Goal: Information Seeking & Learning: Learn about a topic

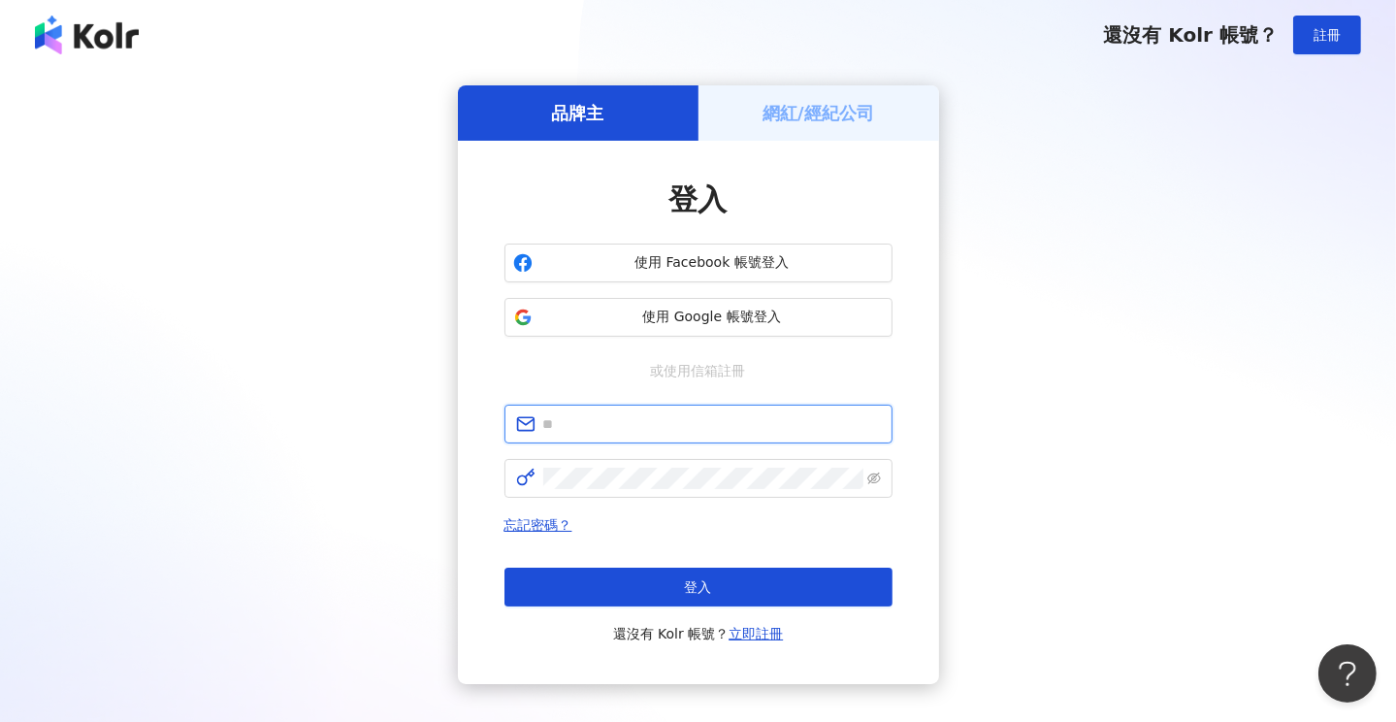
click at [632, 430] on input "text" at bounding box center [712, 423] width 338 height 21
type input "**********"
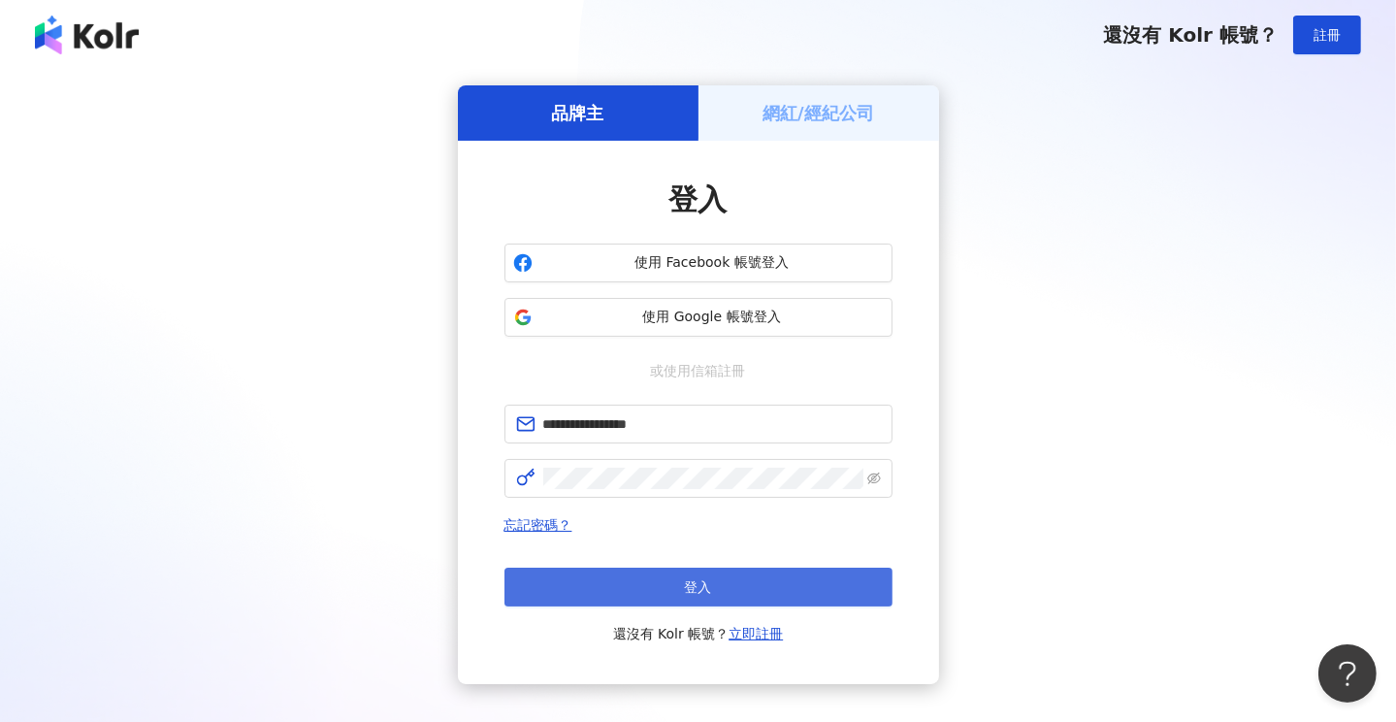
click at [686, 592] on span "登入" at bounding box center [698, 587] width 27 height 16
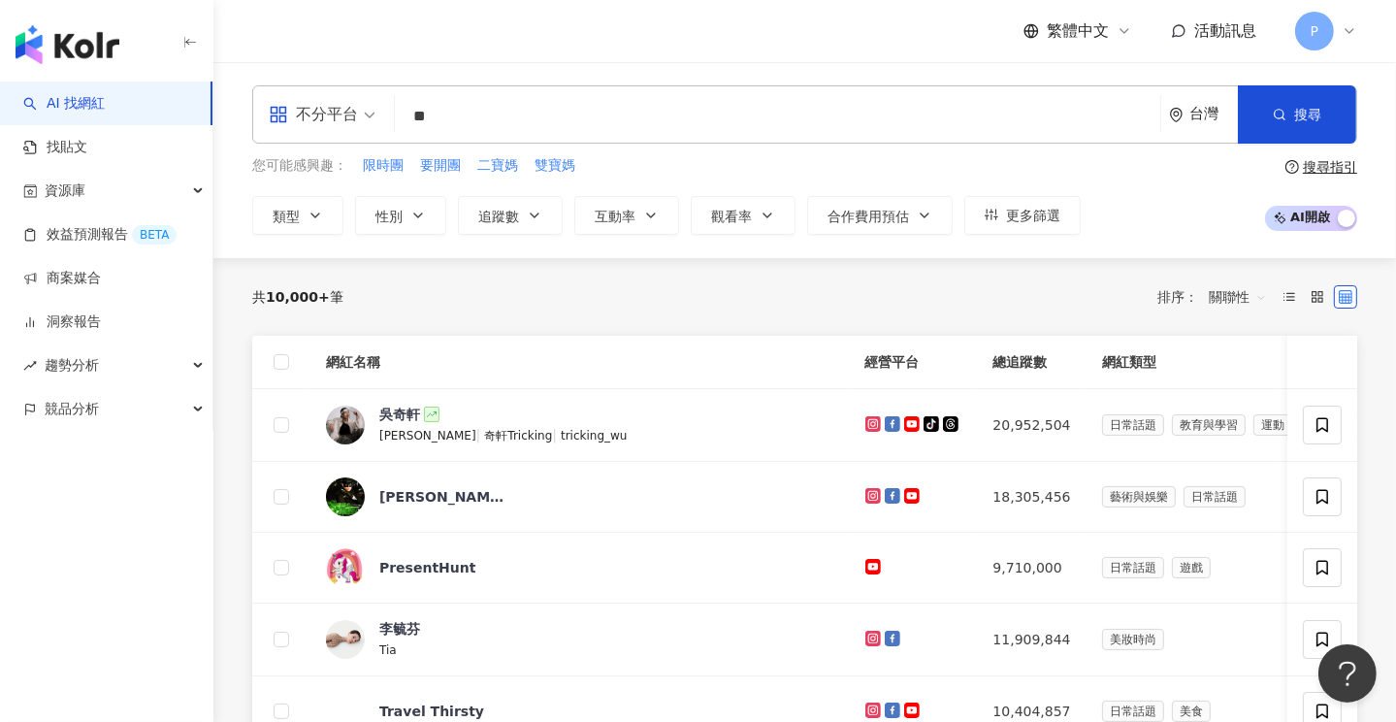
type input "*"
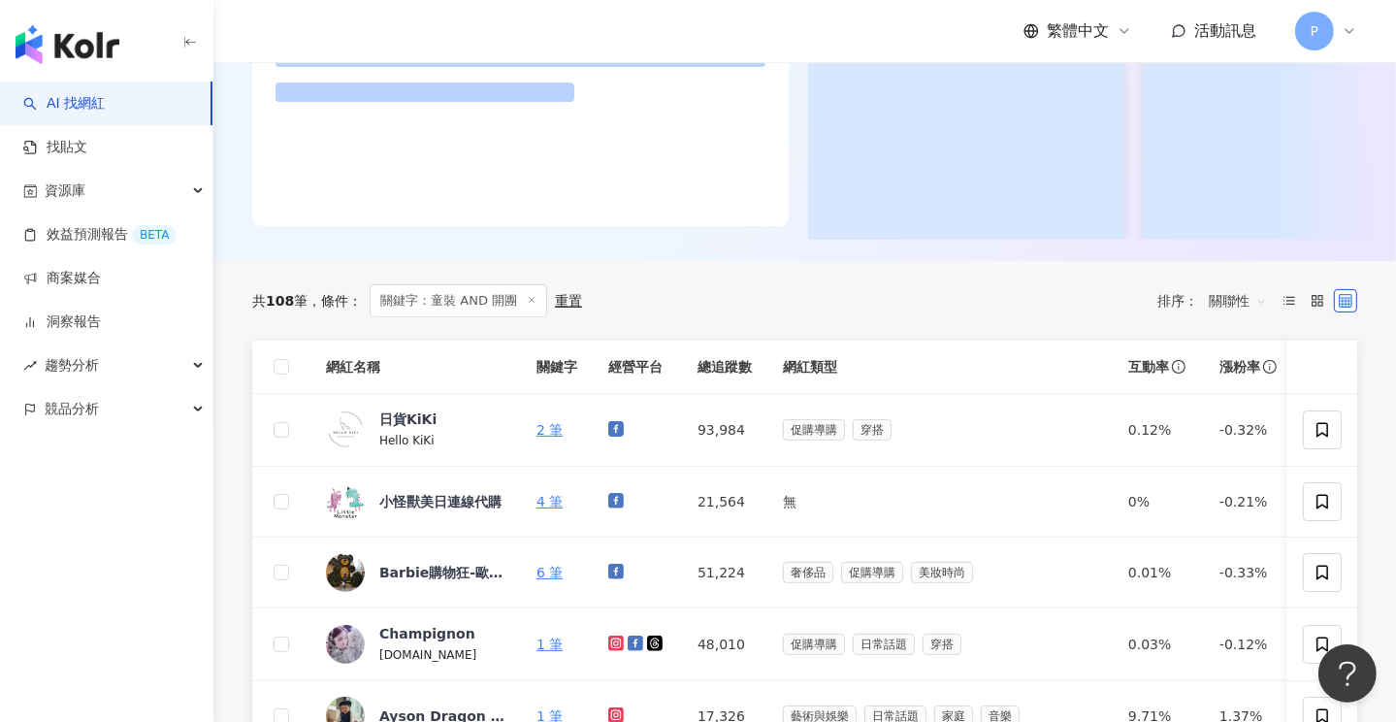
scroll to position [485, 0]
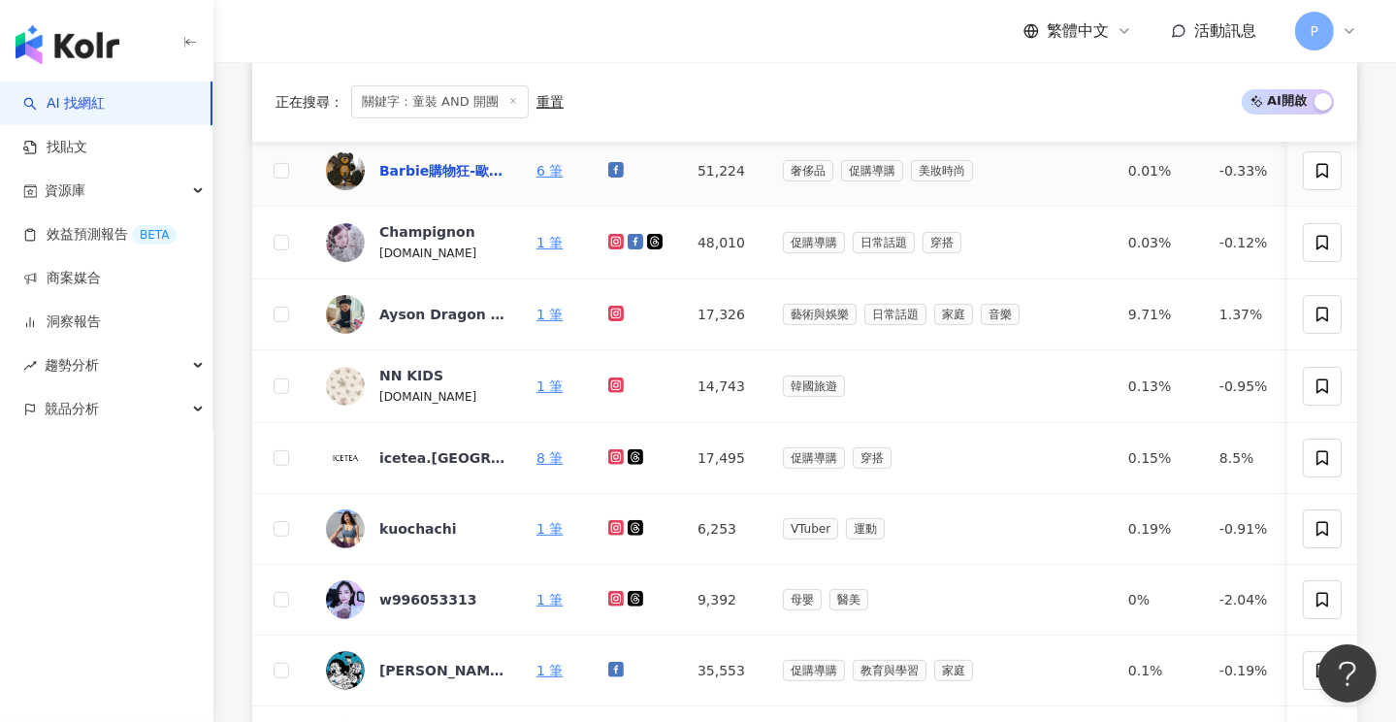
type input "*********"
click at [431, 168] on div "Barbie購物狂-歐洲精品代購" at bounding box center [442, 170] width 126 height 19
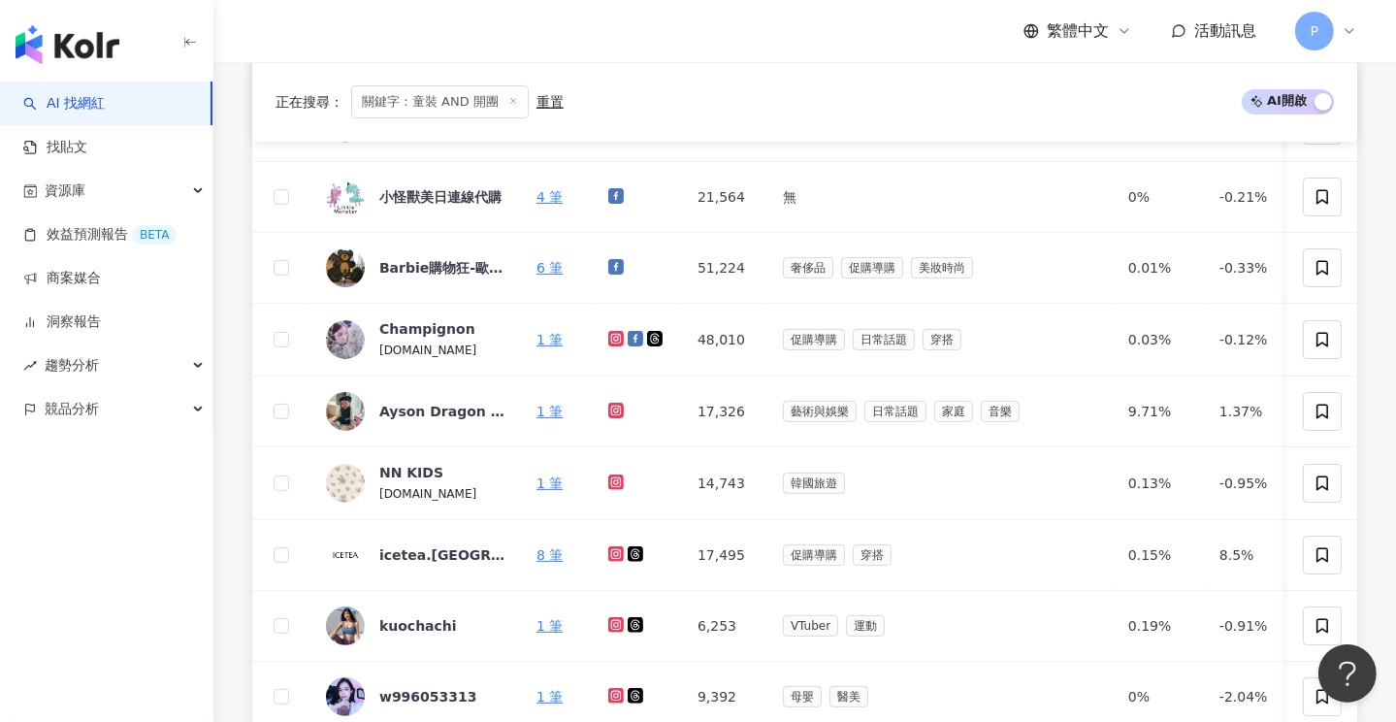
scroll to position [0, 0]
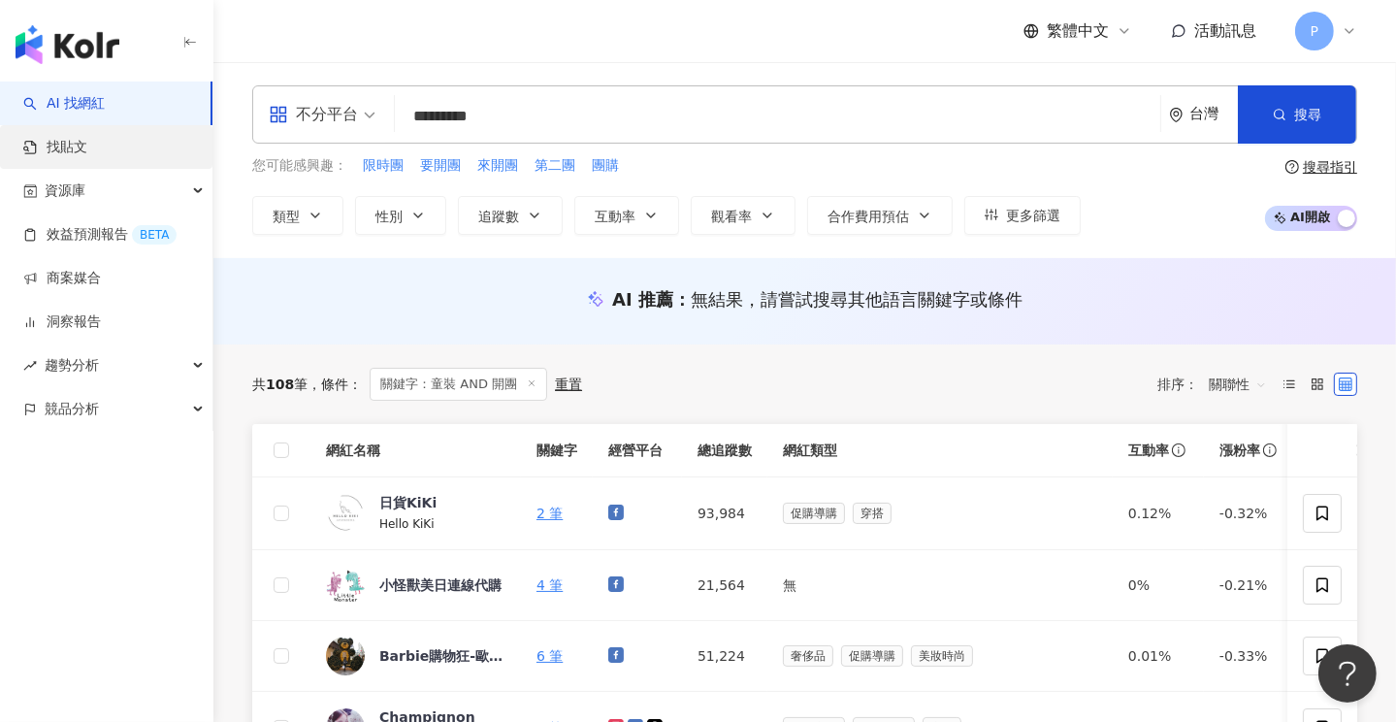
click at [75, 155] on link "找貼文" at bounding box center [55, 147] width 64 height 19
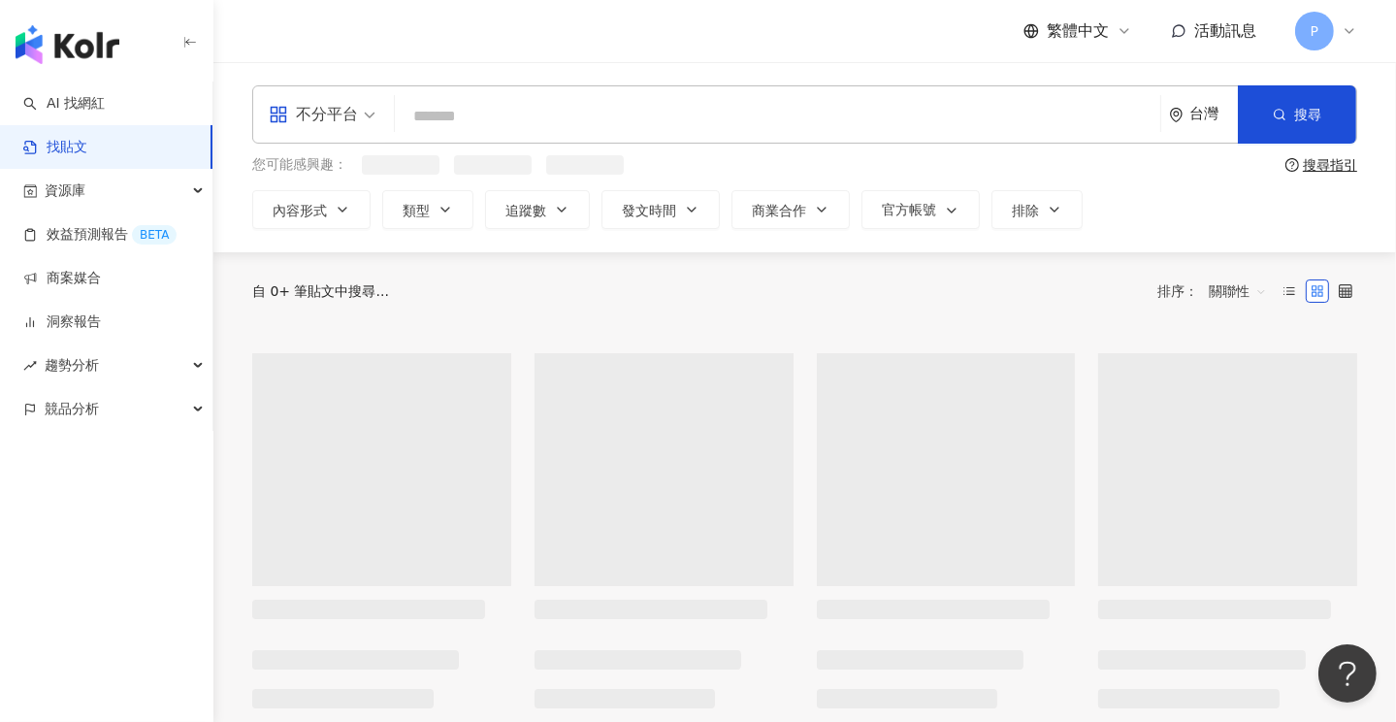
click at [525, 112] on input "search" at bounding box center [778, 116] width 750 height 42
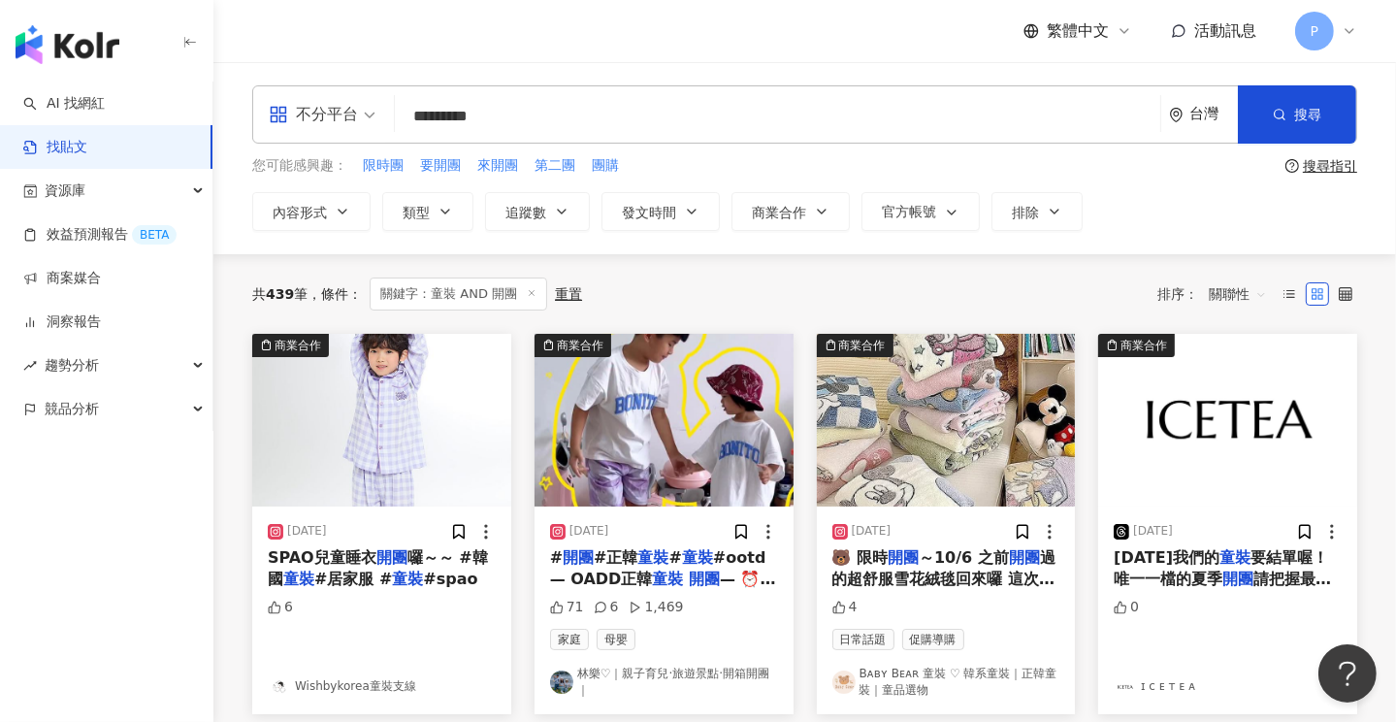
click at [1239, 290] on span "關聯性" at bounding box center [1238, 293] width 58 height 31
click at [1239, 372] on div "互動數" at bounding box center [1240, 365] width 54 height 21
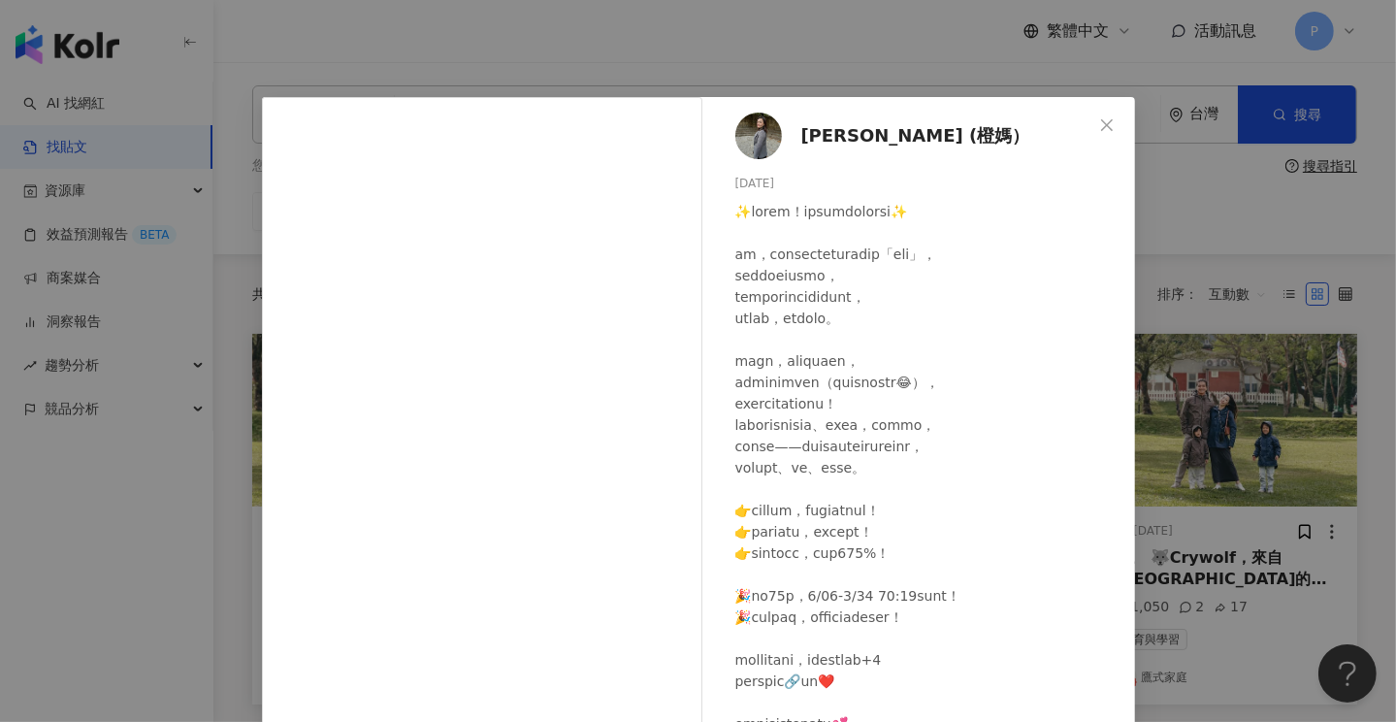
click at [854, 144] on span "Joan (橙媽）" at bounding box center [915, 135] width 229 height 27
click at [1099, 125] on icon "close" at bounding box center [1107, 125] width 16 height 16
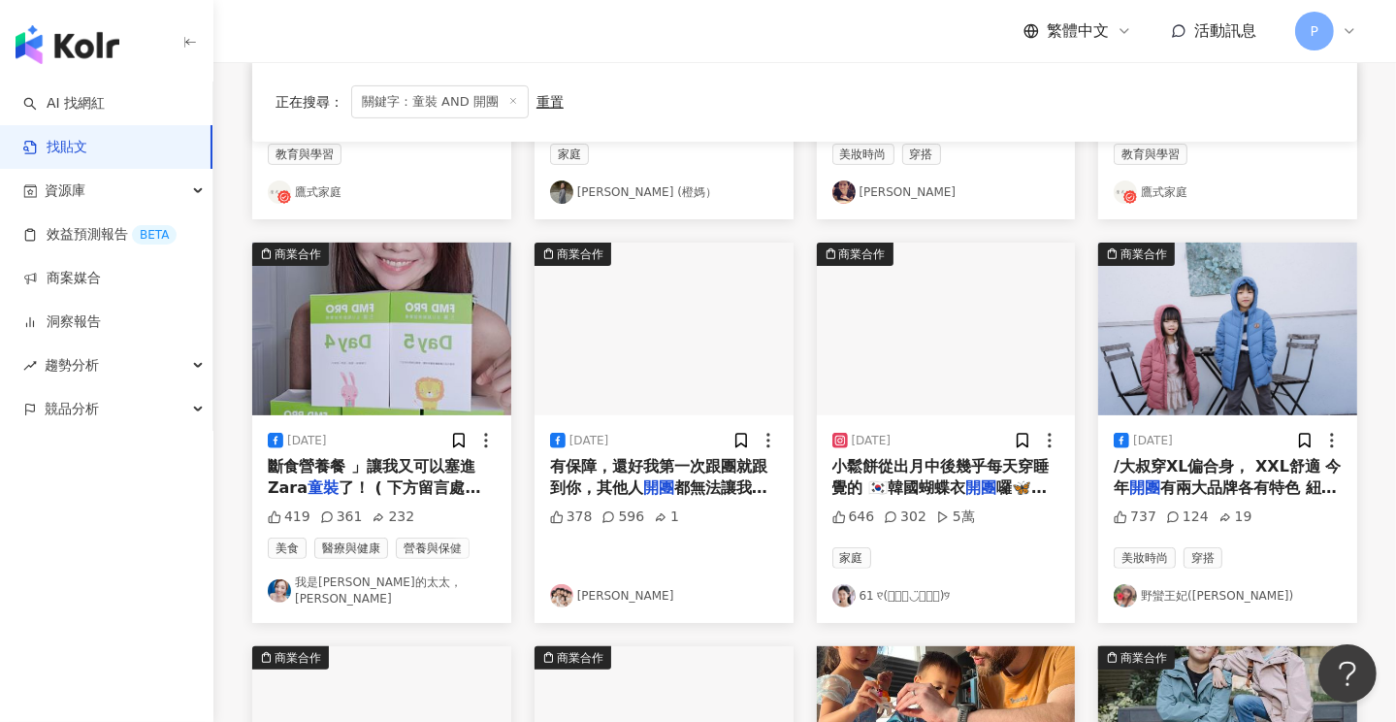
scroll to position [582, 0]
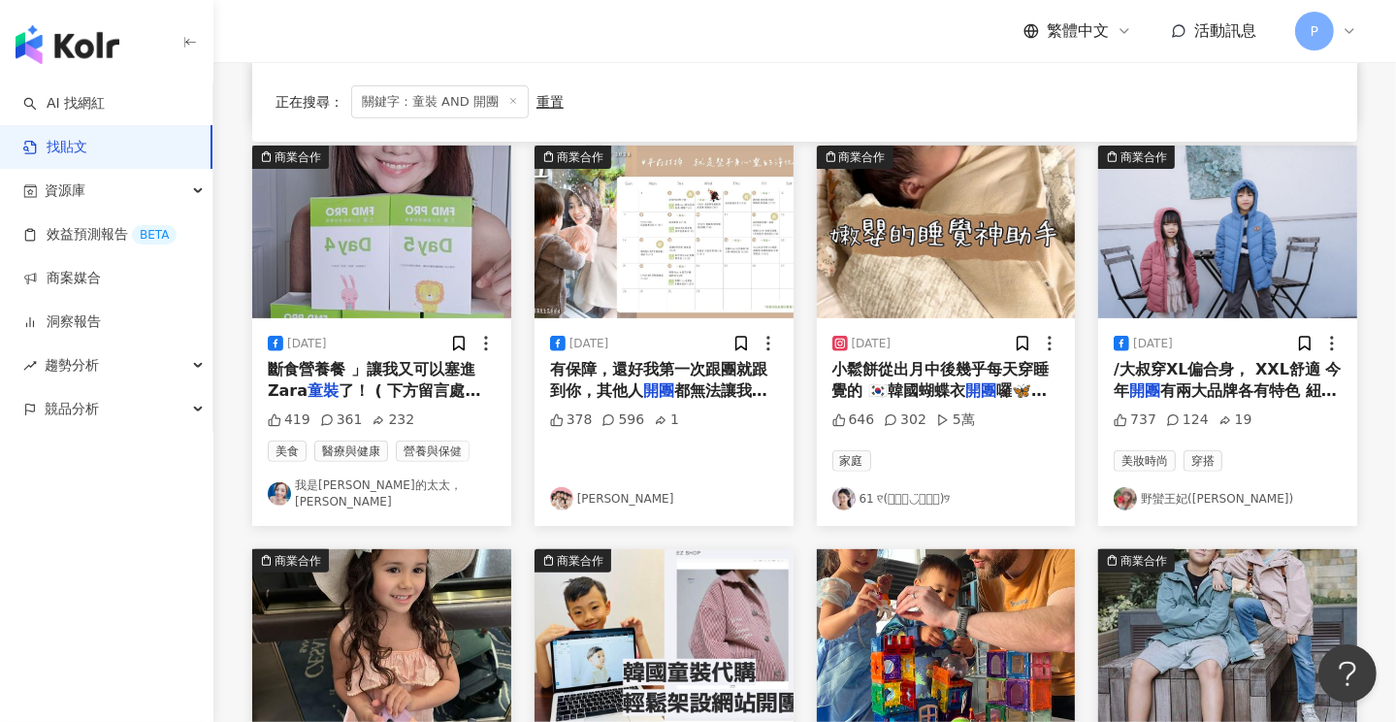
click at [640, 376] on span "有保障，還好我第一次跟團就跟到你，其他人" at bounding box center [658, 380] width 217 height 40
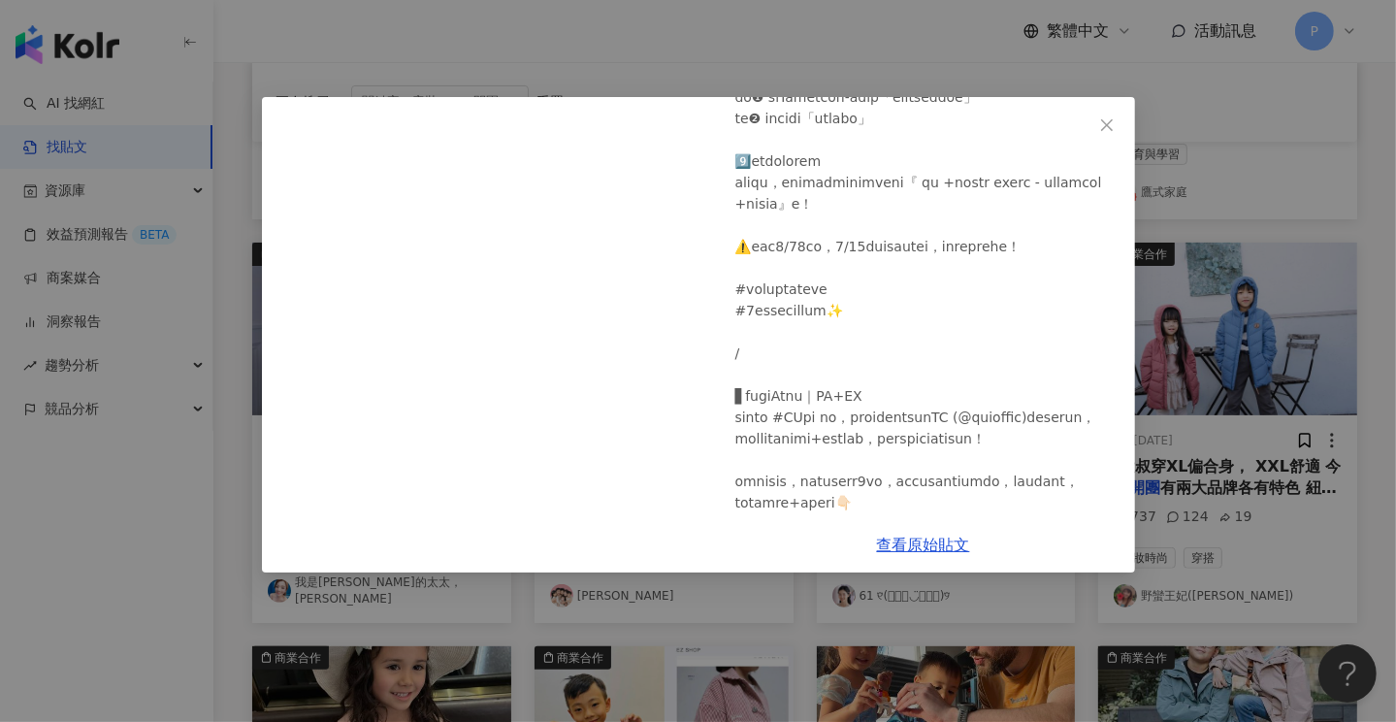
scroll to position [1261, 0]
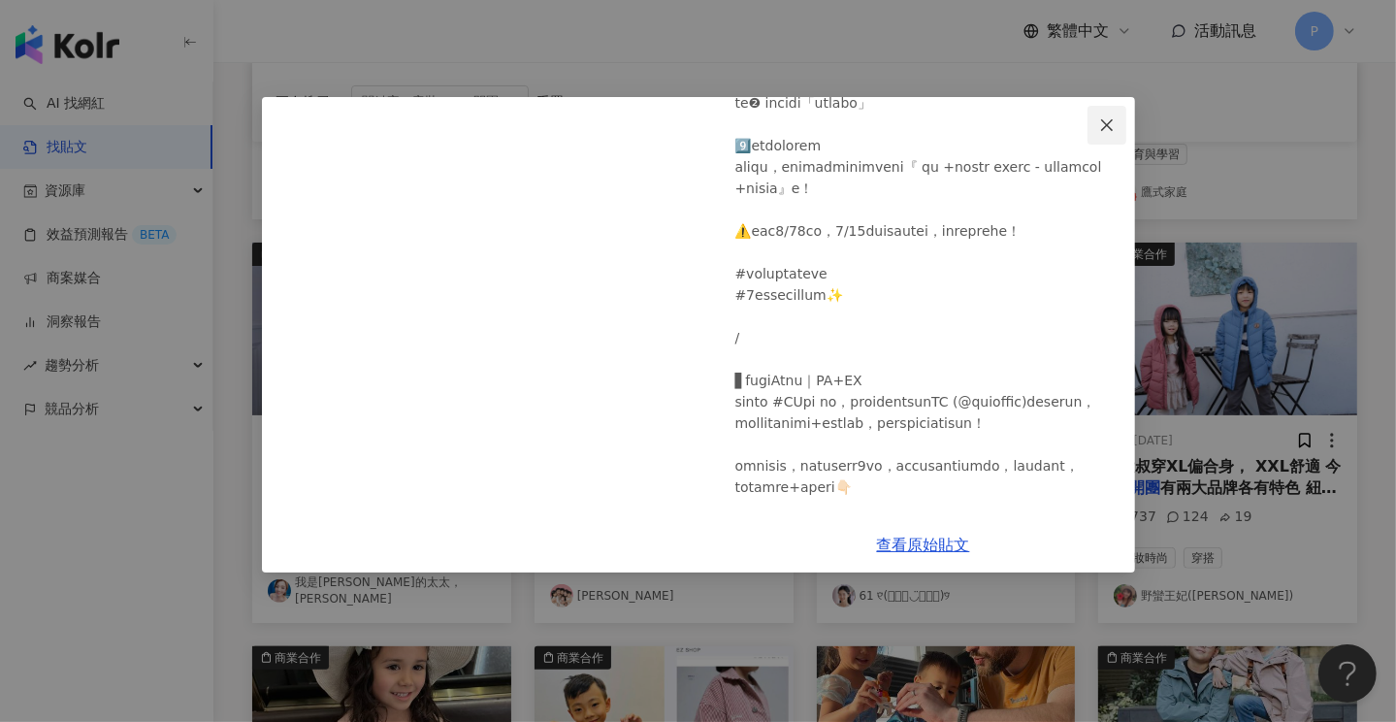
click at [1110, 115] on button "Close" at bounding box center [1106, 125] width 39 height 39
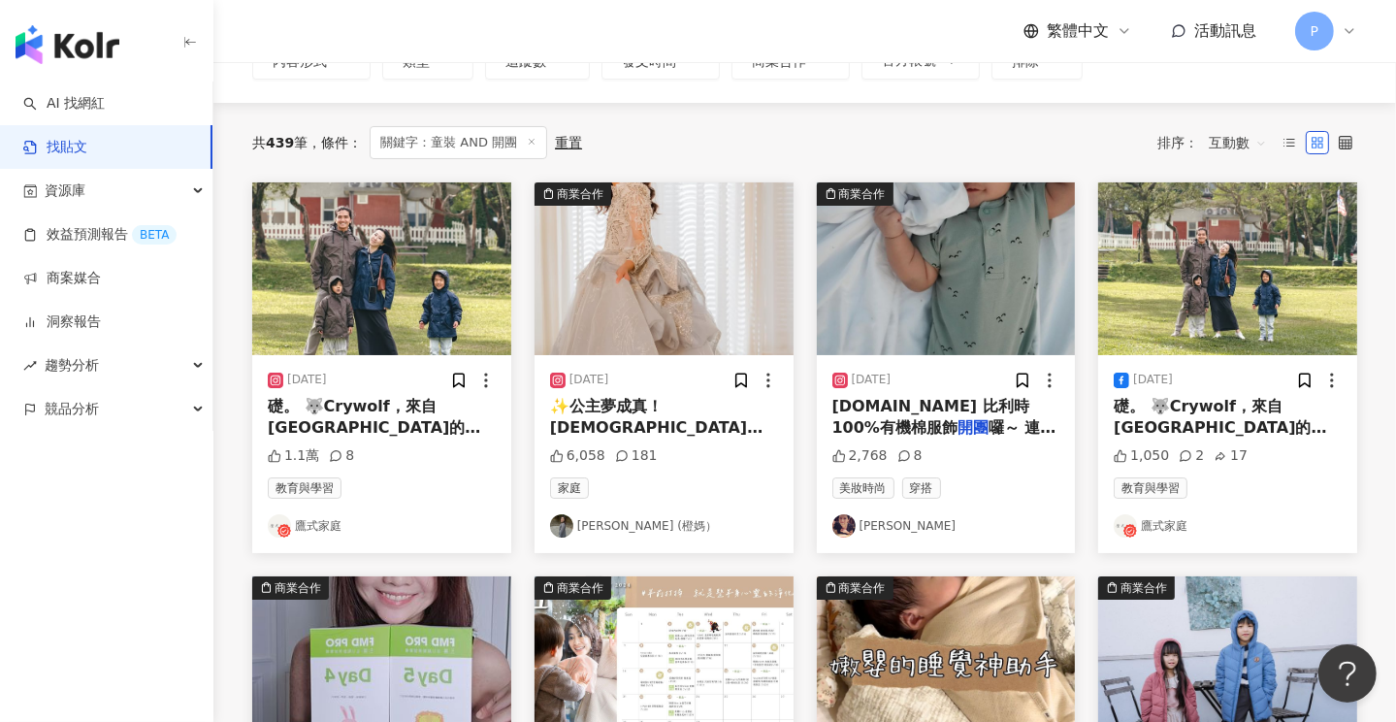
scroll to position [0, 0]
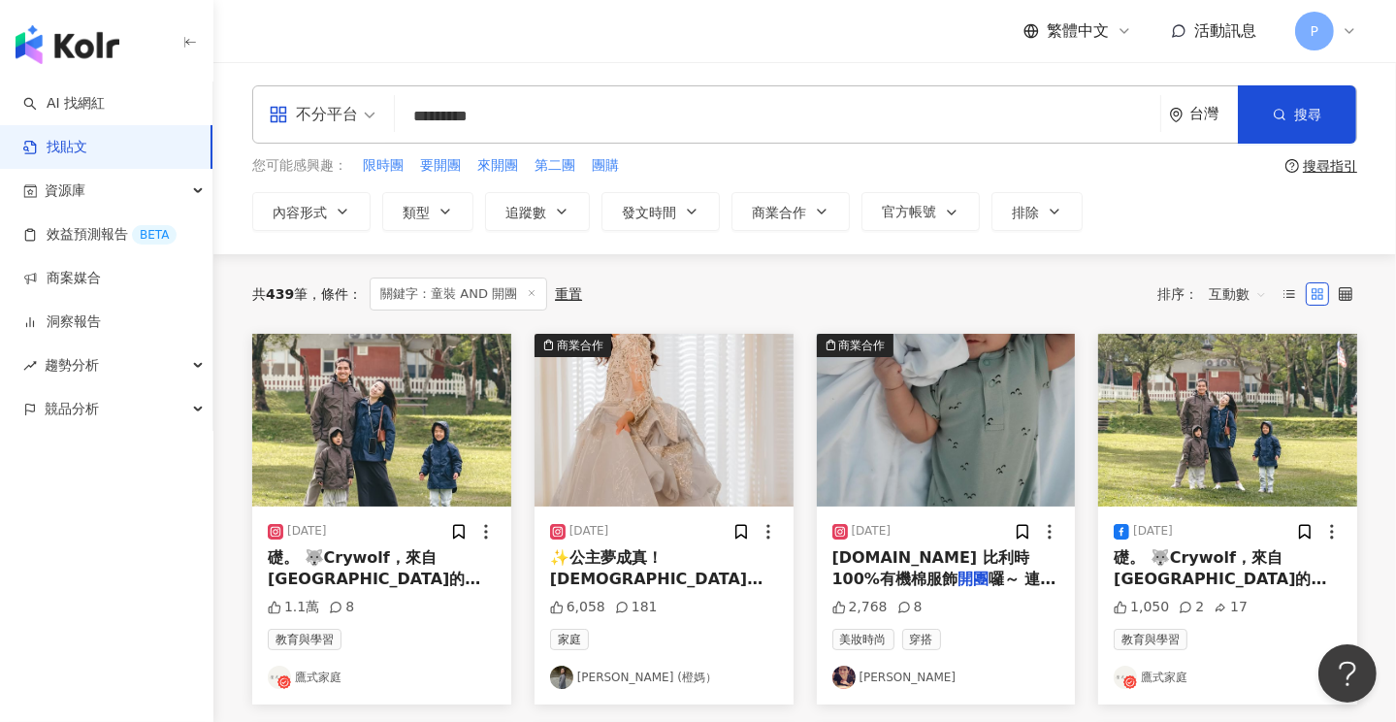
drag, startPoint x: 556, startPoint y: 121, endPoint x: 407, endPoint y: 115, distance: 148.5
click at [407, 115] on input "*********" at bounding box center [778, 116] width 750 height 42
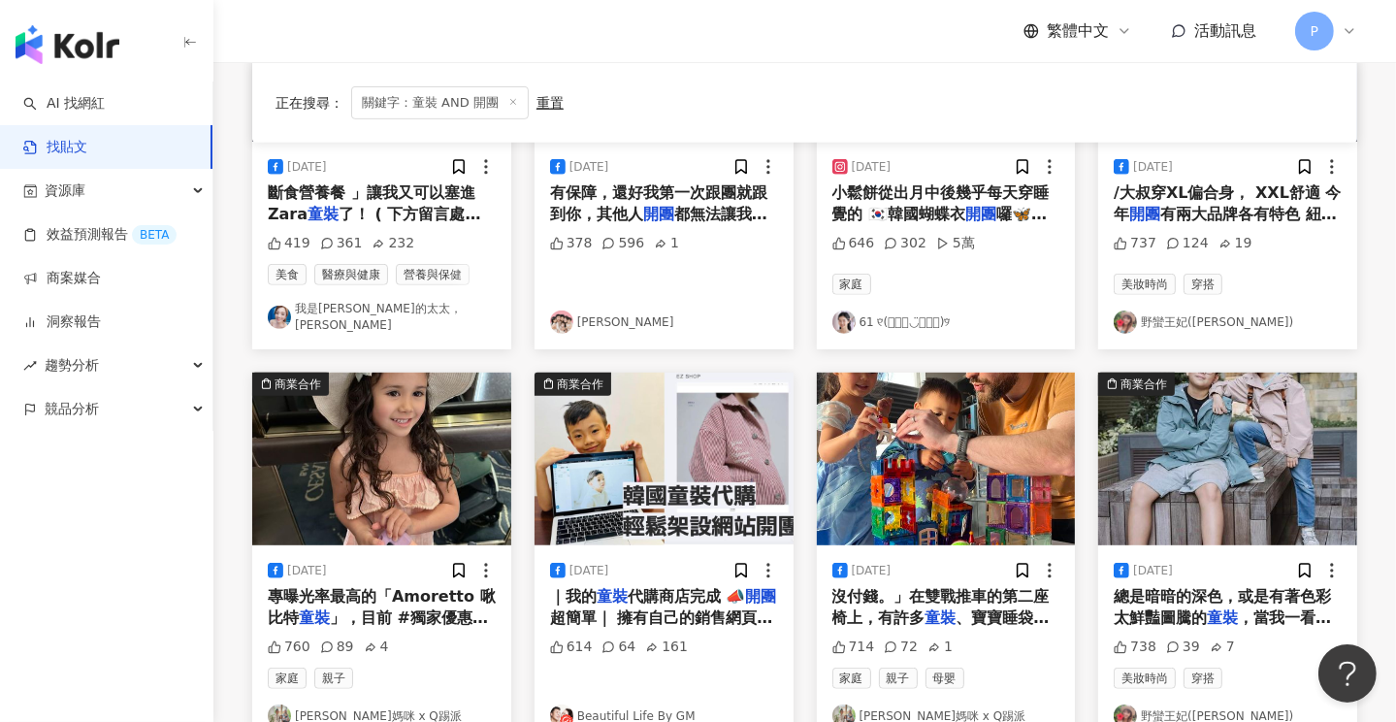
scroll to position [873, 0]
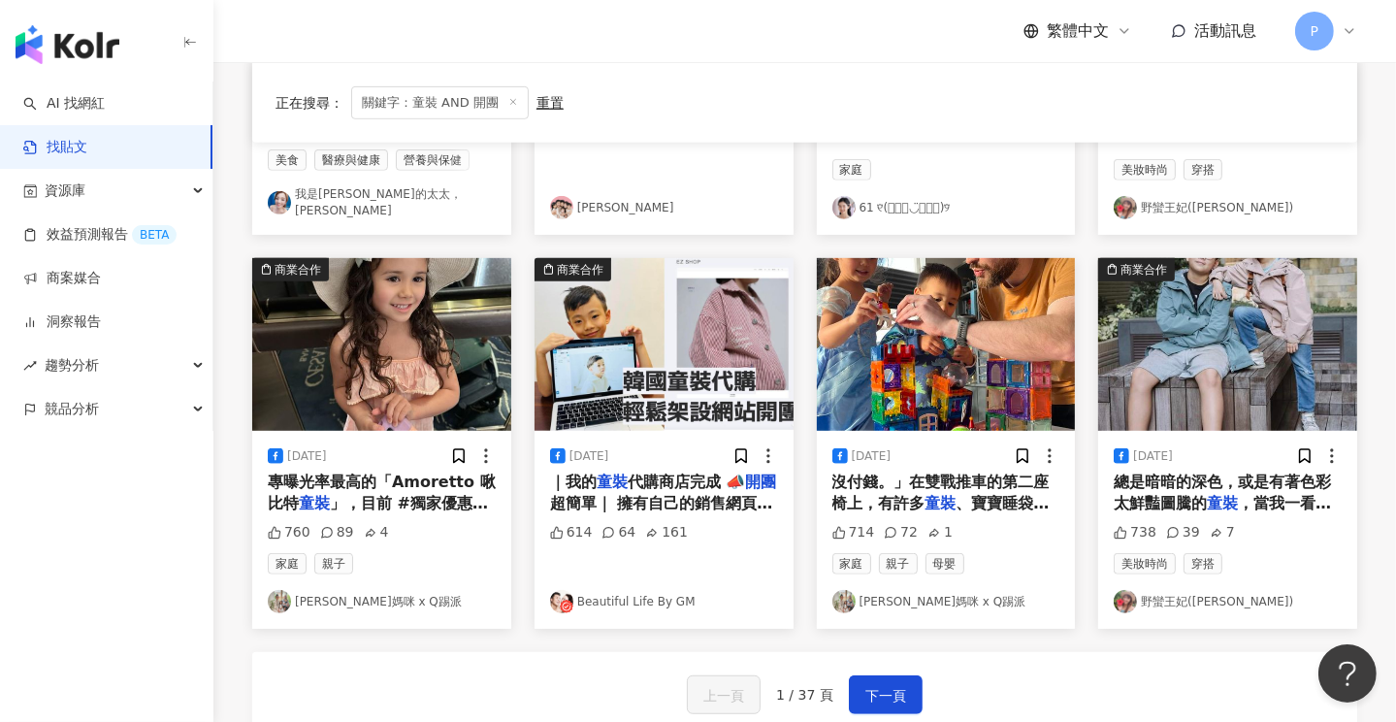
click at [346, 590] on link "Nana媽咪 x Q踢派" at bounding box center [382, 601] width 228 height 23
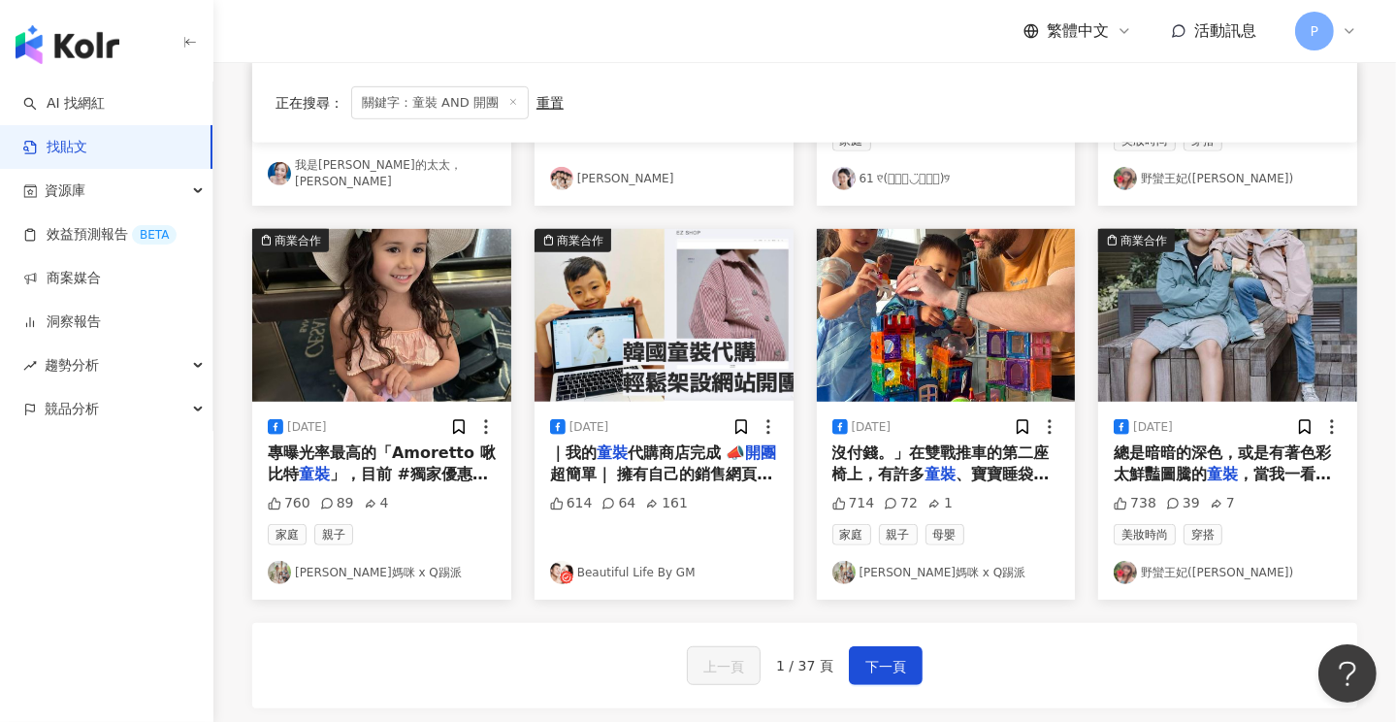
scroll to position [1067, 0]
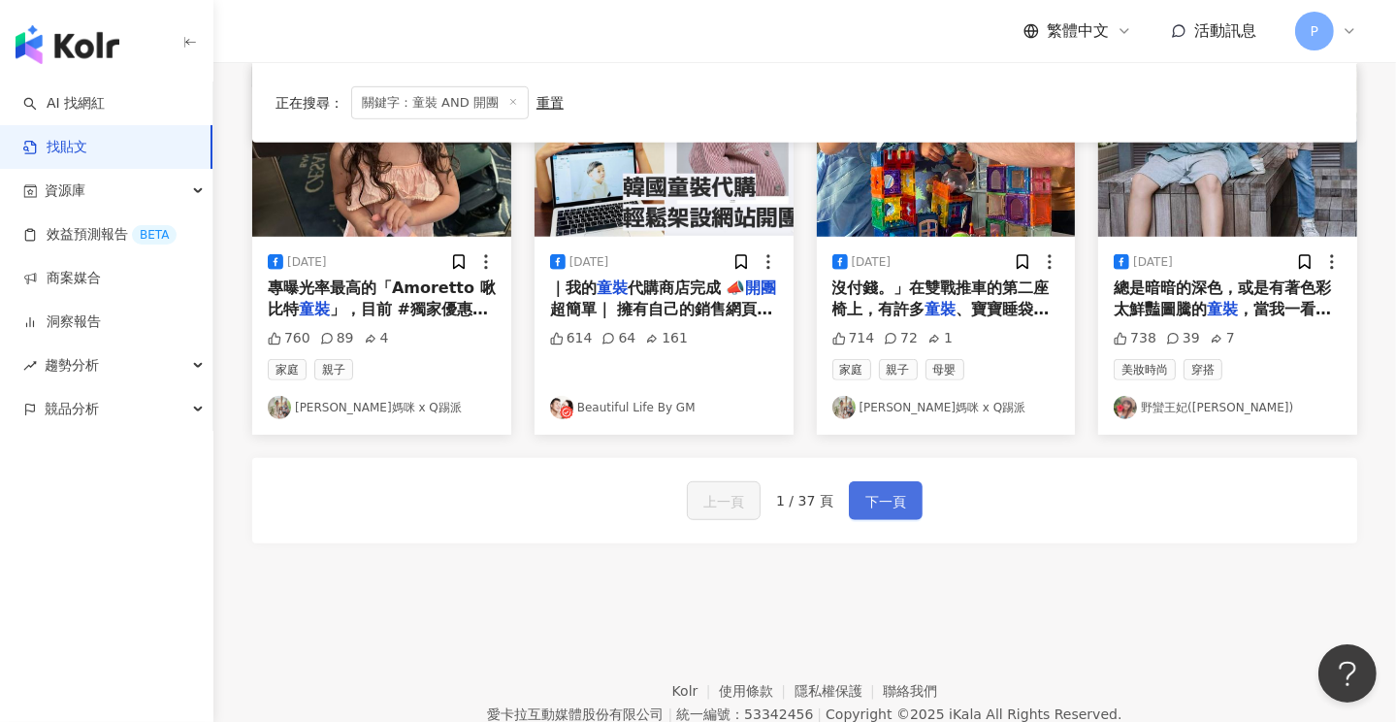
click at [881, 494] on span "下一頁" at bounding box center [885, 501] width 41 height 23
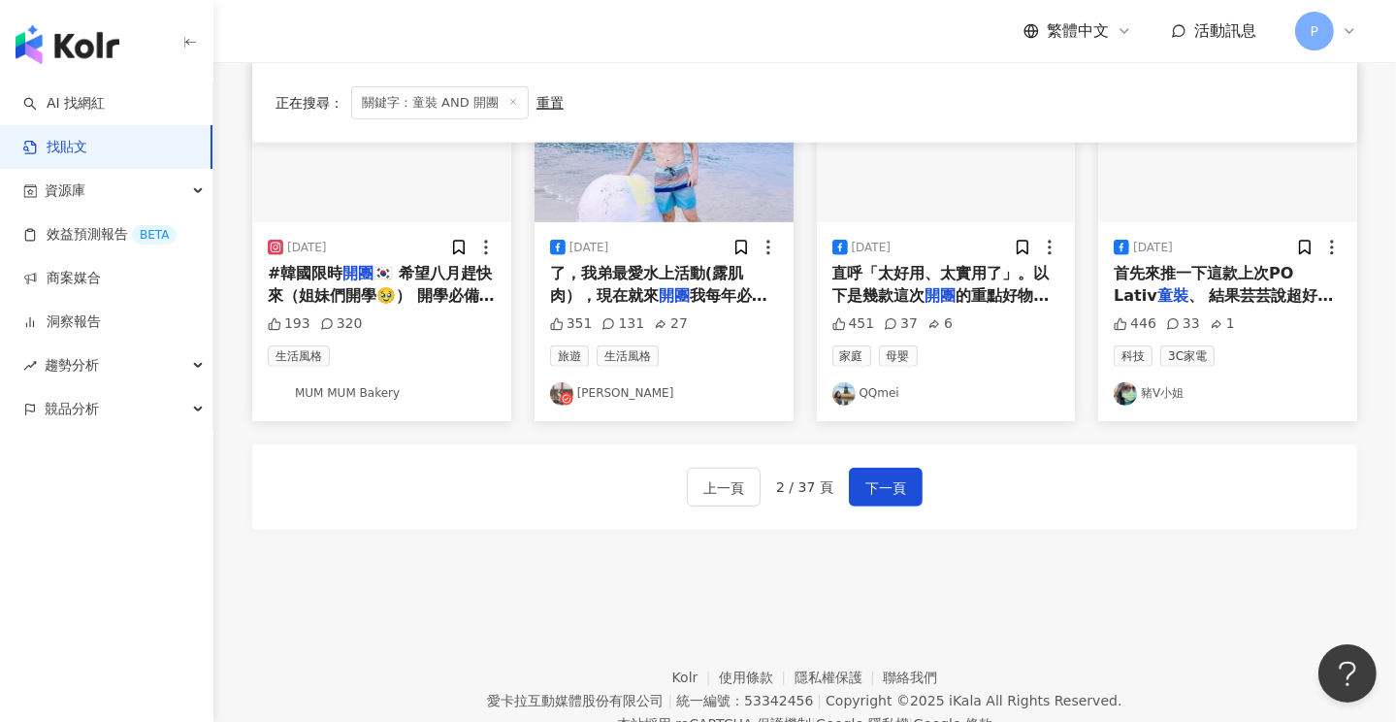
scroll to position [97, 0]
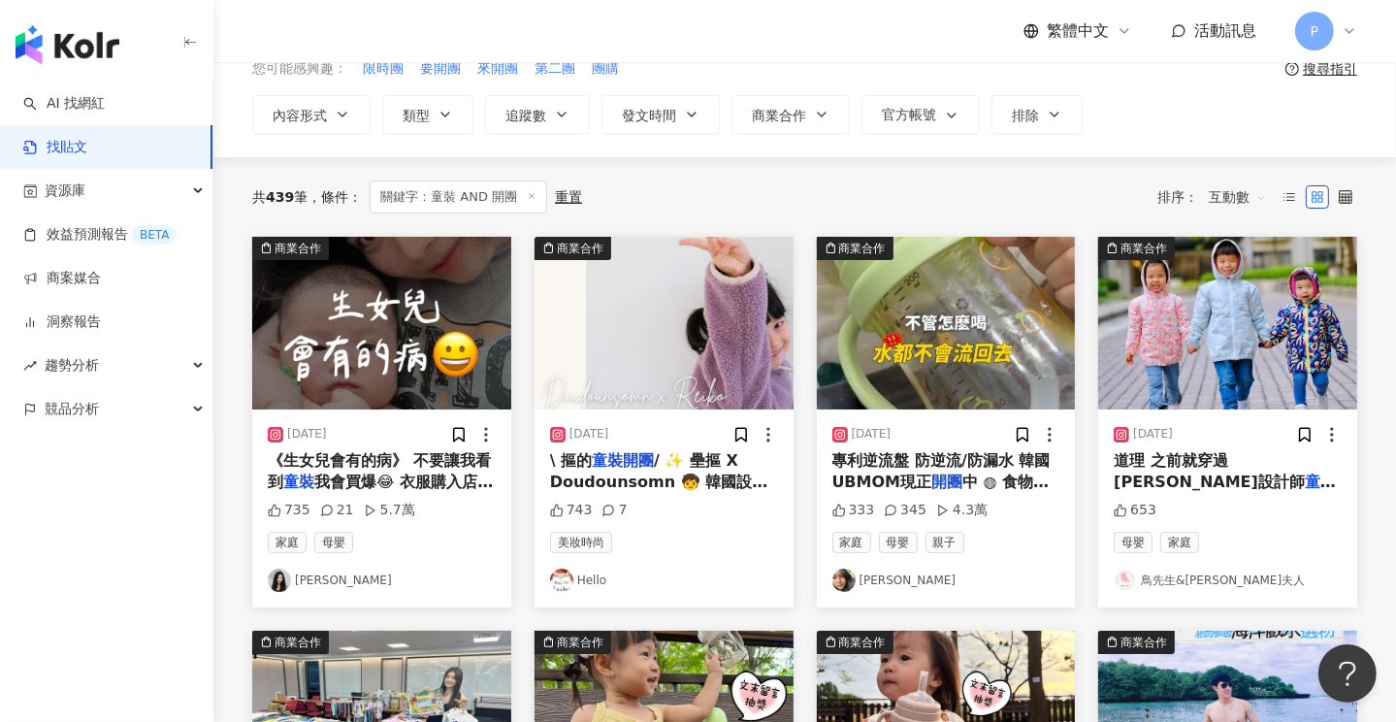
click at [871, 580] on link "亞璇" at bounding box center [946, 579] width 228 height 23
click at [868, 577] on link "亞璇" at bounding box center [946, 579] width 228 height 23
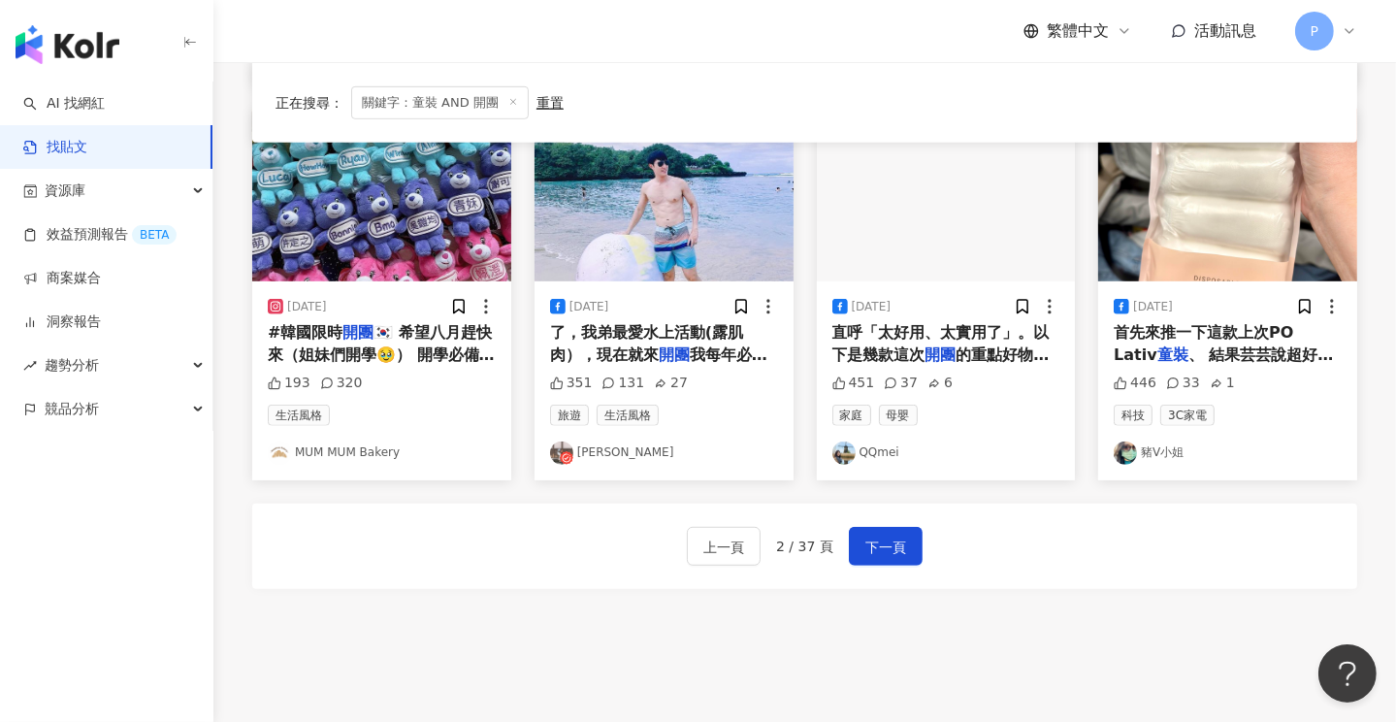
scroll to position [970, 0]
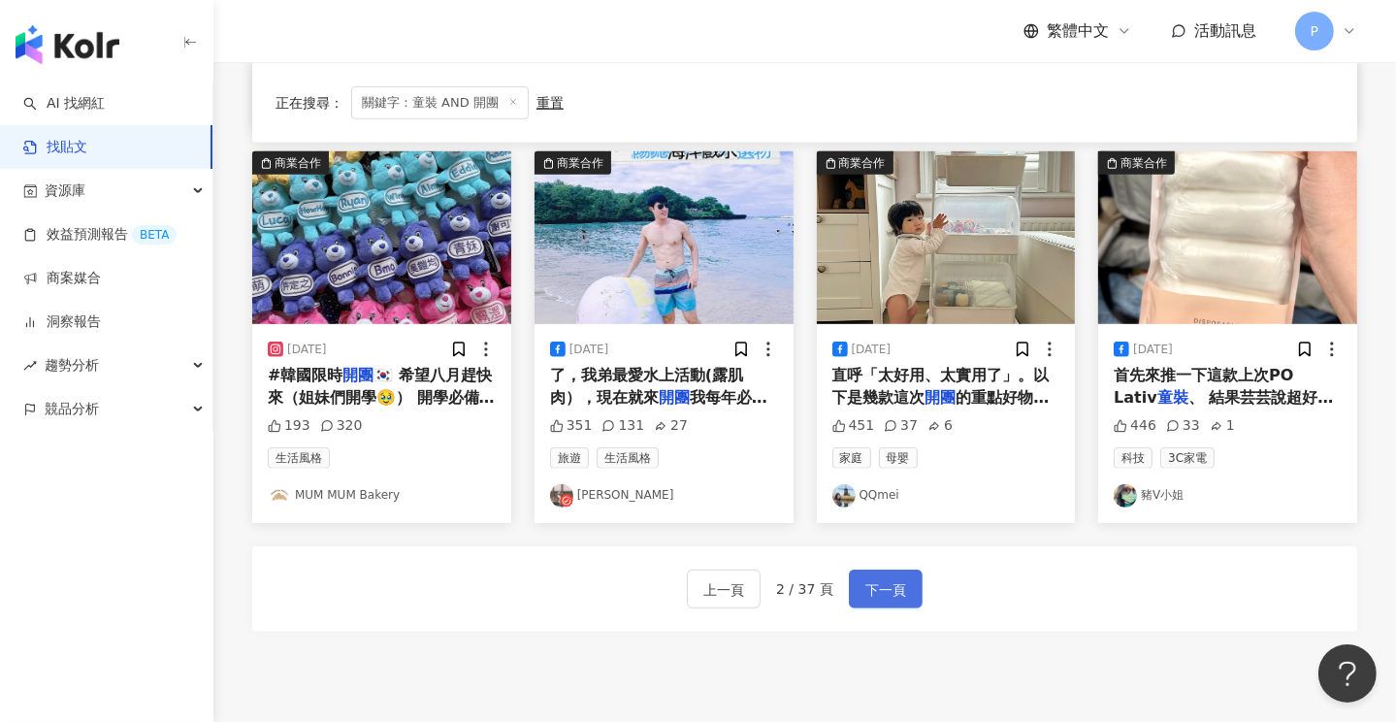
click at [891, 582] on span "下一頁" at bounding box center [885, 589] width 41 height 23
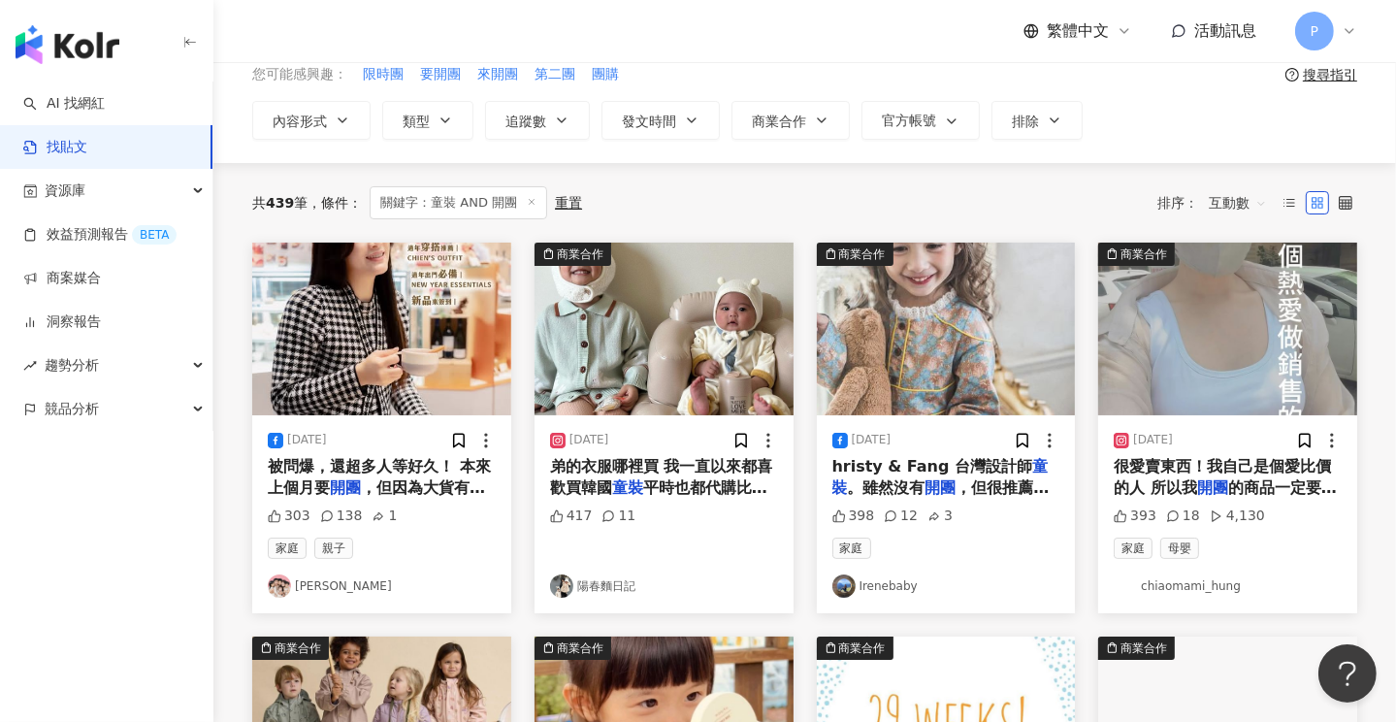
scroll to position [485, 0]
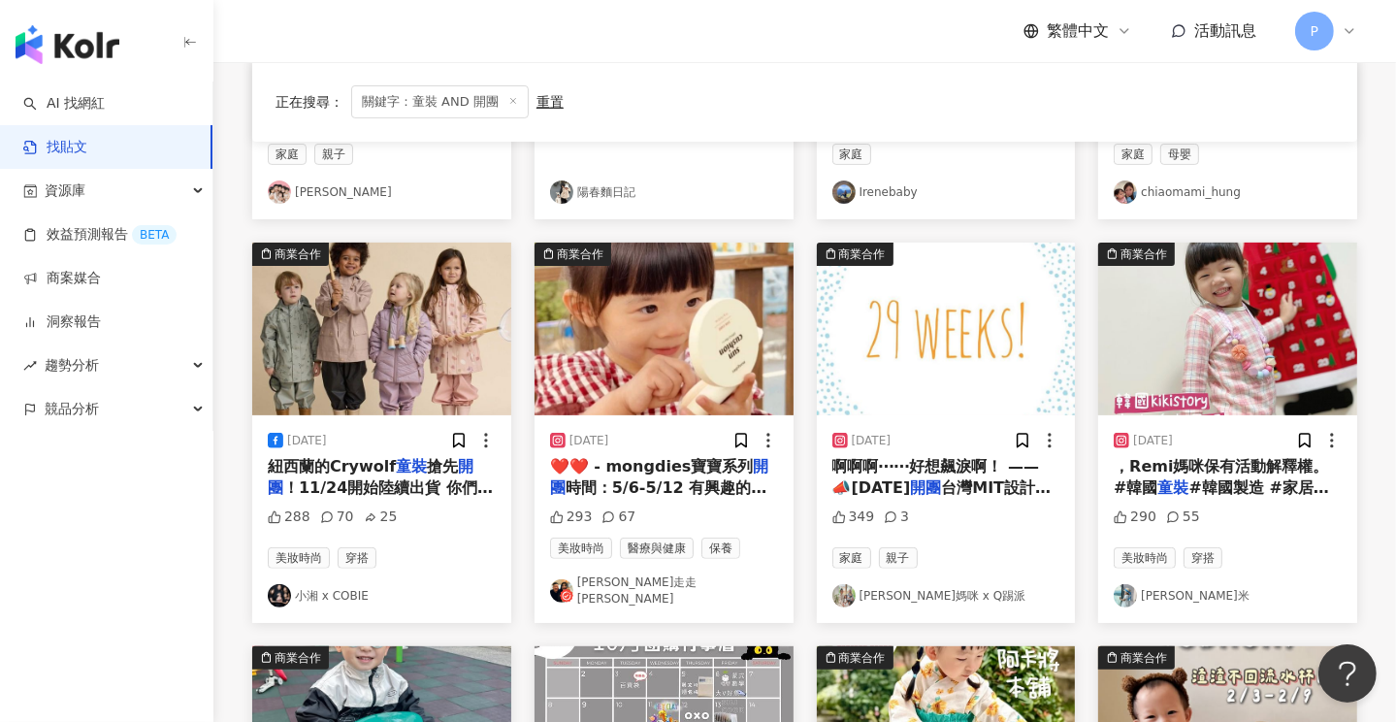
click at [320, 589] on link "小湘 x COBIE" at bounding box center [382, 595] width 228 height 23
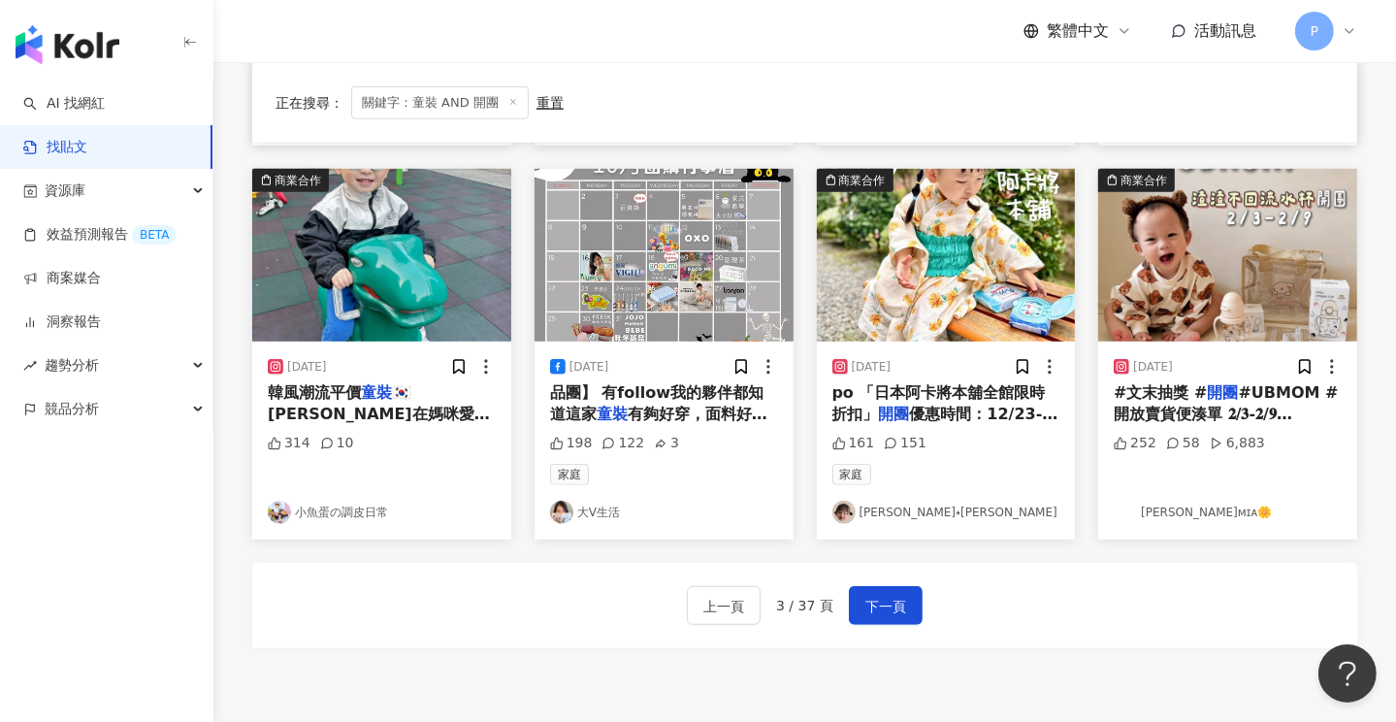
scroll to position [1067, 0]
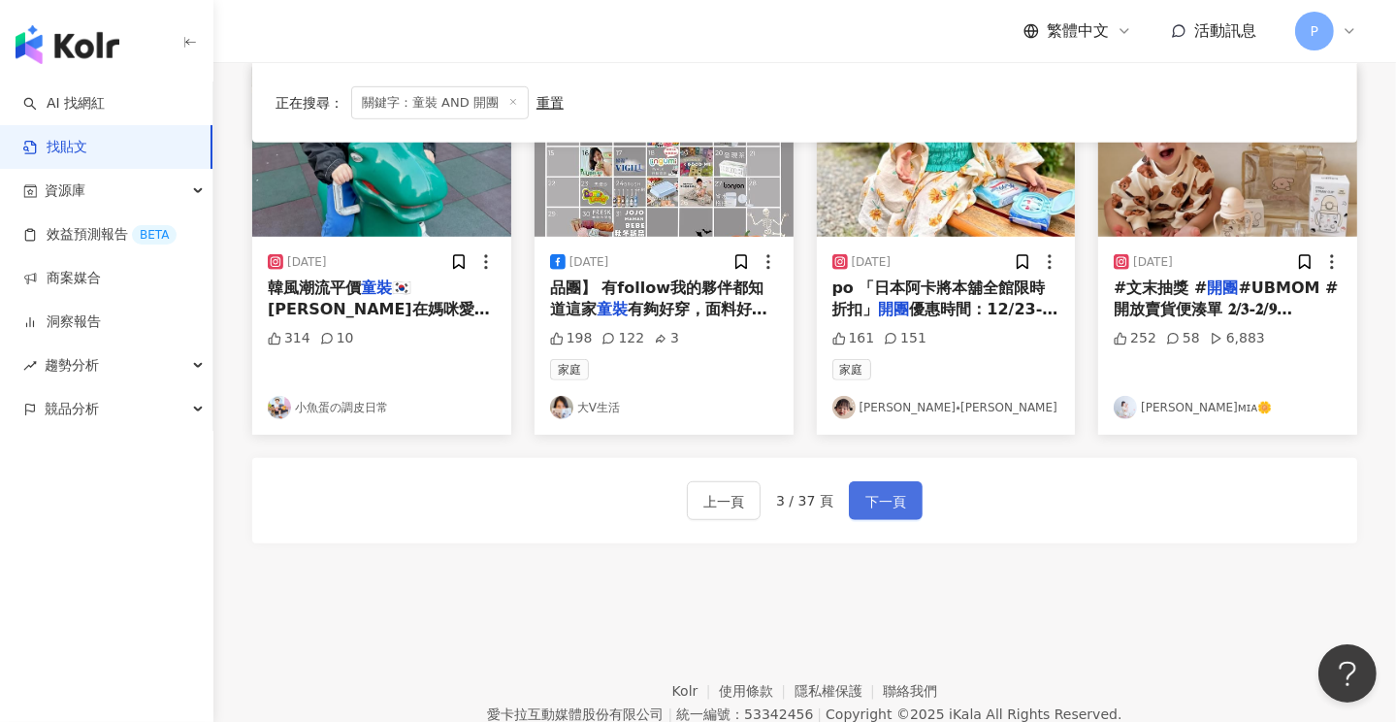
click at [878, 493] on span "下一頁" at bounding box center [885, 501] width 41 height 23
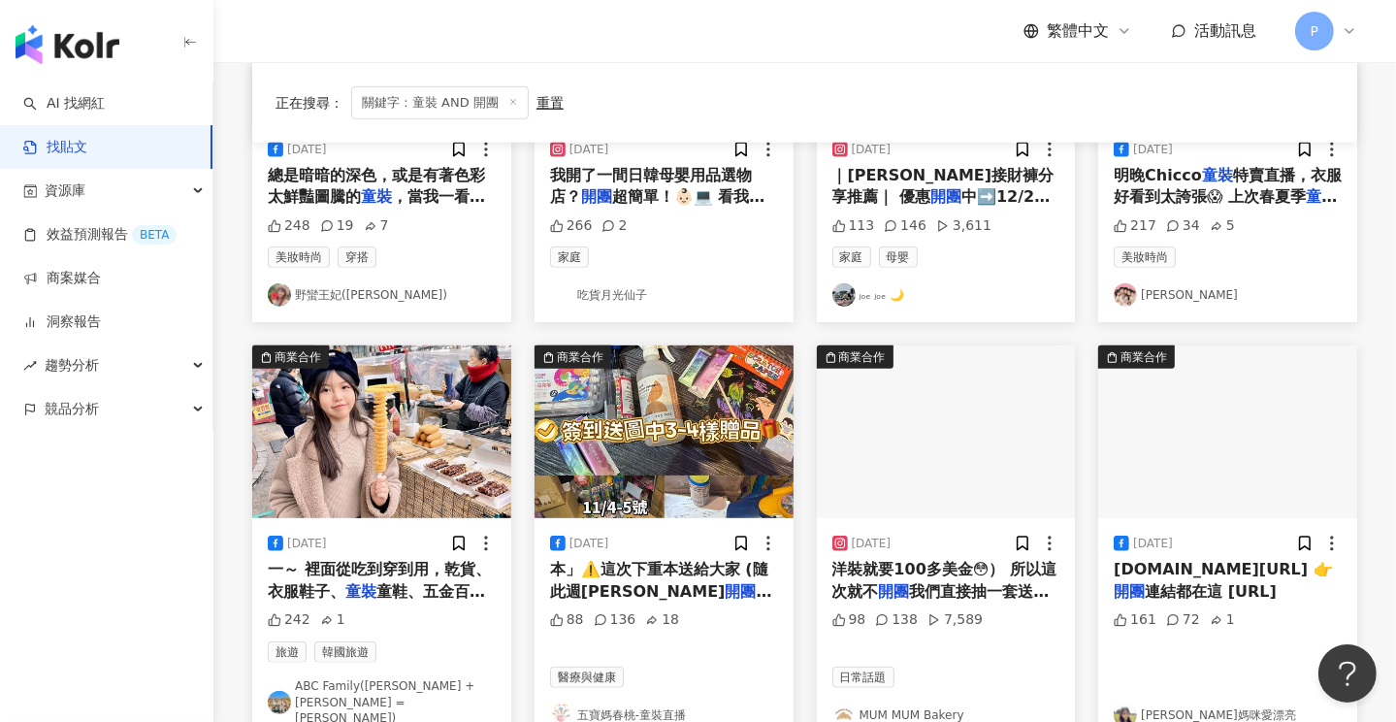
scroll to position [1141, 0]
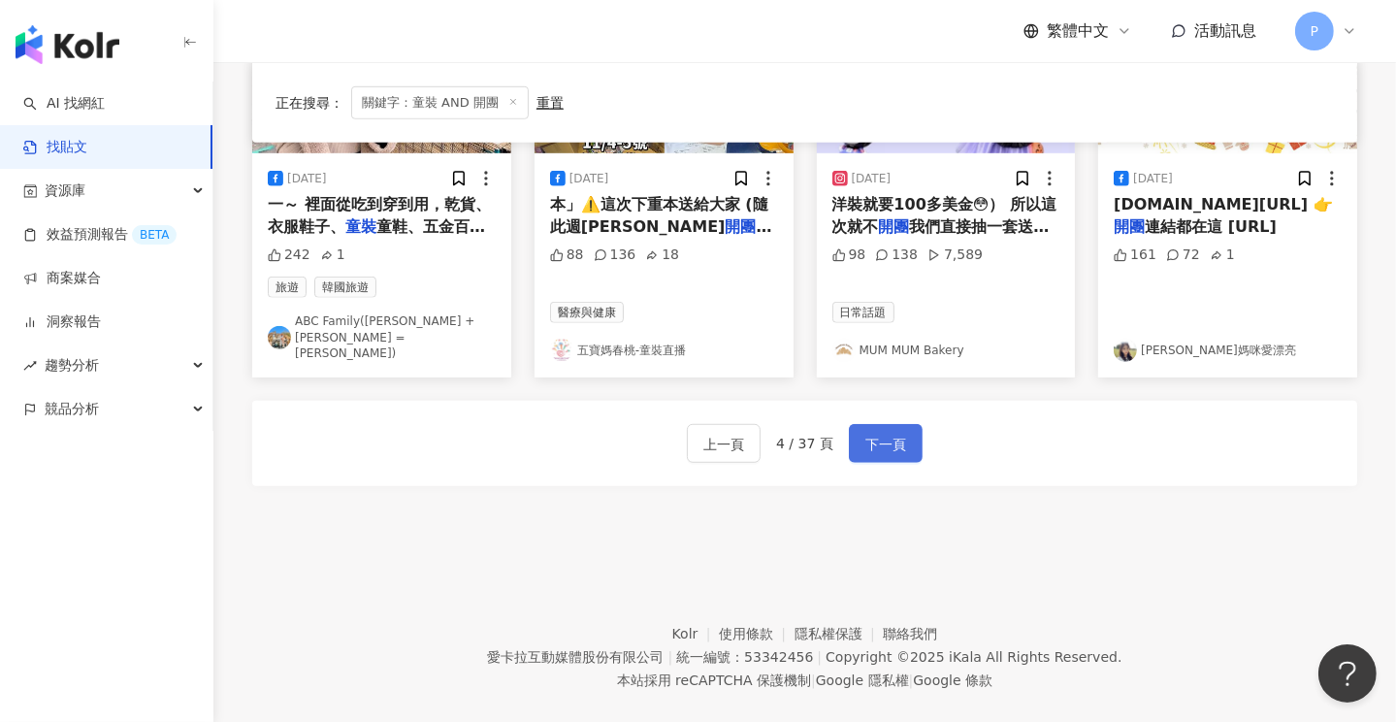
click at [891, 433] on span "下一頁" at bounding box center [885, 444] width 41 height 23
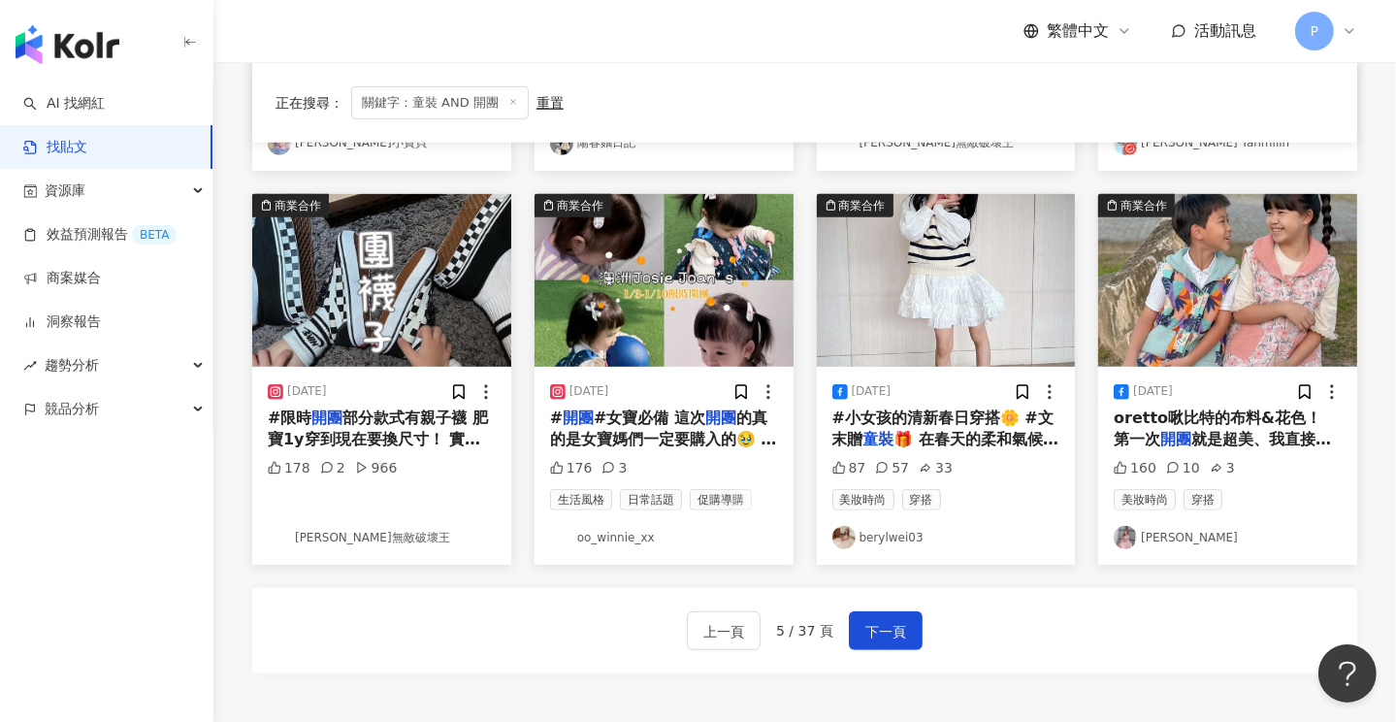
scroll to position [1053, 0]
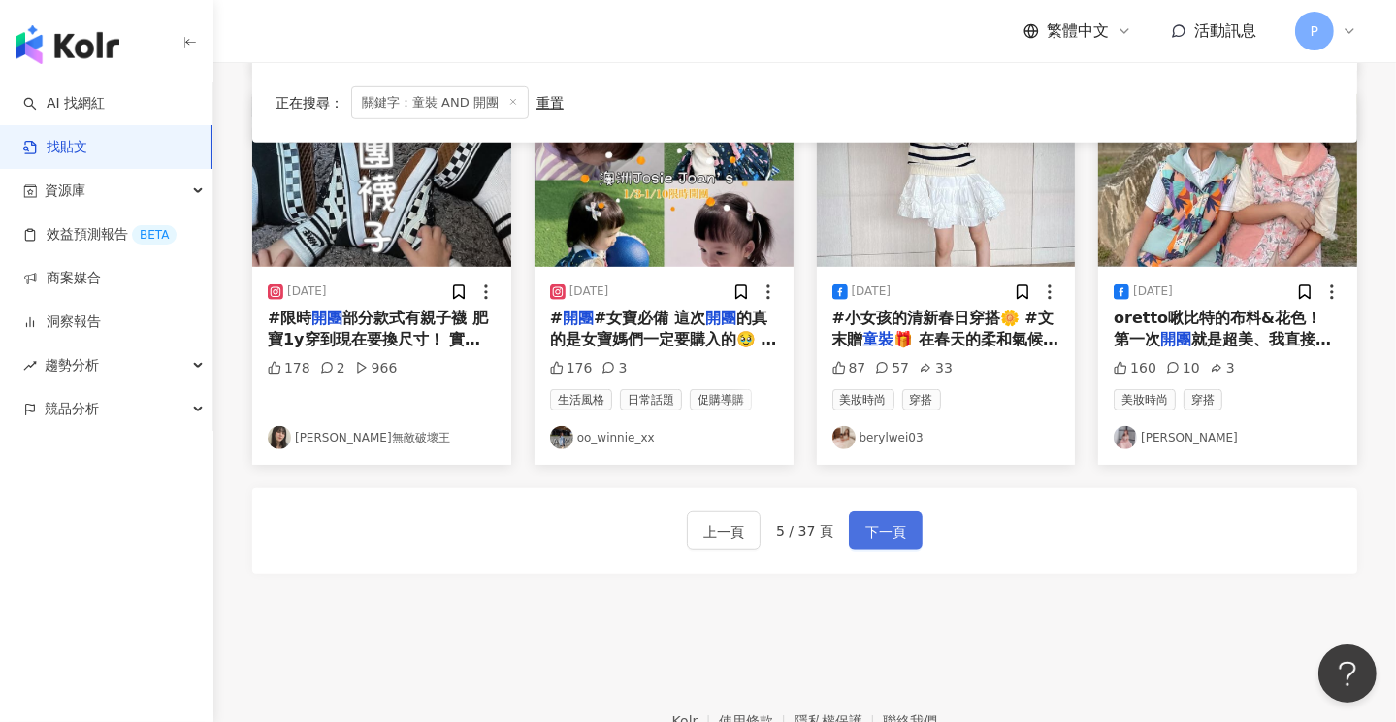
click at [908, 511] on button "下一頁" at bounding box center [886, 530] width 74 height 39
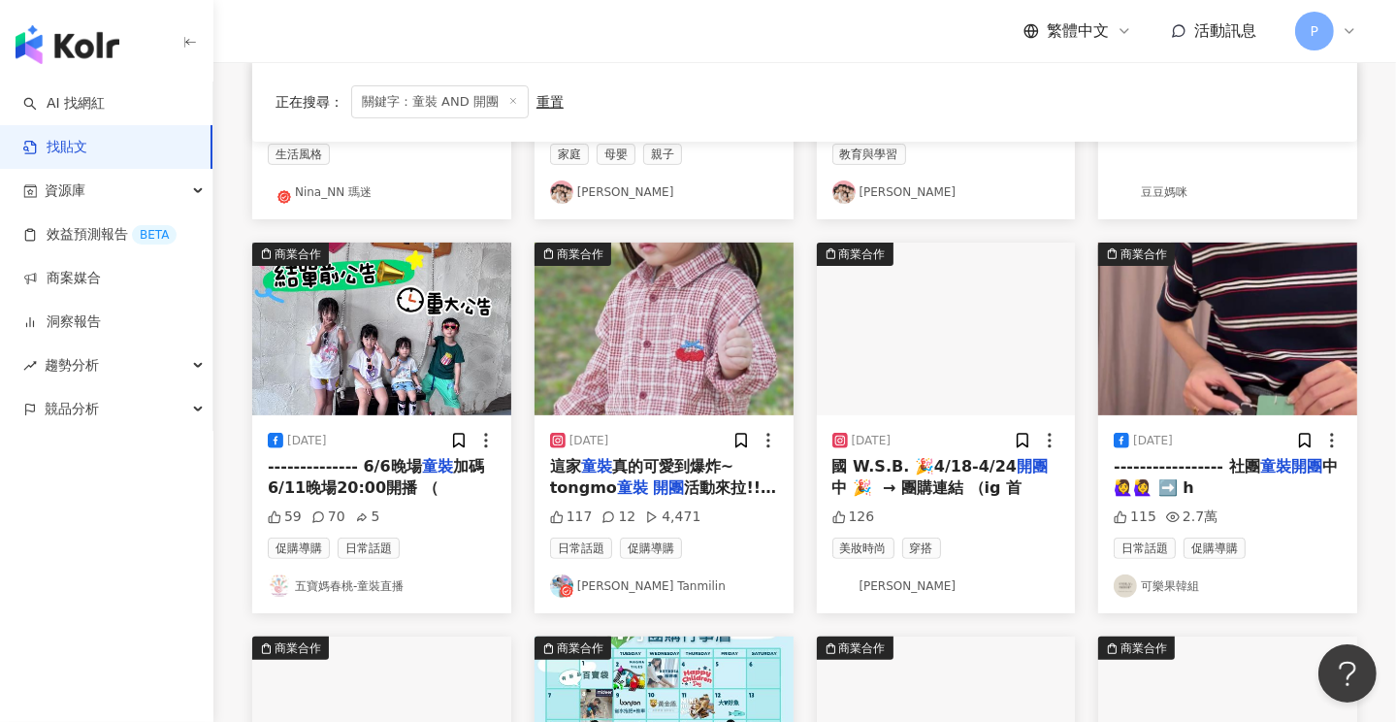
scroll to position [970, 0]
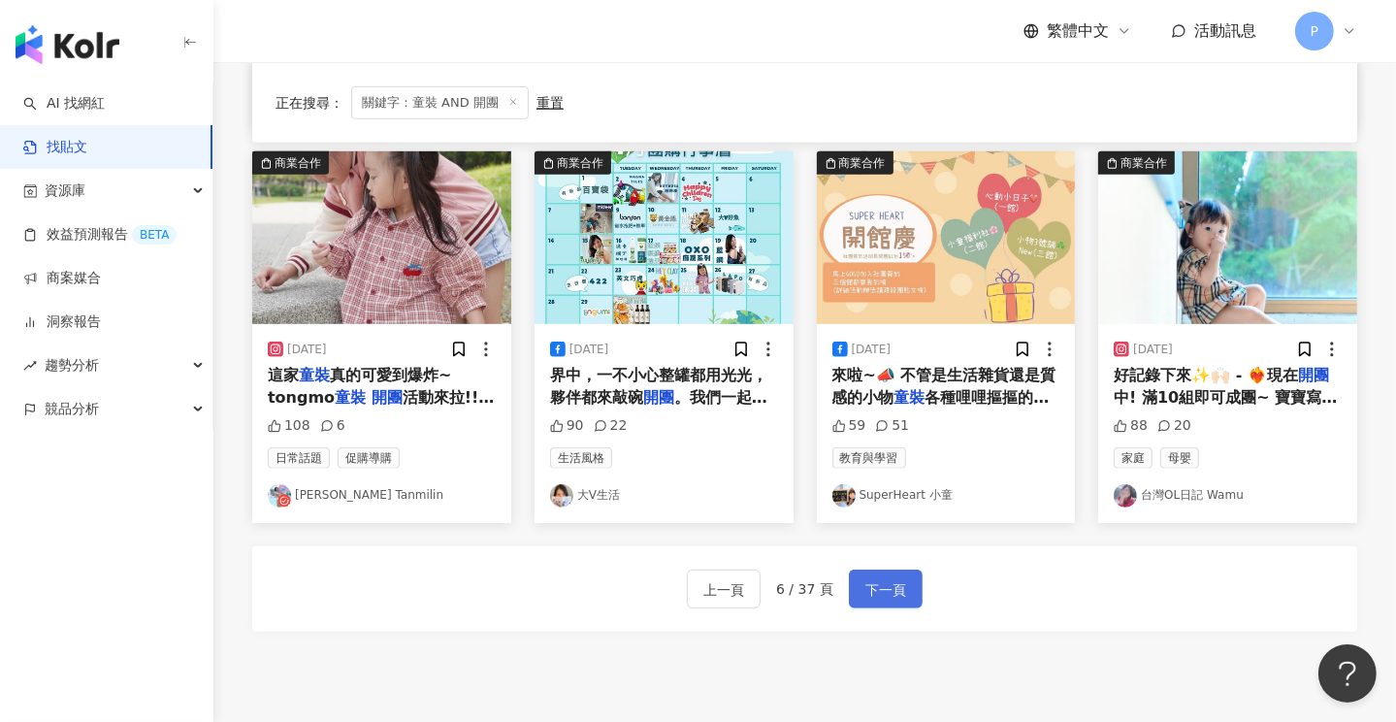
click at [893, 590] on span "下一頁" at bounding box center [885, 589] width 41 height 23
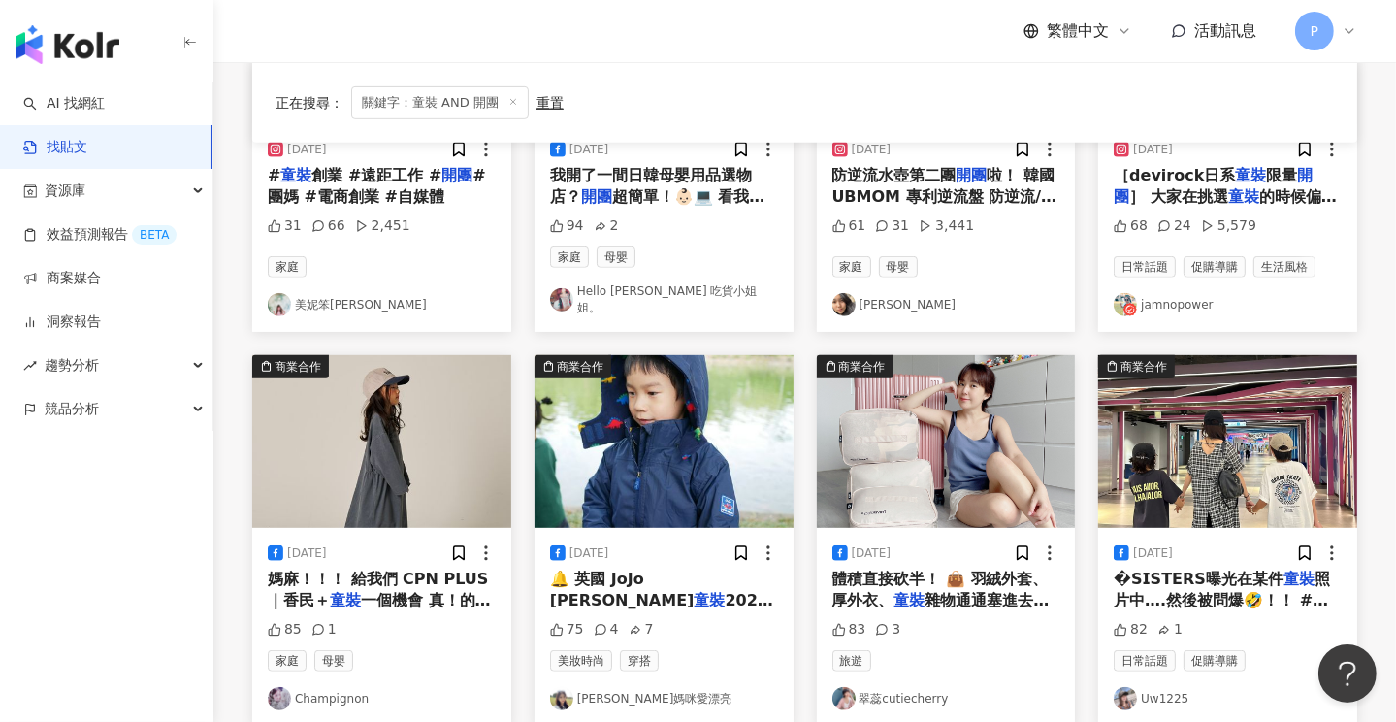
scroll to position [1141, 0]
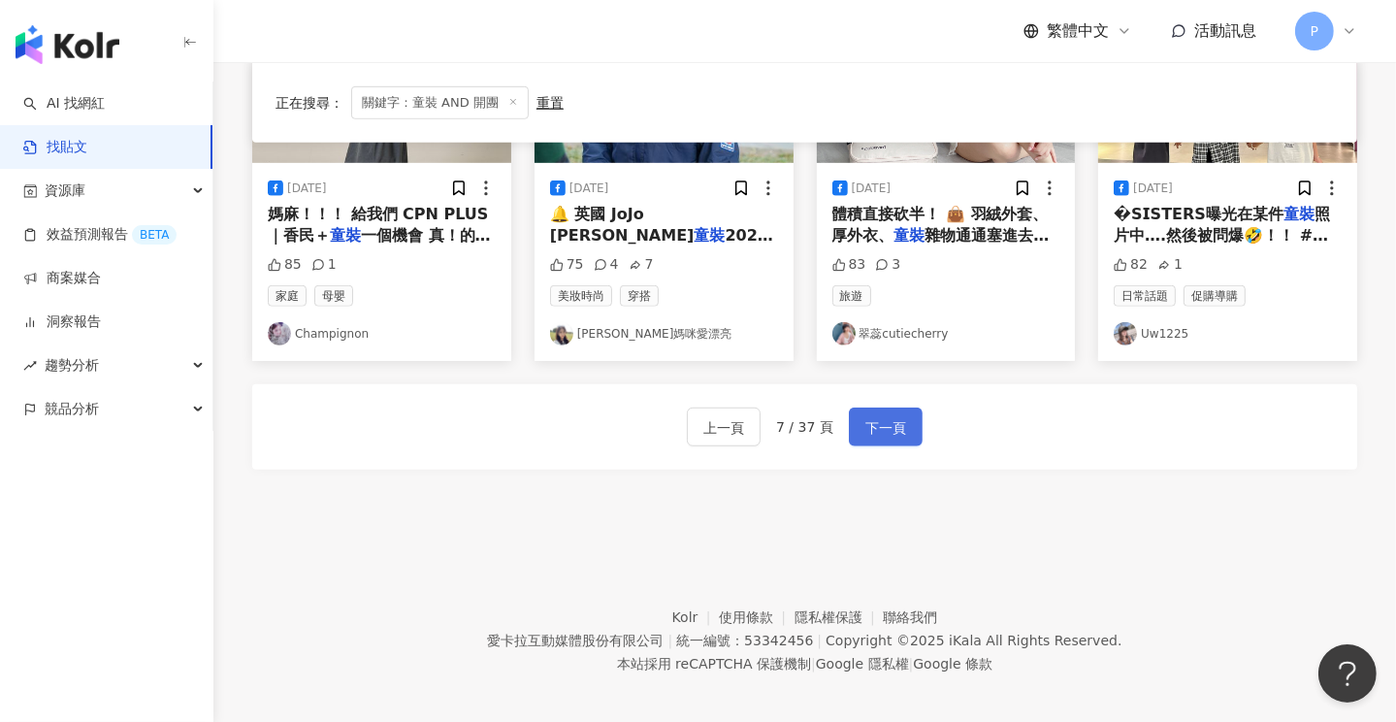
click at [884, 416] on span "下一頁" at bounding box center [885, 427] width 41 height 23
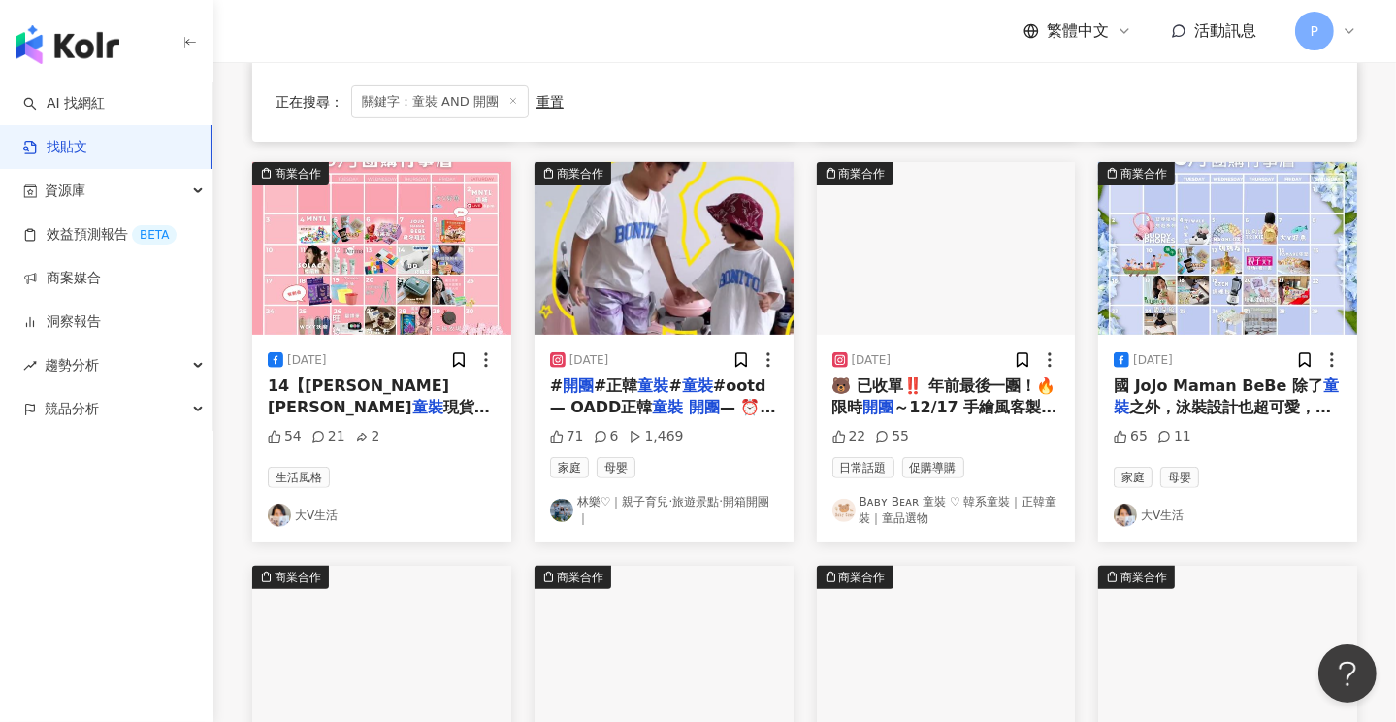
scroll to position [568, 0]
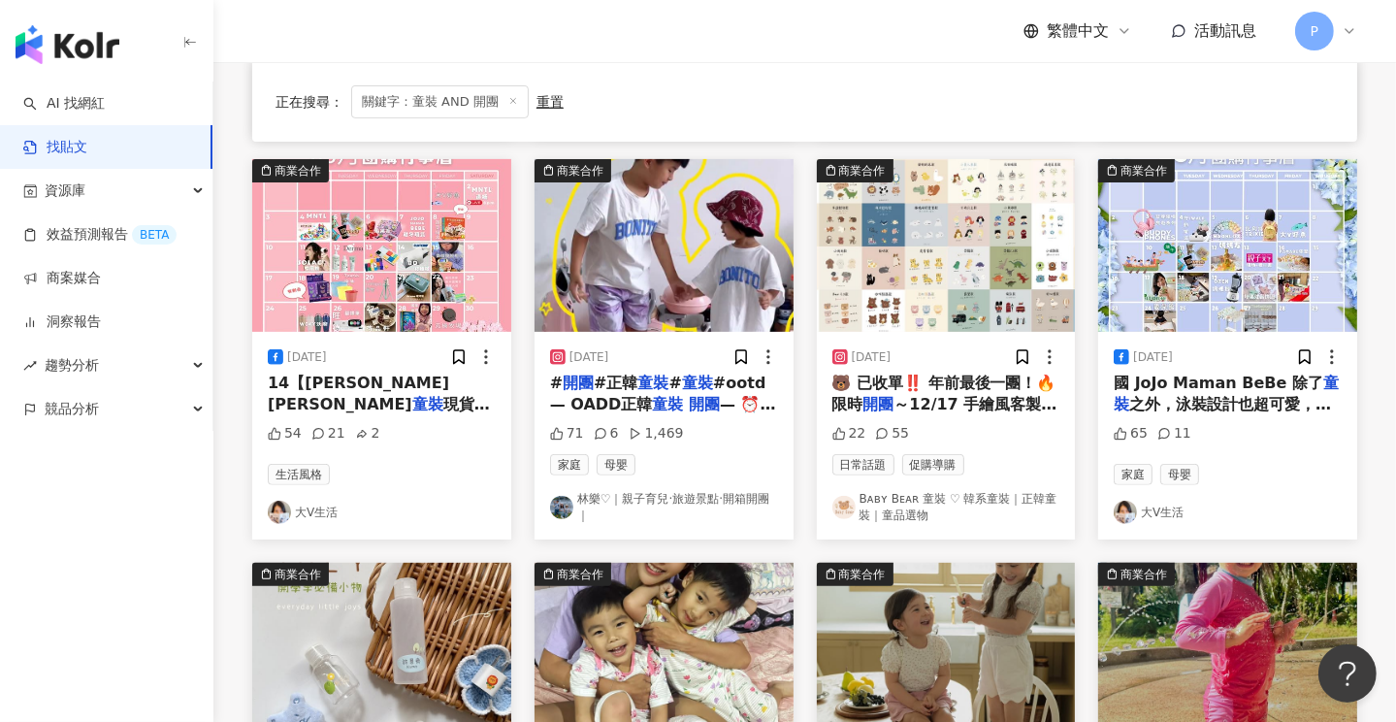
click at [951, 389] on span "🐻 已收單‼️ 年前最後一團！🔥 限時" at bounding box center [944, 393] width 224 height 40
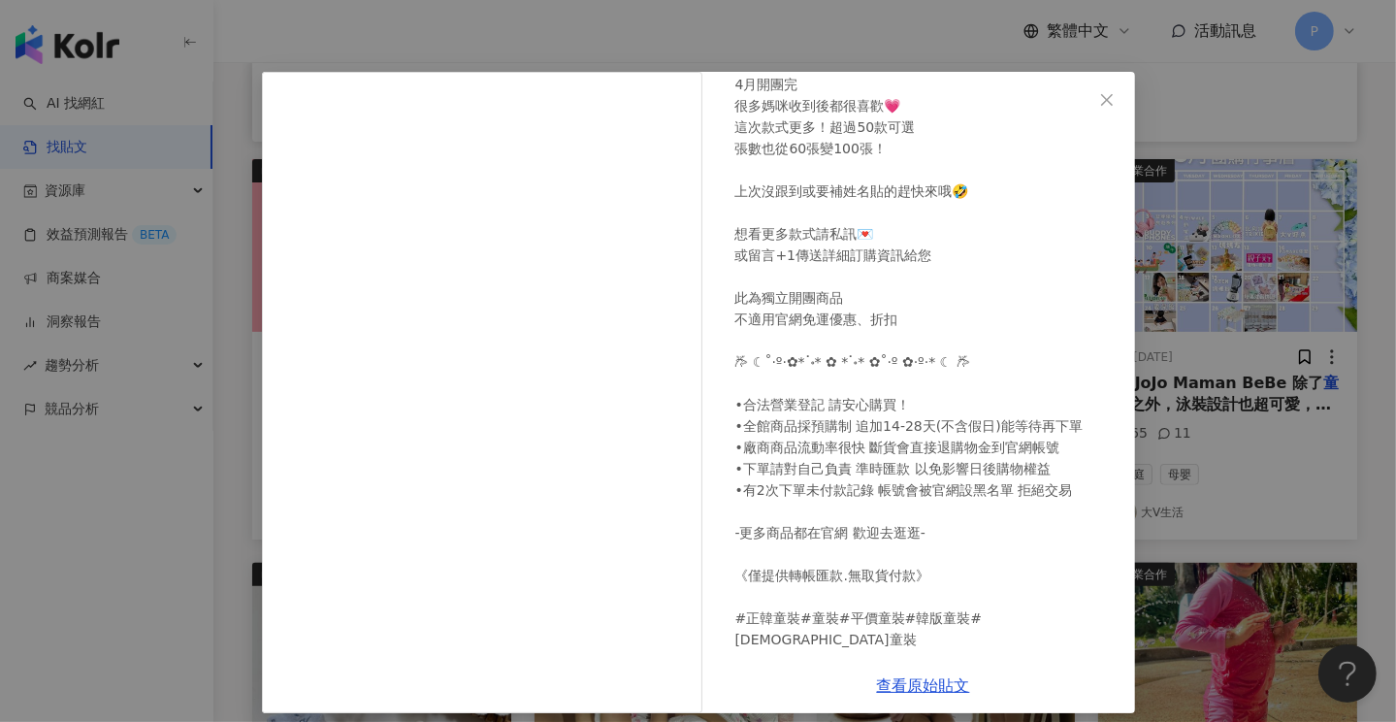
scroll to position [39, 0]
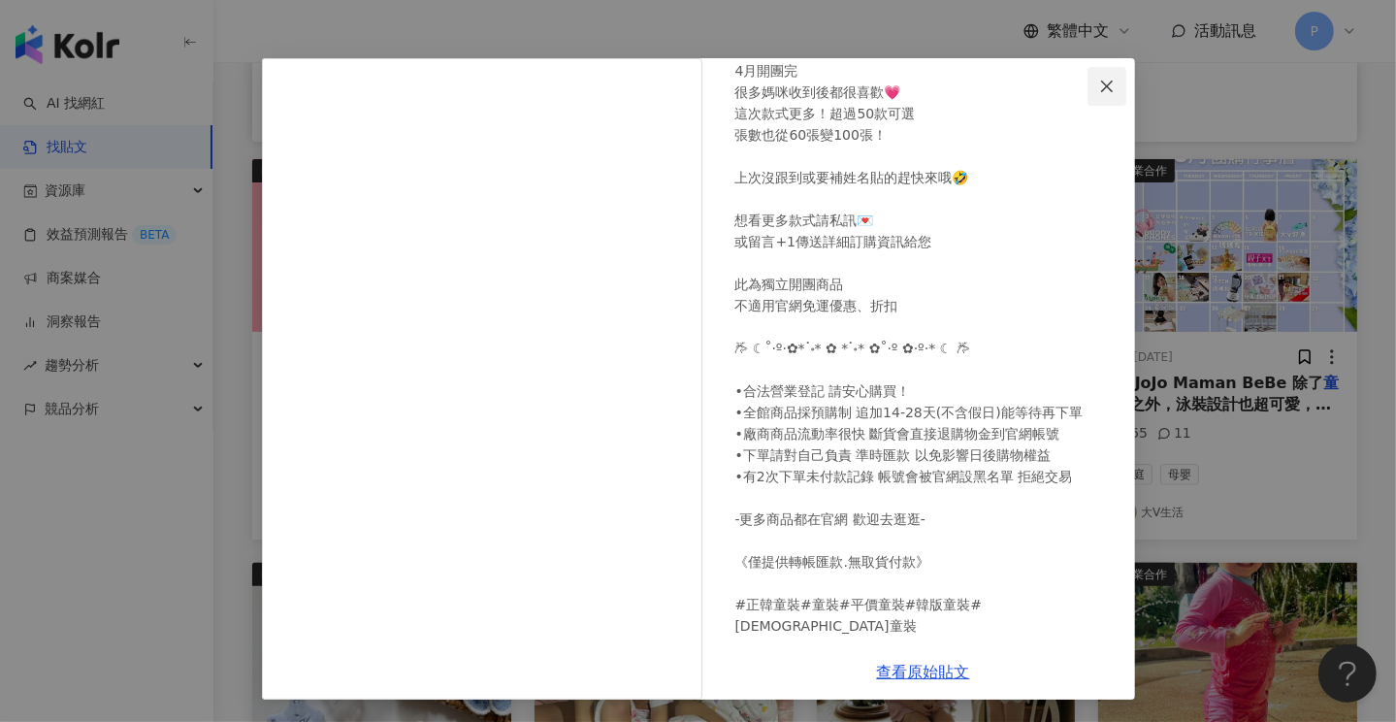
click at [1099, 84] on icon "close" at bounding box center [1107, 87] width 16 height 16
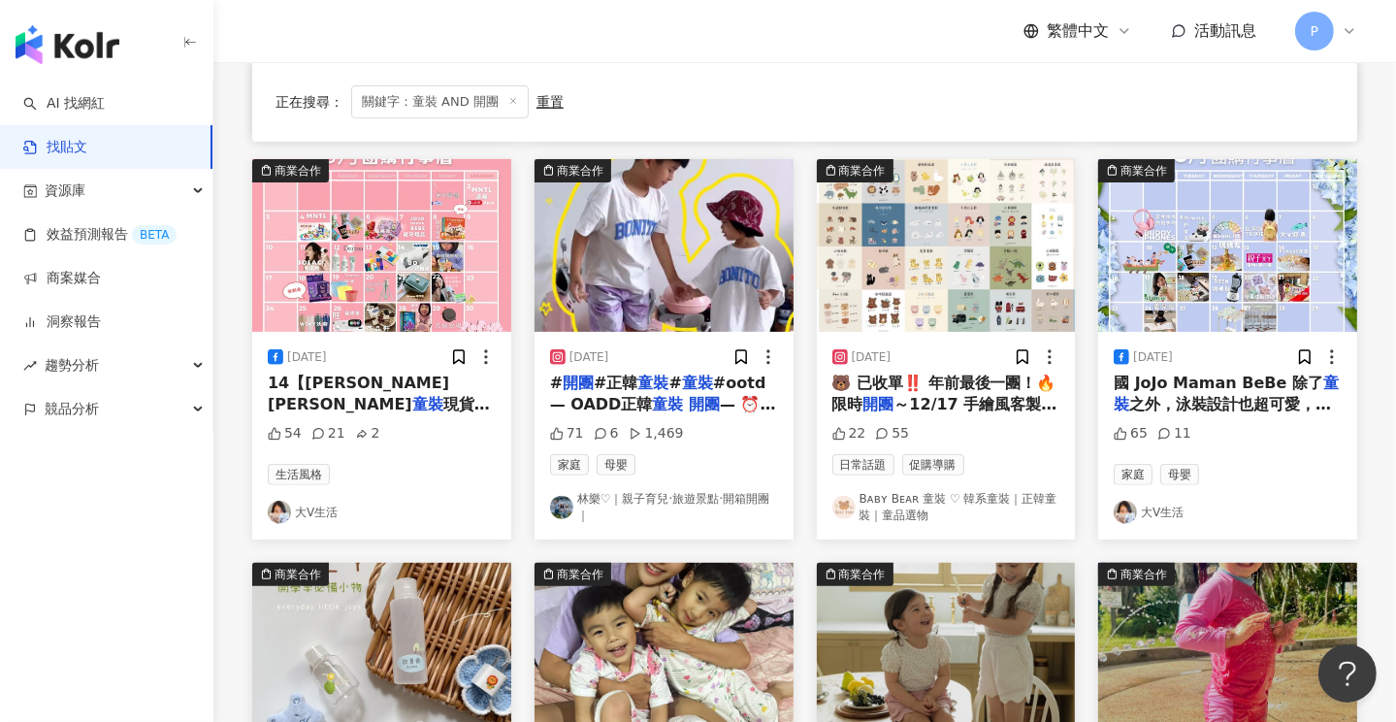
click at [911, 501] on link "Bᴀʙʏ Bᴇᴀʀ 童裝 ♡ 韓系童裝｜正韓童裝｜童品選物" at bounding box center [946, 507] width 228 height 33
click at [691, 499] on link "林樂♡｜親子育兒·旅遊景點·開箱開團｜" at bounding box center [664, 507] width 228 height 33
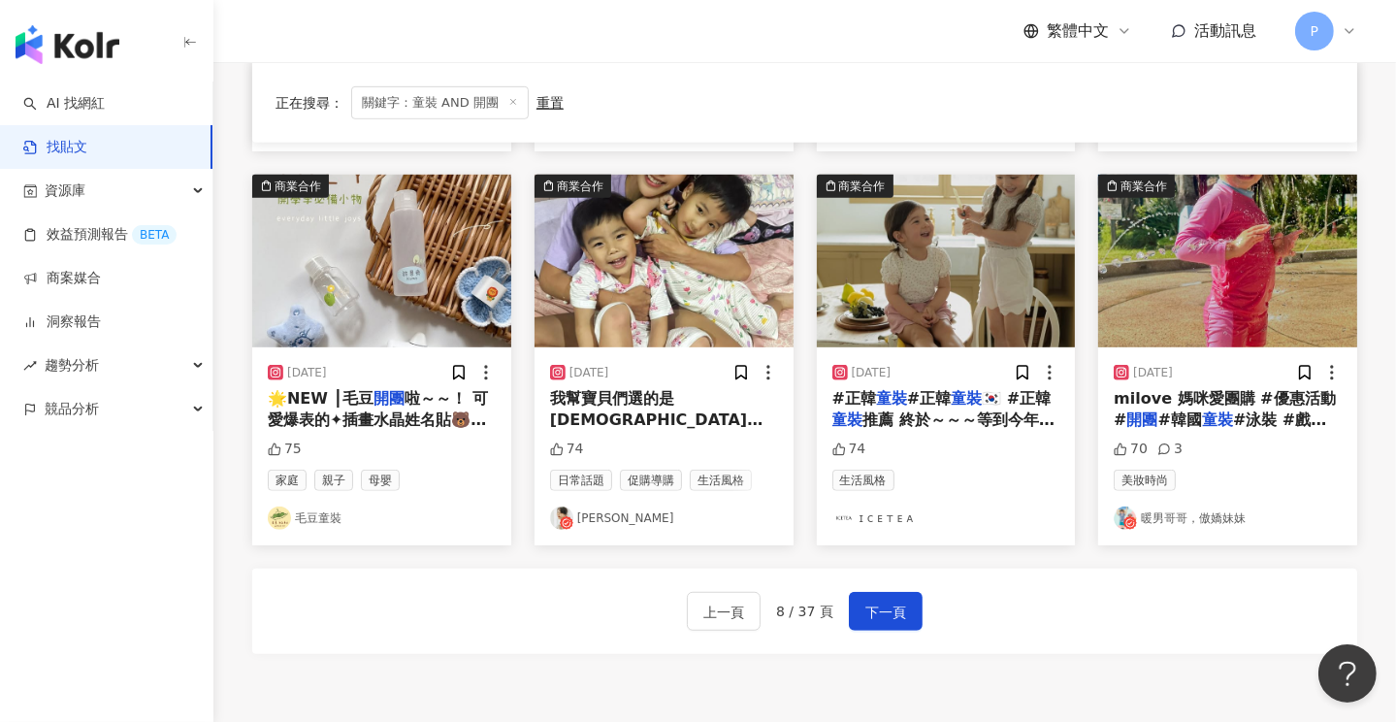
scroll to position [1053, 0]
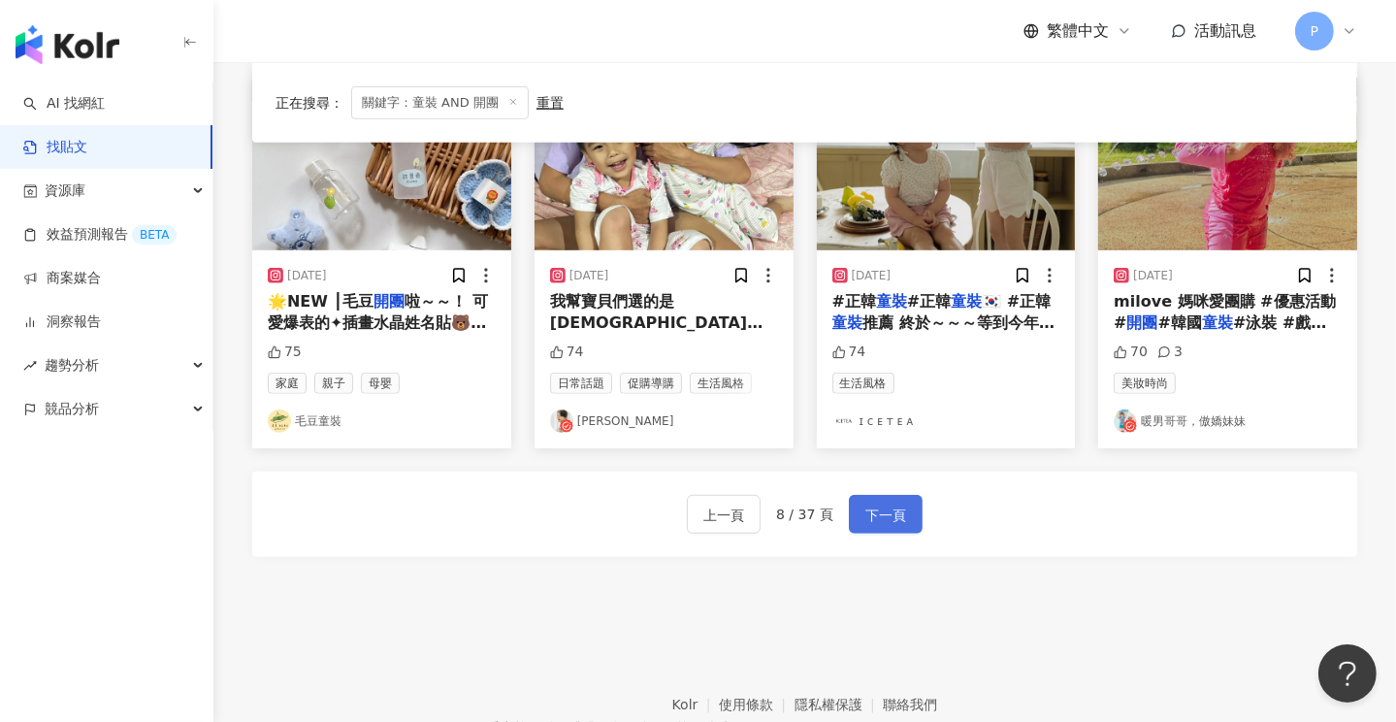
click at [869, 503] on span "下一頁" at bounding box center [885, 514] width 41 height 23
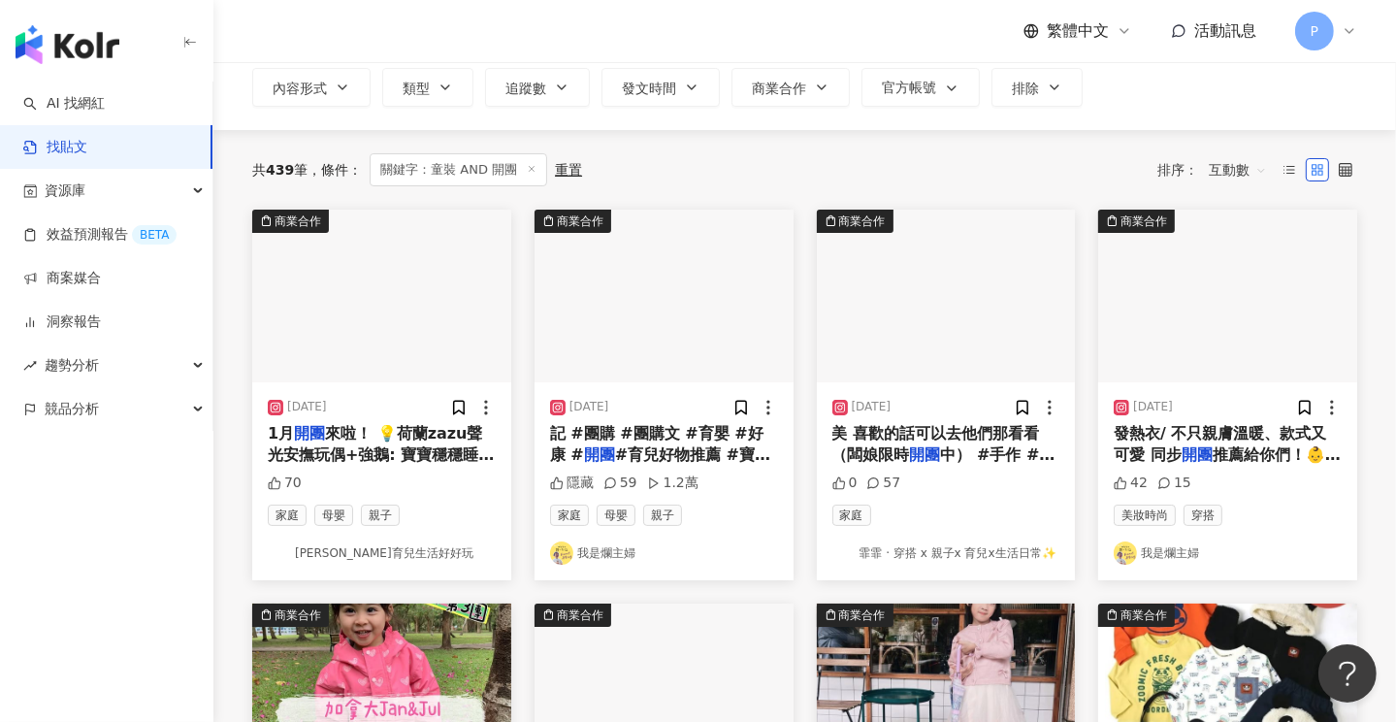
scroll to position [74, 0]
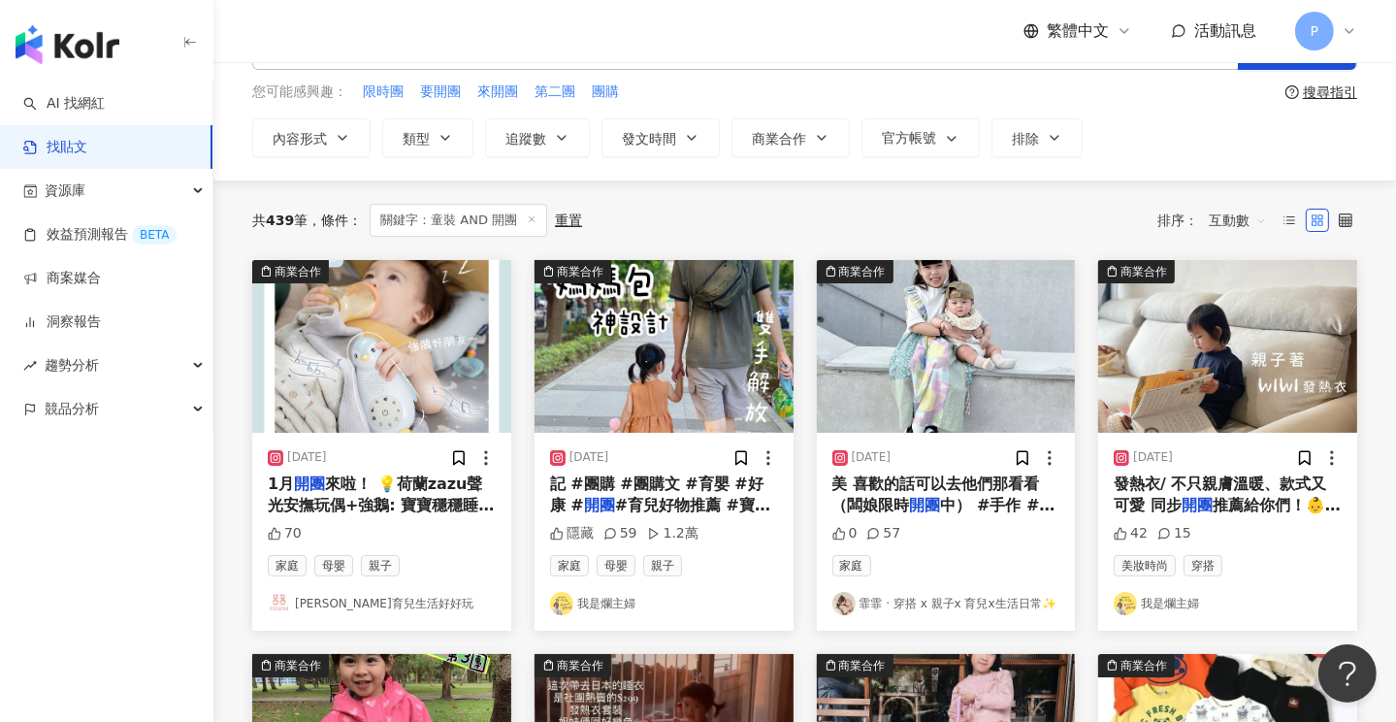
click at [673, 488] on span "記 #團購 #團購文 #育嬰 #好康 #" at bounding box center [656, 494] width 213 height 40
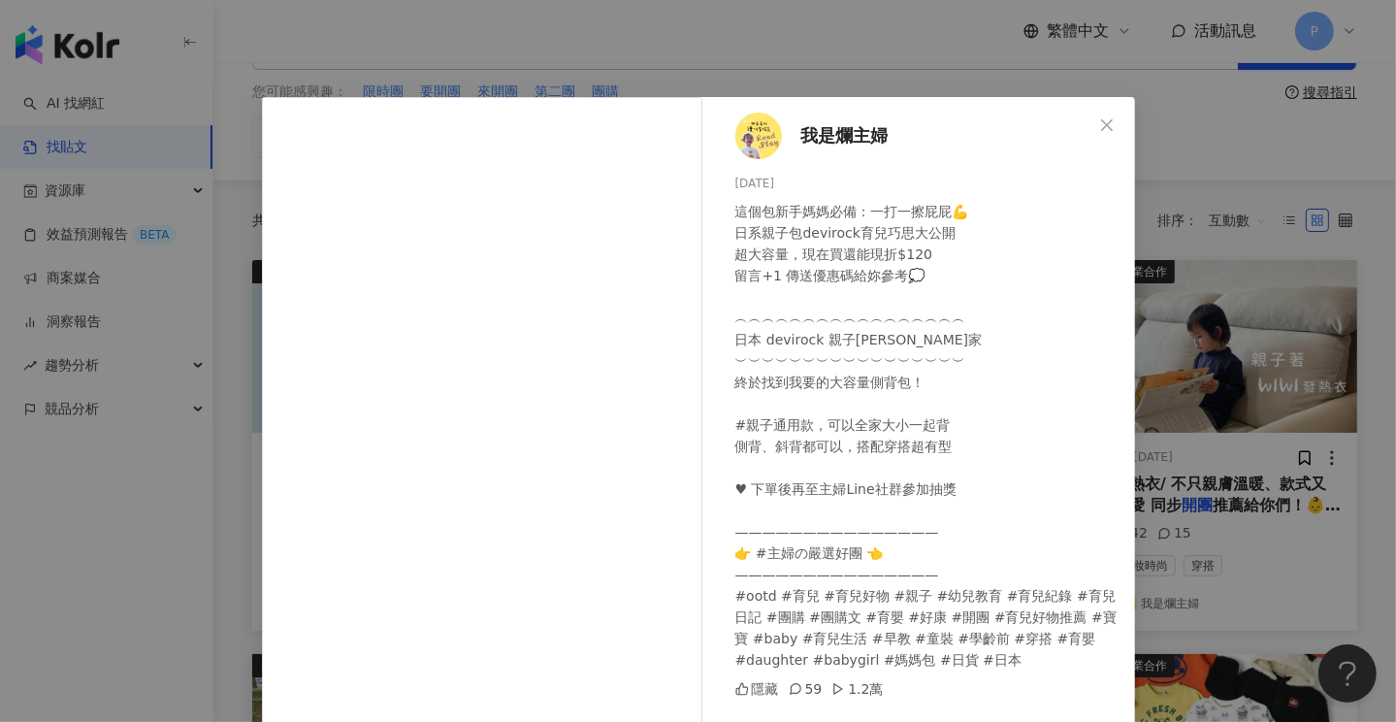
click at [854, 137] on span "我是爛主婦" at bounding box center [844, 135] width 87 height 27
click at [1105, 118] on icon "close" at bounding box center [1107, 125] width 16 height 16
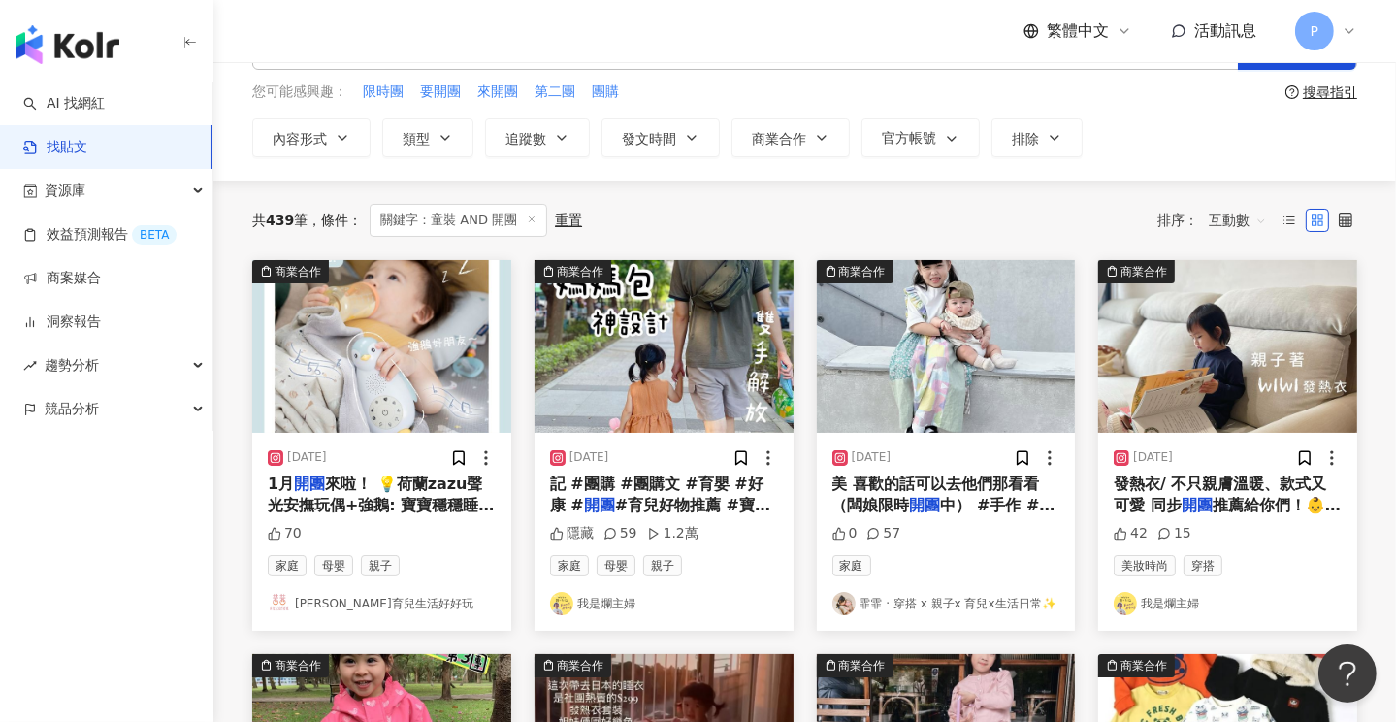
click at [930, 595] on link "霏霏 · 穿搭 x 親子x 育兒x生活日常✨" at bounding box center [946, 603] width 228 height 23
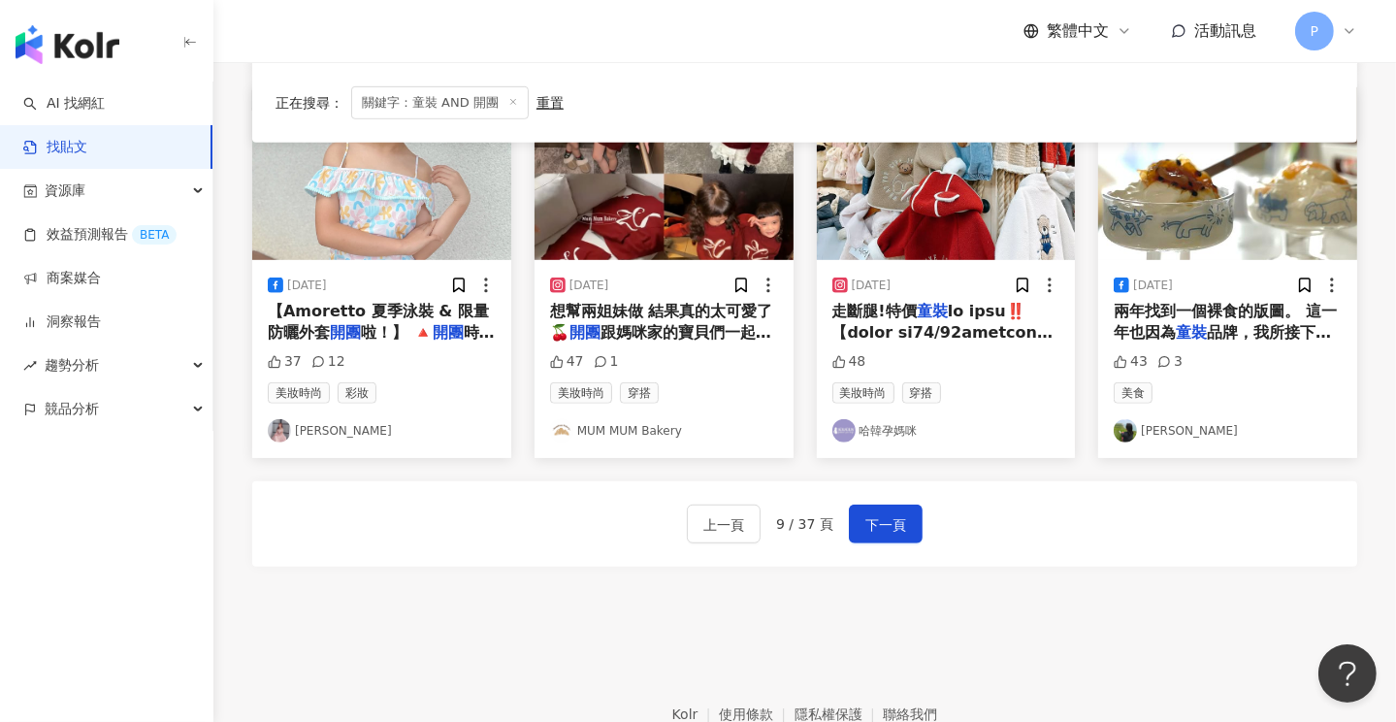
scroll to position [1044, 0]
click at [877, 513] on span "下一頁" at bounding box center [885, 524] width 41 height 23
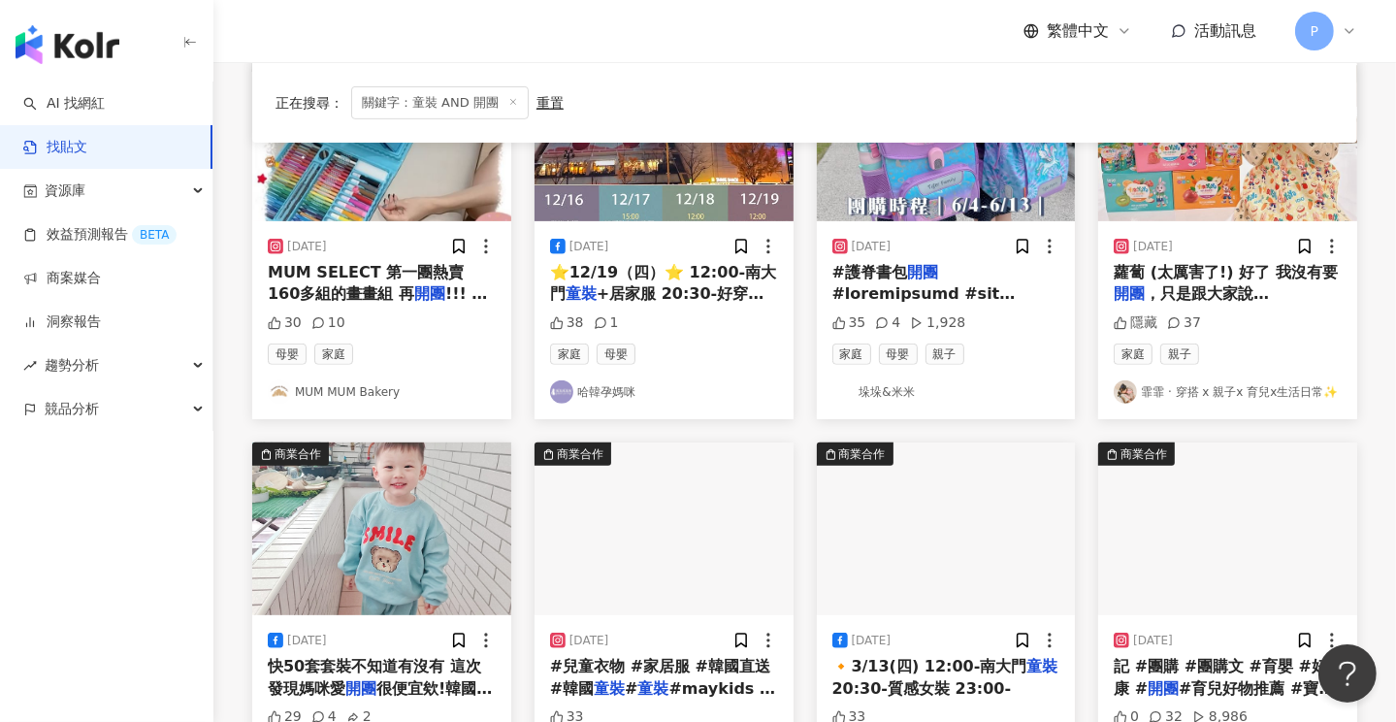
scroll to position [1067, 0]
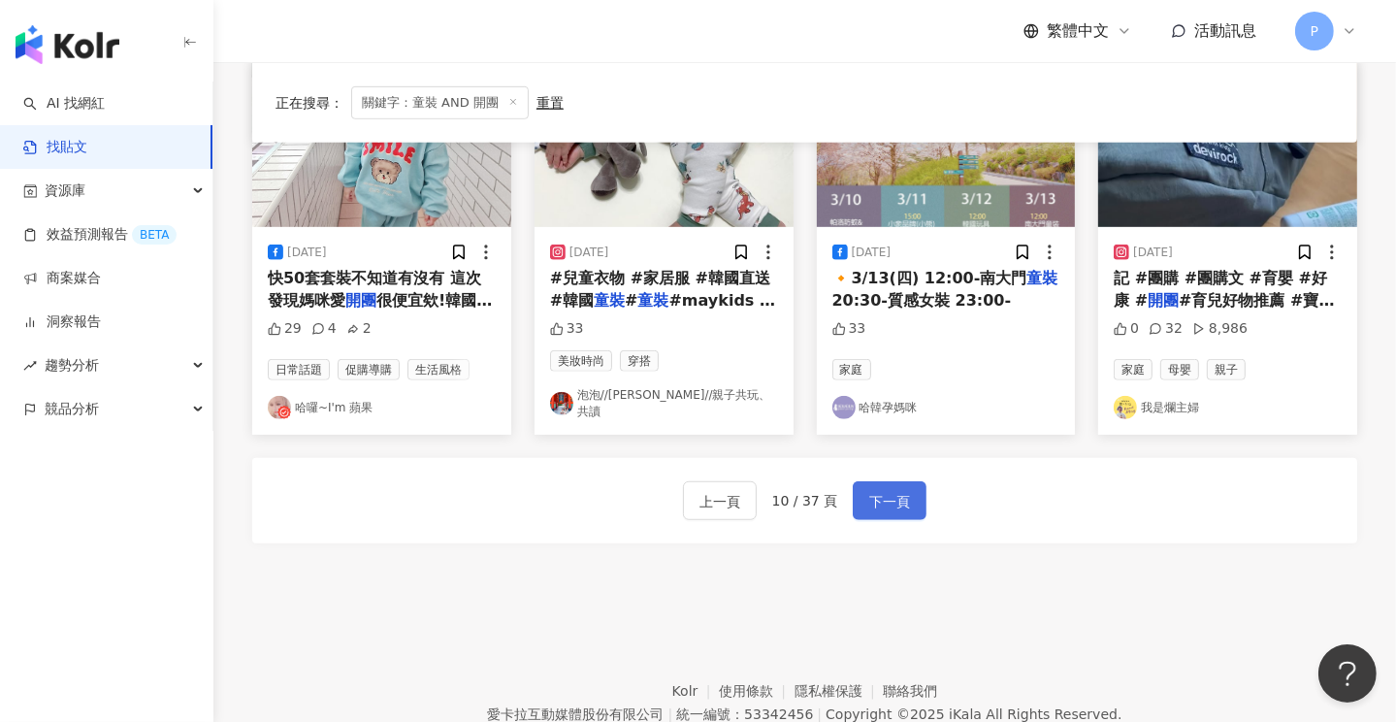
click at [887, 499] on span "下一頁" at bounding box center [889, 501] width 41 height 23
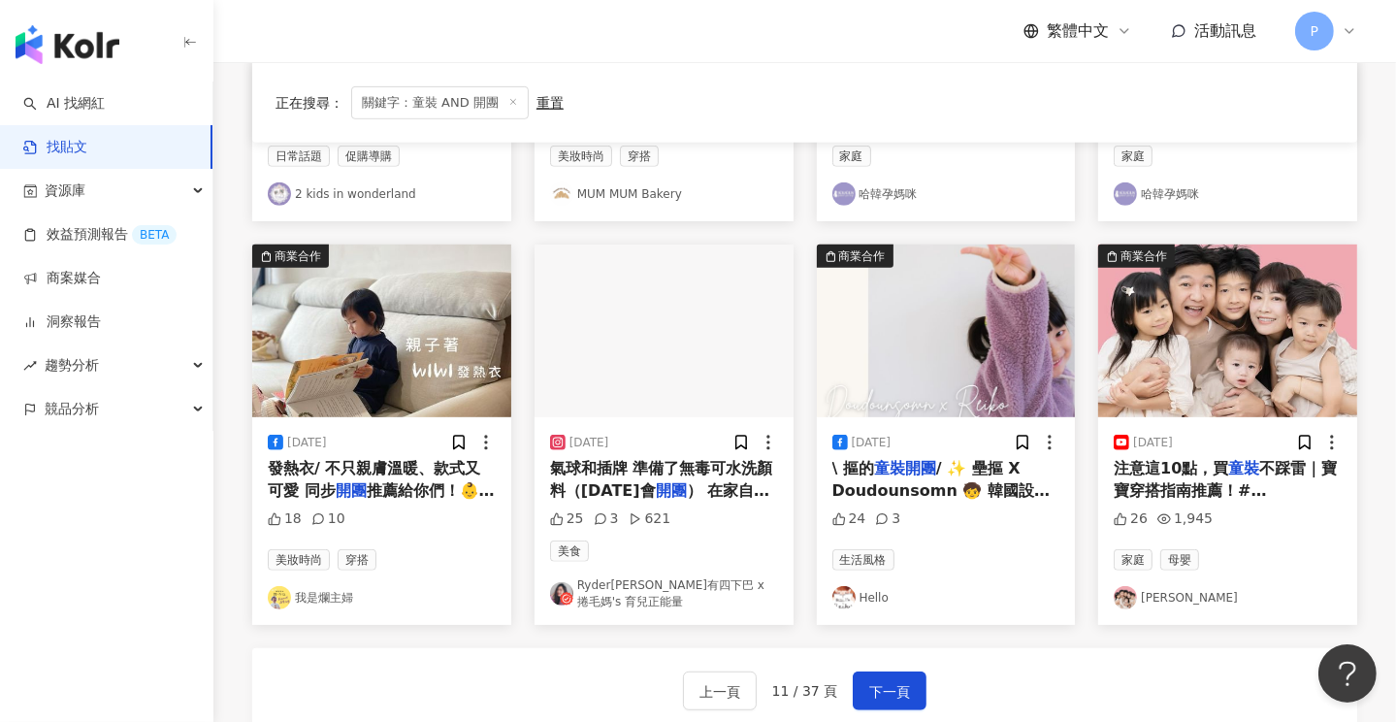
scroll to position [1076, 0]
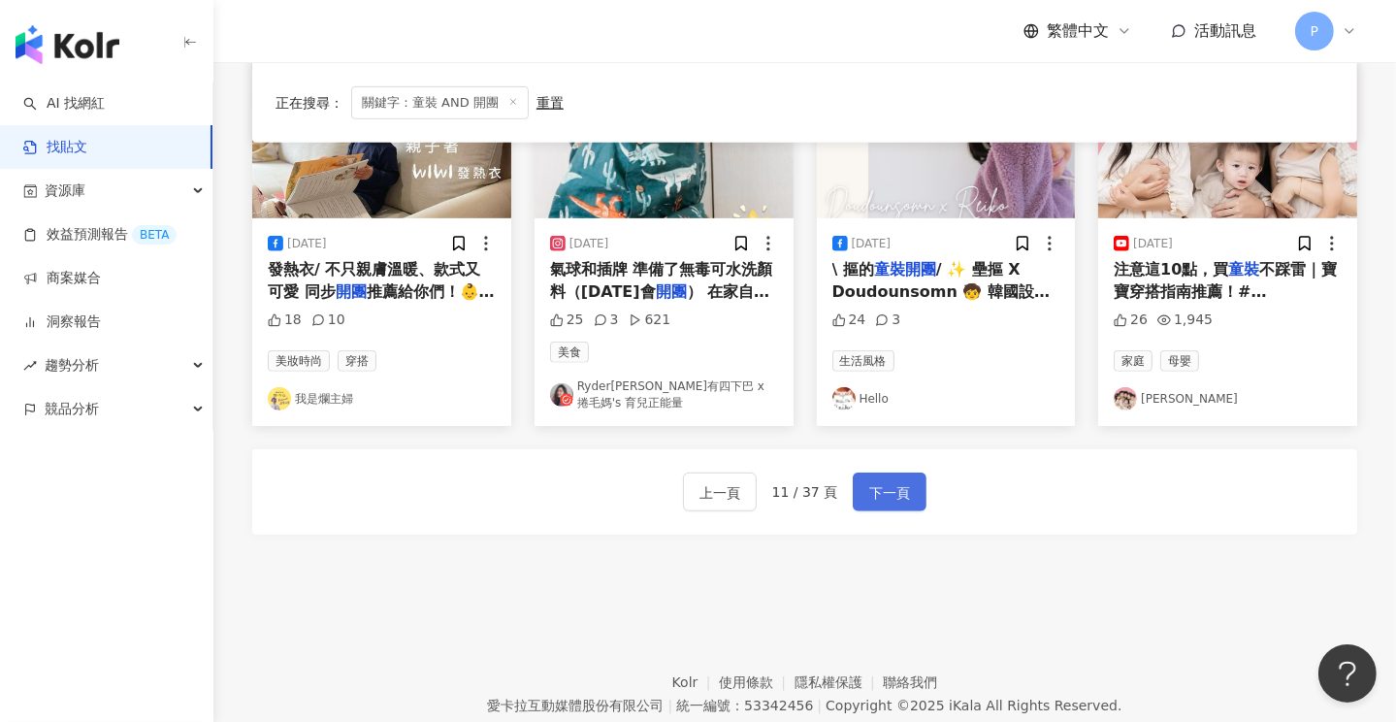
click at [883, 481] on span "下一頁" at bounding box center [889, 492] width 41 height 23
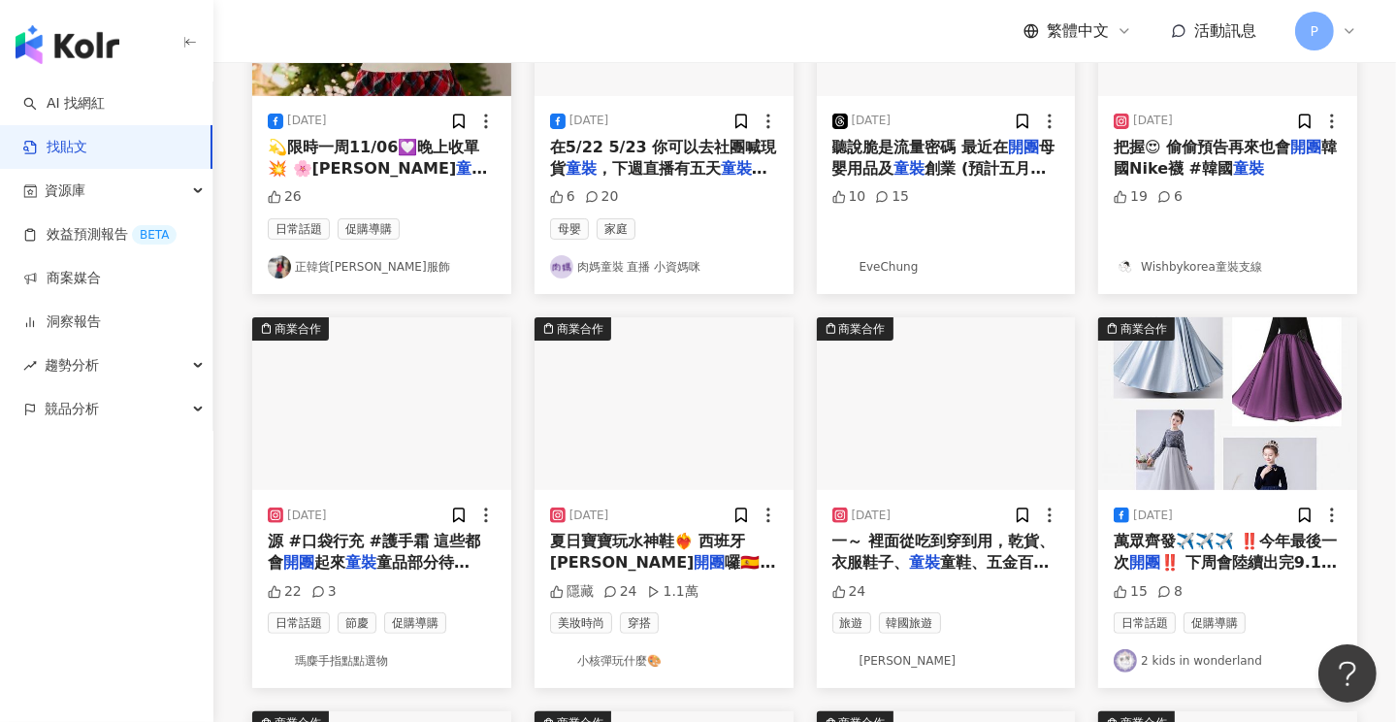
scroll to position [0, 0]
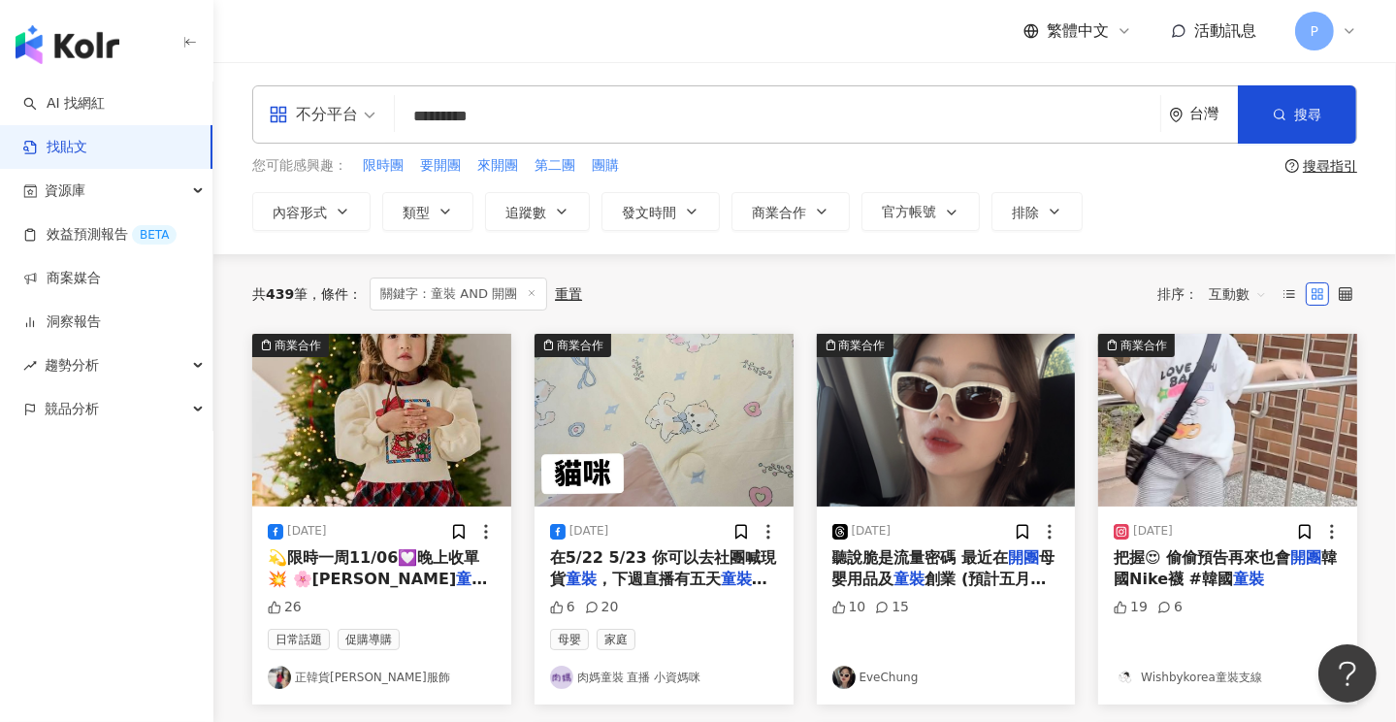
click at [442, 122] on input "*********" at bounding box center [778, 116] width 750 height 42
click at [1315, 111] on span "搜尋" at bounding box center [1307, 115] width 27 height 16
click at [1300, 113] on span "搜尋" at bounding box center [1307, 115] width 27 height 16
drag, startPoint x: 442, startPoint y: 115, endPoint x: 435, endPoint y: 149, distance: 34.8
click at [442, 115] on input "*********" at bounding box center [778, 116] width 750 height 42
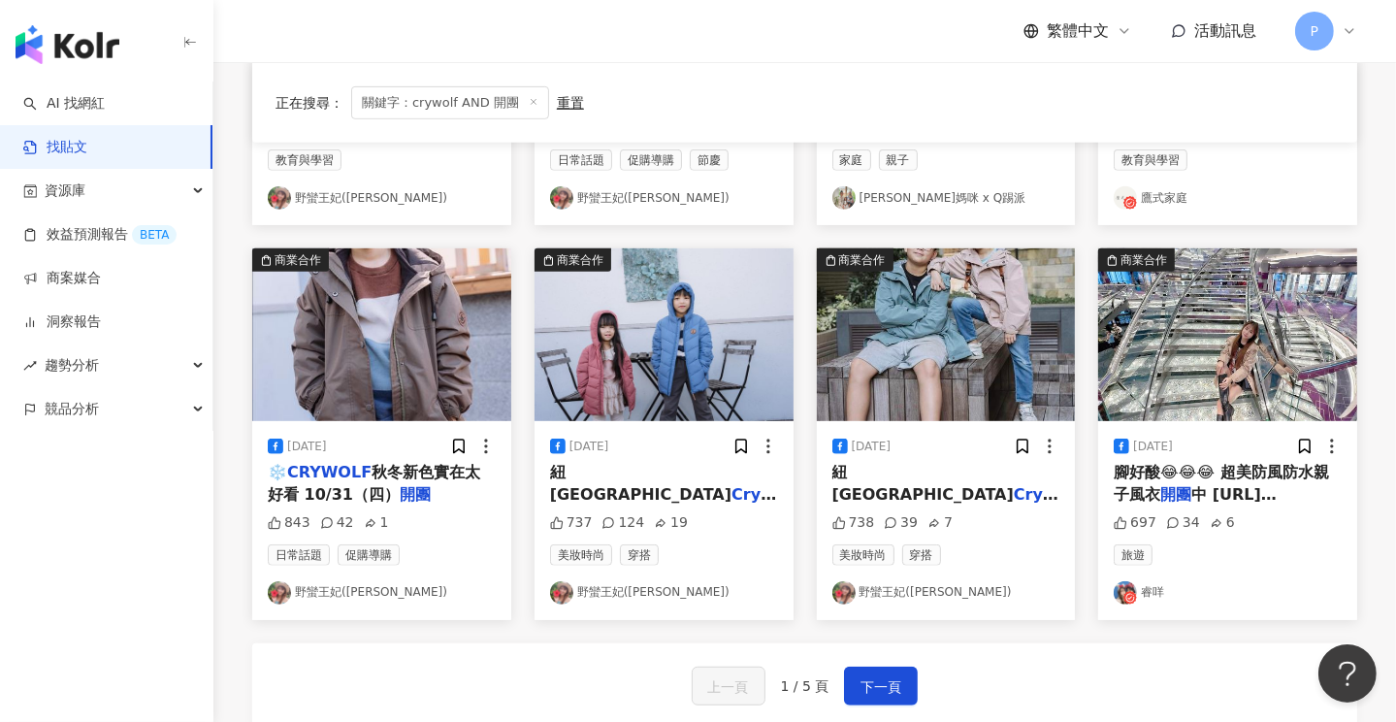
scroll to position [1067, 0]
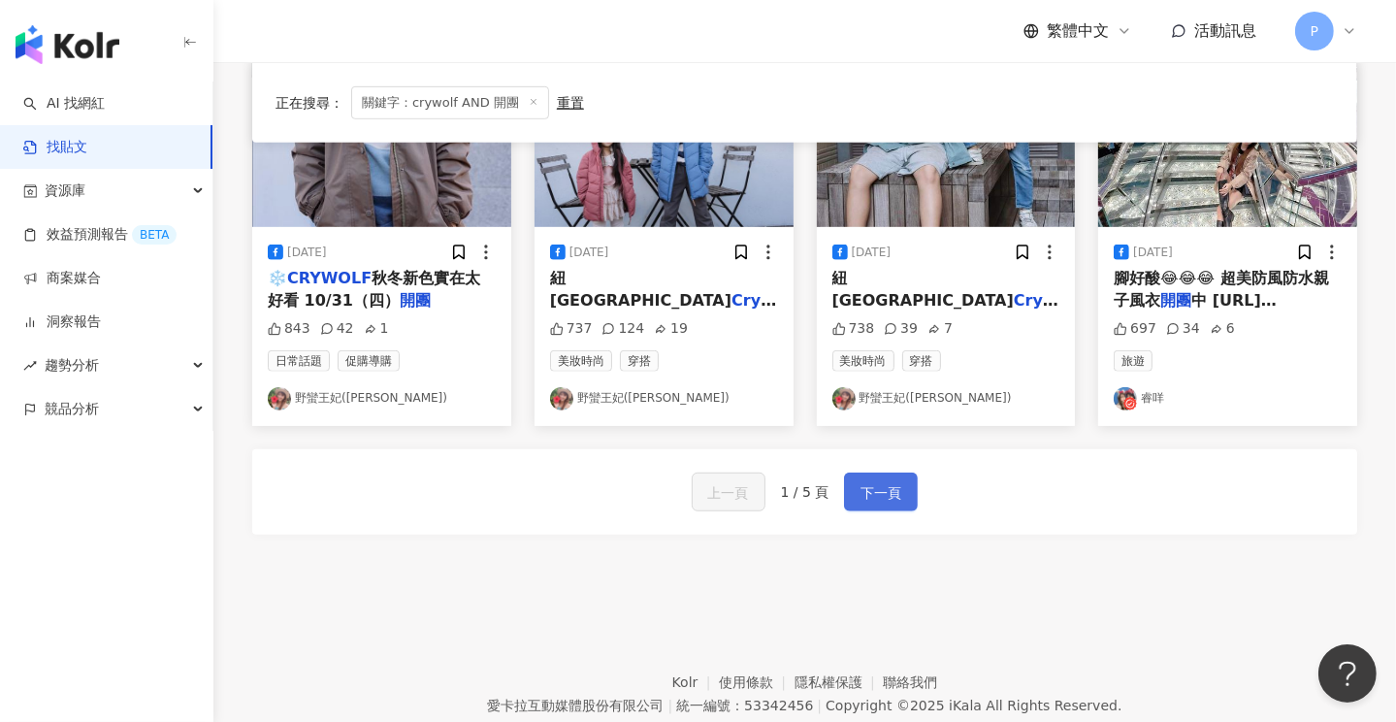
click at [897, 492] on span "下一頁" at bounding box center [880, 492] width 41 height 23
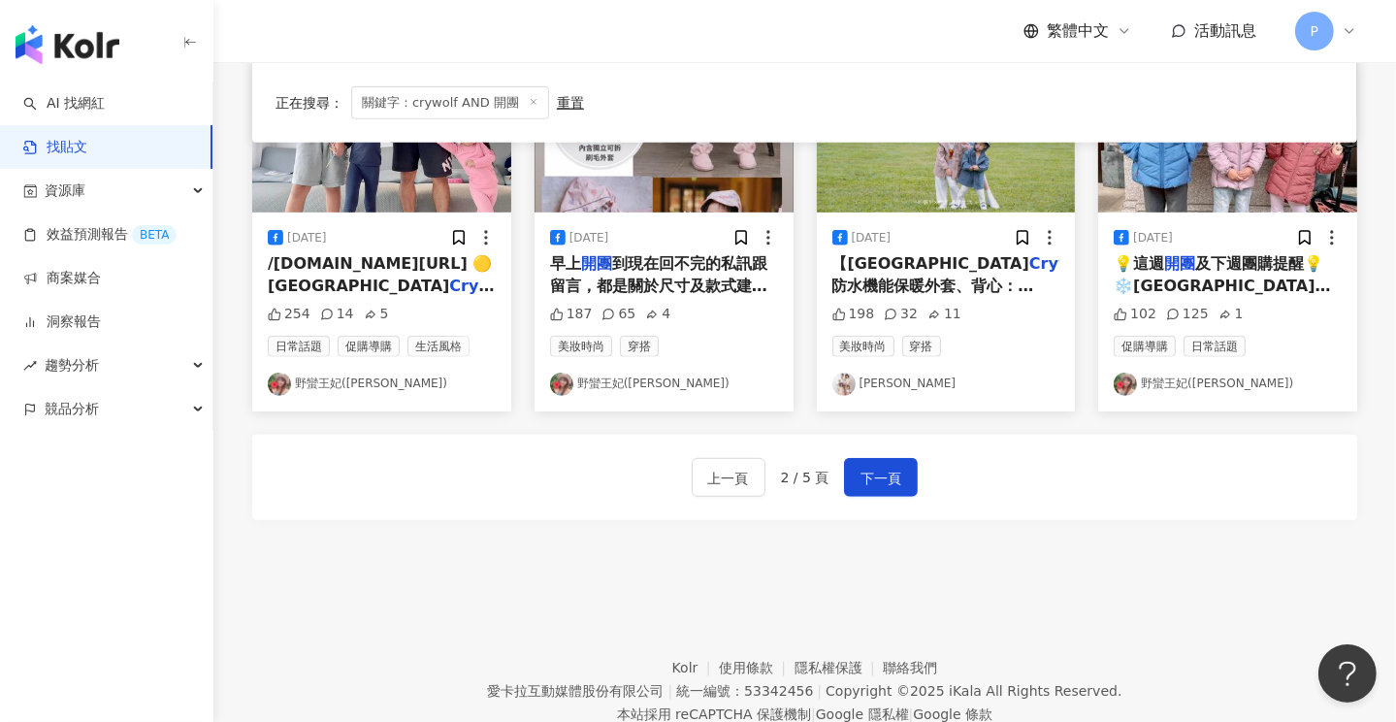
scroll to position [1141, 0]
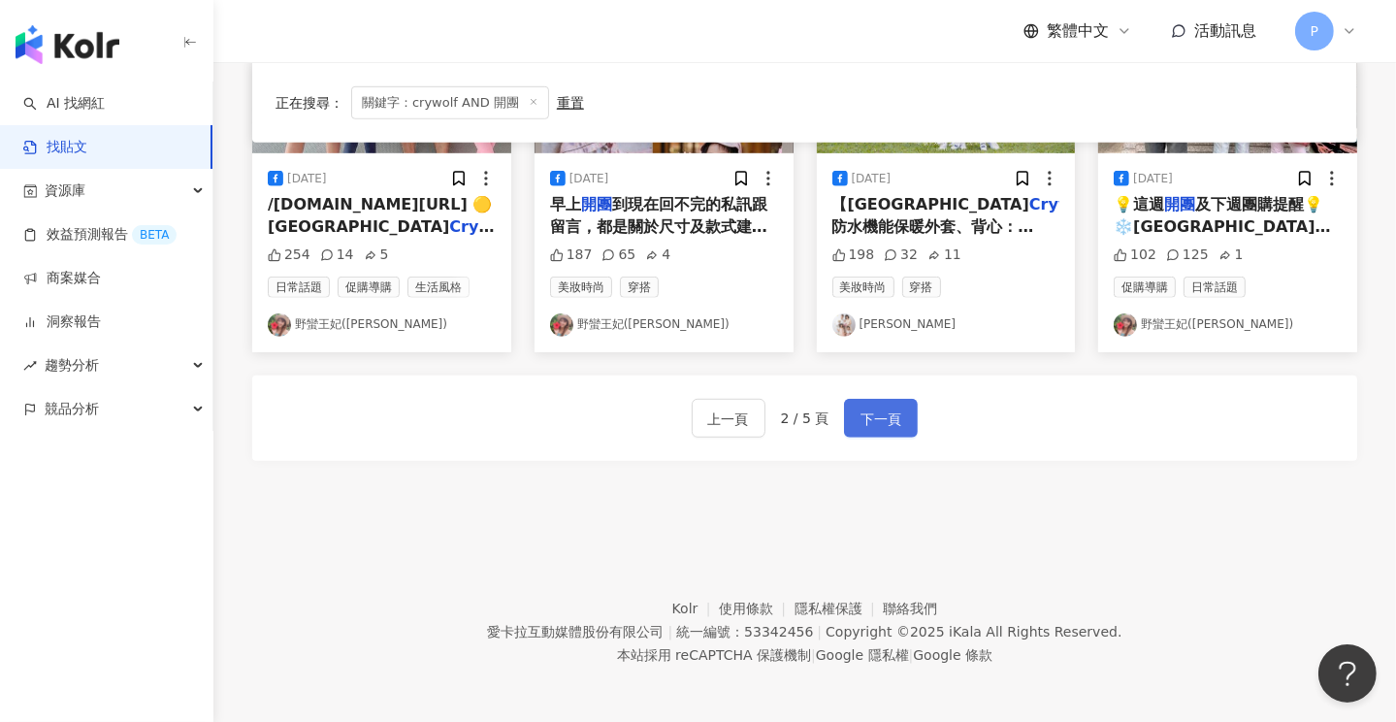
click at [892, 416] on span "下一頁" at bounding box center [880, 418] width 41 height 23
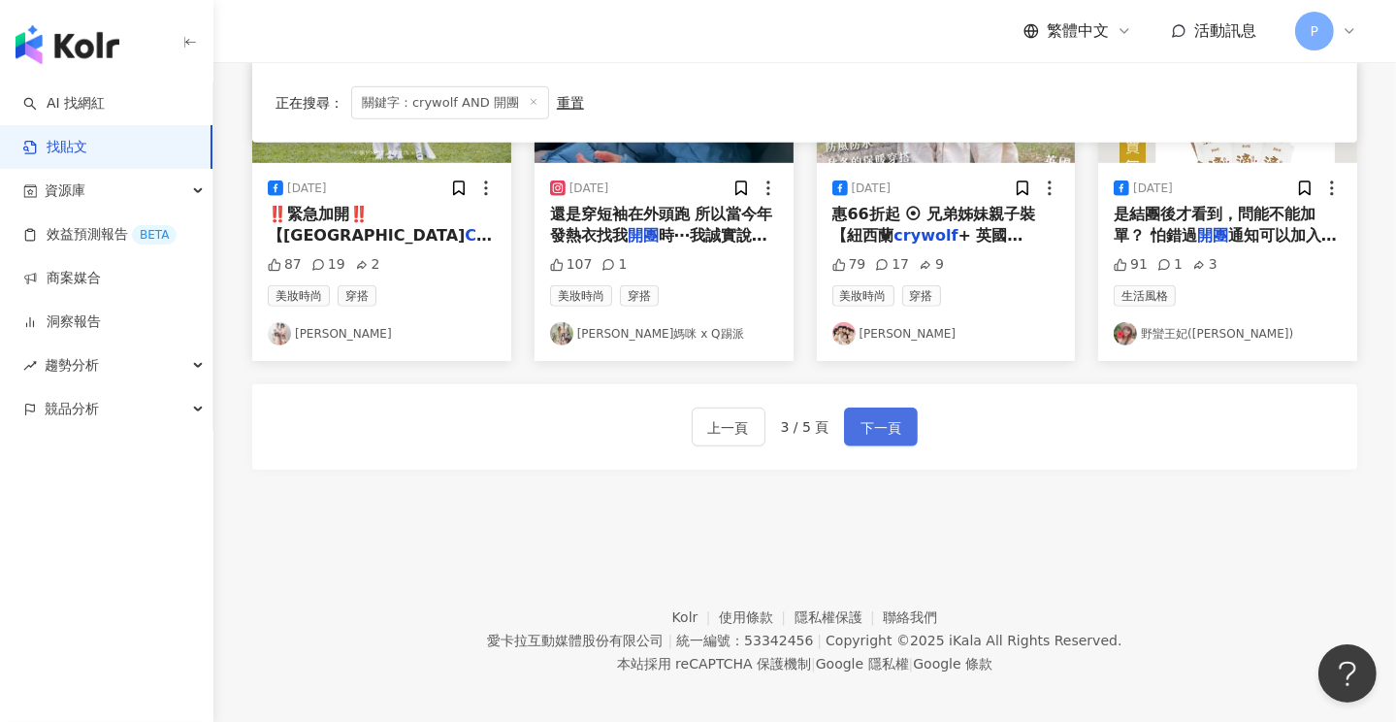
click at [883, 416] on span "下一頁" at bounding box center [880, 427] width 41 height 23
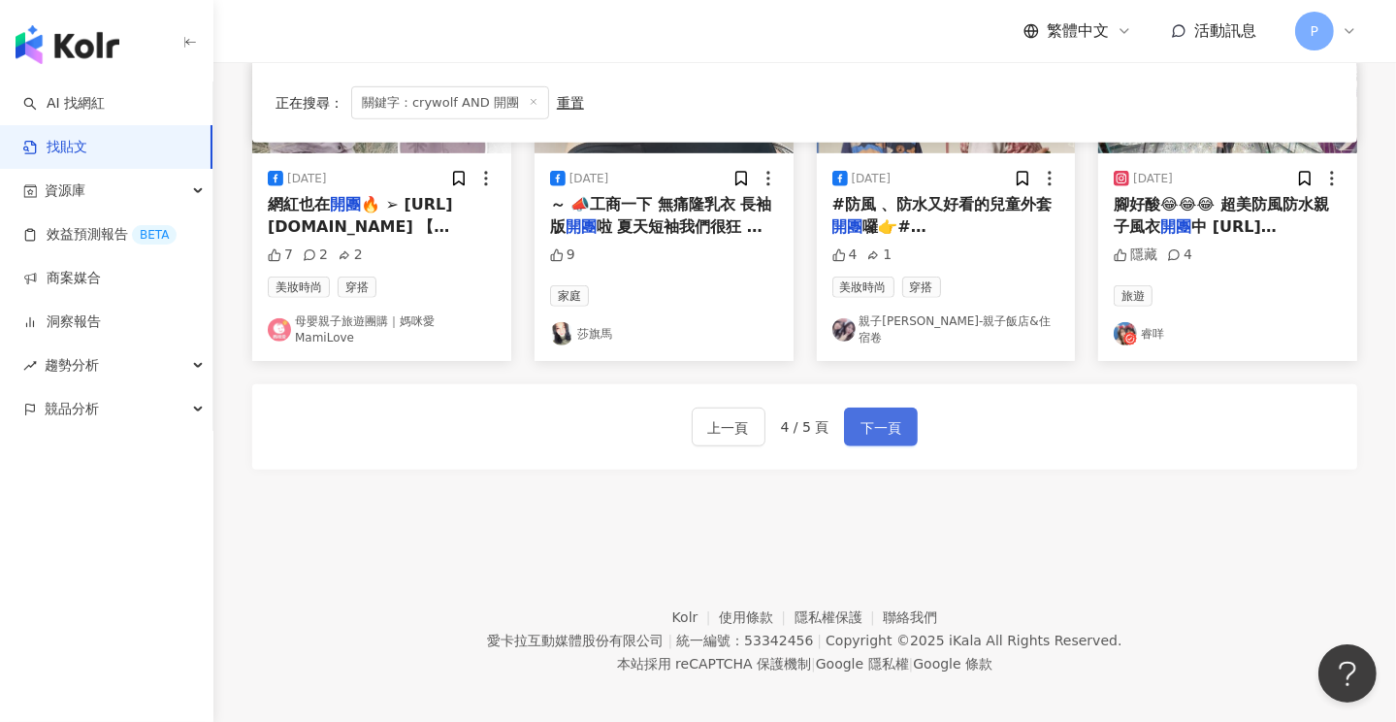
click at [895, 416] on span "下一頁" at bounding box center [880, 427] width 41 height 23
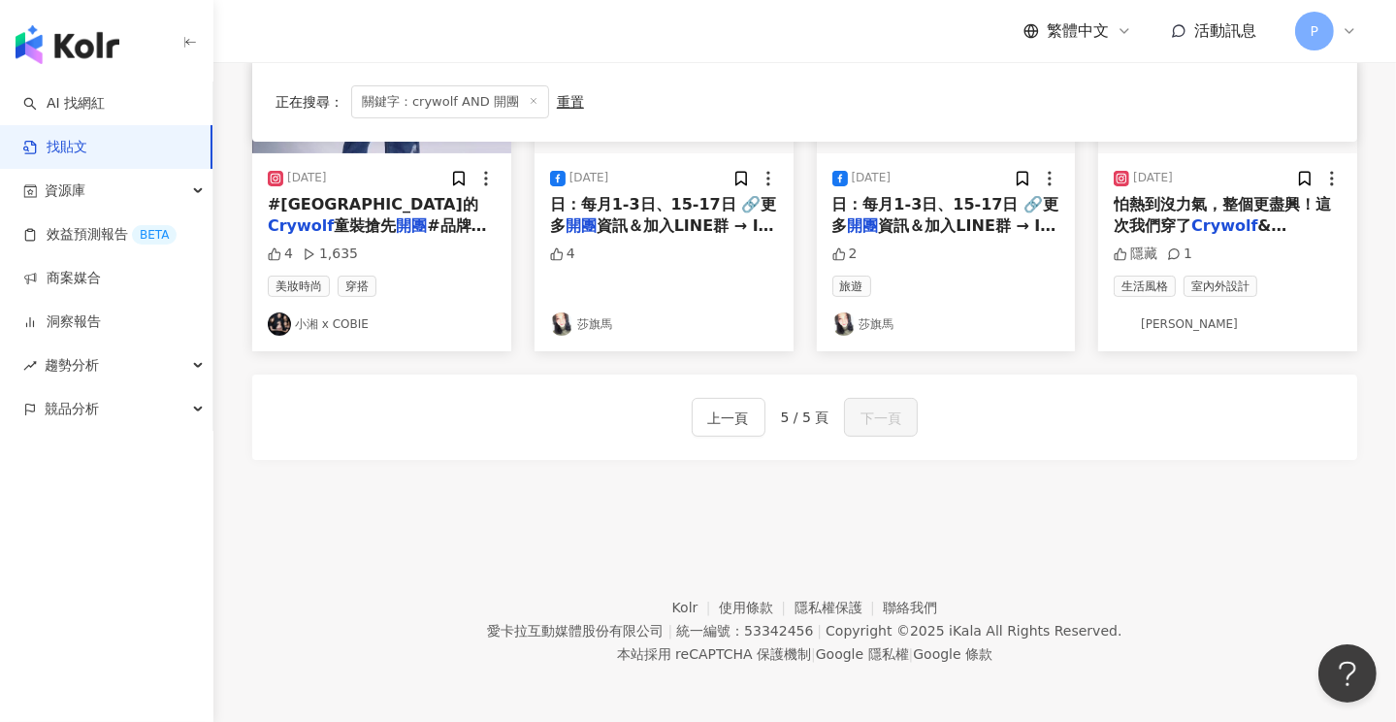
scroll to position [0, 0]
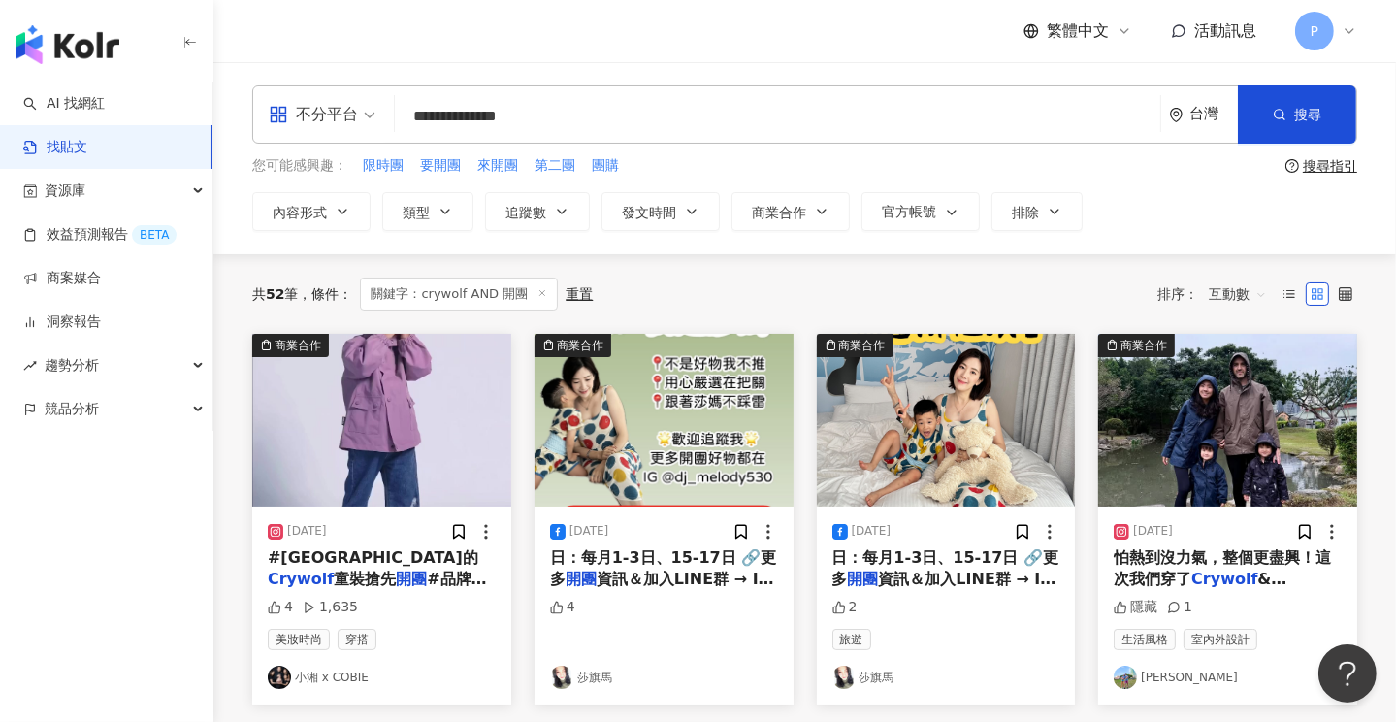
click at [572, 117] on input "**********" at bounding box center [778, 116] width 750 height 42
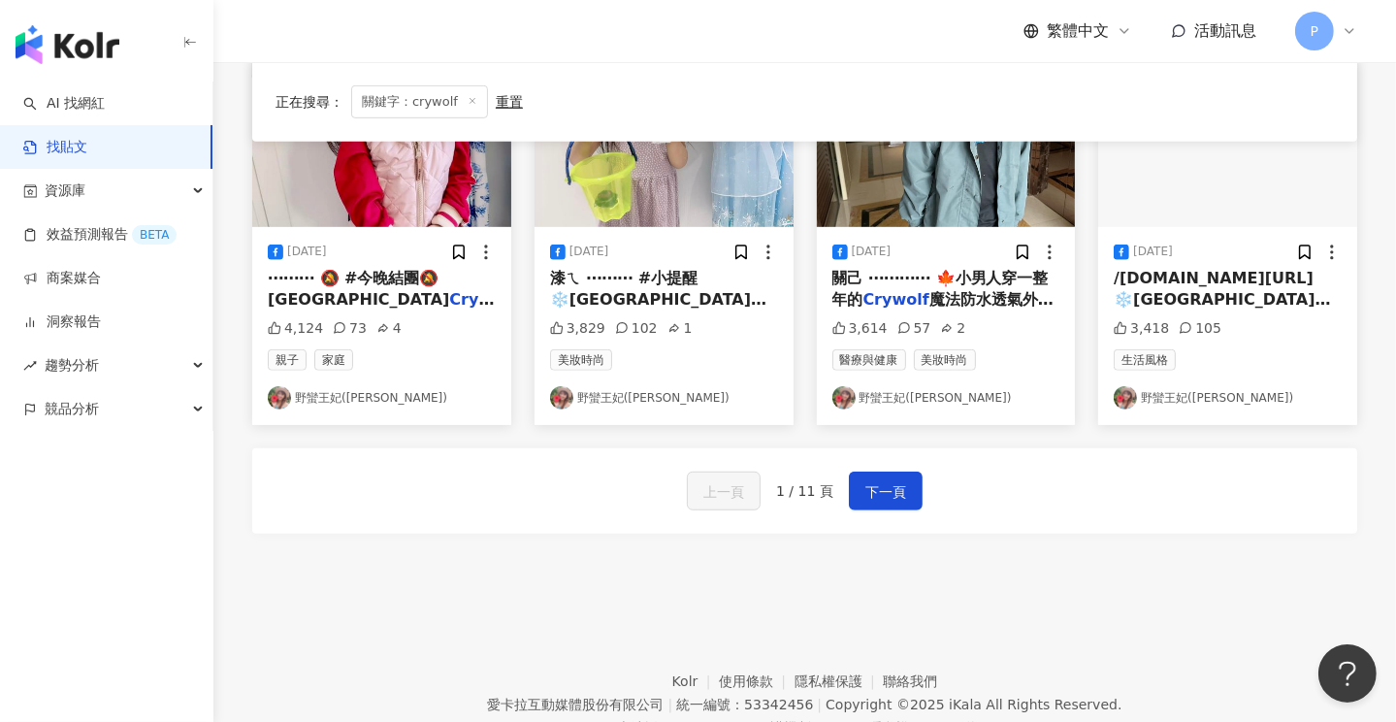
scroll to position [1067, 0]
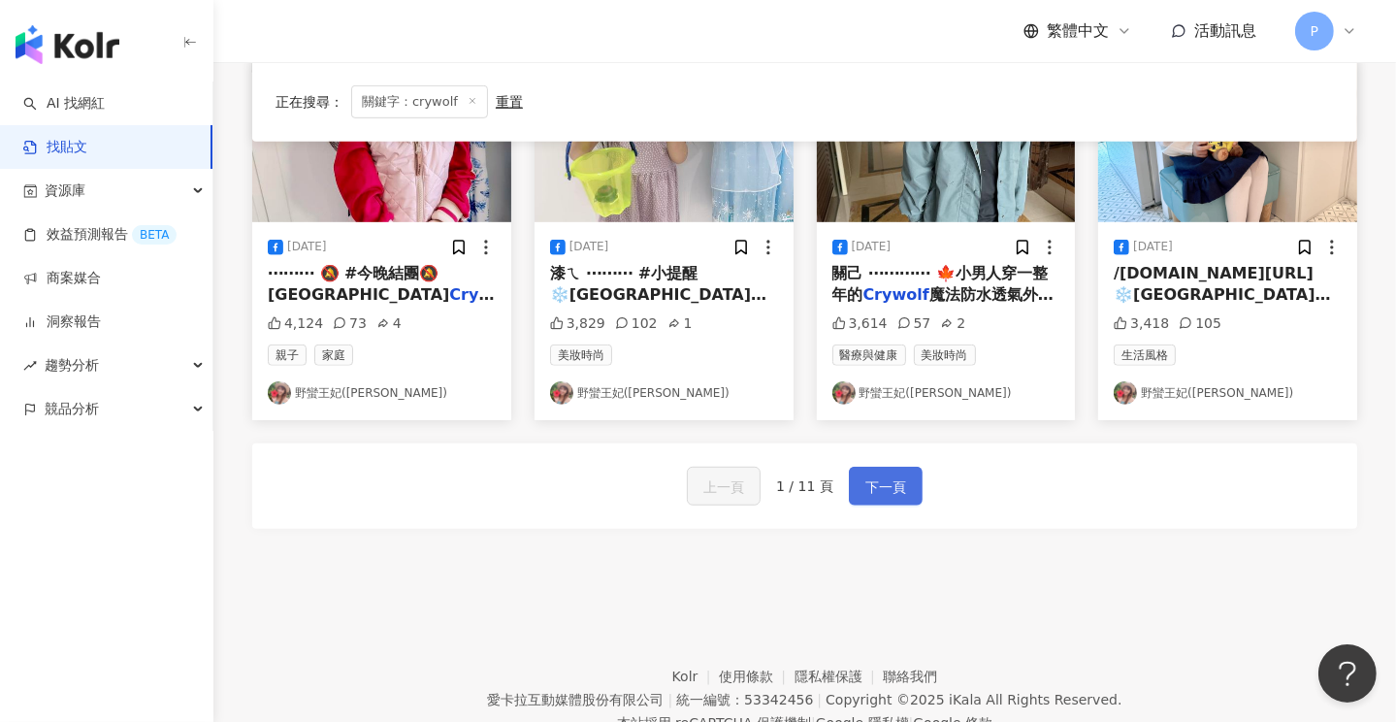
type input "*******"
click at [889, 480] on span "下一頁" at bounding box center [885, 486] width 41 height 23
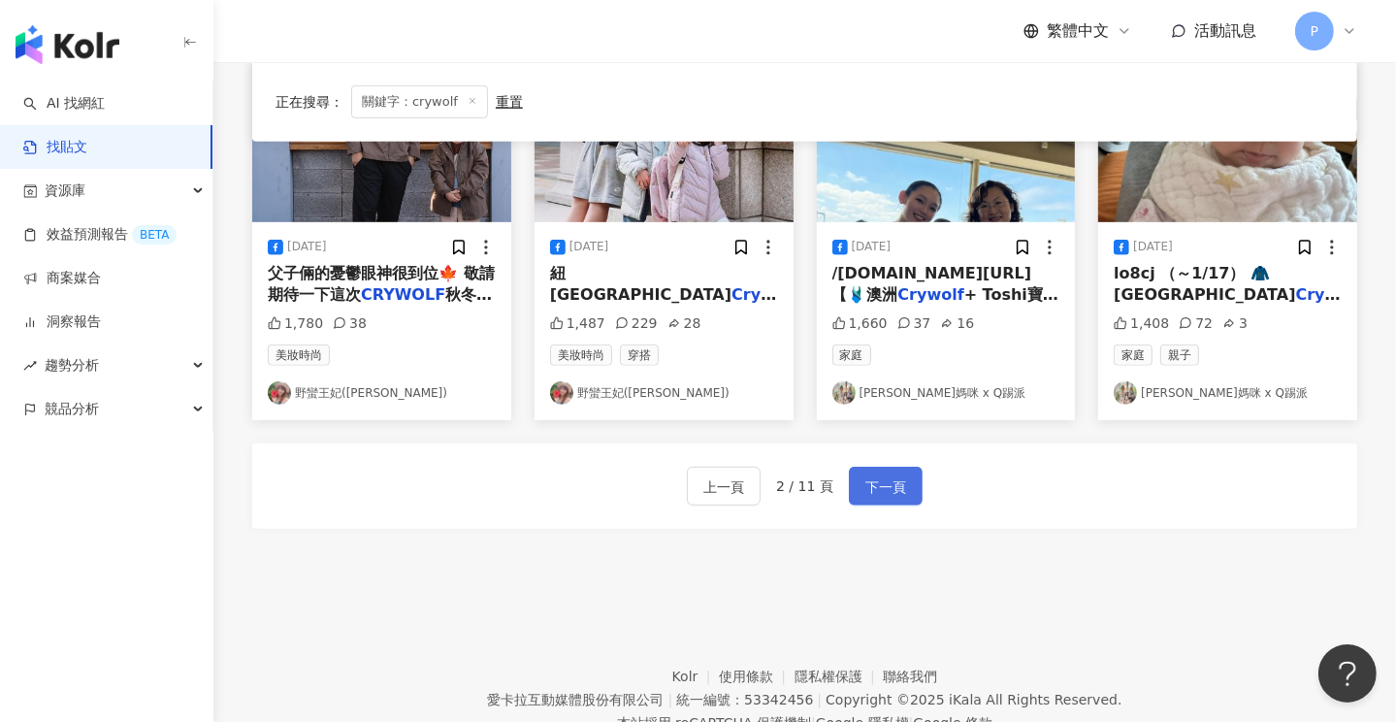
click at [865, 486] on span "下一頁" at bounding box center [885, 486] width 41 height 23
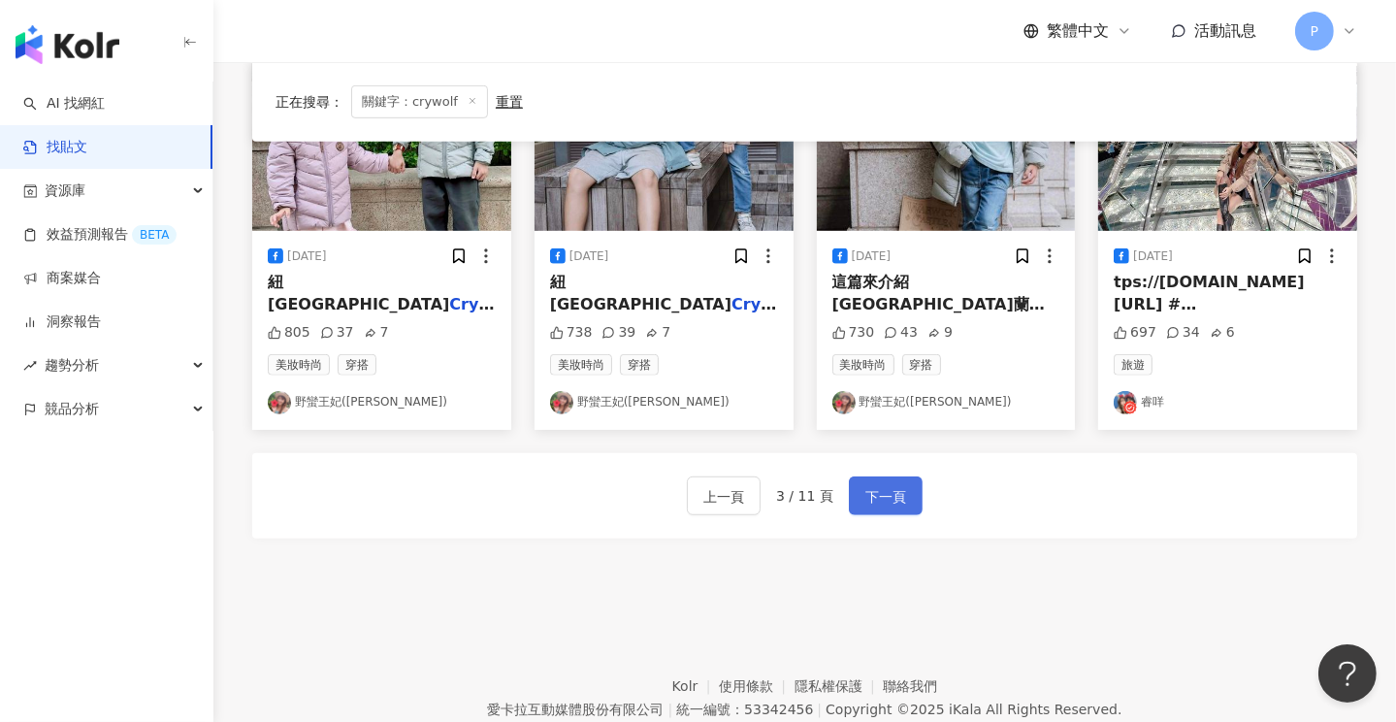
click at [880, 485] on span "下一頁" at bounding box center [885, 496] width 41 height 23
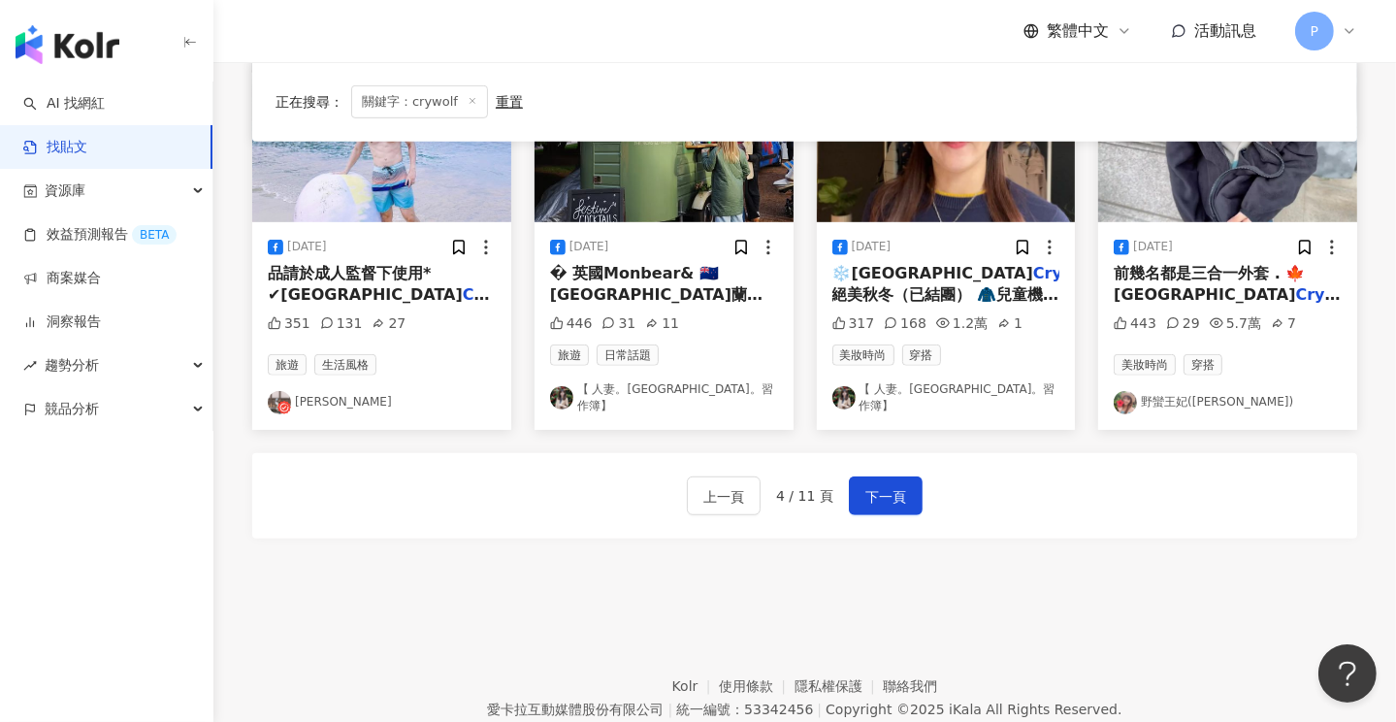
click at [974, 285] on span "絕美秋冬（已結團） 🧥兒童機能/保暖外套、背心團 🛒購買表單 https://gbf.tw/ciedu❄️紐西蘭" at bounding box center [1005, 326] width 346 height 83
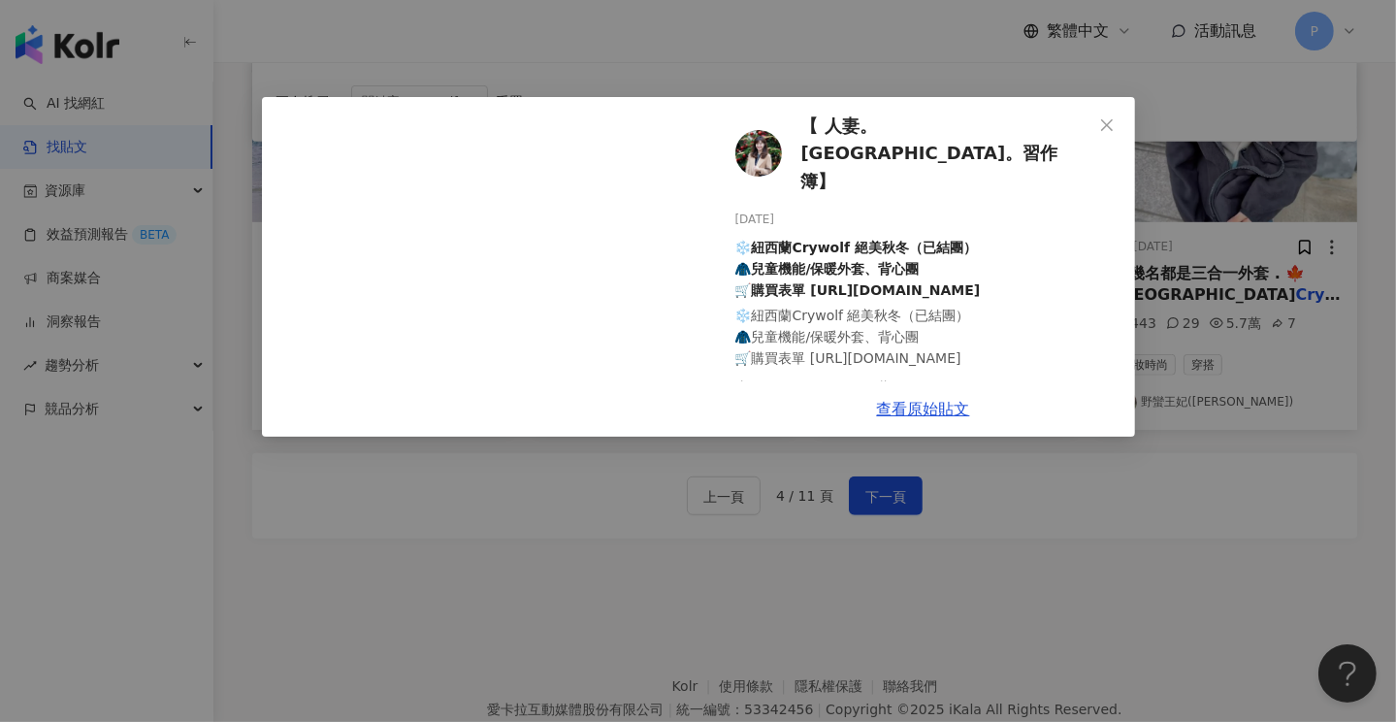
scroll to position [1137, 0]
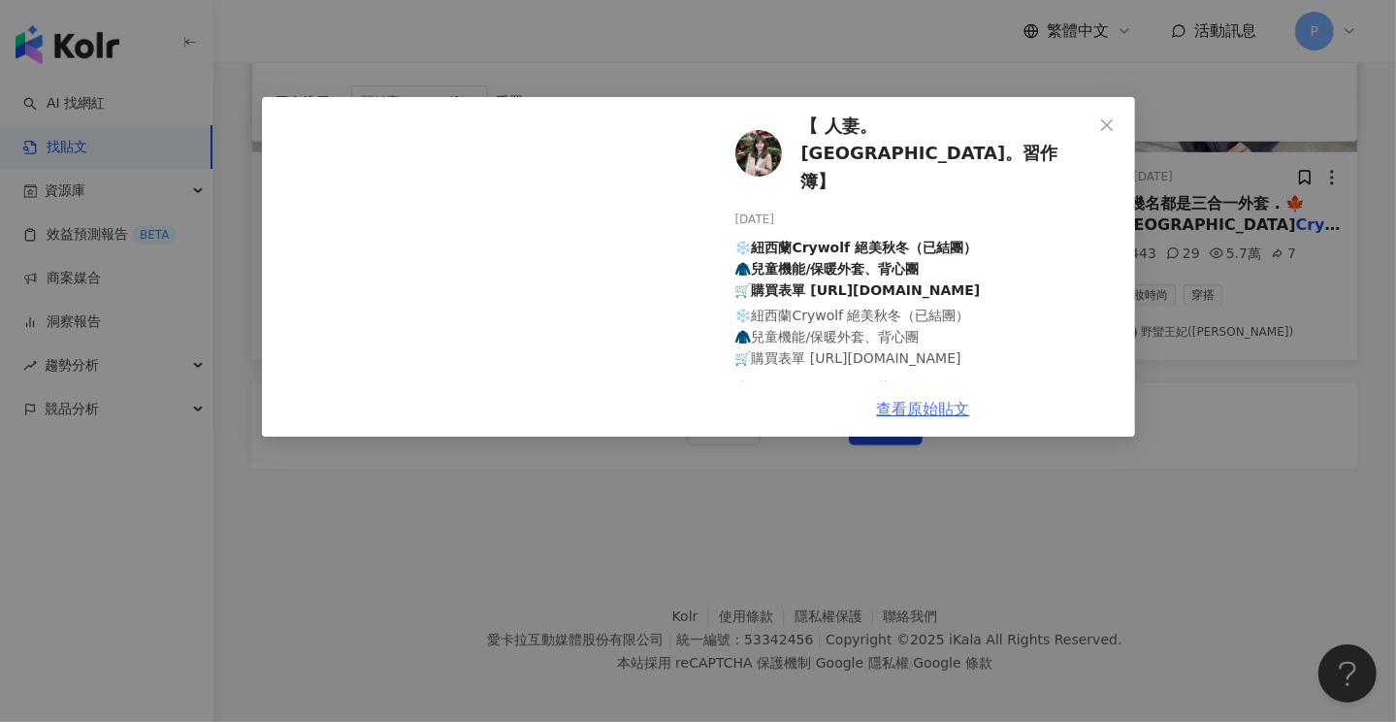
click at [911, 405] on link "查看原始貼文" at bounding box center [923, 409] width 93 height 18
click at [1110, 133] on button "Close" at bounding box center [1106, 125] width 39 height 39
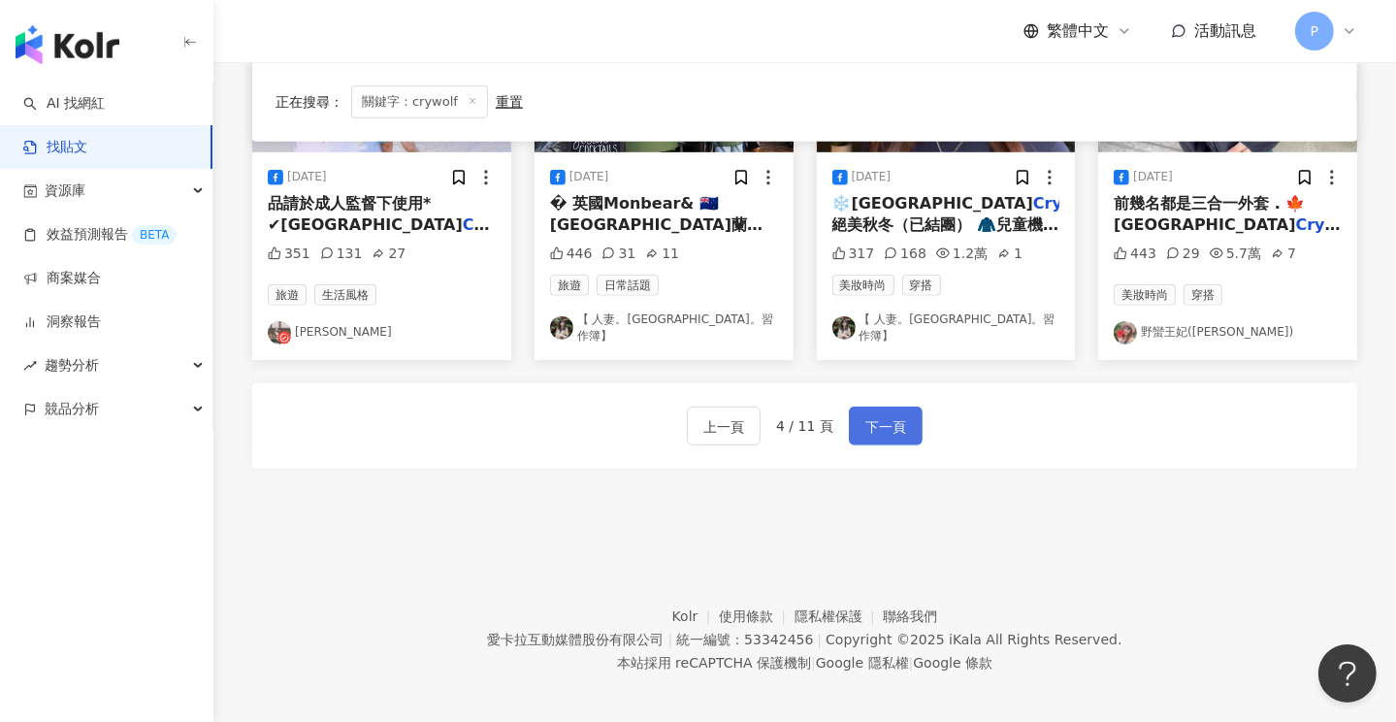
click at [874, 420] on span "下一頁" at bounding box center [885, 426] width 41 height 23
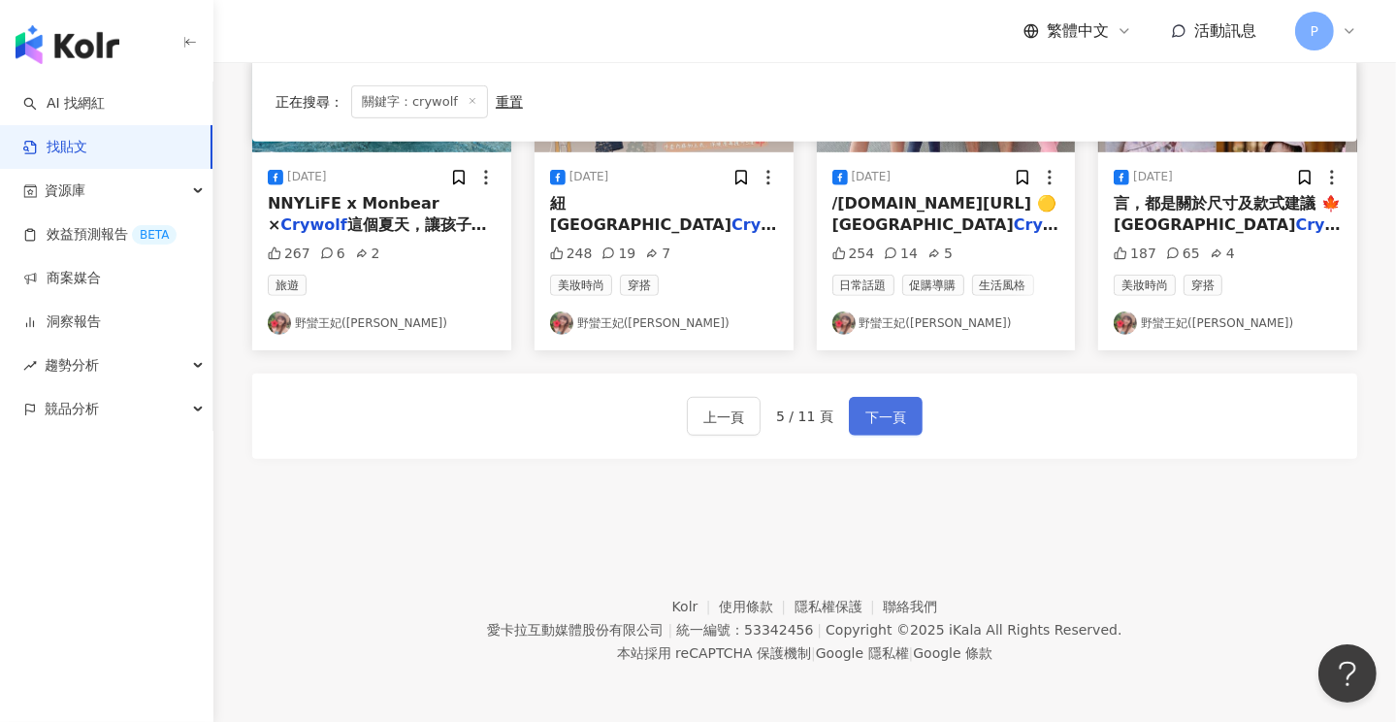
click at [872, 410] on span "下一頁" at bounding box center [885, 416] width 41 height 23
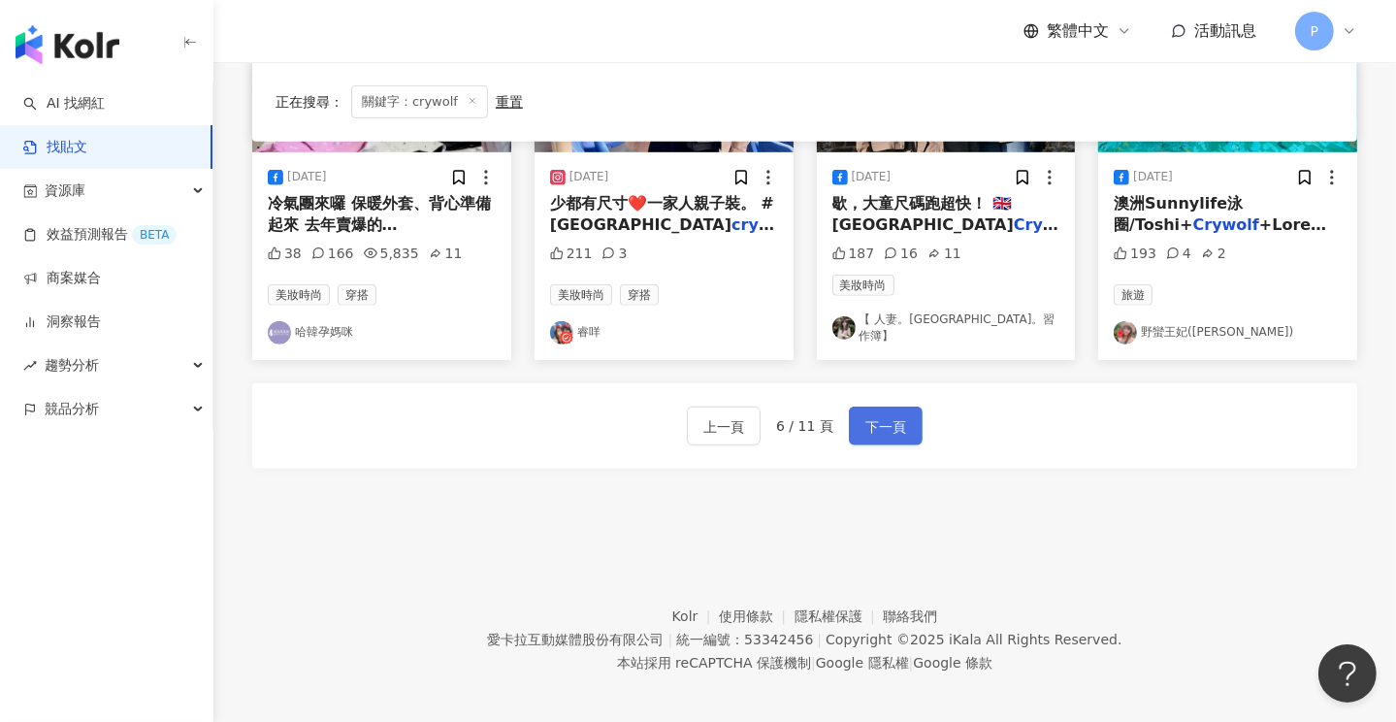
click at [884, 415] on span "下一頁" at bounding box center [885, 426] width 41 height 23
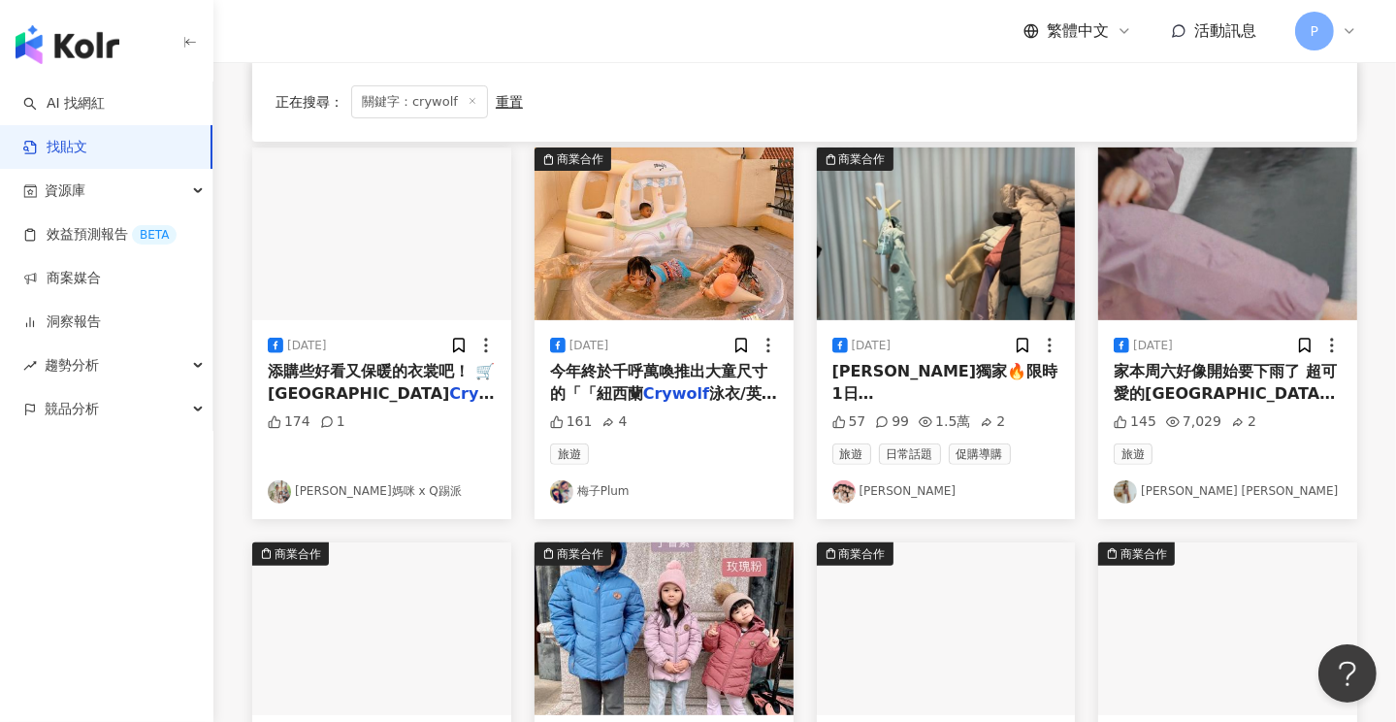
scroll to position [846, 0]
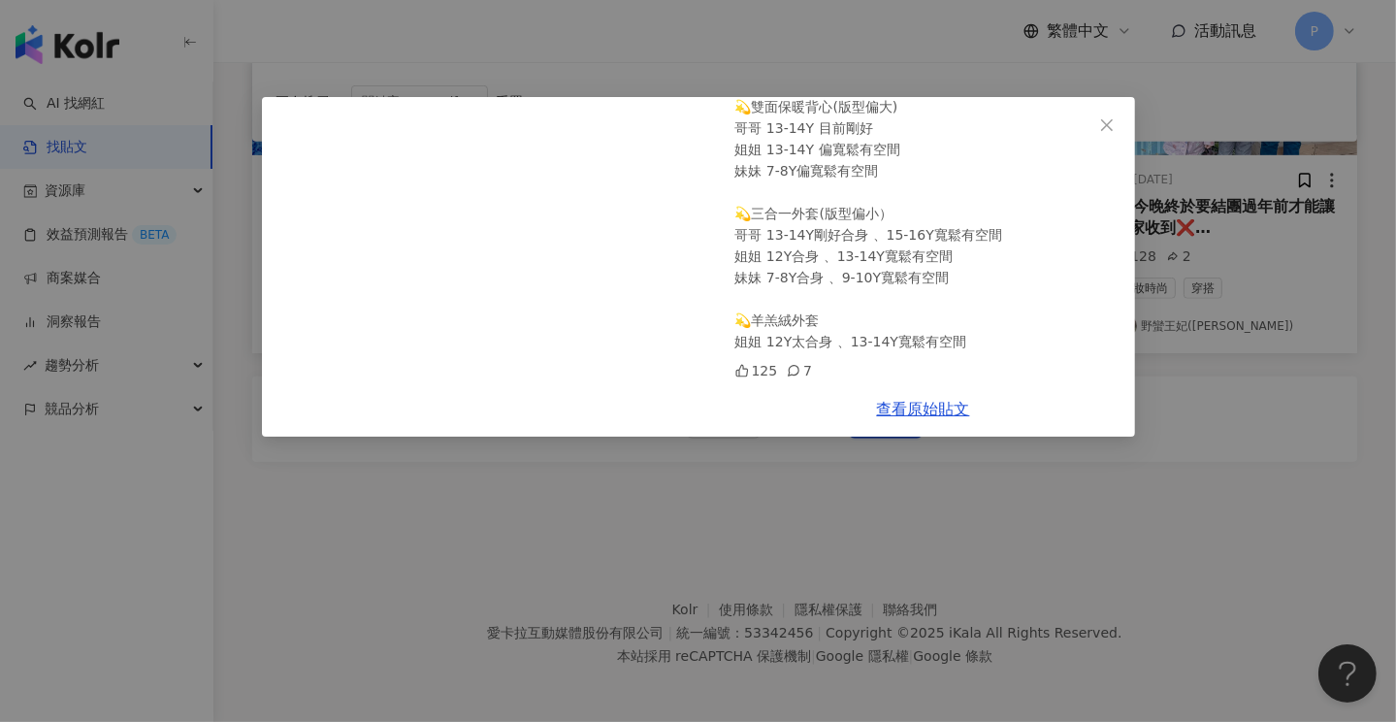
scroll to position [1137, 0]
click at [1108, 133] on button "Close" at bounding box center [1106, 125] width 39 height 39
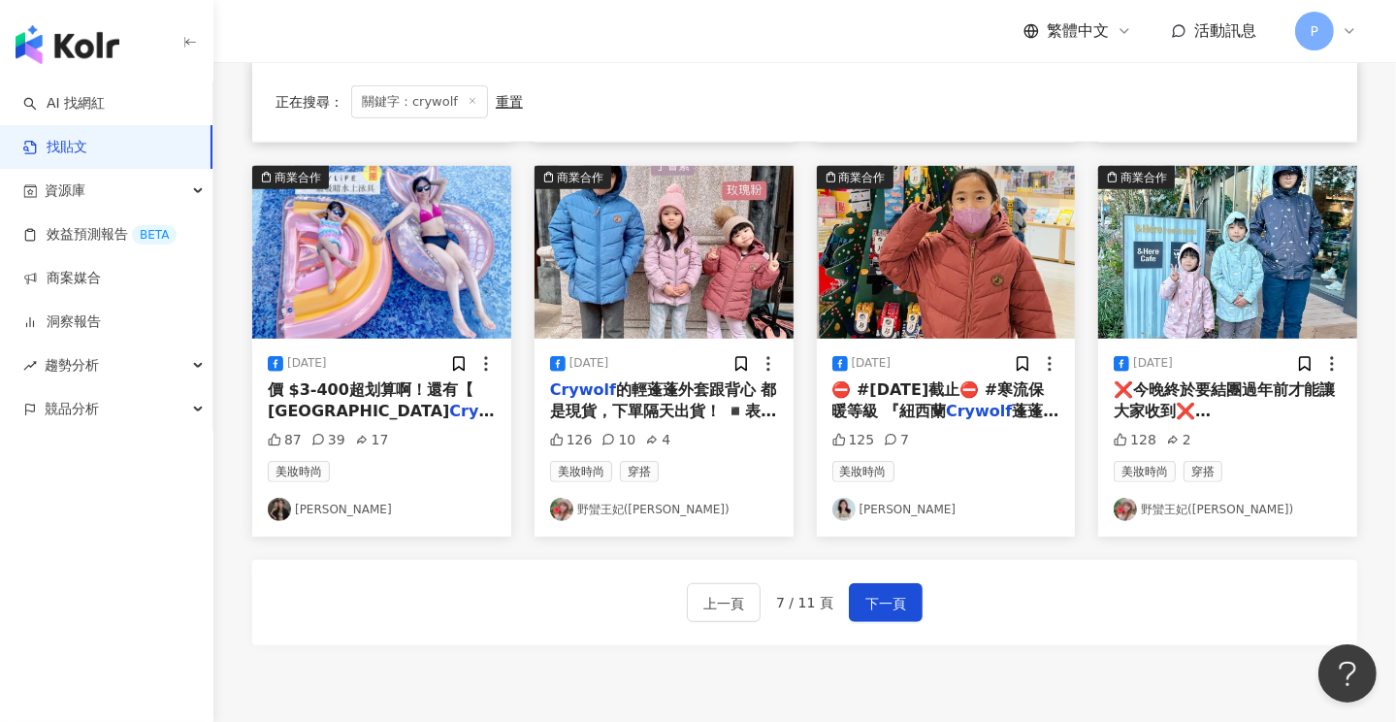
scroll to position [943, 0]
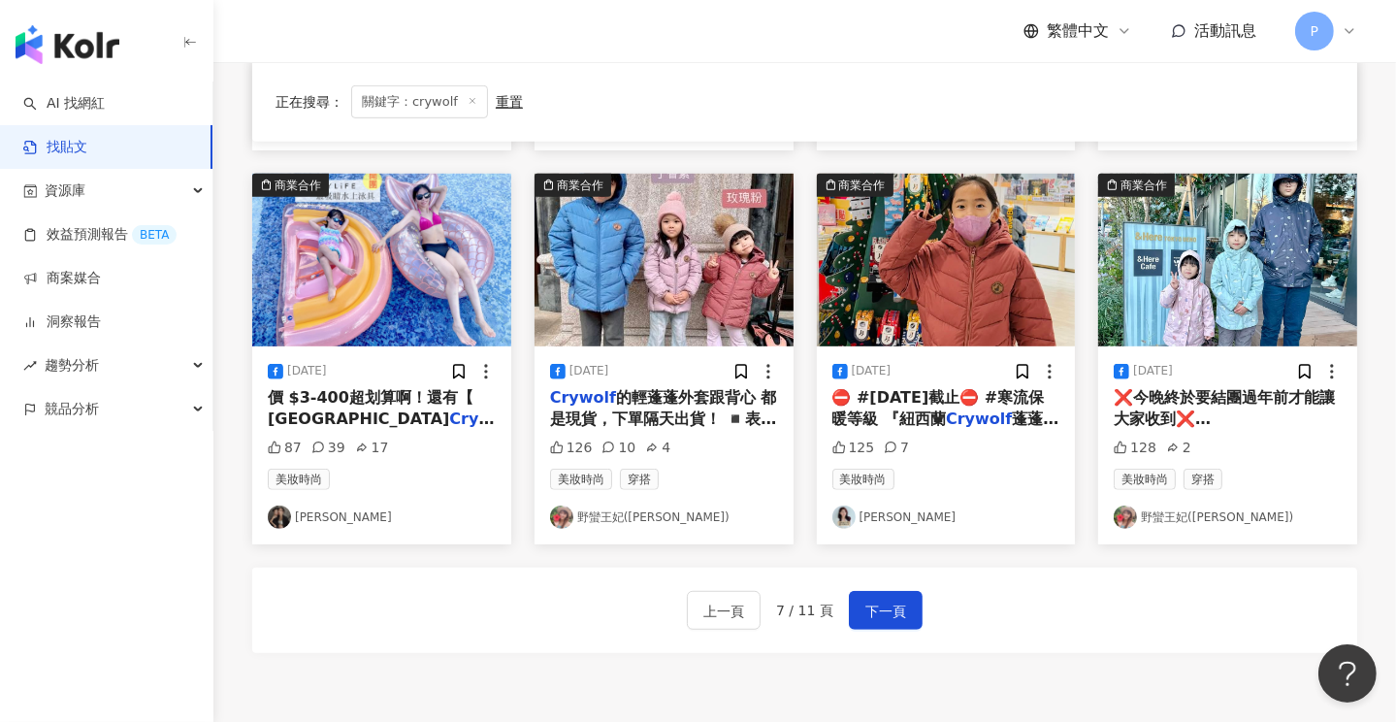
click at [1245, 410] on span "❌今晚終於要結團過年前才能讓大家收到❌ ❄️紐西蘭" at bounding box center [1224, 419] width 221 height 62
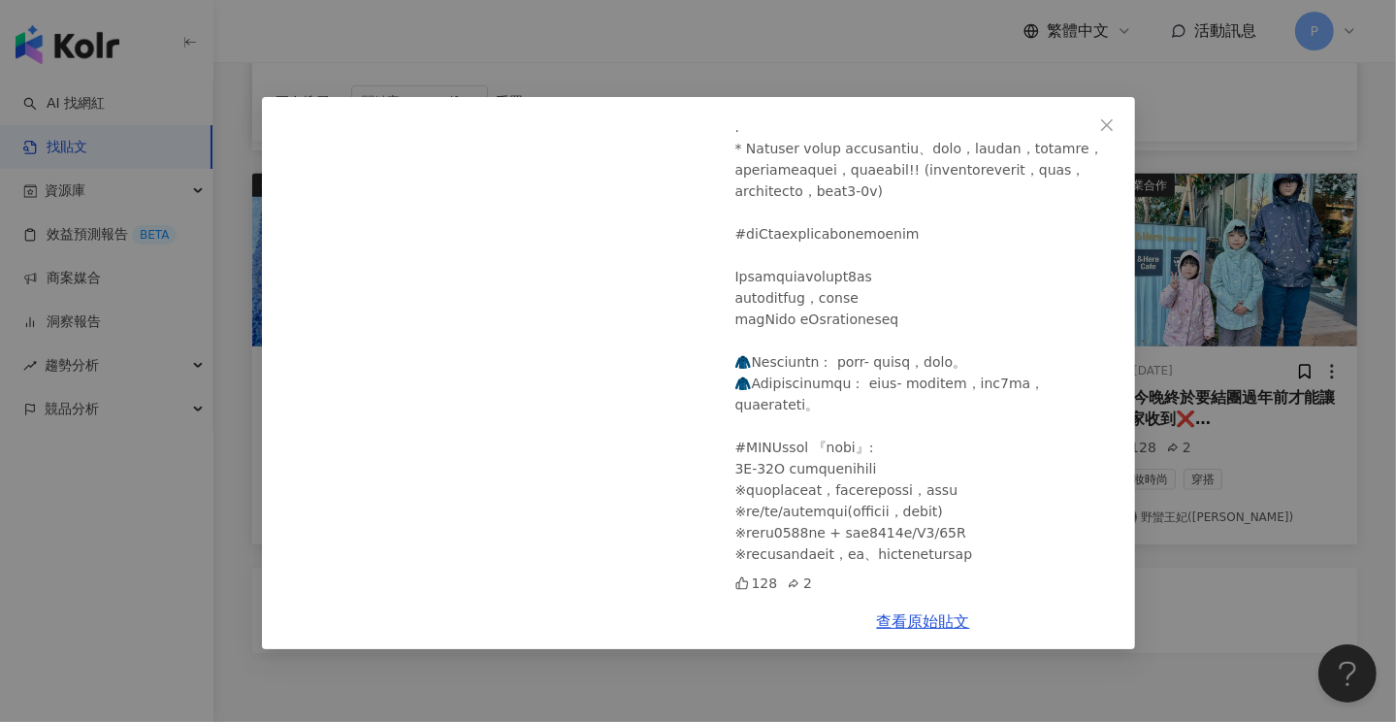
scroll to position [597, 0]
click at [1110, 130] on icon "close" at bounding box center [1107, 125] width 16 height 16
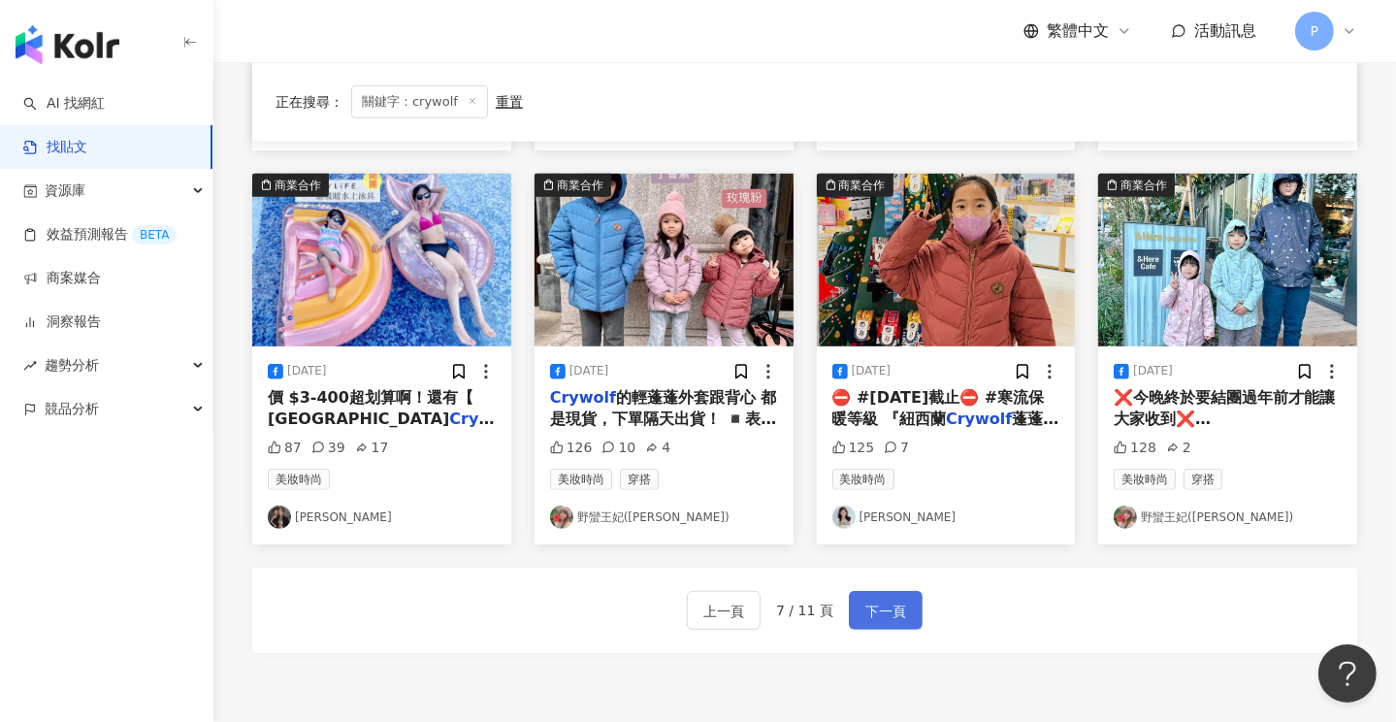
click at [884, 613] on span "下一頁" at bounding box center [885, 610] width 41 height 23
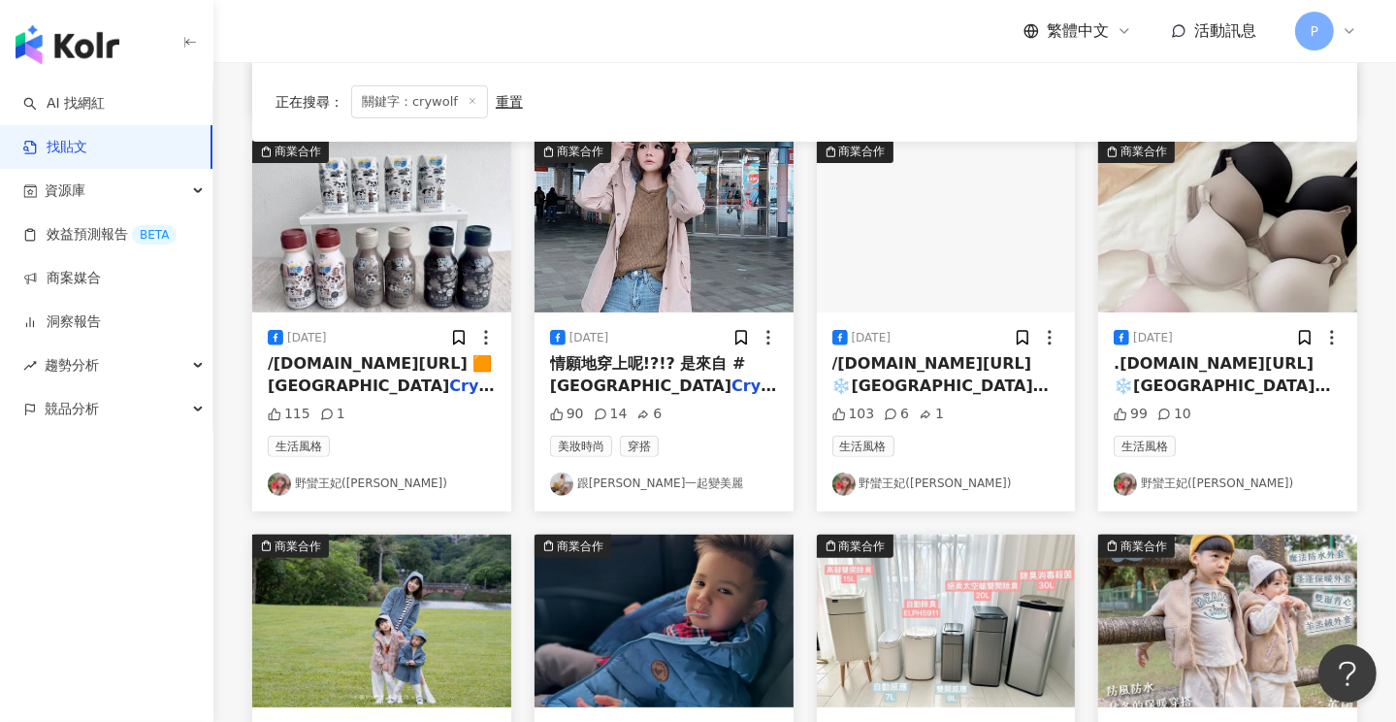
scroll to position [0, 0]
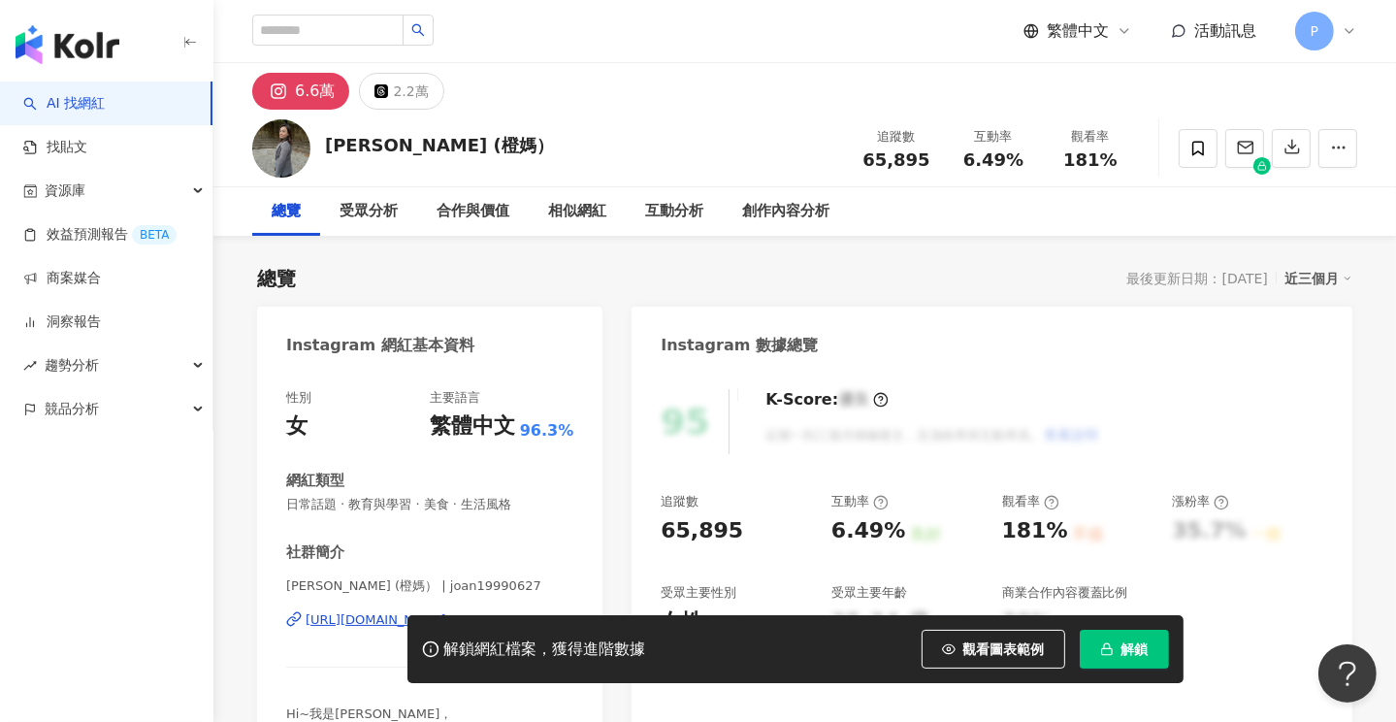
scroll to position [194, 0]
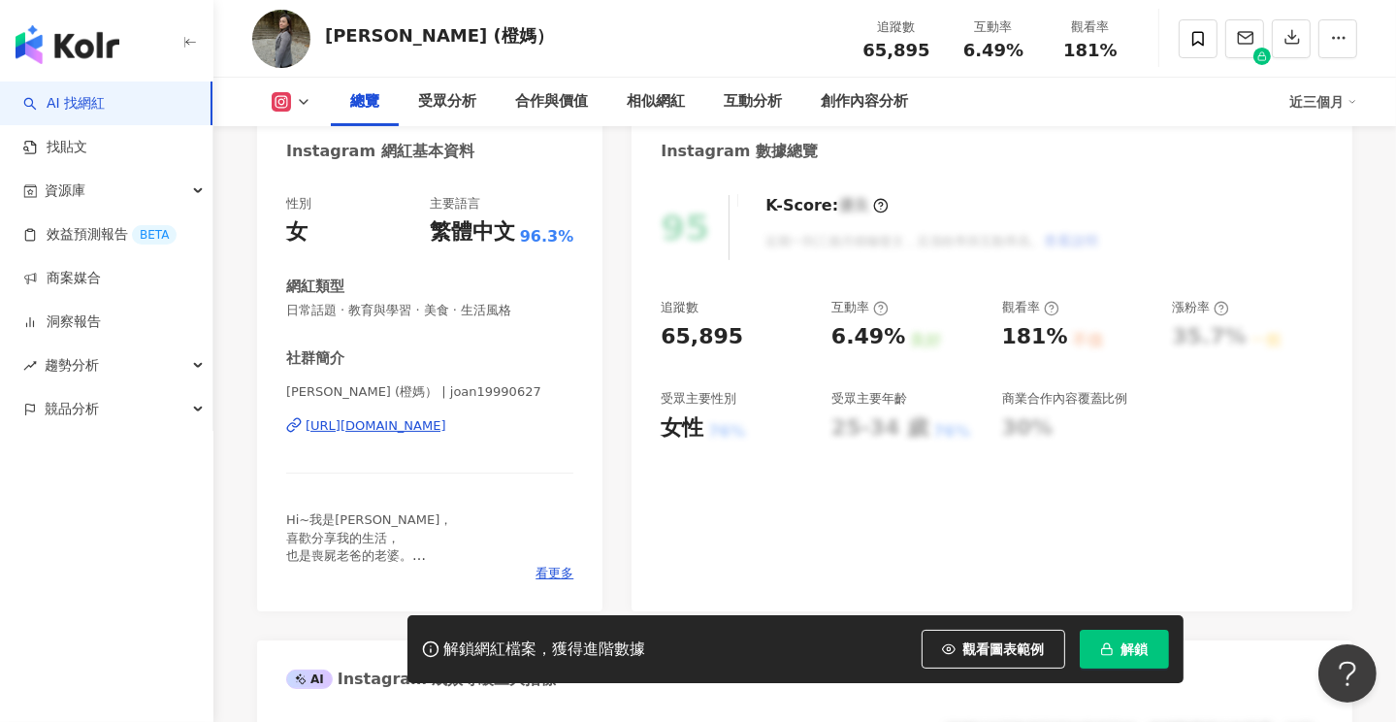
click at [438, 419] on div "https://www.instagram.com/joan19990627/" at bounding box center [376, 425] width 141 height 17
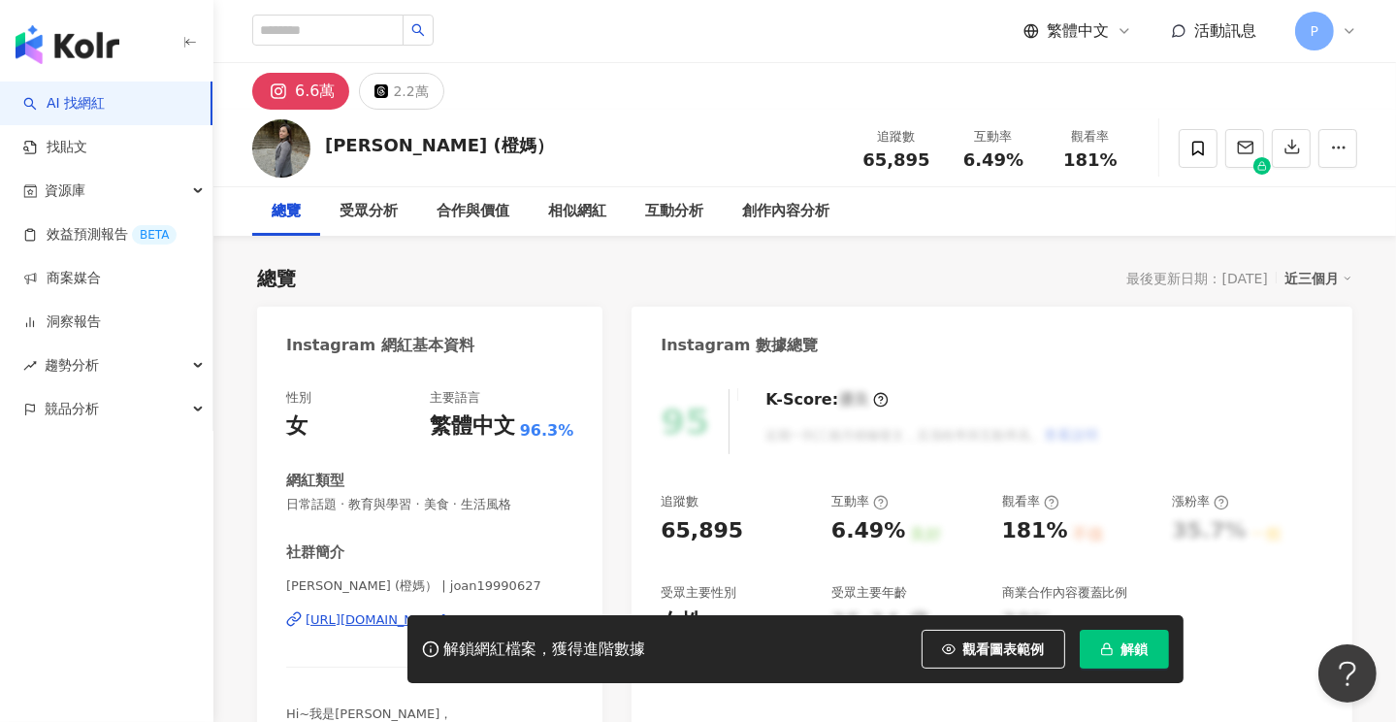
click at [96, 48] on img "button" at bounding box center [68, 44] width 104 height 39
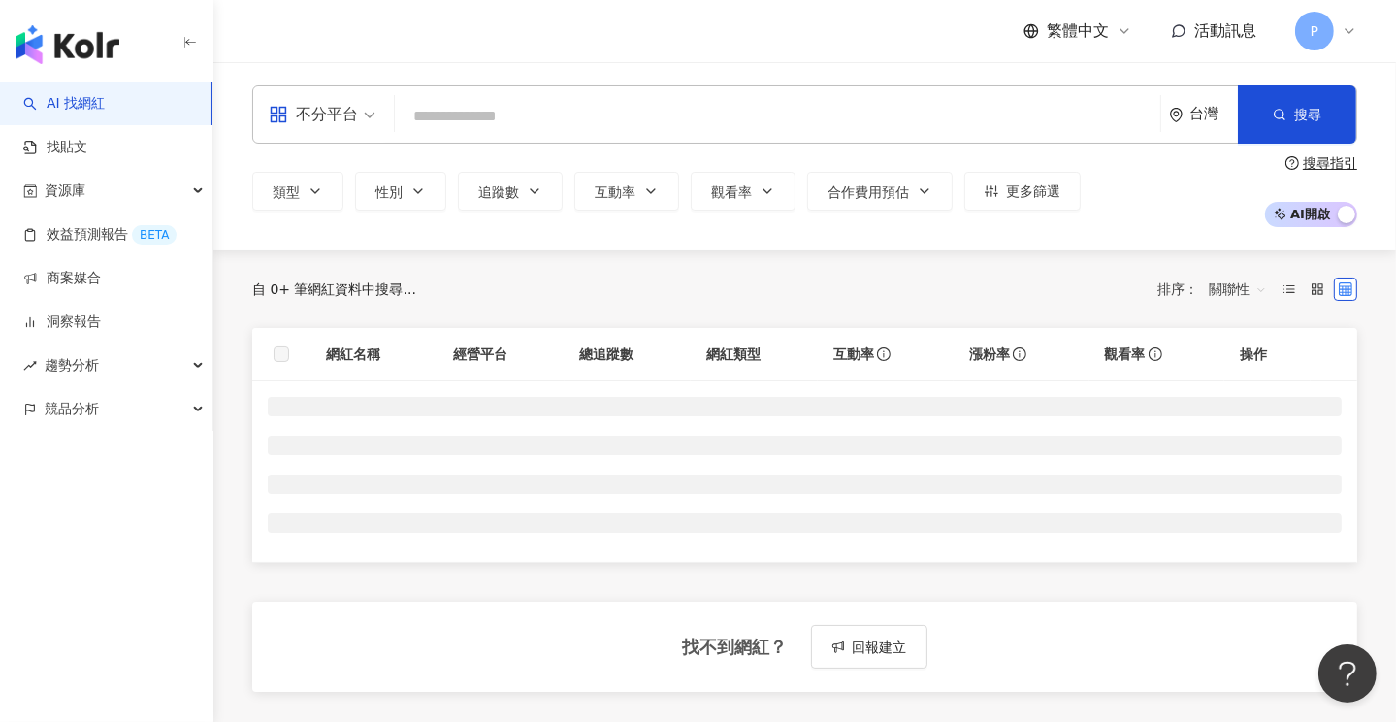
click at [473, 117] on input "search" at bounding box center [778, 116] width 750 height 37
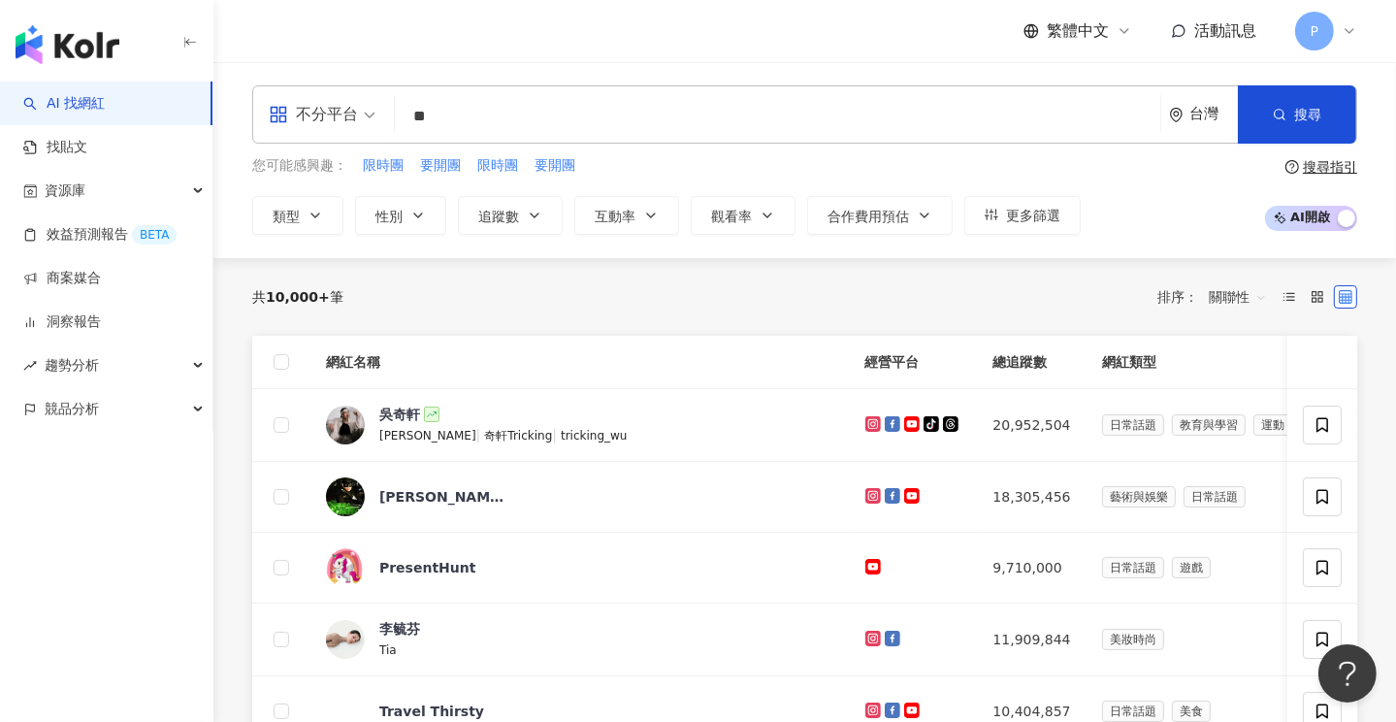
type input "**"
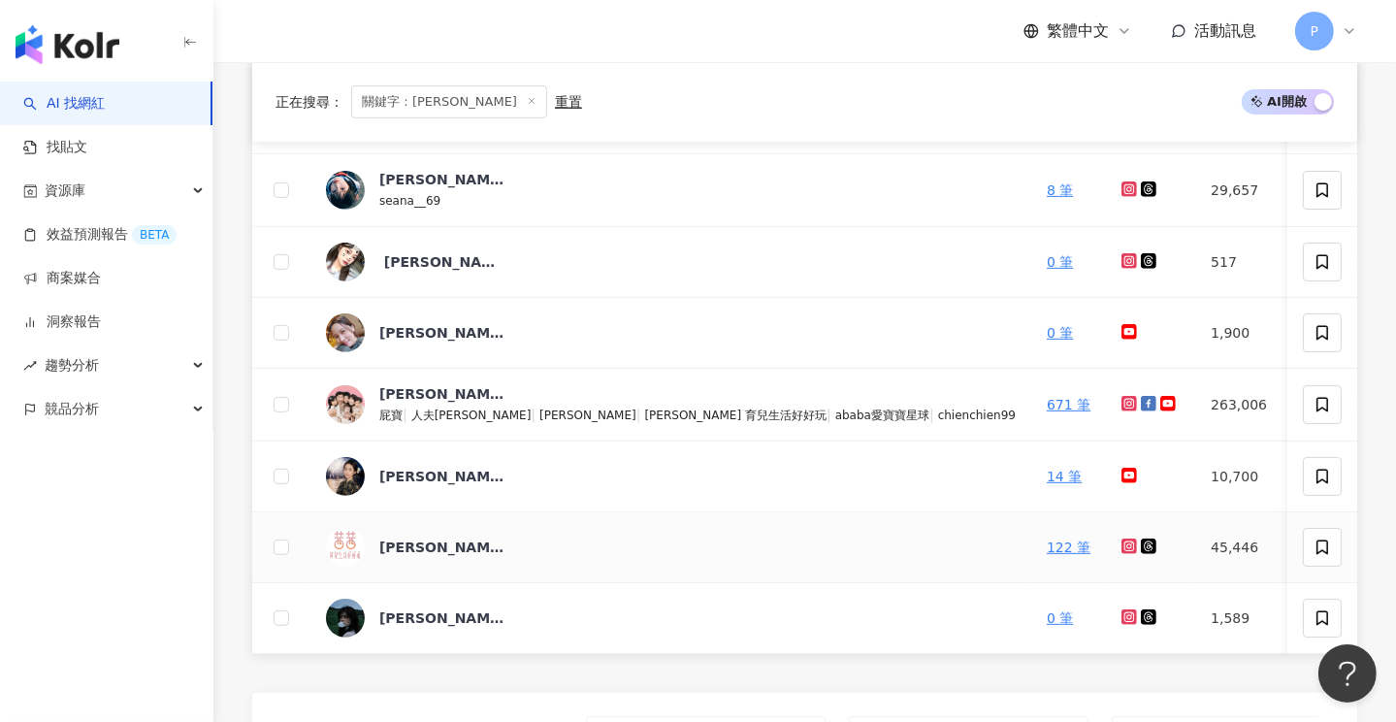
scroll to position [679, 0]
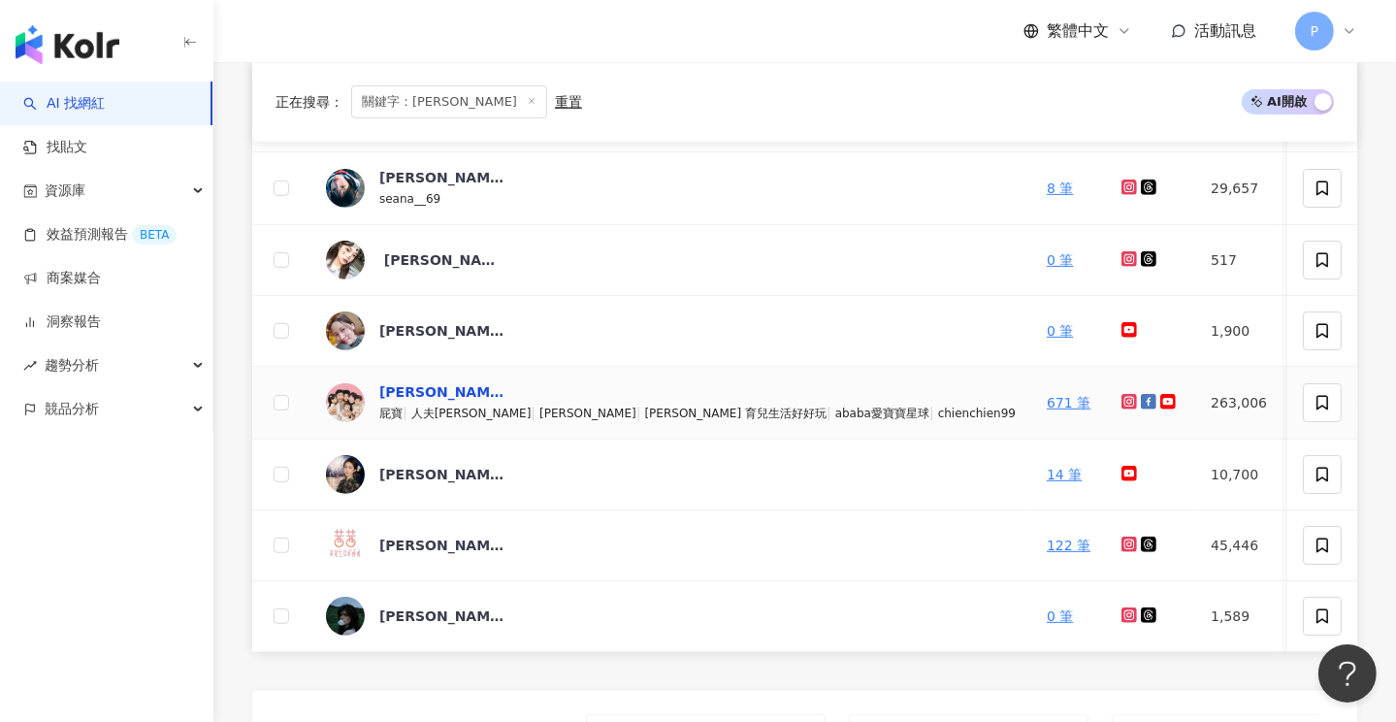
click at [397, 389] on div "[PERSON_NAME]" at bounding box center [442, 391] width 126 height 19
drag, startPoint x: 82, startPoint y: 57, endPoint x: 431, endPoint y: 169, distance: 365.7
click at [82, 57] on img "button" at bounding box center [68, 44] width 104 height 39
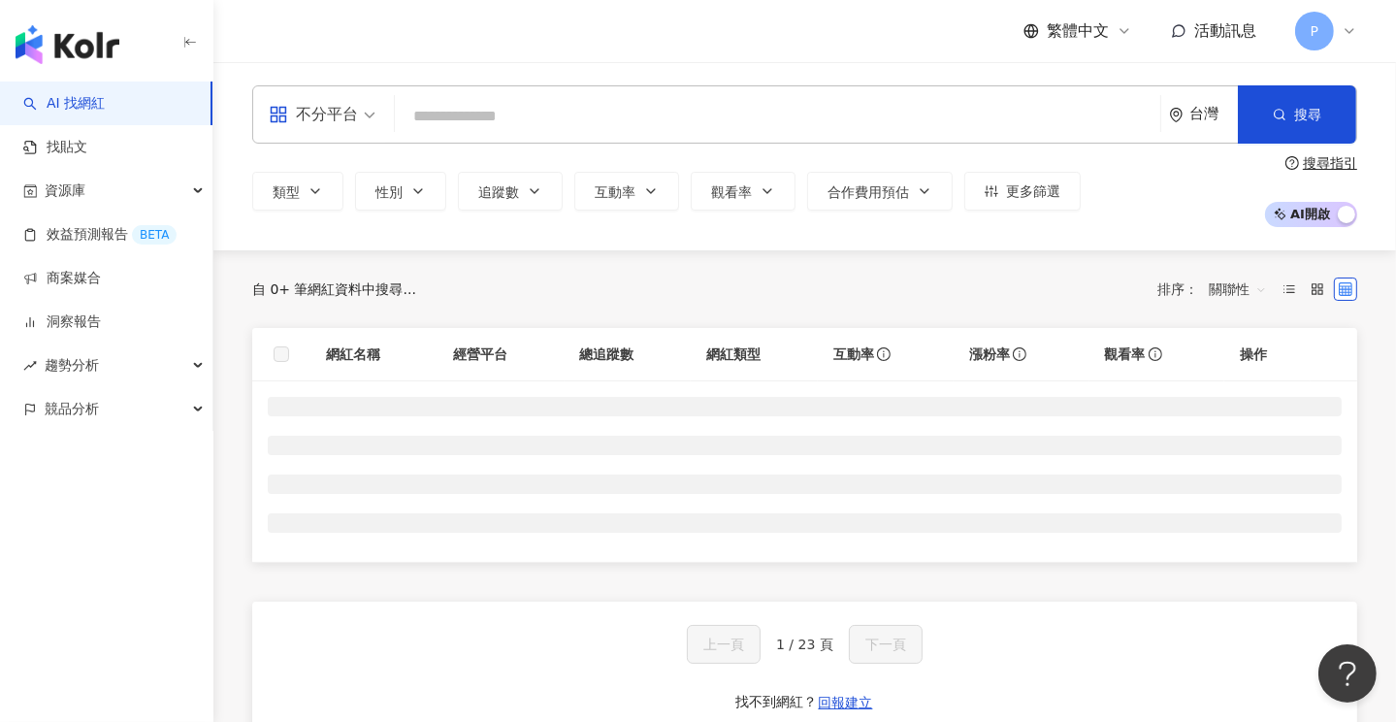
click at [449, 104] on input "search" at bounding box center [778, 116] width 750 height 37
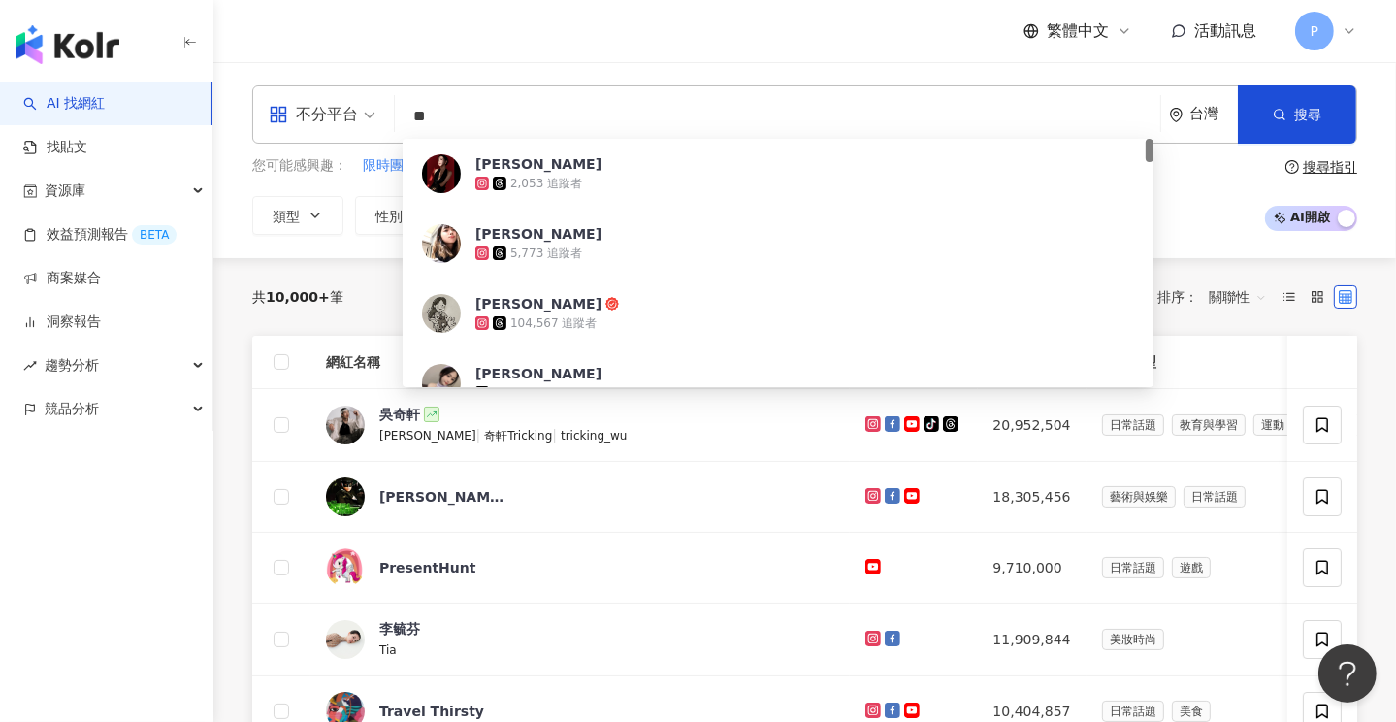
type input "***"
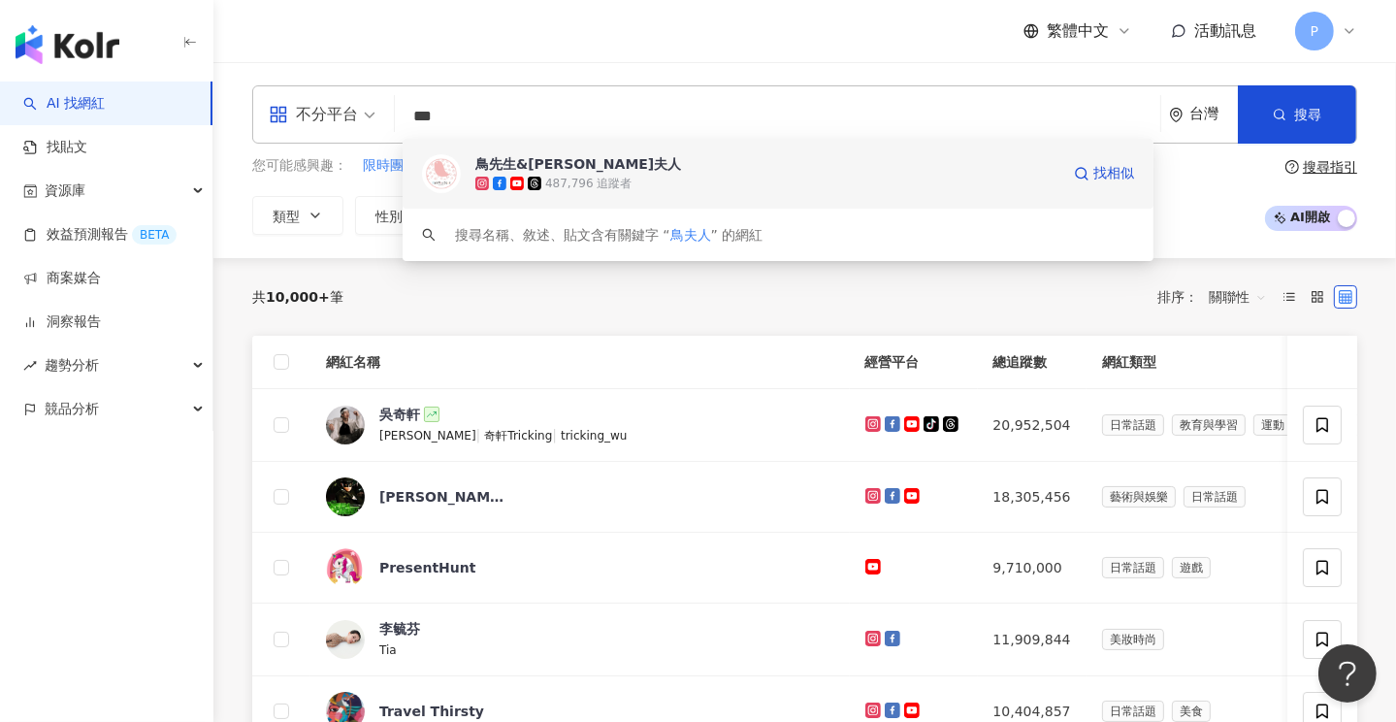
click at [567, 166] on span "鳥先生&鳥夫人" at bounding box center [767, 163] width 584 height 19
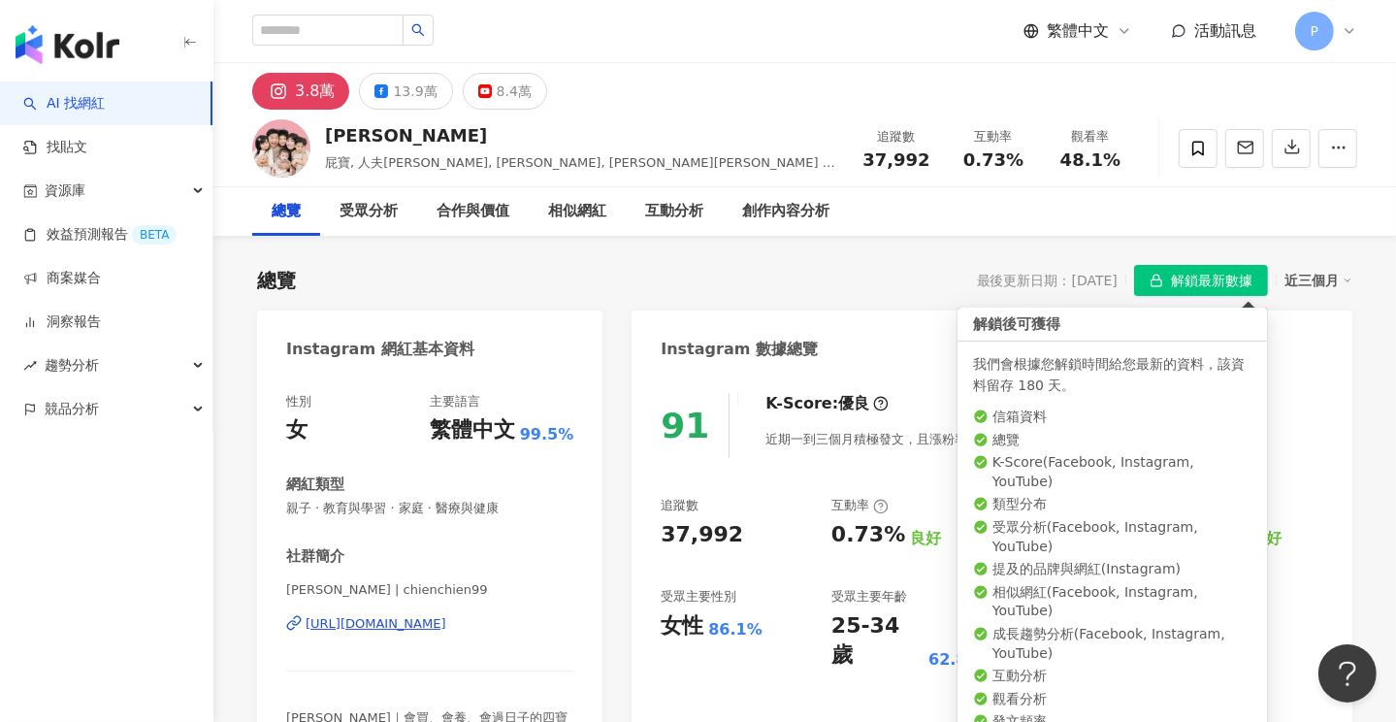
click at [1203, 275] on span "解鎖最新數據" at bounding box center [1211, 281] width 81 height 31
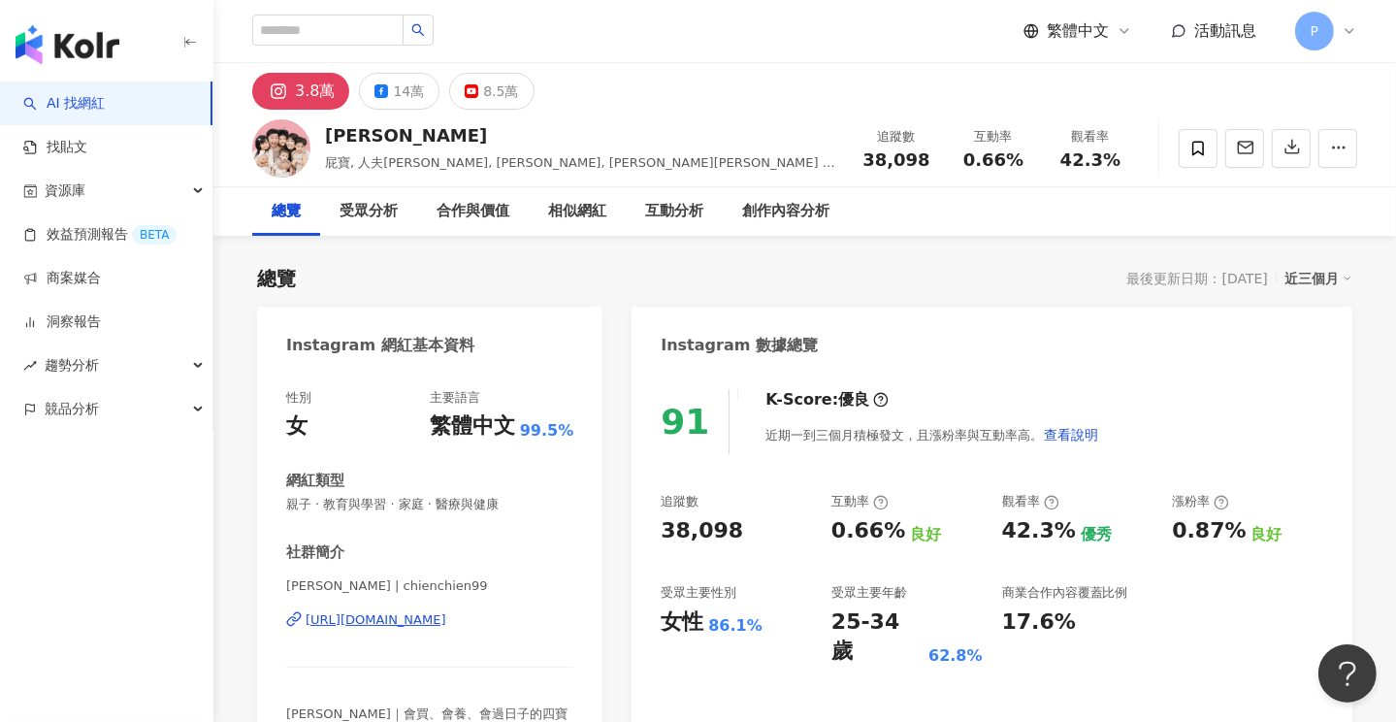
click at [423, 619] on div "https://www.instagram.com/chienchien99/" at bounding box center [376, 619] width 141 height 17
click at [1192, 143] on icon at bounding box center [1198, 148] width 12 height 15
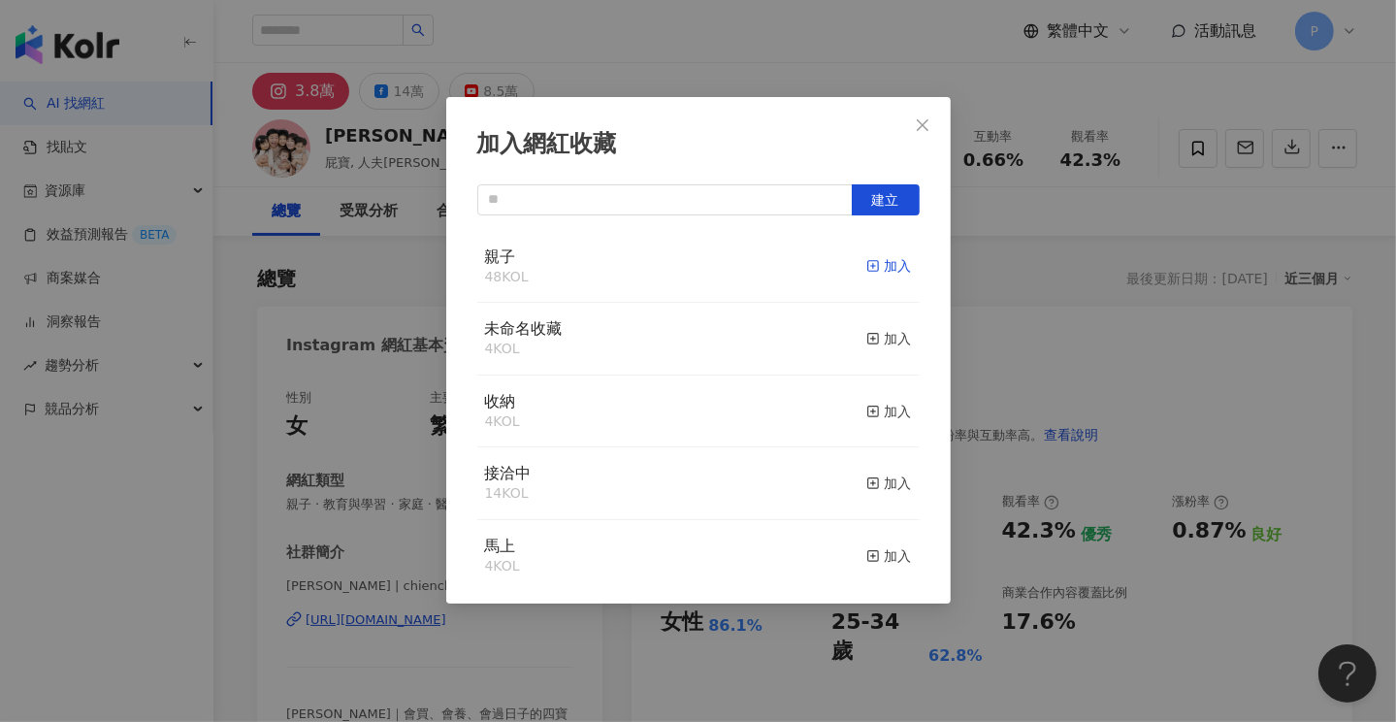
click at [873, 263] on div "加入" at bounding box center [889, 265] width 46 height 21
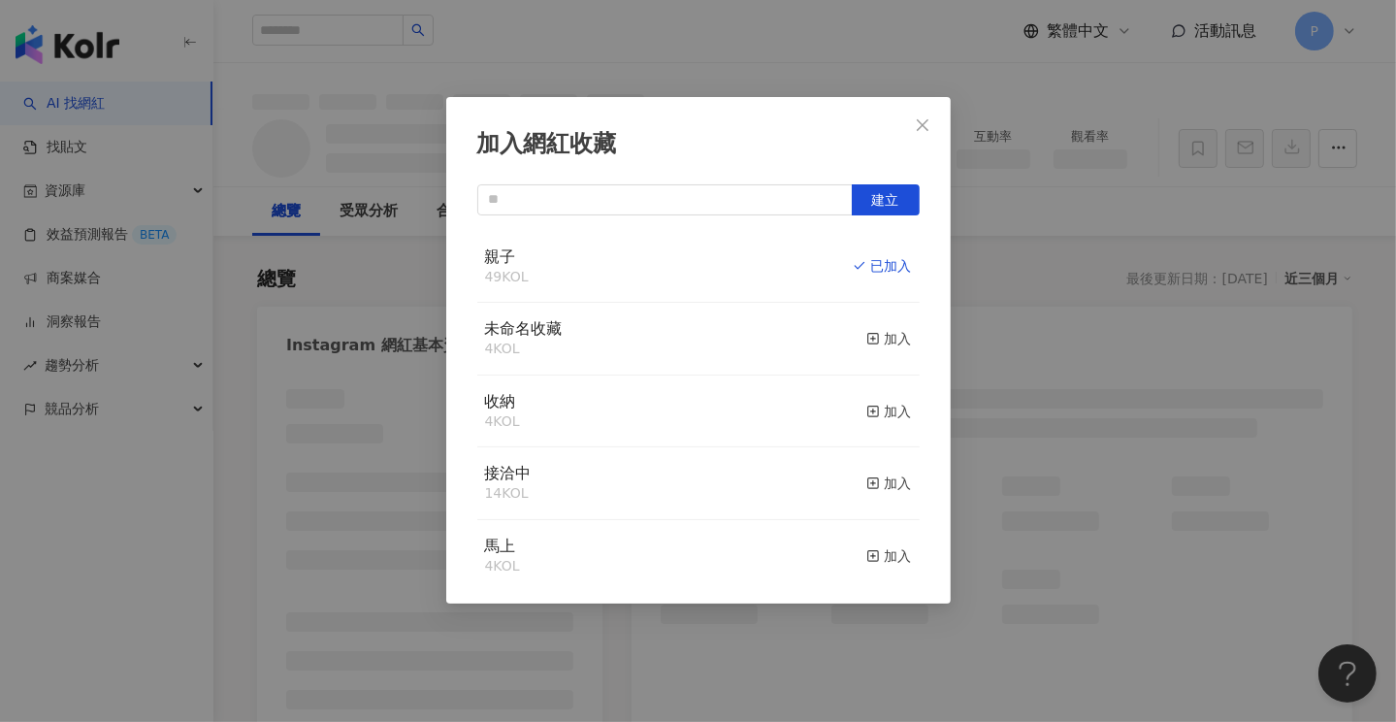
click at [922, 118] on icon "close" at bounding box center [923, 125] width 16 height 16
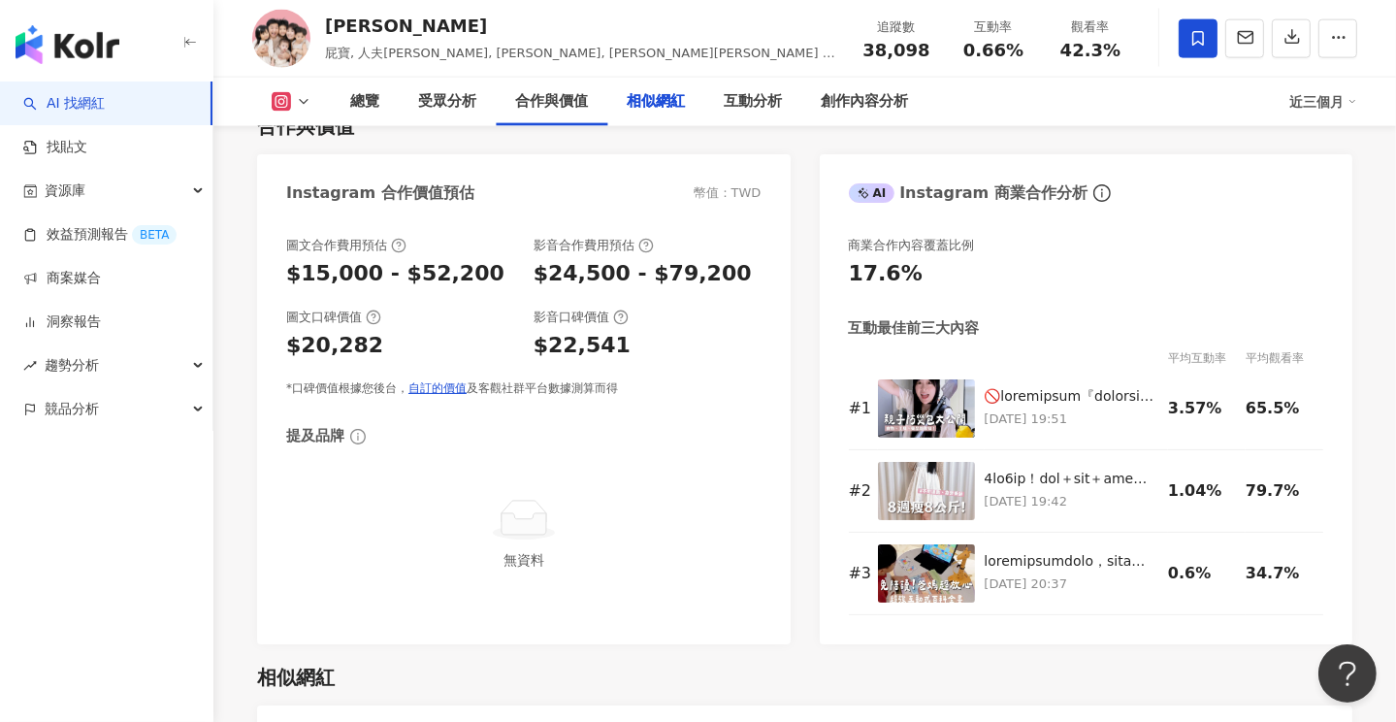
scroll to position [3104, 0]
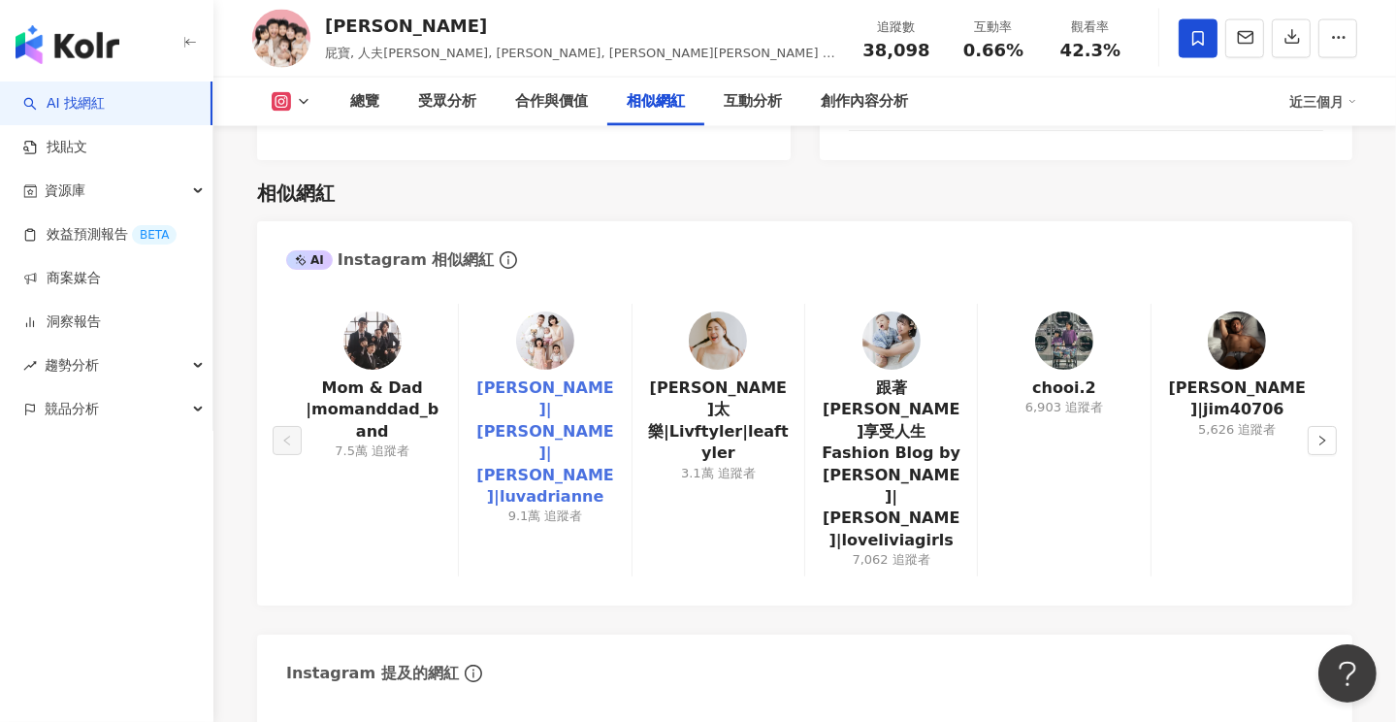
click at [552, 394] on link "倩兒|Adrianne Lu|Adrianne Lu 倩兒|luvadrianne" at bounding box center [544, 442] width 141 height 130
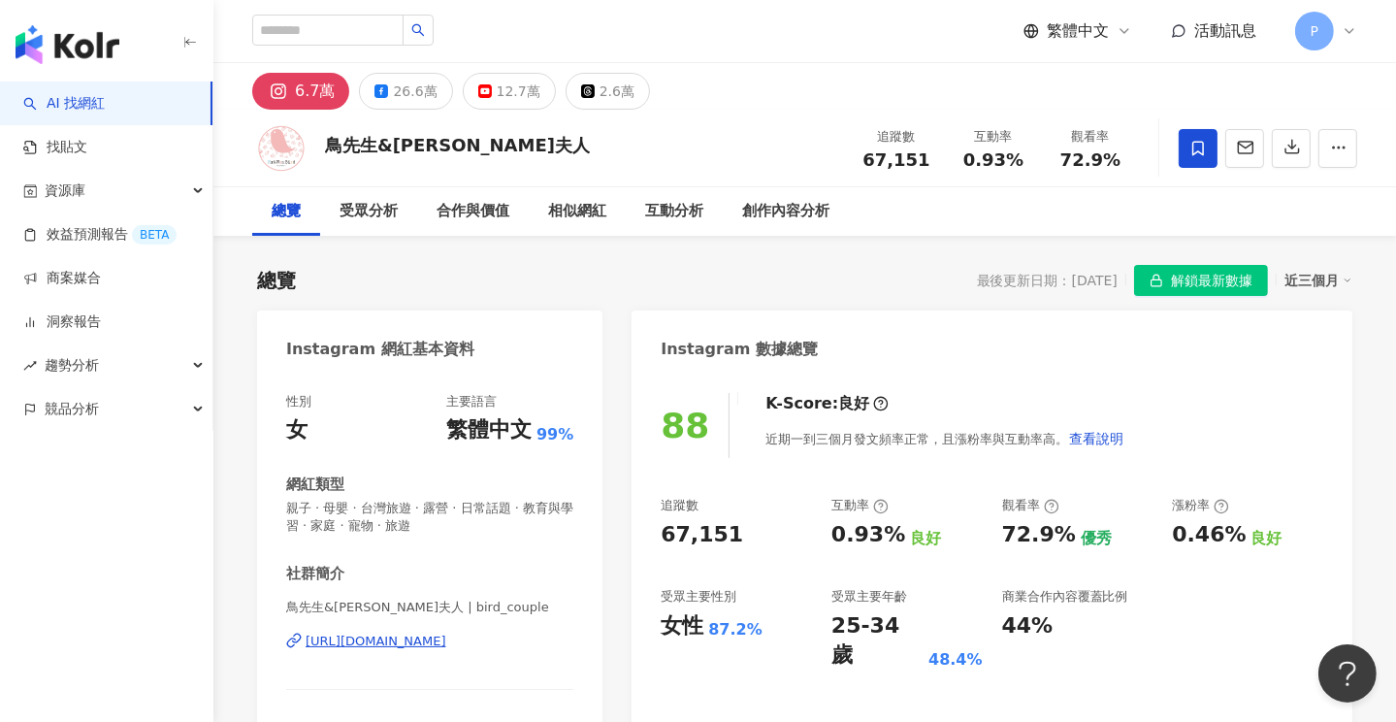
click at [1207, 274] on span "解鎖最新數據" at bounding box center [1211, 281] width 81 height 31
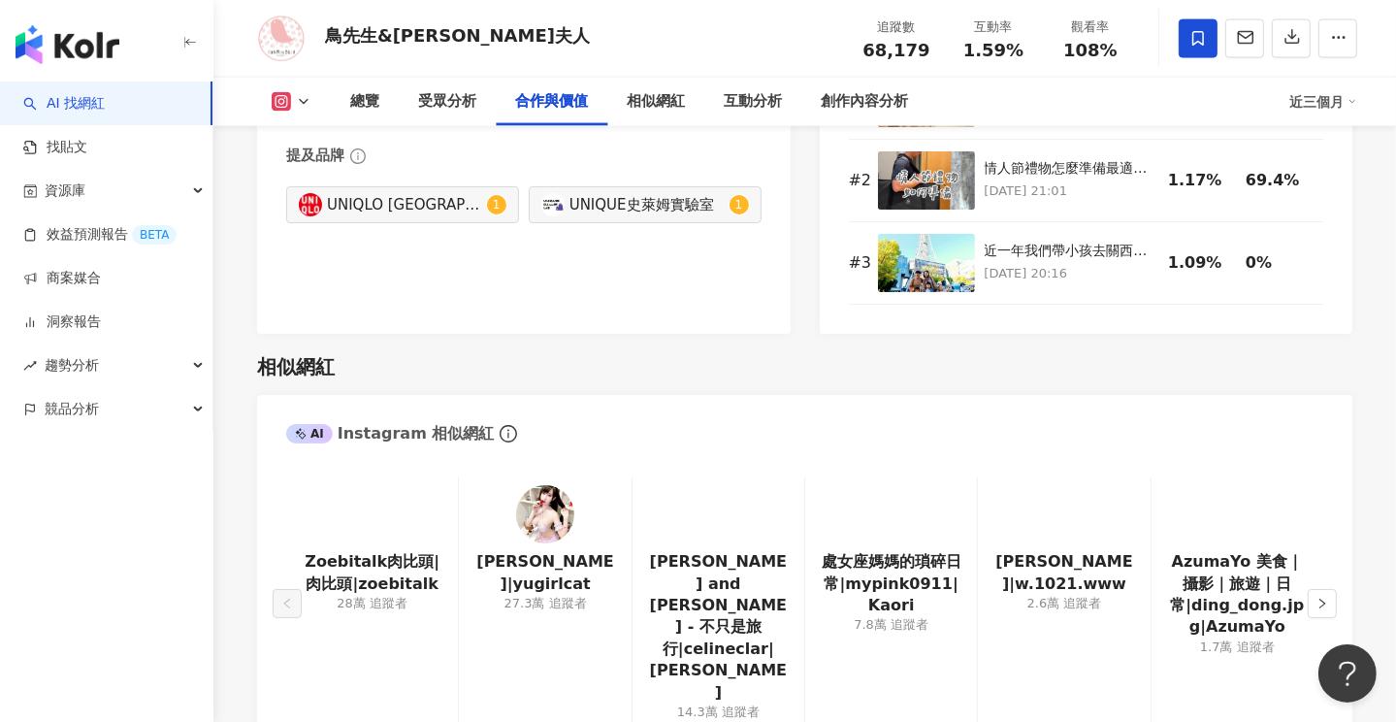
scroll to position [3104, 0]
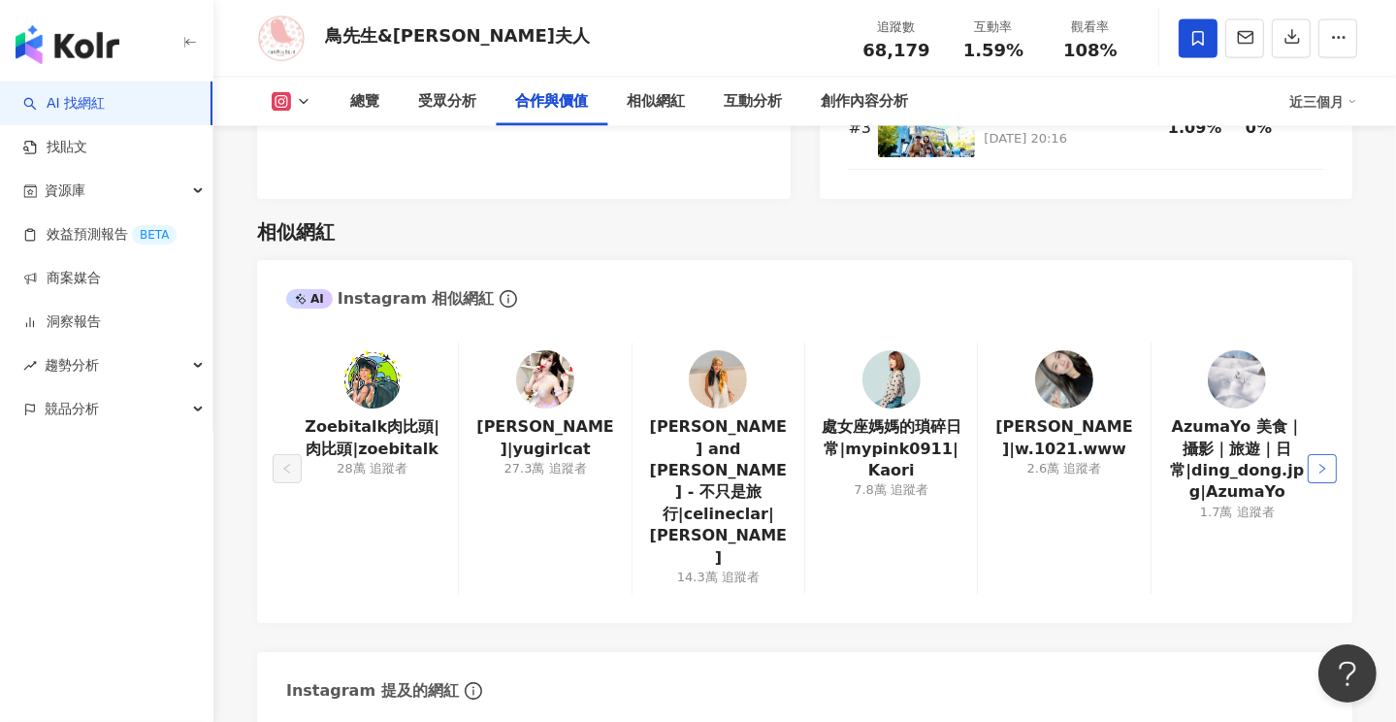
click at [1327, 463] on icon "right" at bounding box center [1322, 469] width 12 height 12
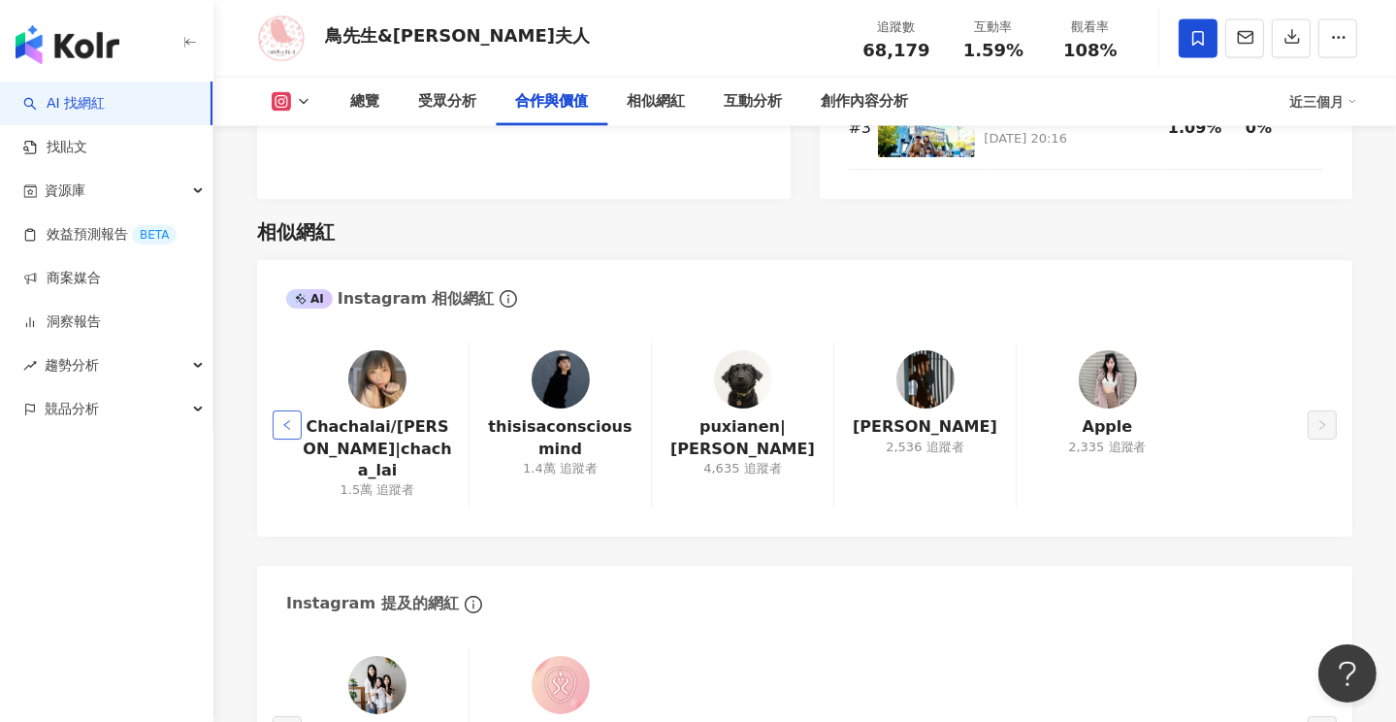
click at [296, 412] on button "button" at bounding box center [287, 424] width 29 height 29
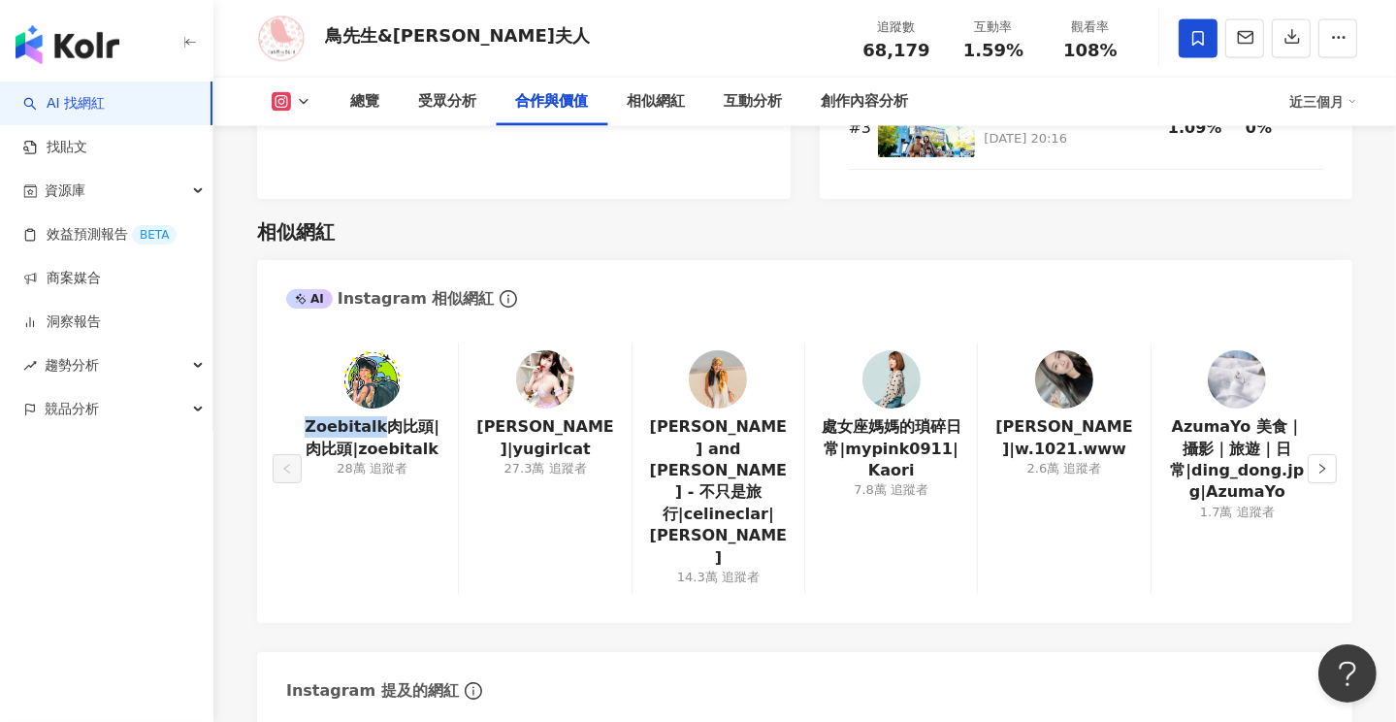
click at [296, 412] on div "Zoebitalk肉比頭|肉比頭|zoebitalk 28萬 追蹤者" at bounding box center [372, 467] width 172 height 251
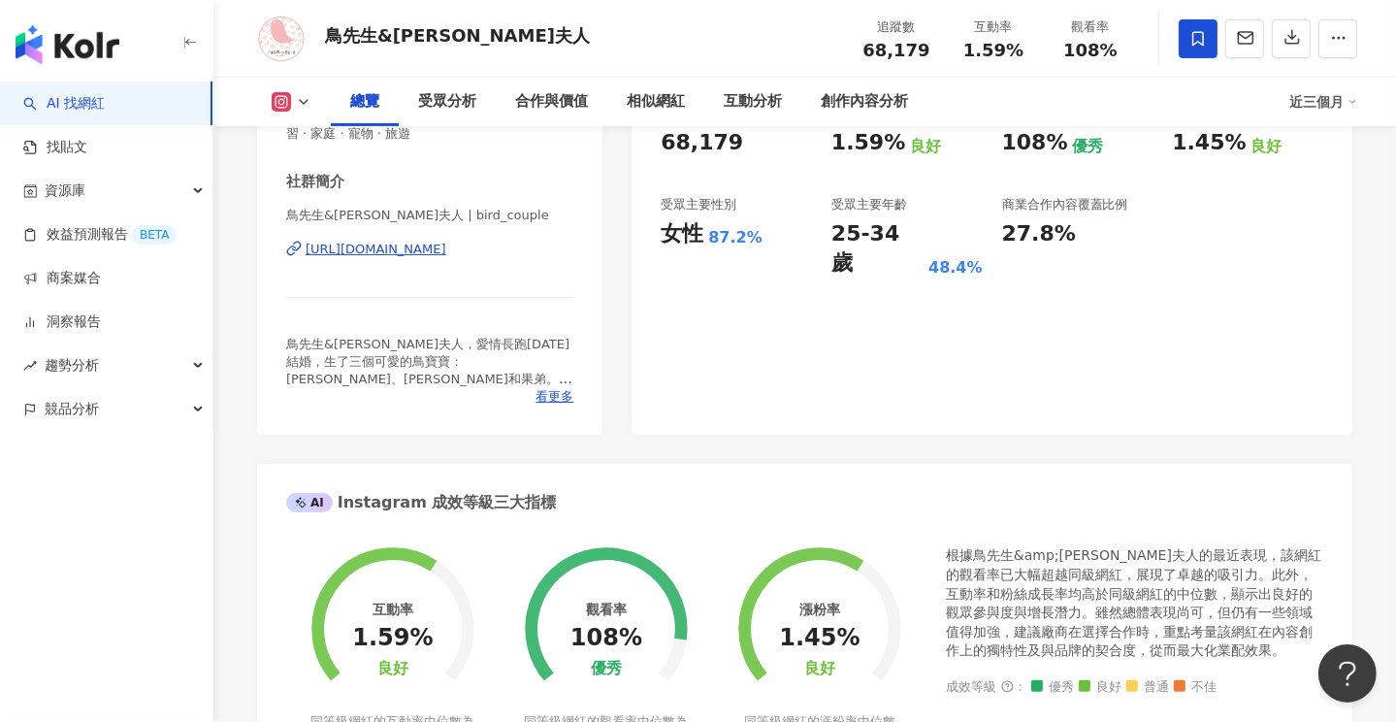
scroll to position [0, 0]
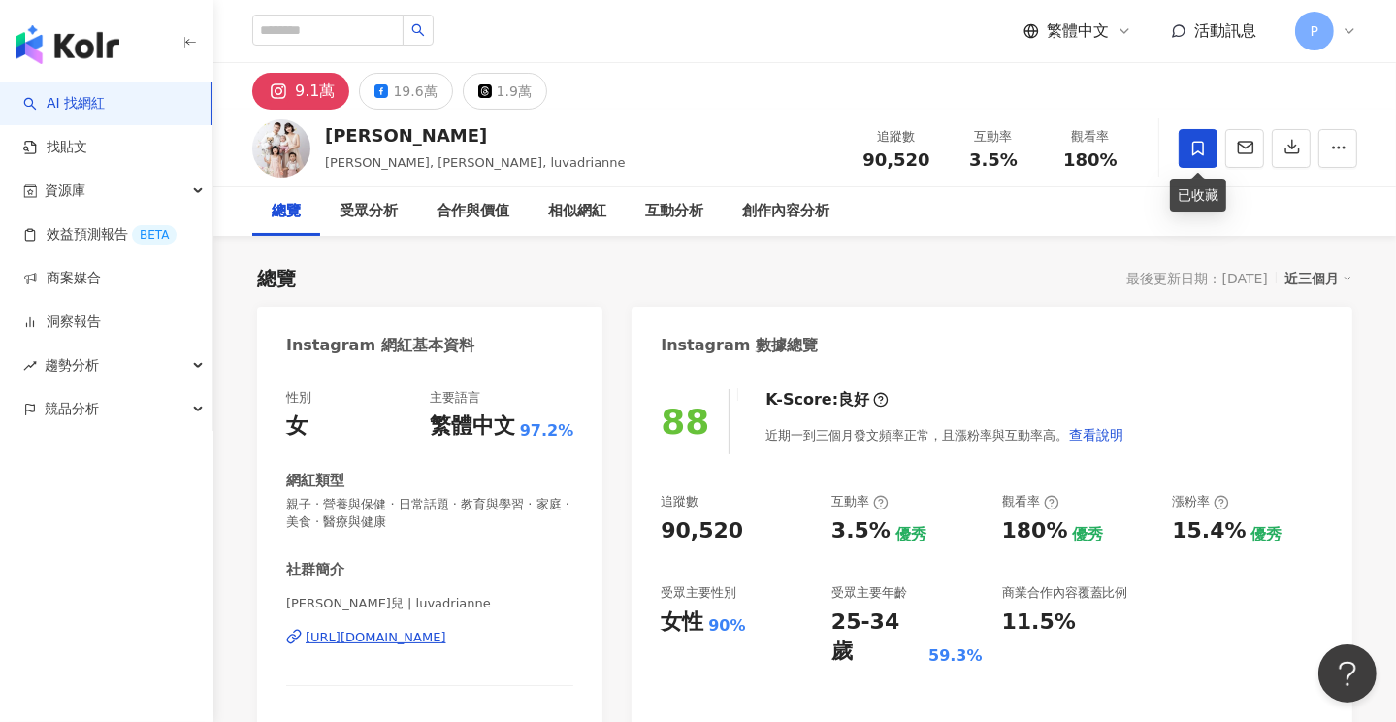
click at [1199, 143] on icon at bounding box center [1197, 148] width 17 height 17
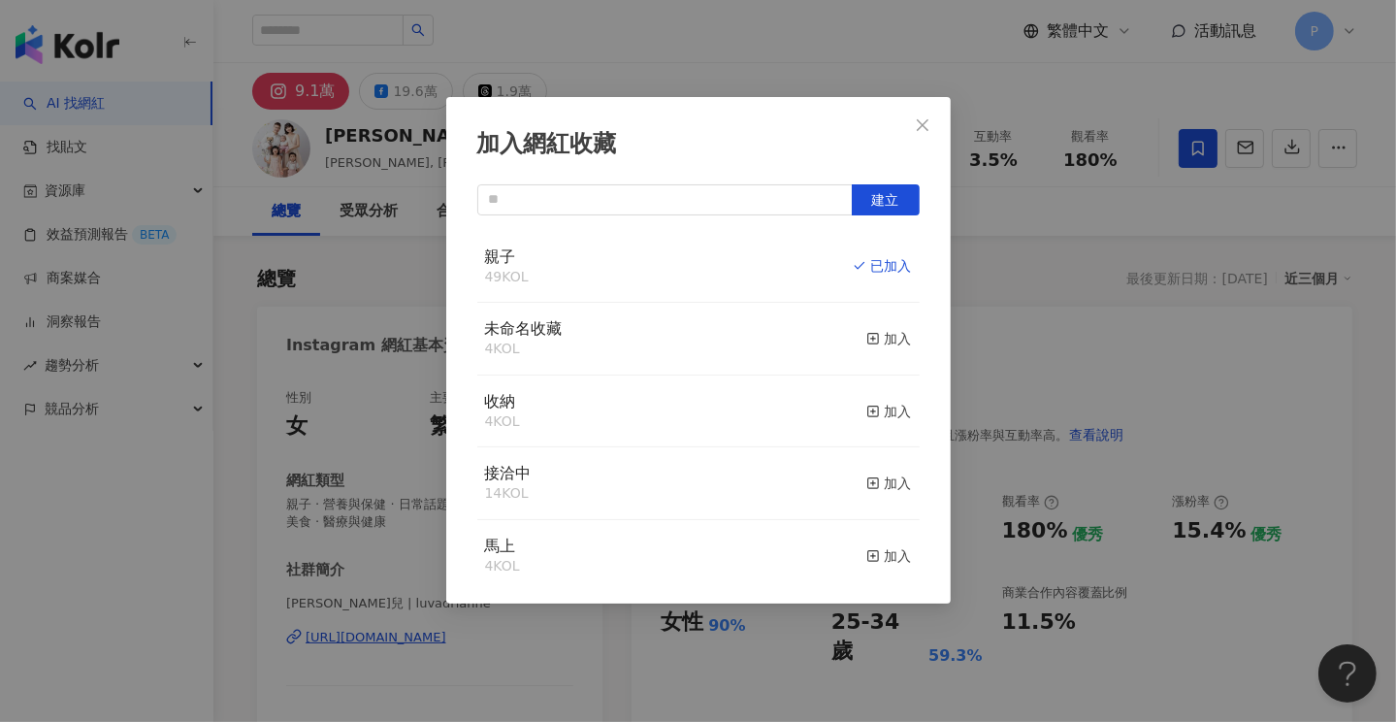
click at [1199, 143] on div "加入網紅收藏 建立 親子 49 KOL 已加入 未命名收藏 4 KOL 加入 收納 4 KOL 加入 接洽中 14 KOL 加入 馬上 4 KOL 加入 合作…" at bounding box center [698, 361] width 1396 height 722
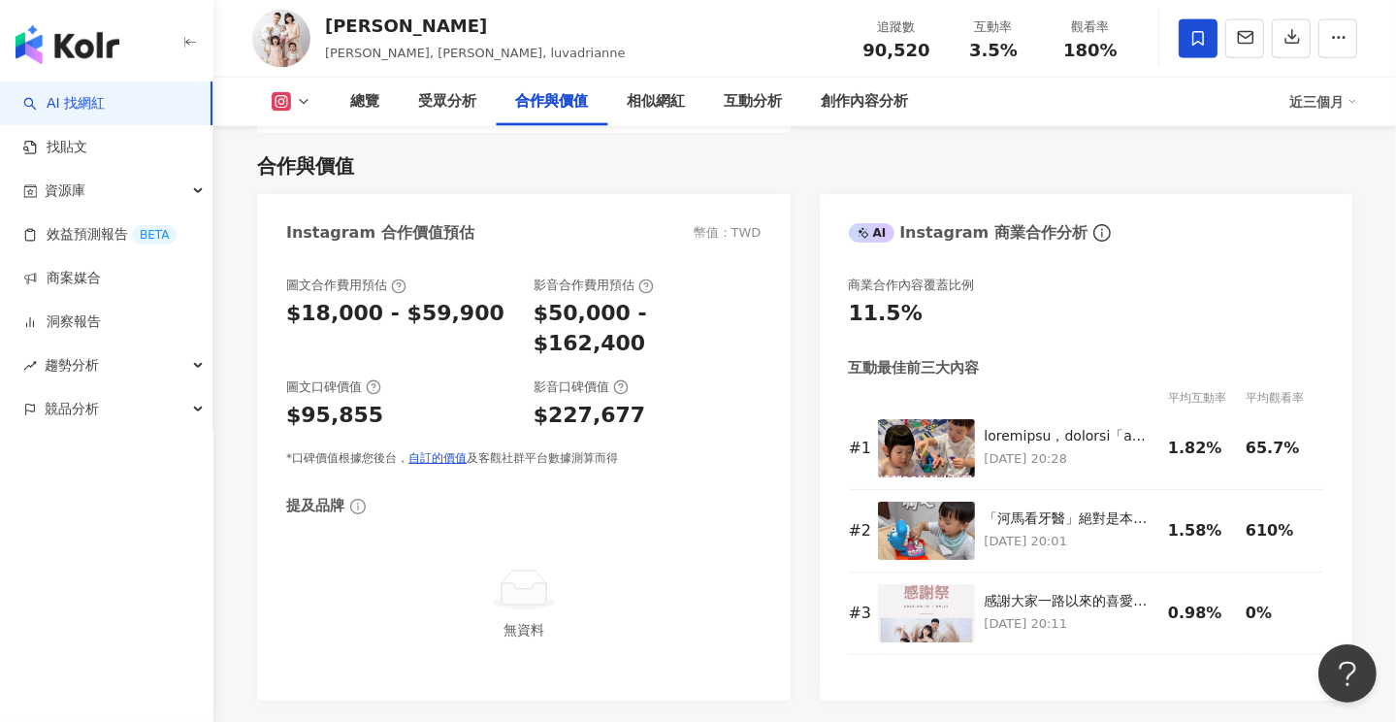
scroll to position [3104, 0]
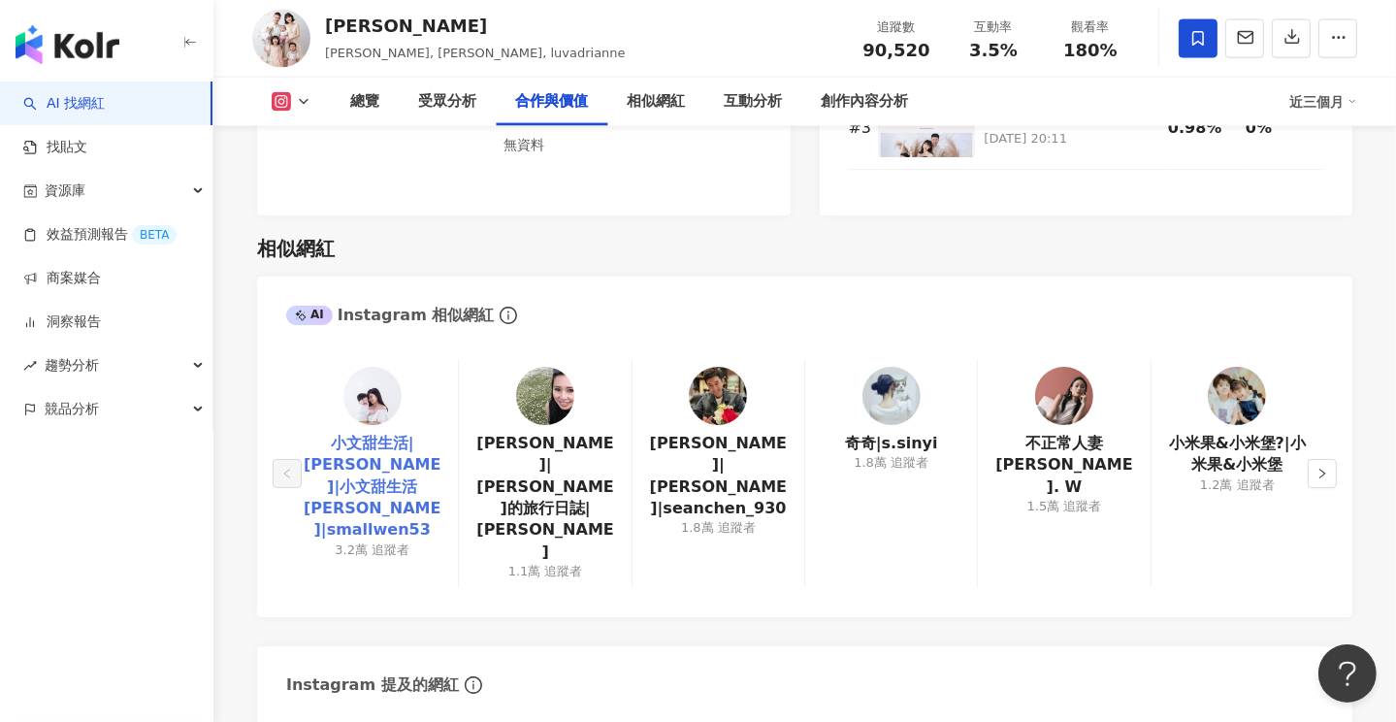
click at [399, 433] on link "小文甜生活|[PERSON_NAME]|小文甜生活 [PERSON_NAME]|smallwen53" at bounding box center [372, 487] width 141 height 109
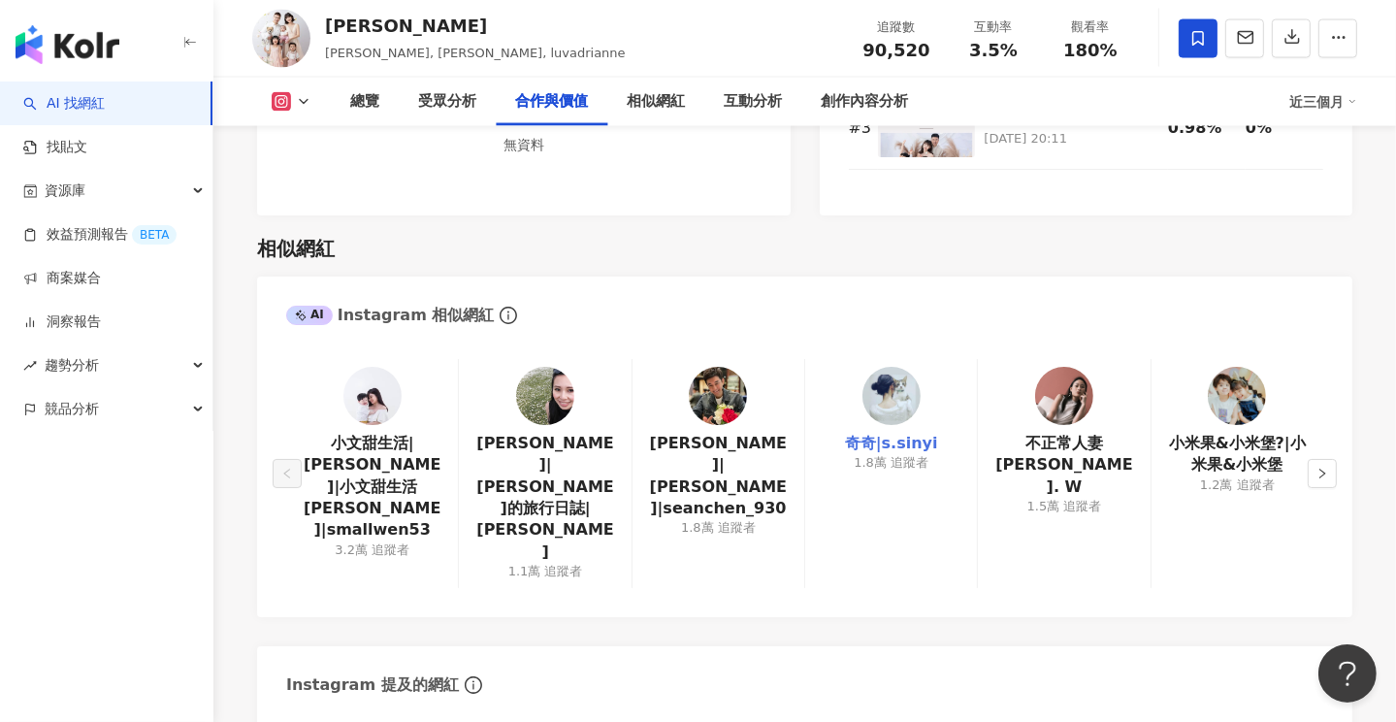
click at [892, 433] on link "奇奇|s.sinyi" at bounding box center [891, 443] width 93 height 21
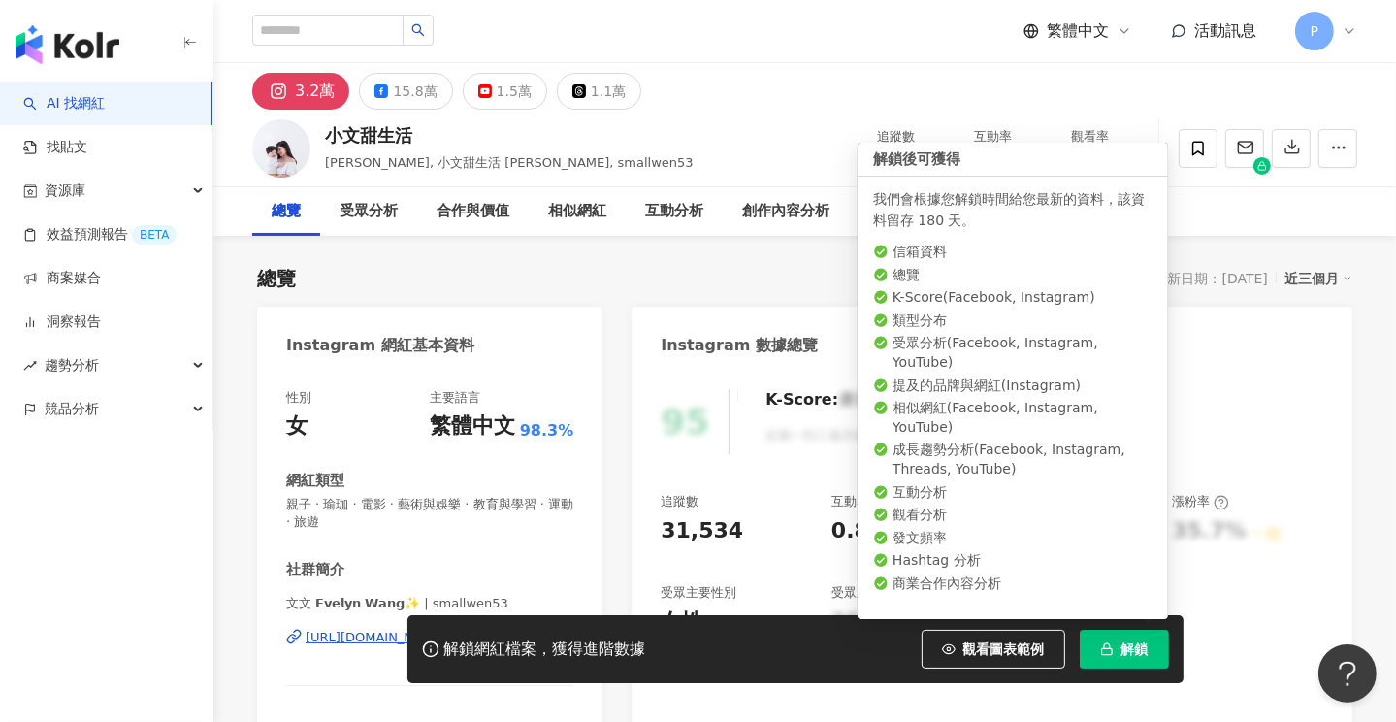
click at [1127, 655] on span "解鎖" at bounding box center [1134, 649] width 27 height 16
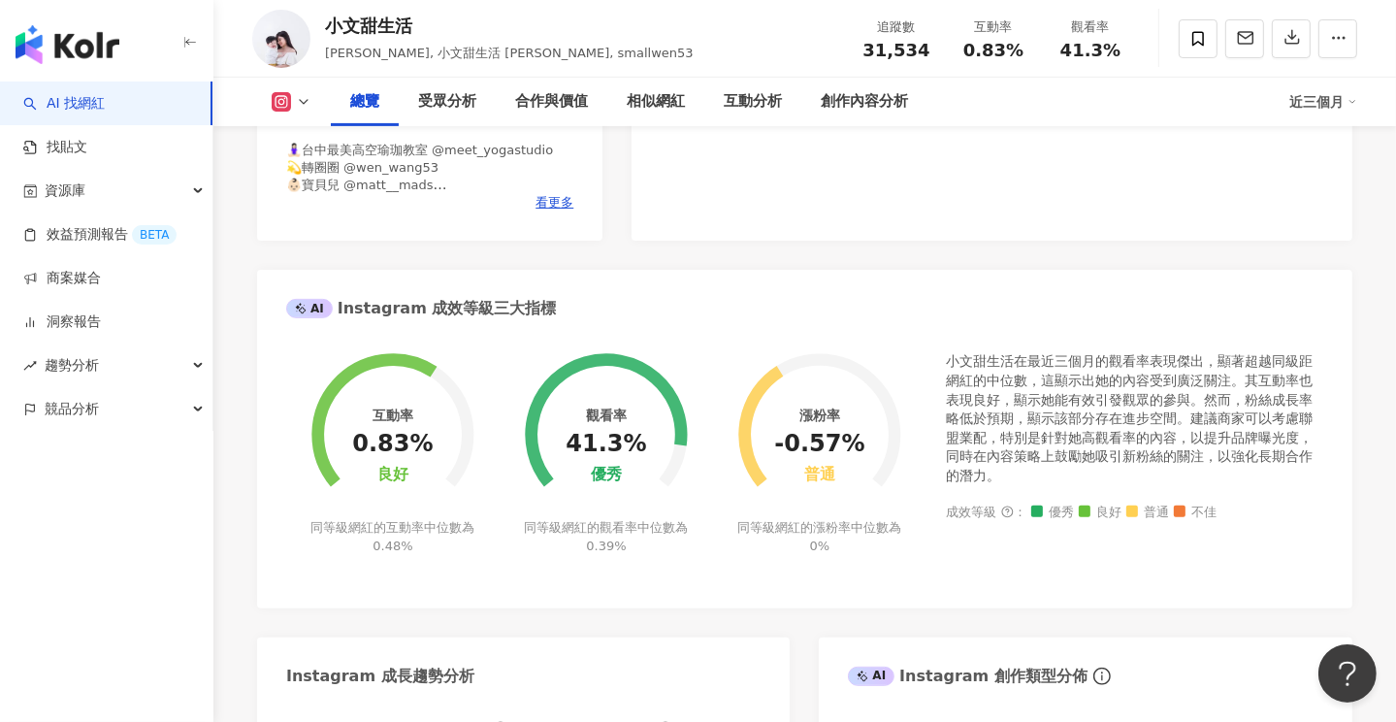
scroll to position [1164, 0]
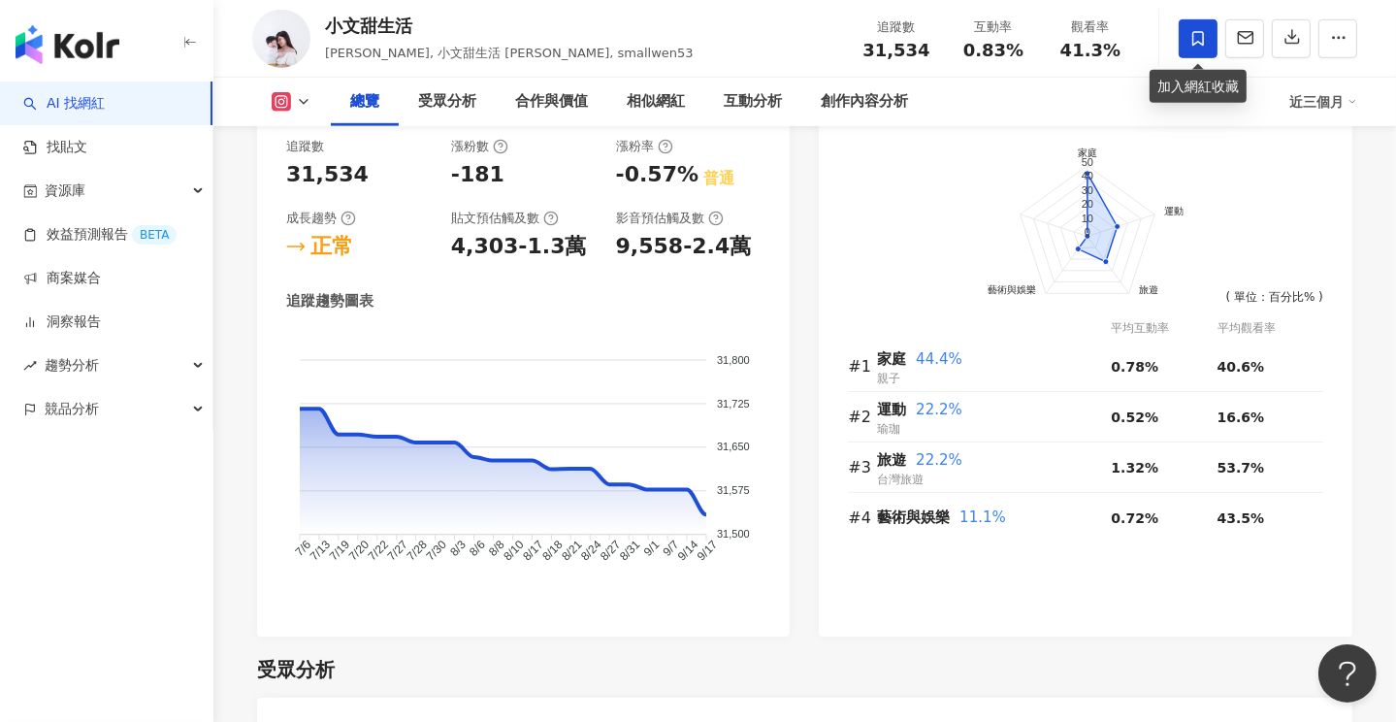
click at [1183, 36] on span at bounding box center [1198, 38] width 39 height 39
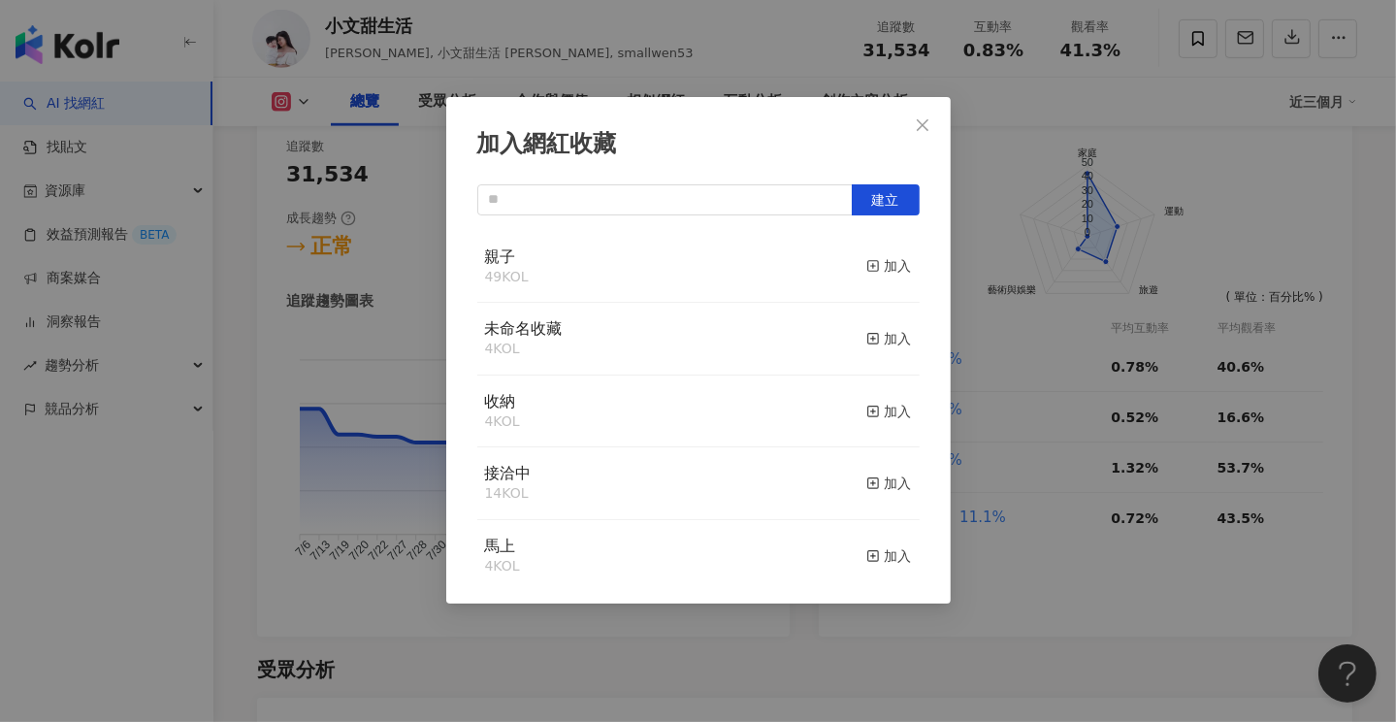
click at [633, 277] on div "親子 49 KOL 加入" at bounding box center [698, 267] width 442 height 73
click at [489, 250] on span "親子" at bounding box center [500, 256] width 31 height 18
click at [878, 268] on div "加入" at bounding box center [889, 265] width 46 height 21
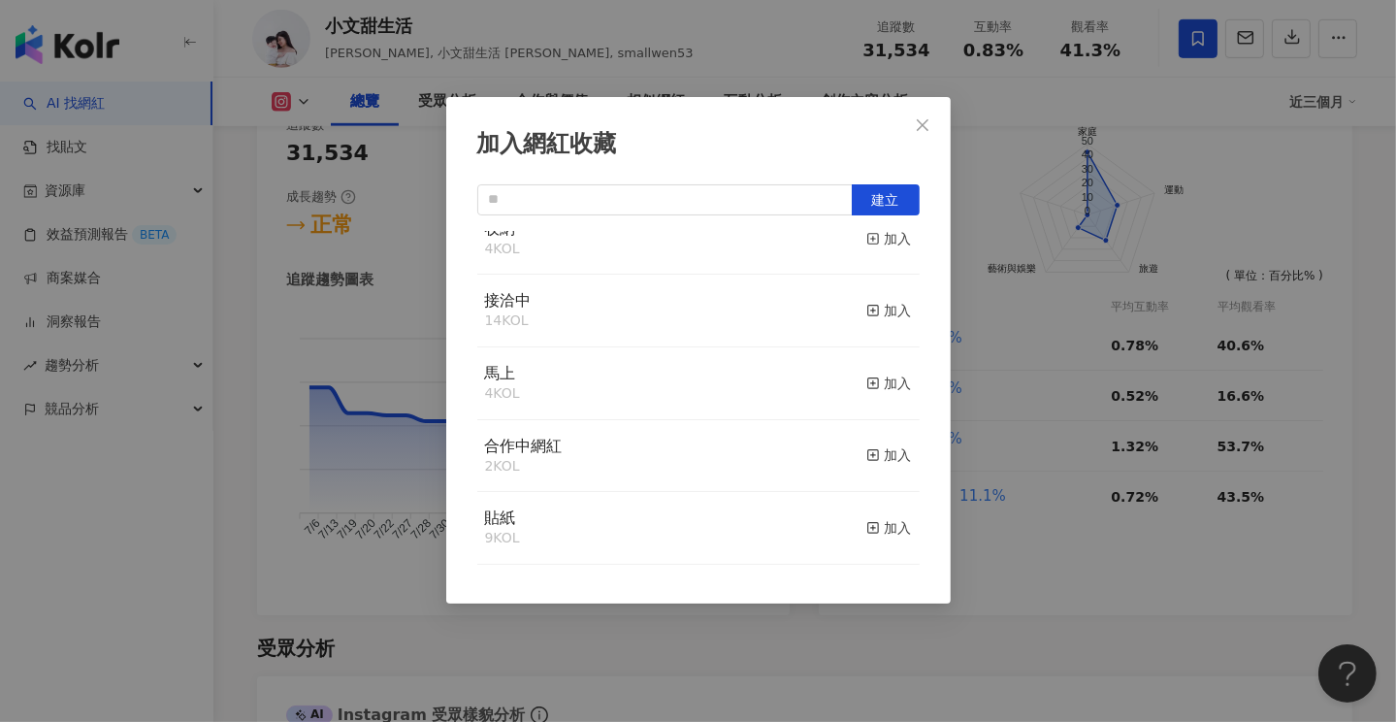
scroll to position [0, 0]
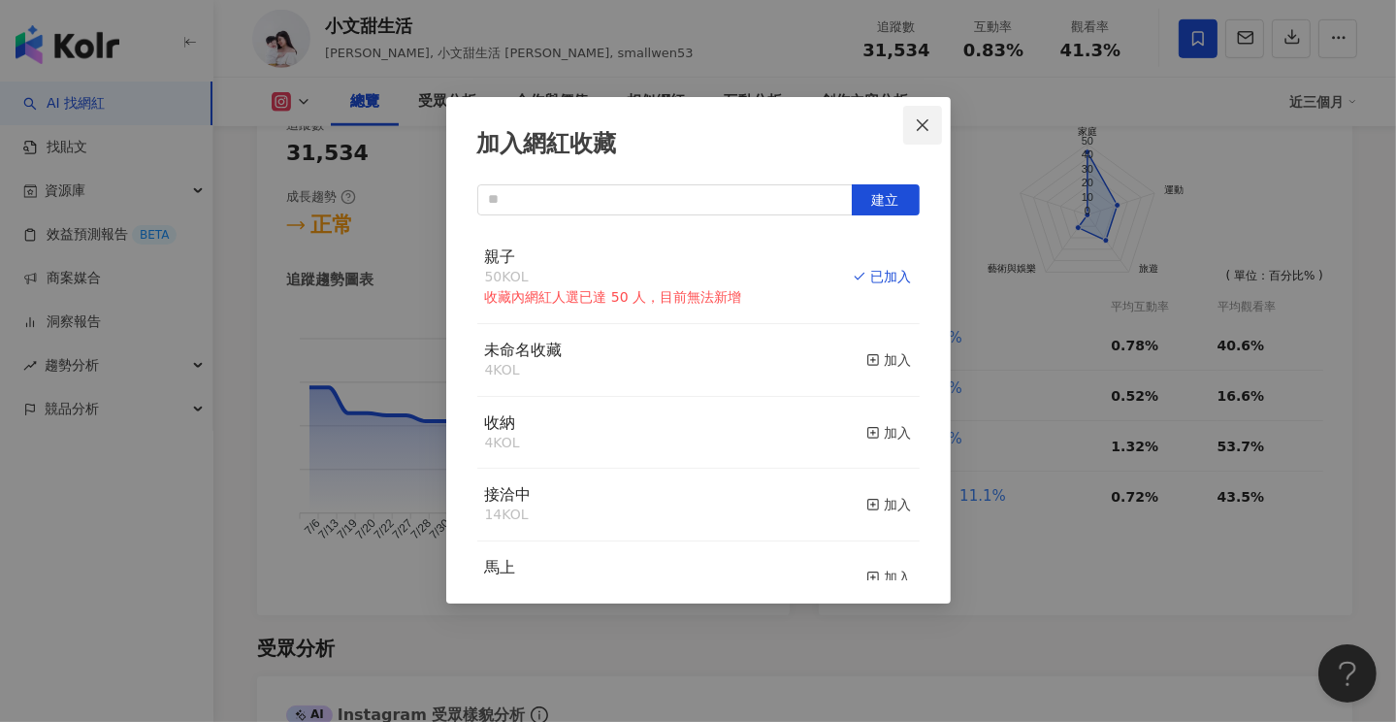
click at [922, 123] on icon "close" at bounding box center [923, 124] width 12 height 12
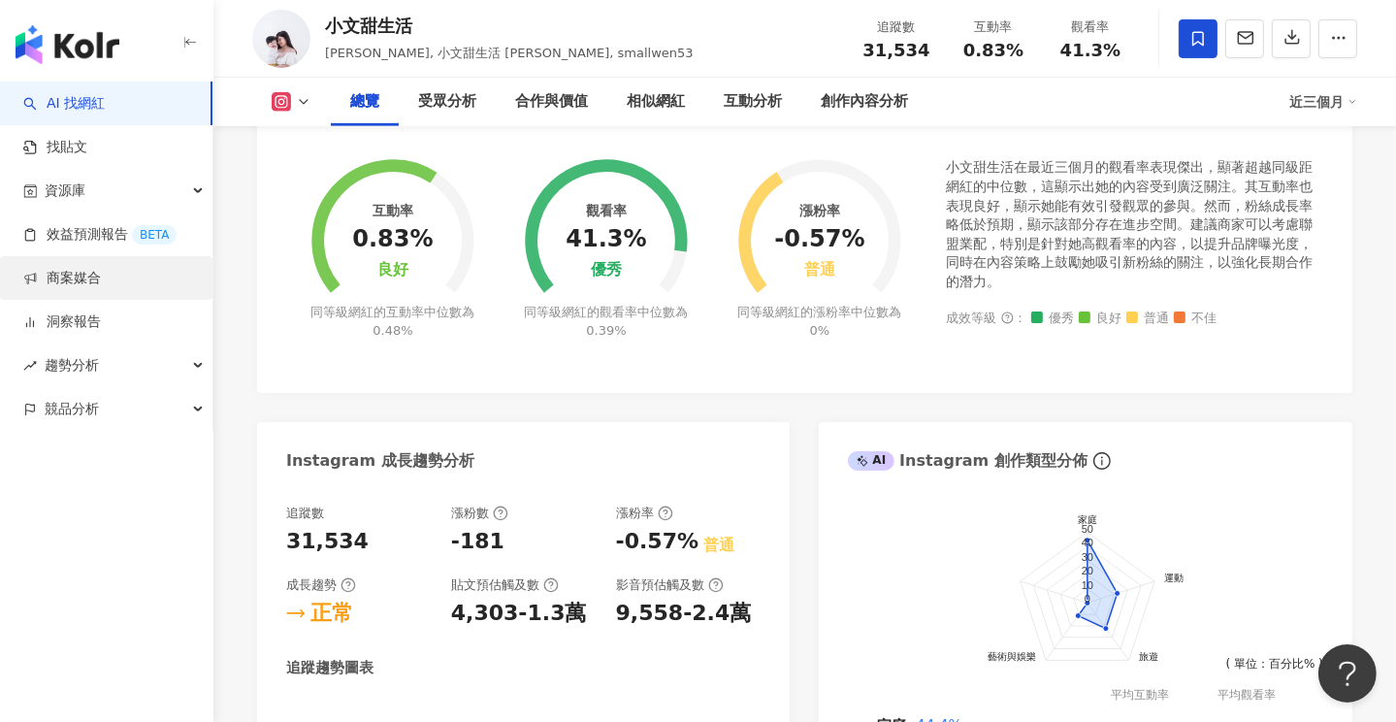
scroll to position [388, 0]
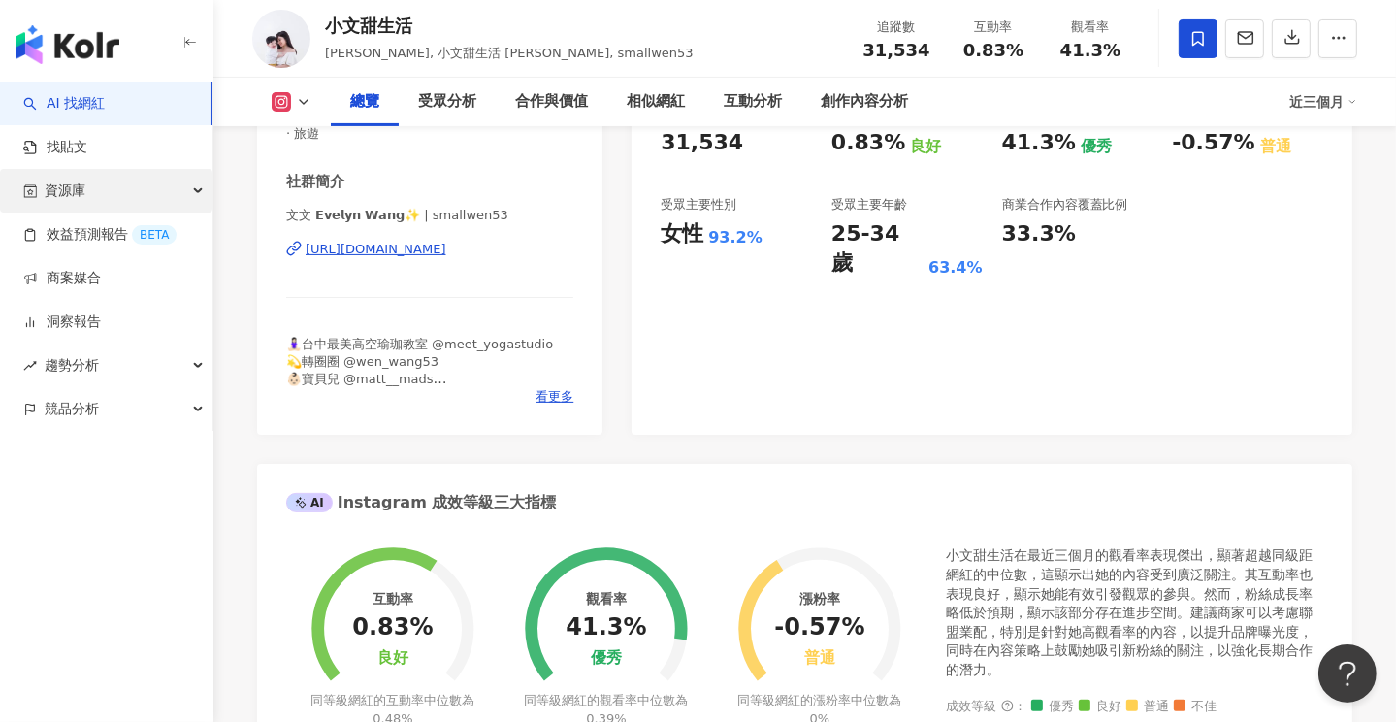
click at [64, 195] on span "資源庫" at bounding box center [65, 191] width 41 height 44
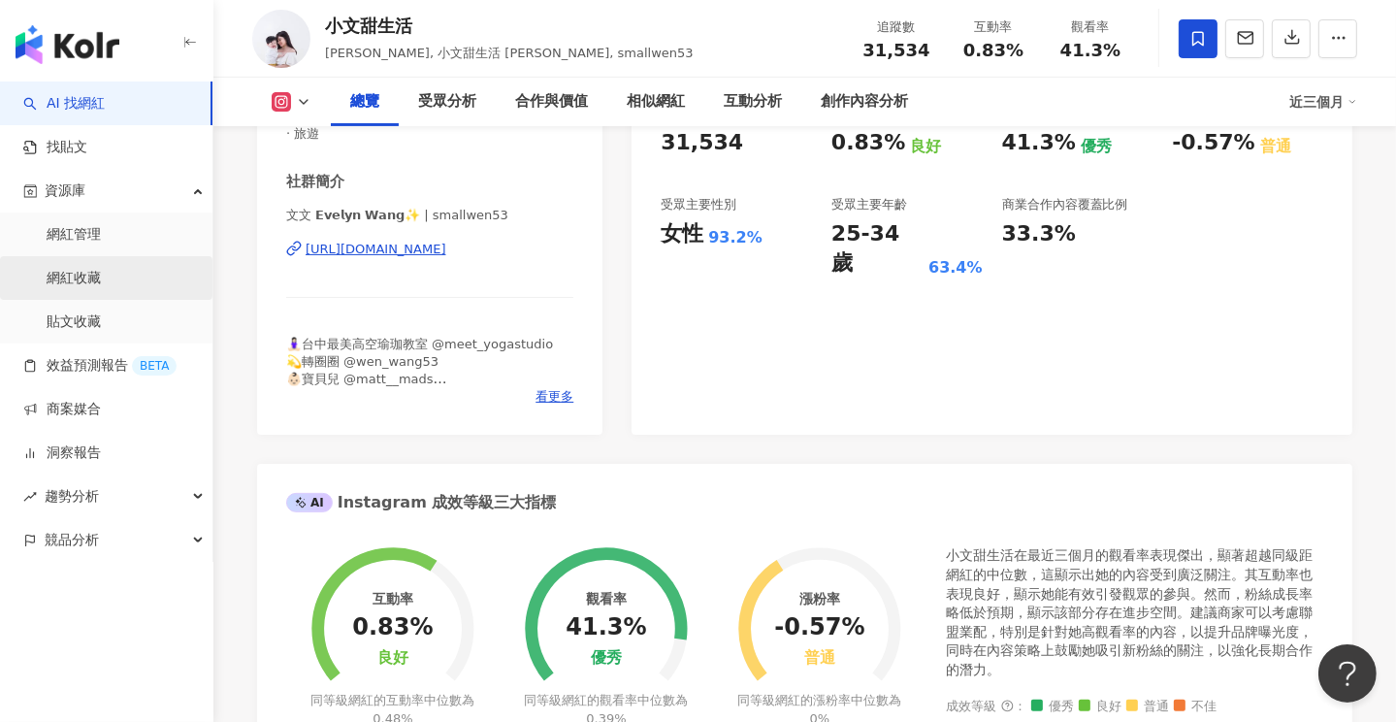
click at [71, 282] on link "網紅收藏" at bounding box center [74, 278] width 54 height 19
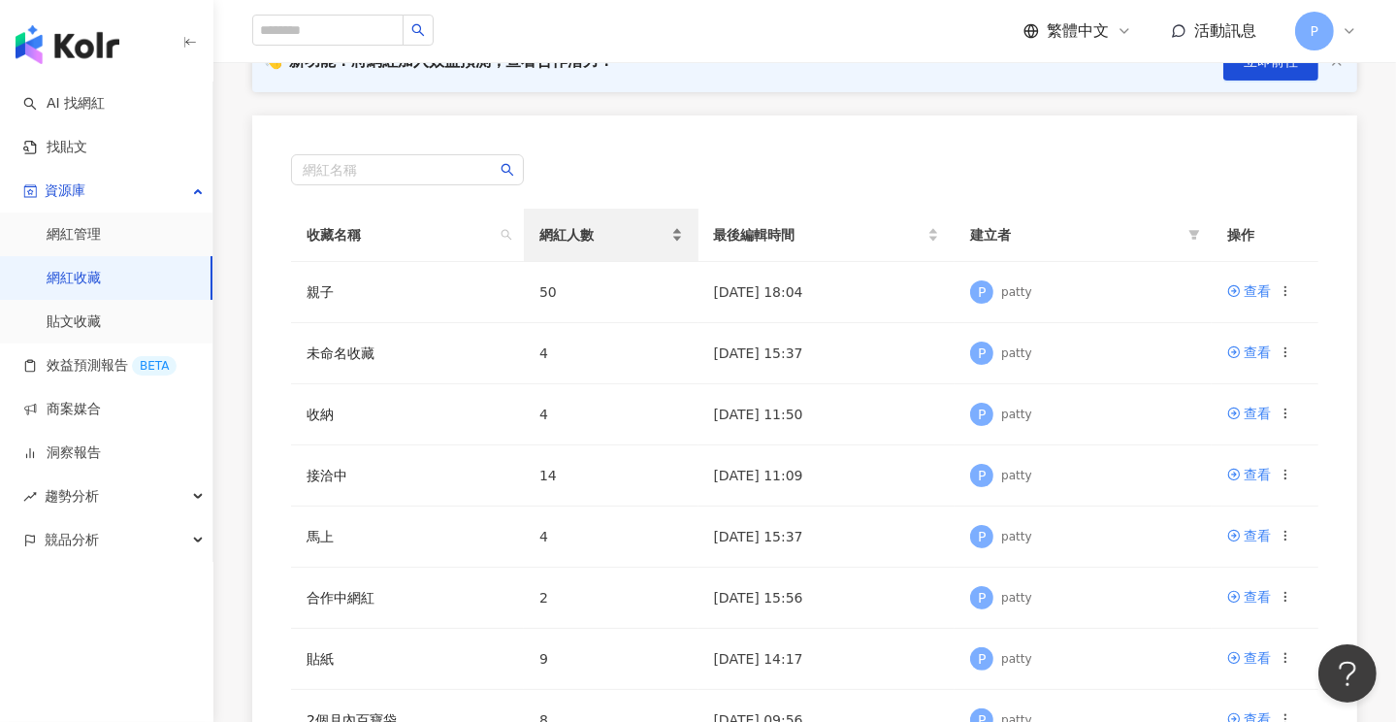
scroll to position [291, 0]
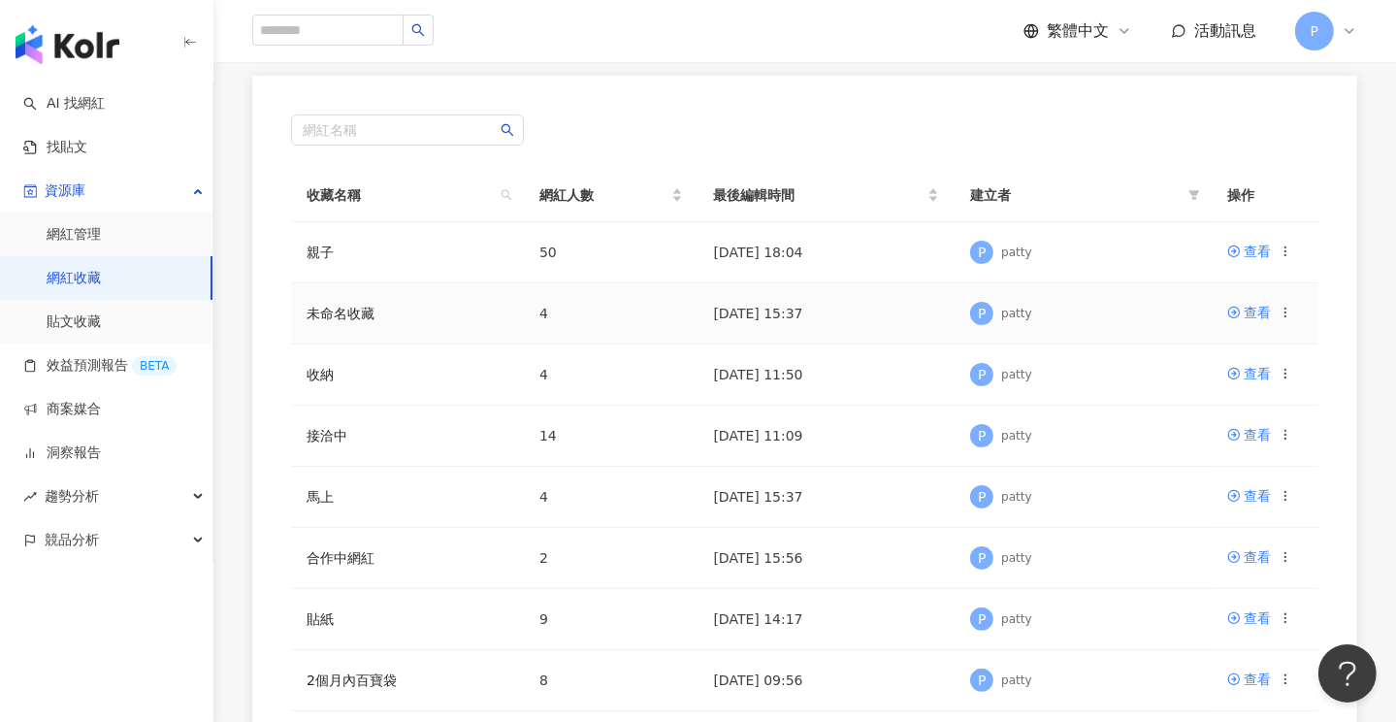
click at [1282, 310] on icon at bounding box center [1285, 313] width 14 height 14
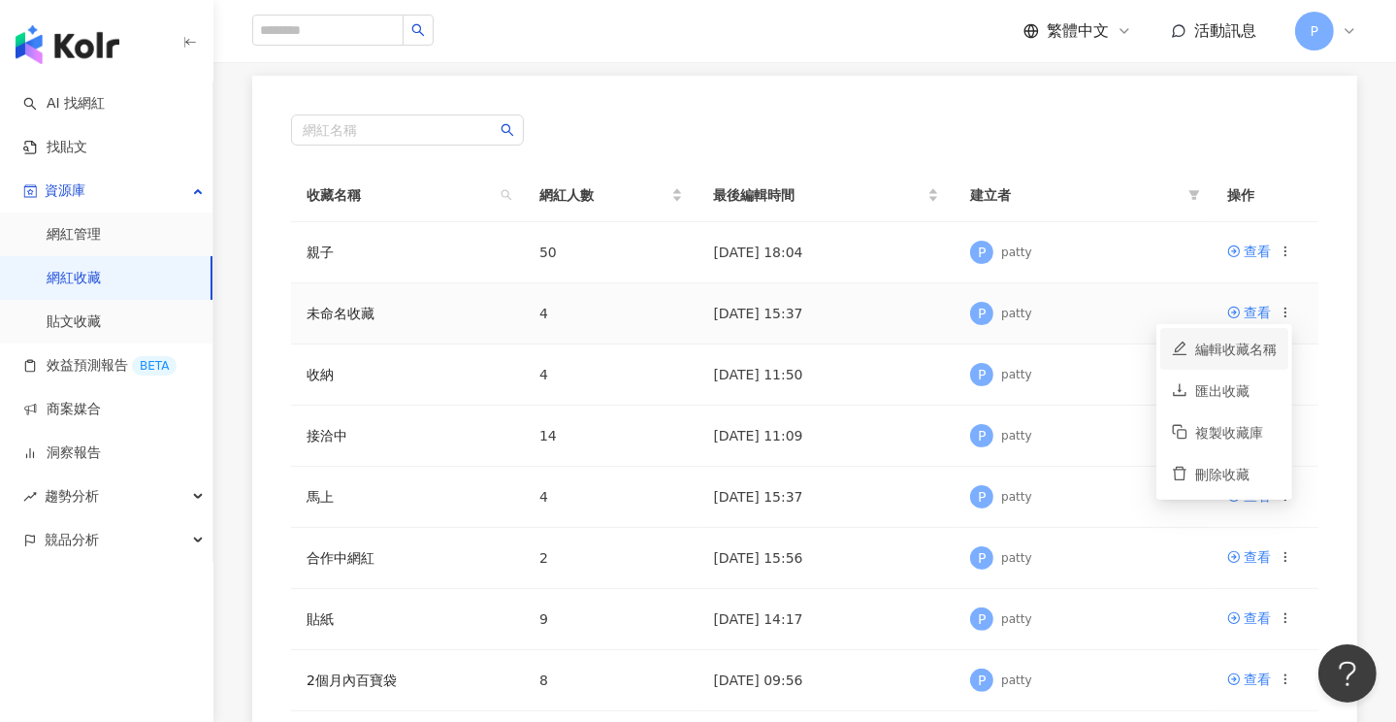
click at [1239, 348] on div "編輯收藏名稱" at bounding box center [1235, 349] width 81 height 21
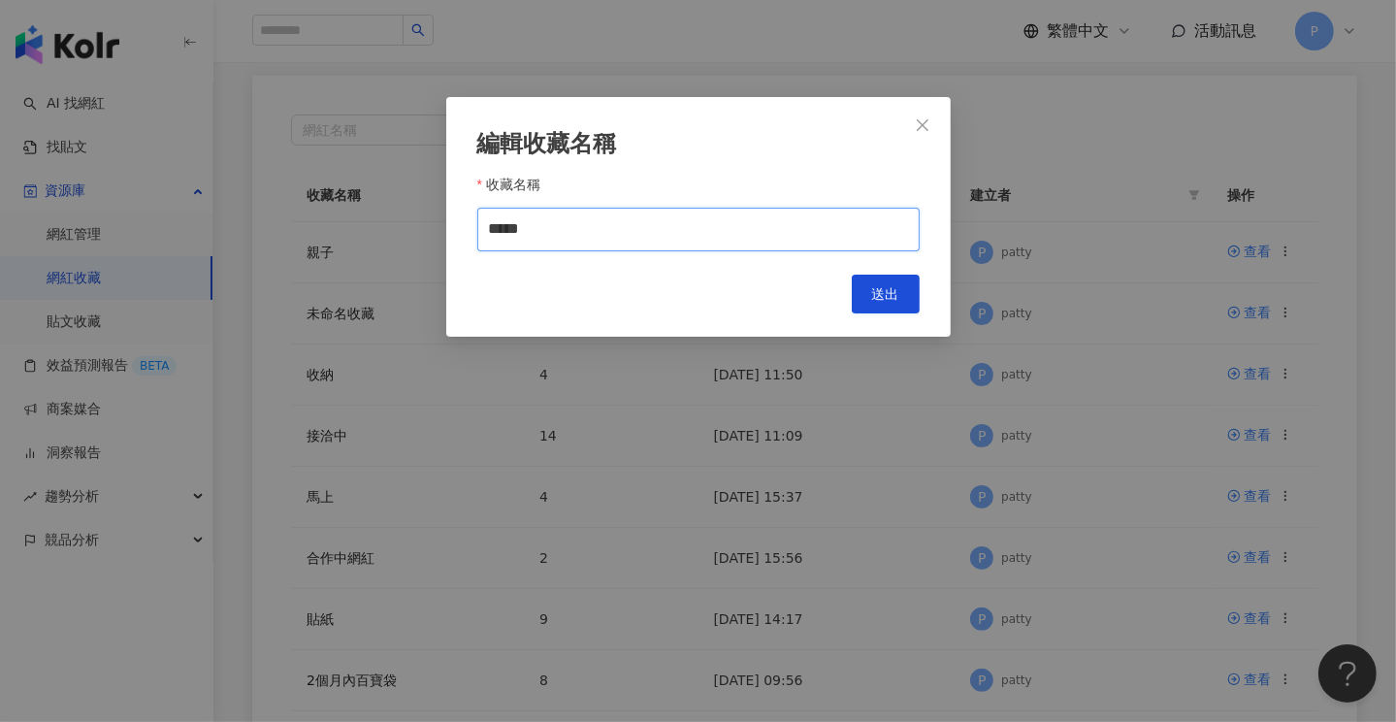
click at [578, 229] on input "*****" at bounding box center [698, 230] width 442 height 44
drag, startPoint x: 570, startPoint y: 228, endPoint x: 452, endPoint y: 224, distance: 118.4
click at [452, 224] on div "編輯收藏名稱 收藏名稱 ***** Cancel 送出" at bounding box center [698, 217] width 504 height 240
type input "***"
click at [889, 302] on span "送出" at bounding box center [885, 294] width 27 height 16
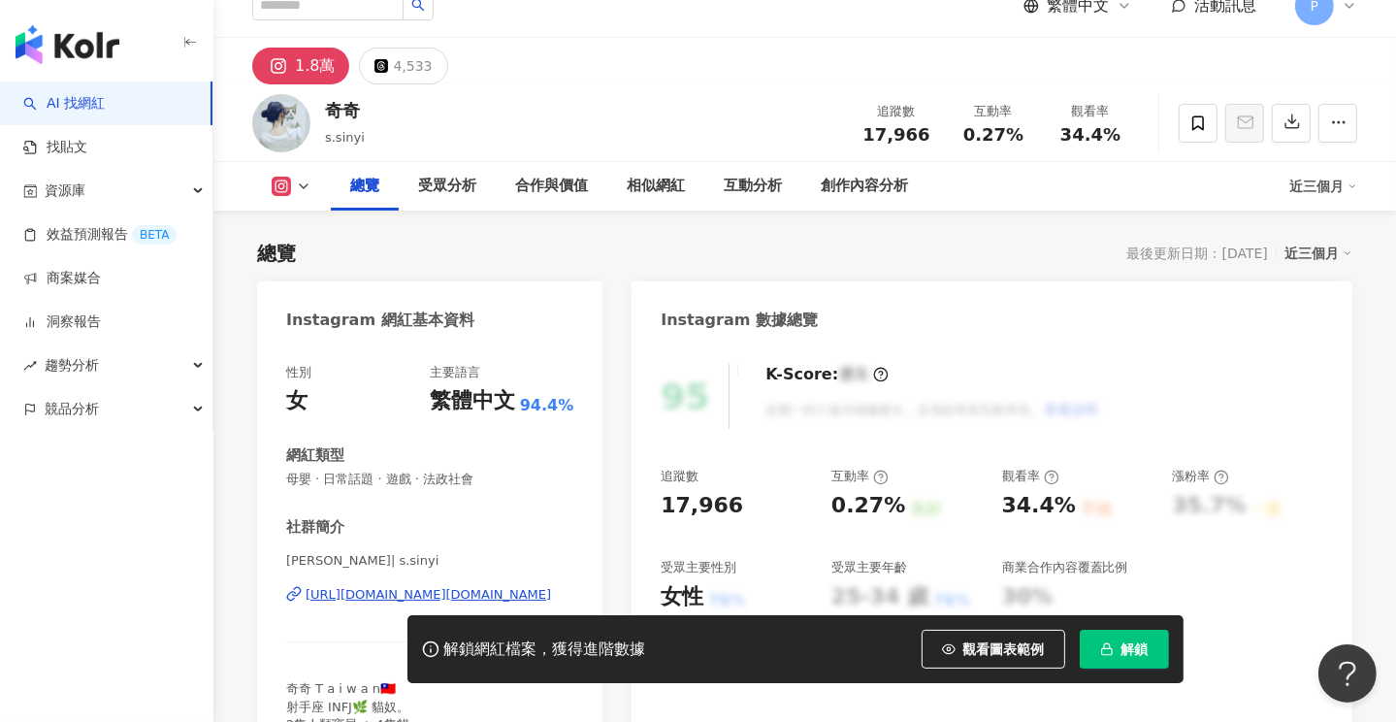
scroll to position [291, 0]
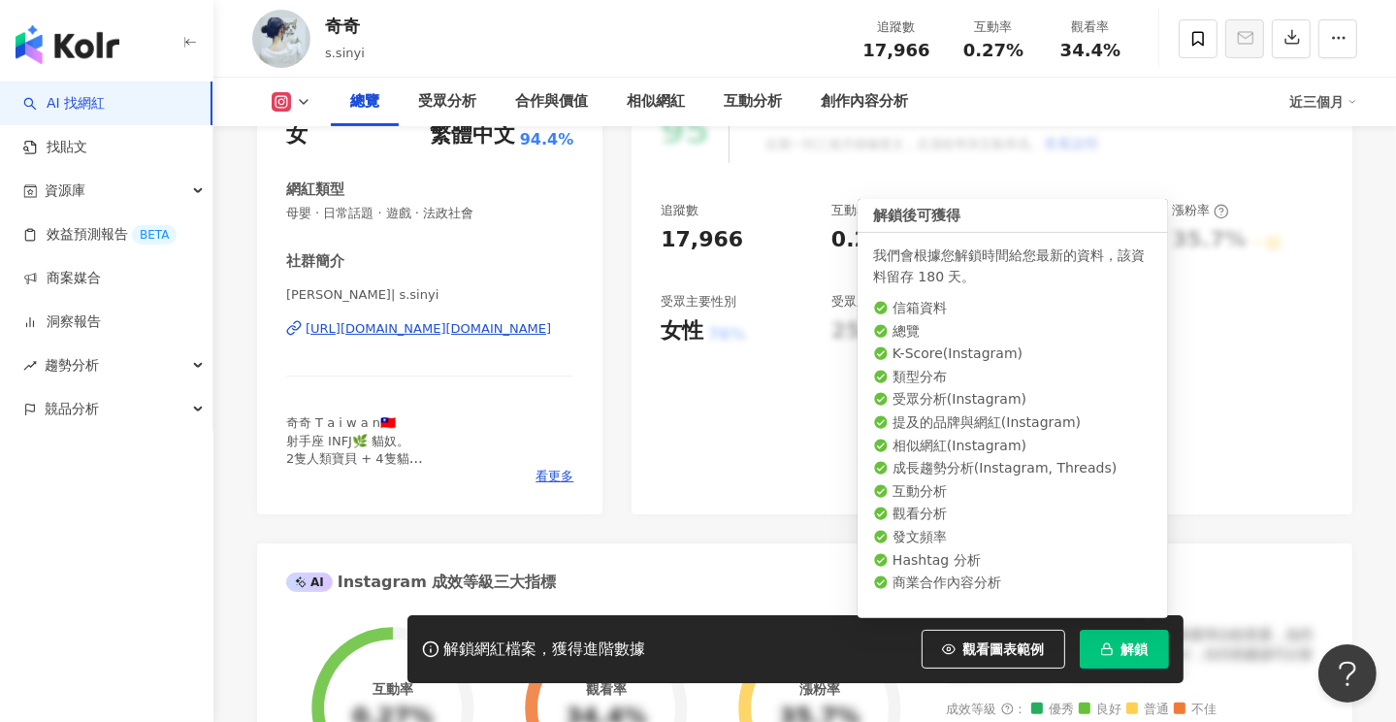
click at [1117, 652] on button "解鎖" at bounding box center [1124, 649] width 89 height 39
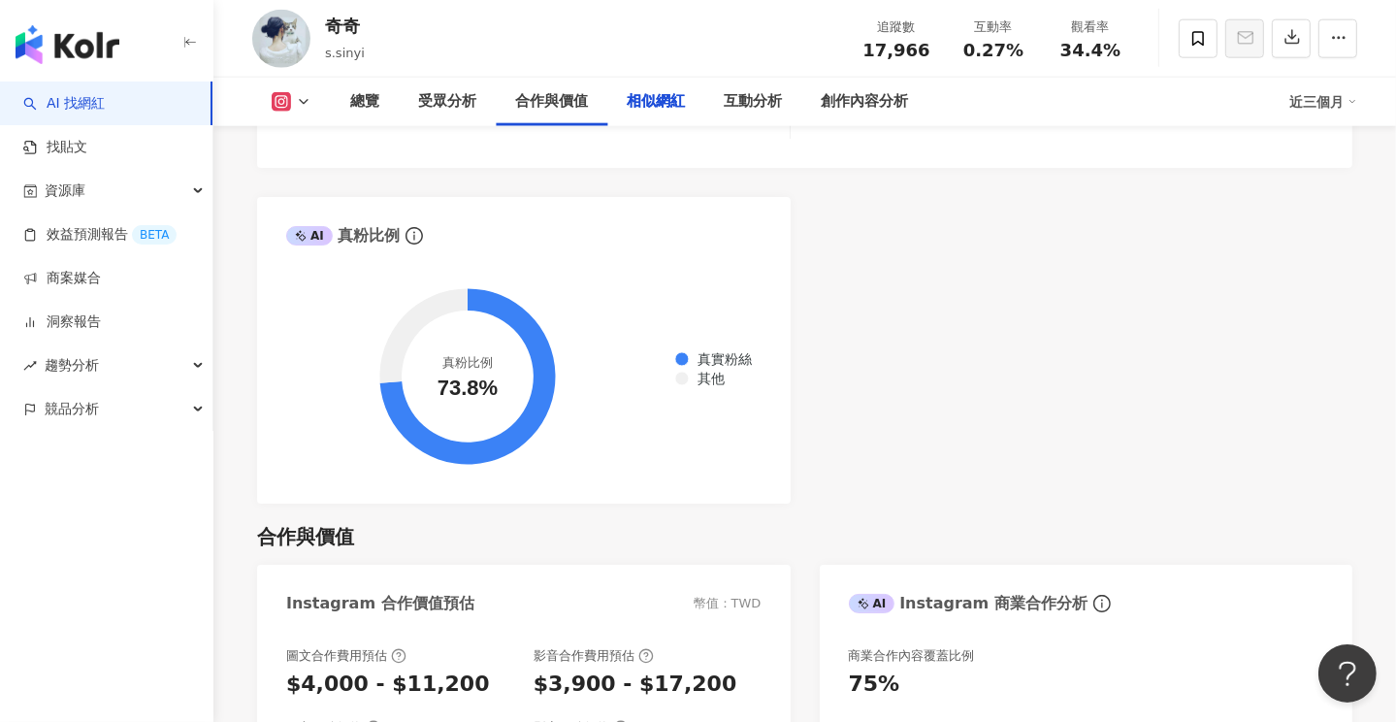
scroll to position [3201, 0]
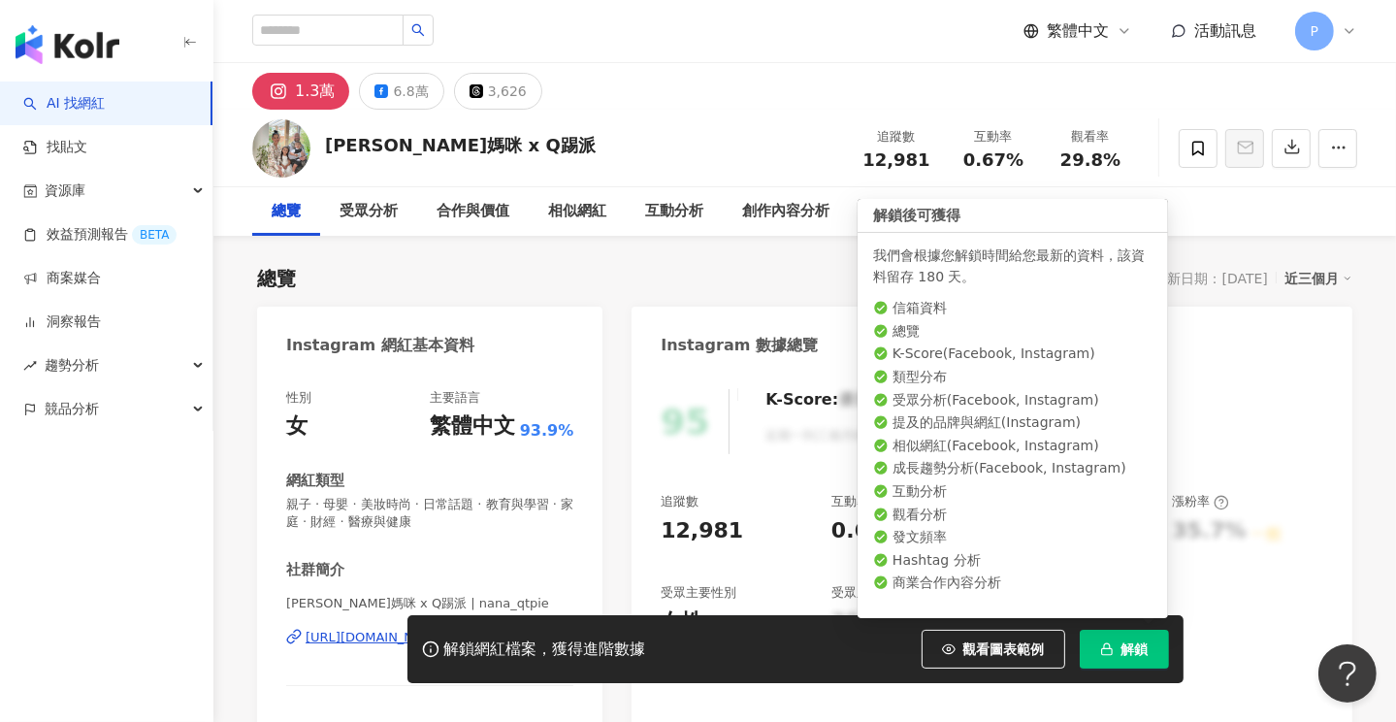
click at [1136, 648] on span "解鎖" at bounding box center [1134, 649] width 27 height 16
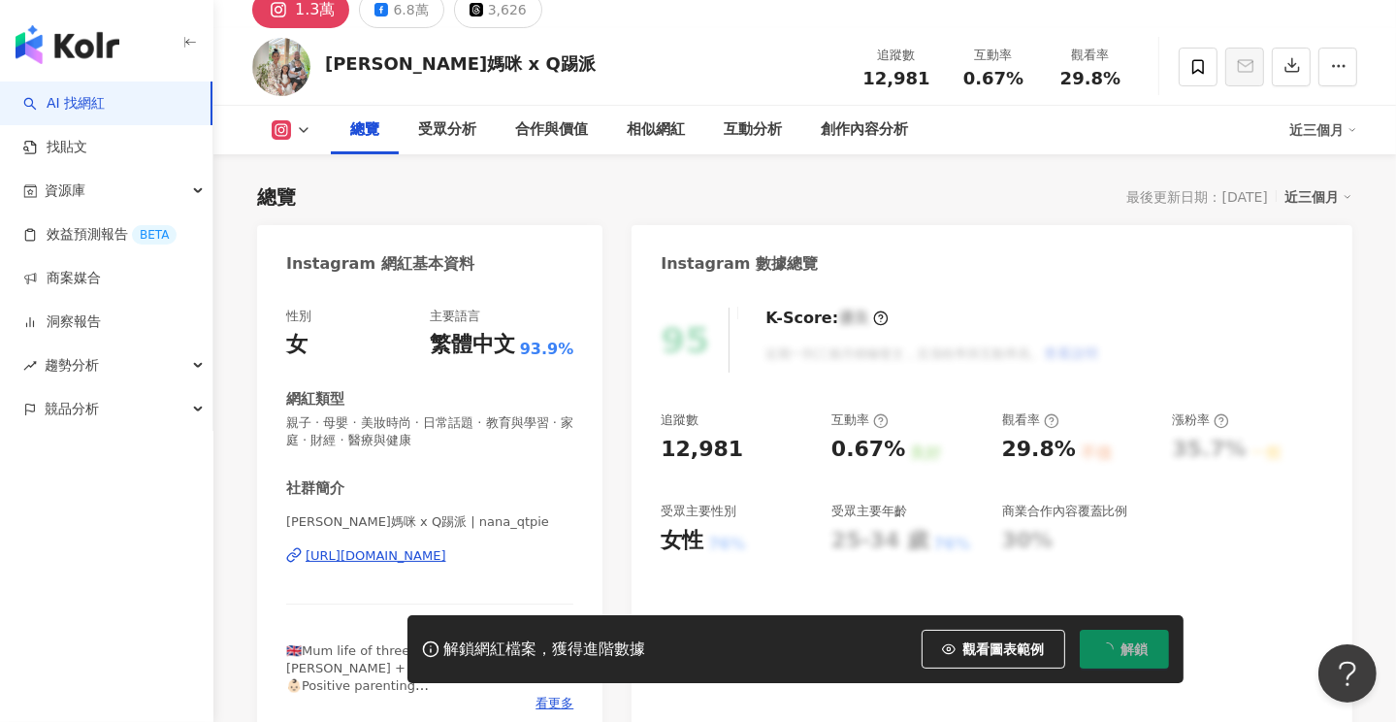
scroll to position [194, 0]
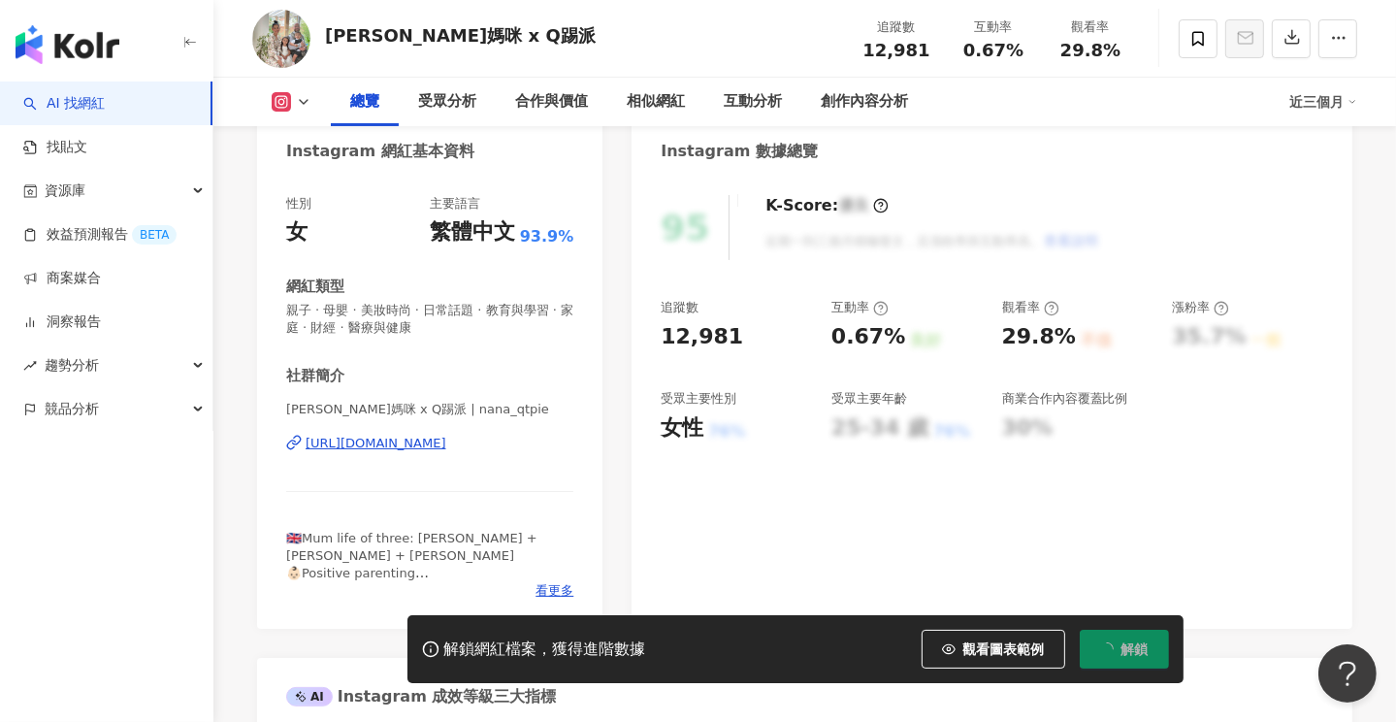
click at [385, 445] on div "[URL][DOMAIN_NAME]" at bounding box center [376, 443] width 141 height 17
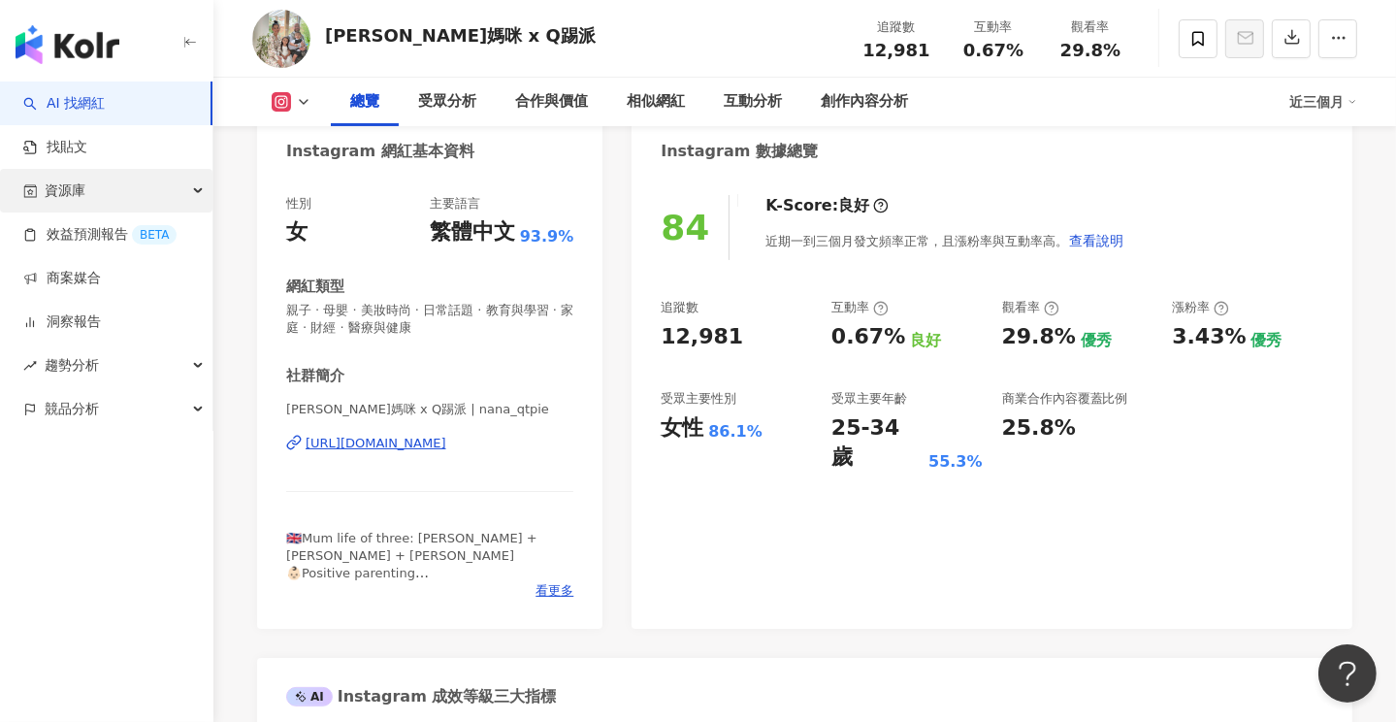
click at [78, 192] on span "資源庫" at bounding box center [65, 191] width 41 height 44
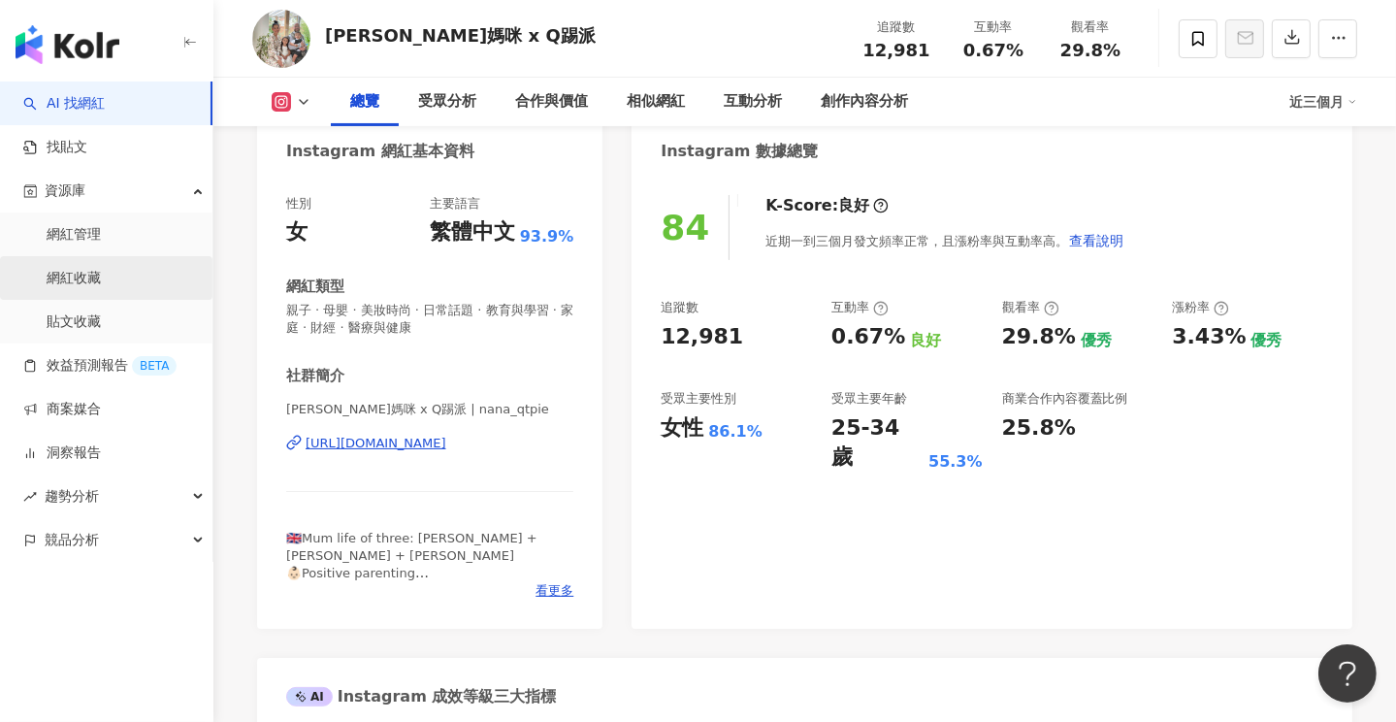
click at [76, 276] on link "網紅收藏" at bounding box center [74, 278] width 54 height 19
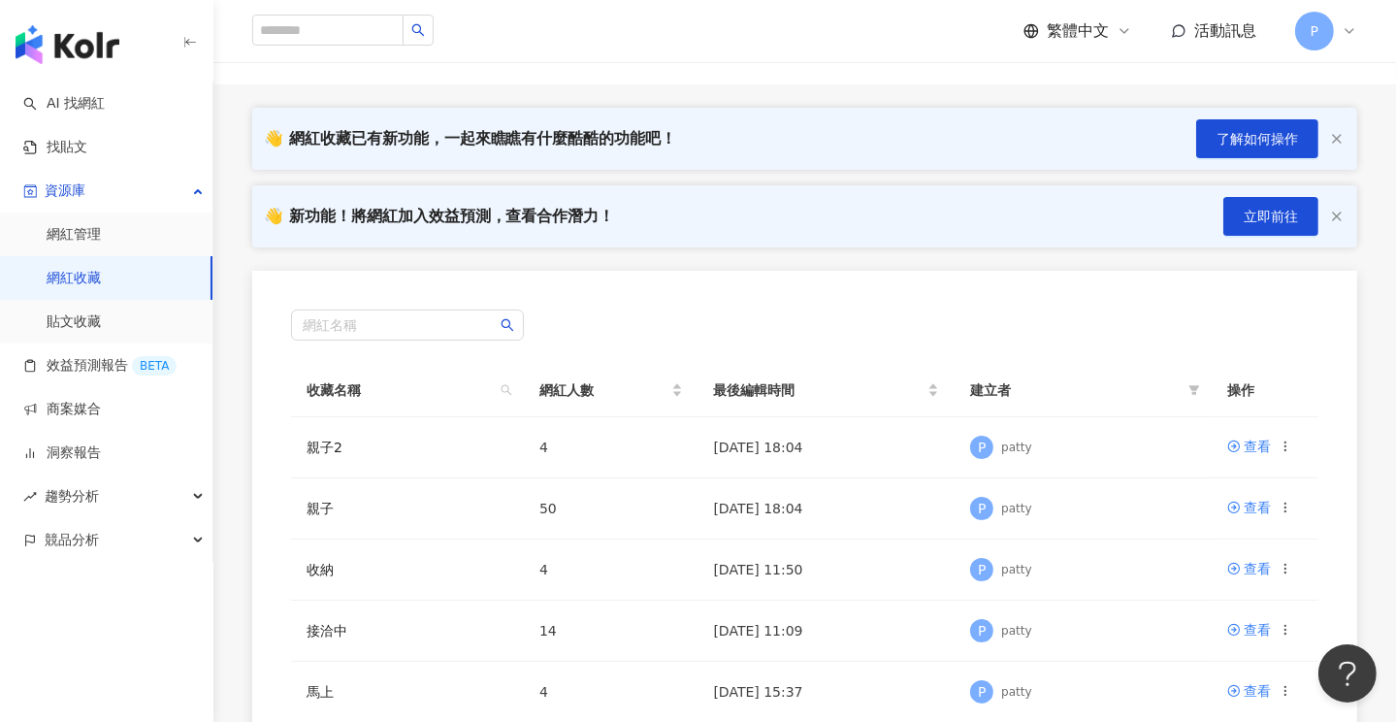
scroll to position [194, 0]
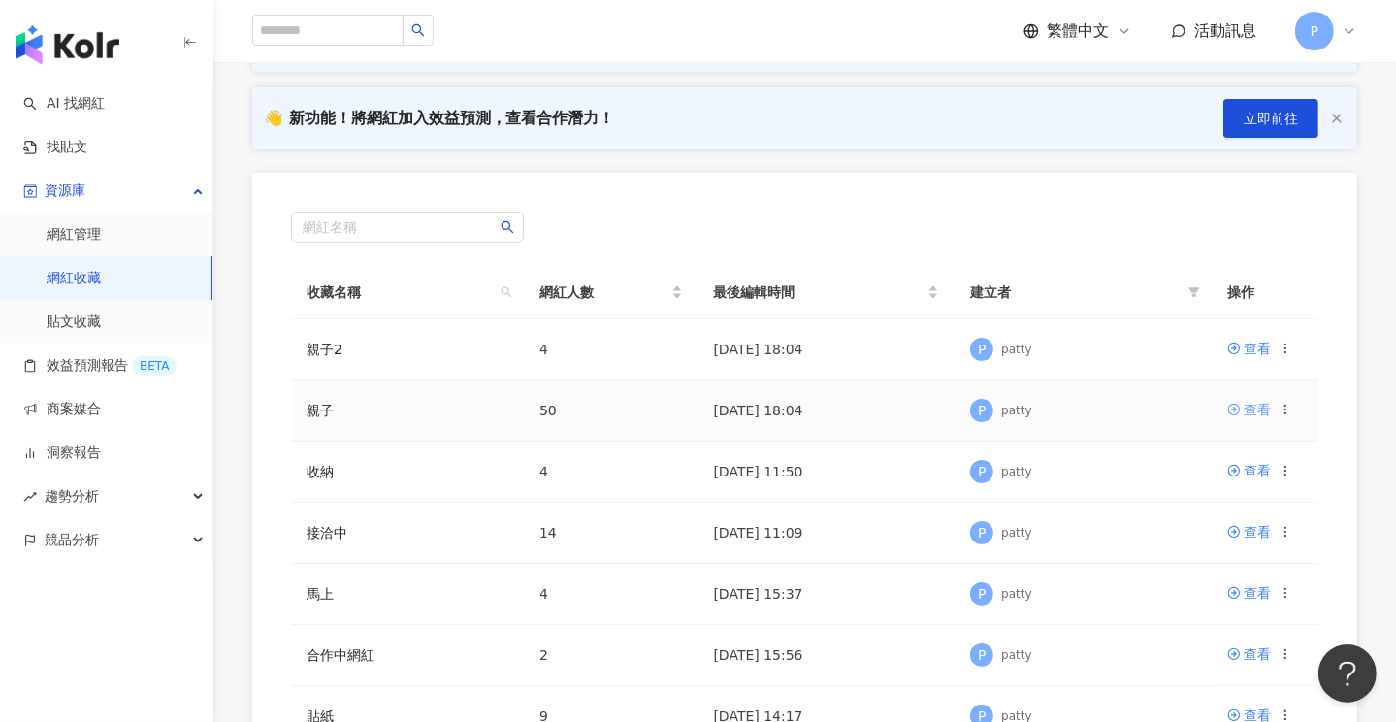
click at [1256, 410] on div "查看" at bounding box center [1257, 409] width 27 height 21
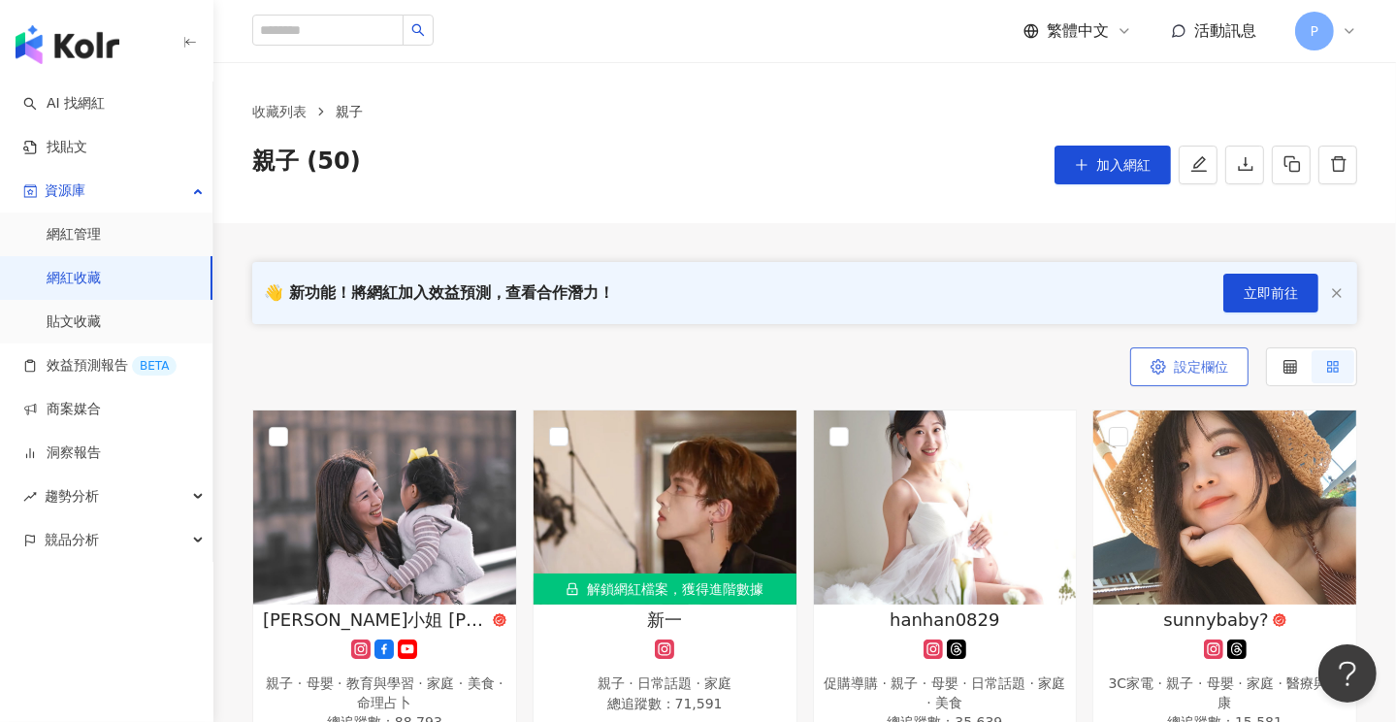
click at [1223, 365] on span "設定欄位" at bounding box center [1201, 367] width 54 height 16
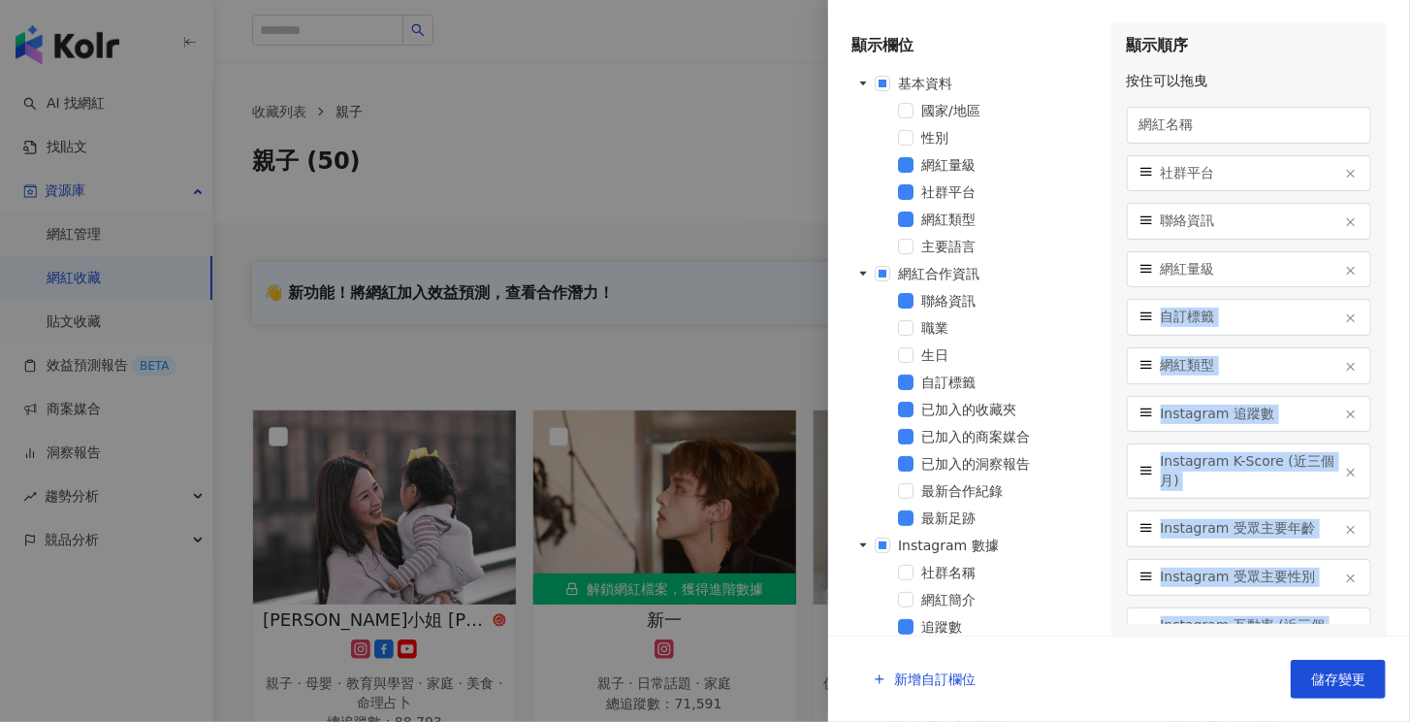
drag, startPoint x: 1218, startPoint y: 255, endPoint x: 1263, endPoint y: 262, distance: 45.1
click at [1263, 262] on div "網紅名稱 社群平台 聯絡資訊 網紅量級 自訂標籤 網紅類型 Instagram 追蹤數 Instagram K-Score (近三個月) Instagram …" at bounding box center [1249, 365] width 245 height 517
click at [1074, 404] on span "已加入的收藏夾" at bounding box center [1009, 409] width 176 height 23
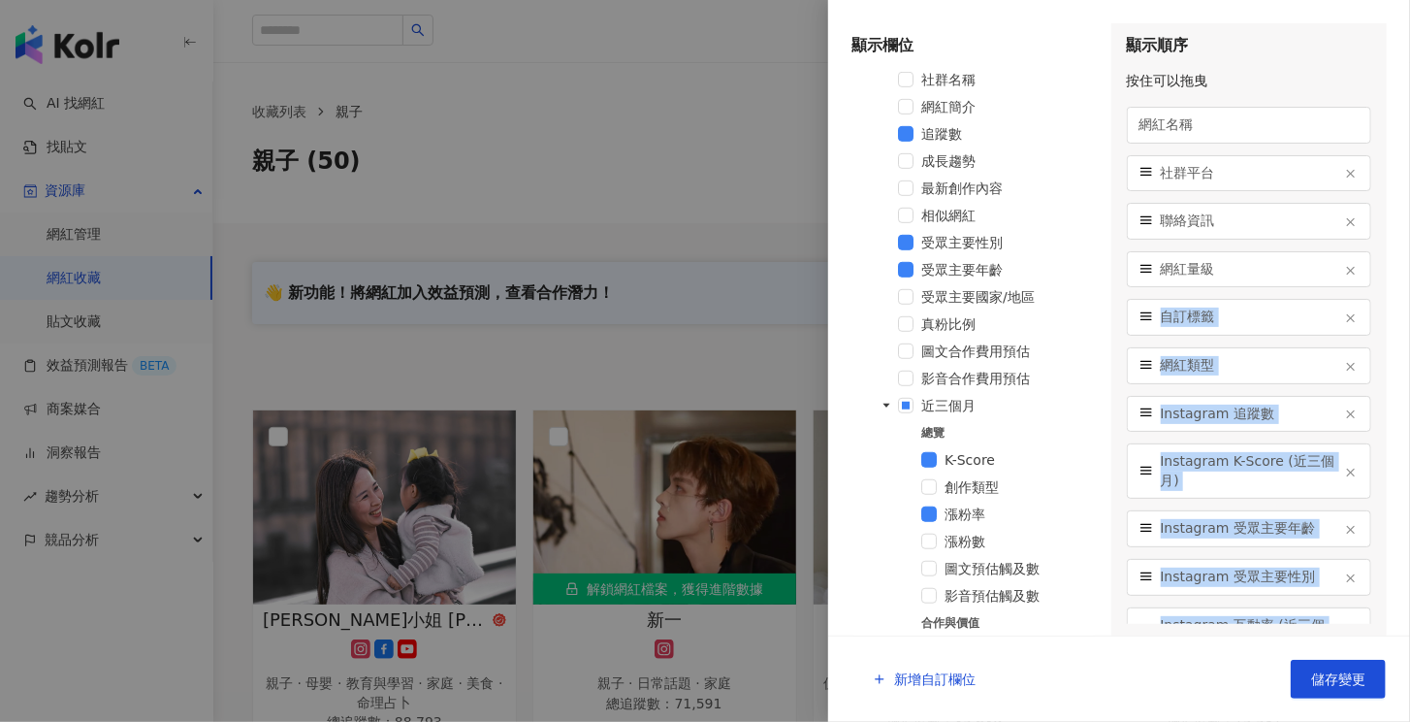
click at [1282, 412] on span "Instagram 追蹤數" at bounding box center [1249, 413] width 176 height 19
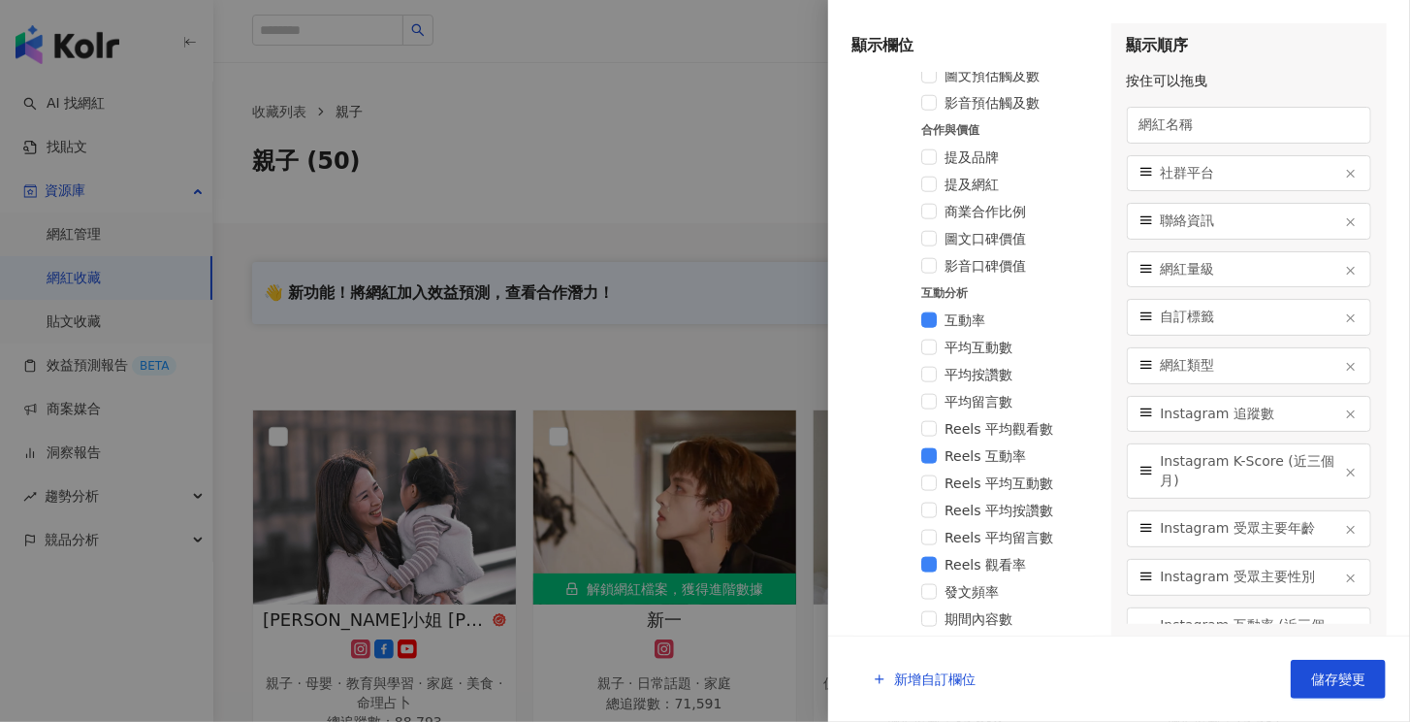
click at [1331, 65] on div "顯示順序 按住可以拖曳 網紅名稱 社群平台 聯絡資訊 網紅量級 自訂標籤 網紅類型 Instagram 追蹤數 Instagram K-Score (近三個月…" at bounding box center [1250, 329] width 276 height 612
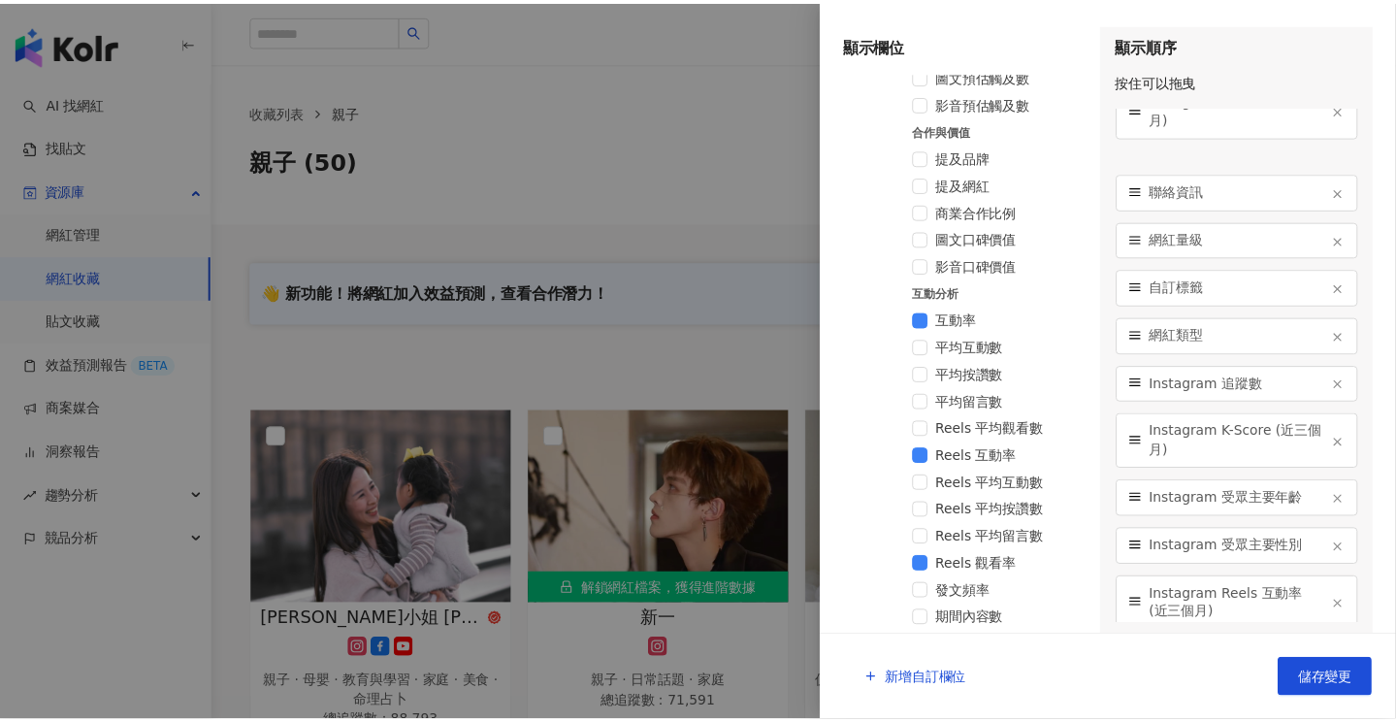
scroll to position [0, 0]
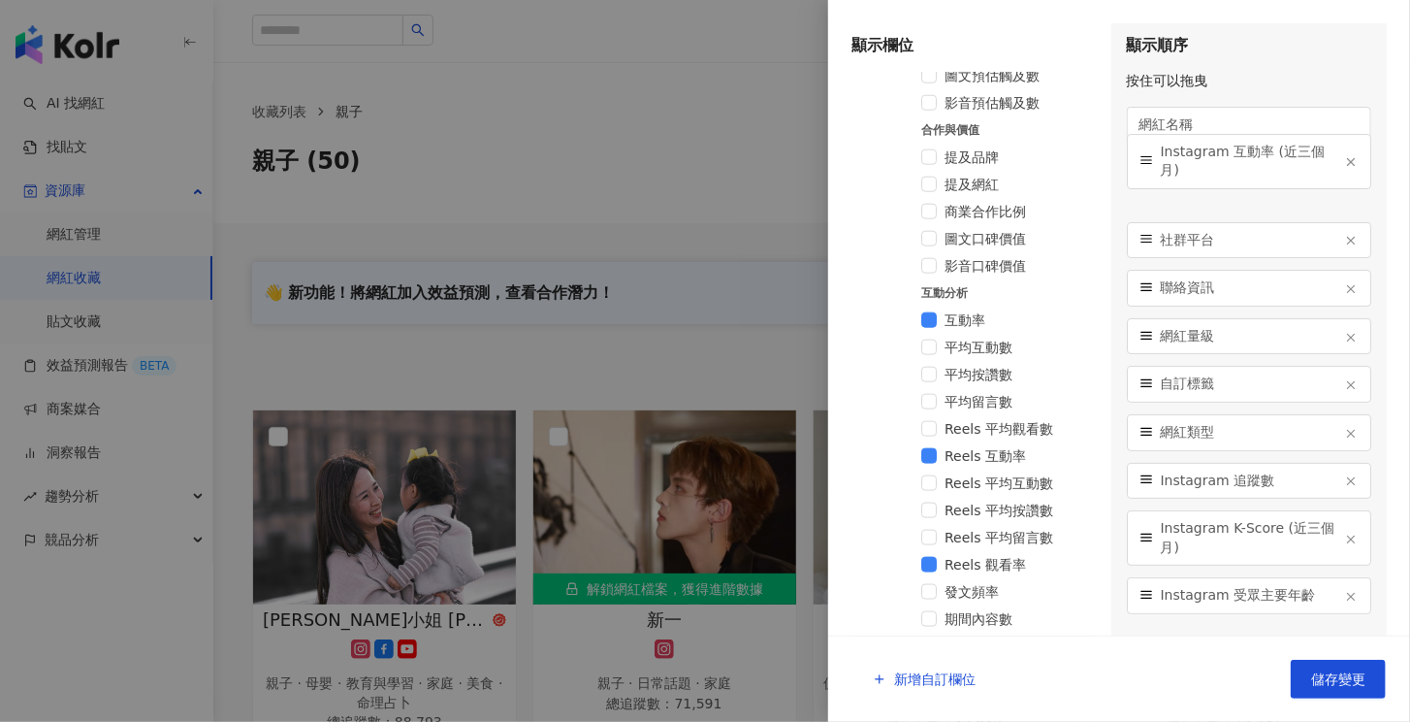
drag, startPoint x: 1144, startPoint y: 534, endPoint x: 1129, endPoint y: 158, distance: 376.6
click at [1129, 158] on div "Instagram 互動率 (近三個月)" at bounding box center [1249, 161] width 245 height 55
click at [1331, 673] on span "儲存變更" at bounding box center [1338, 679] width 54 height 16
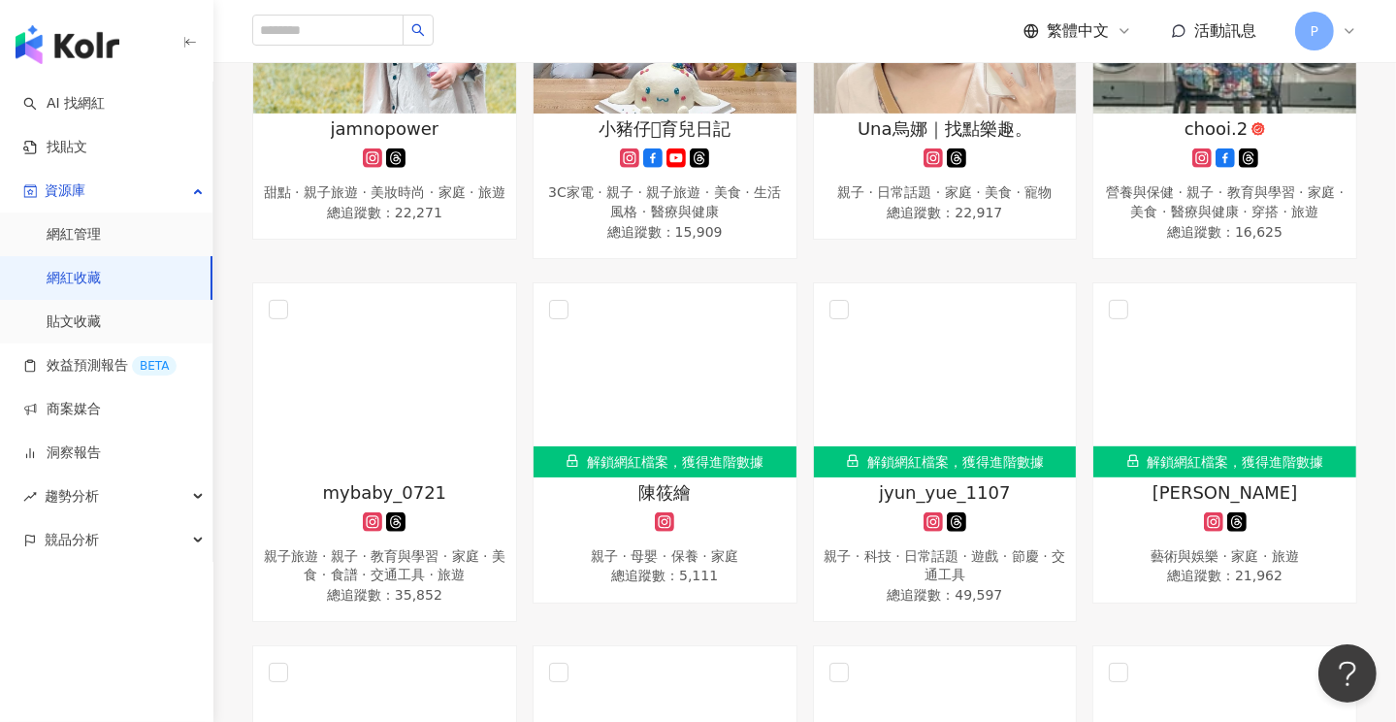
scroll to position [582, 0]
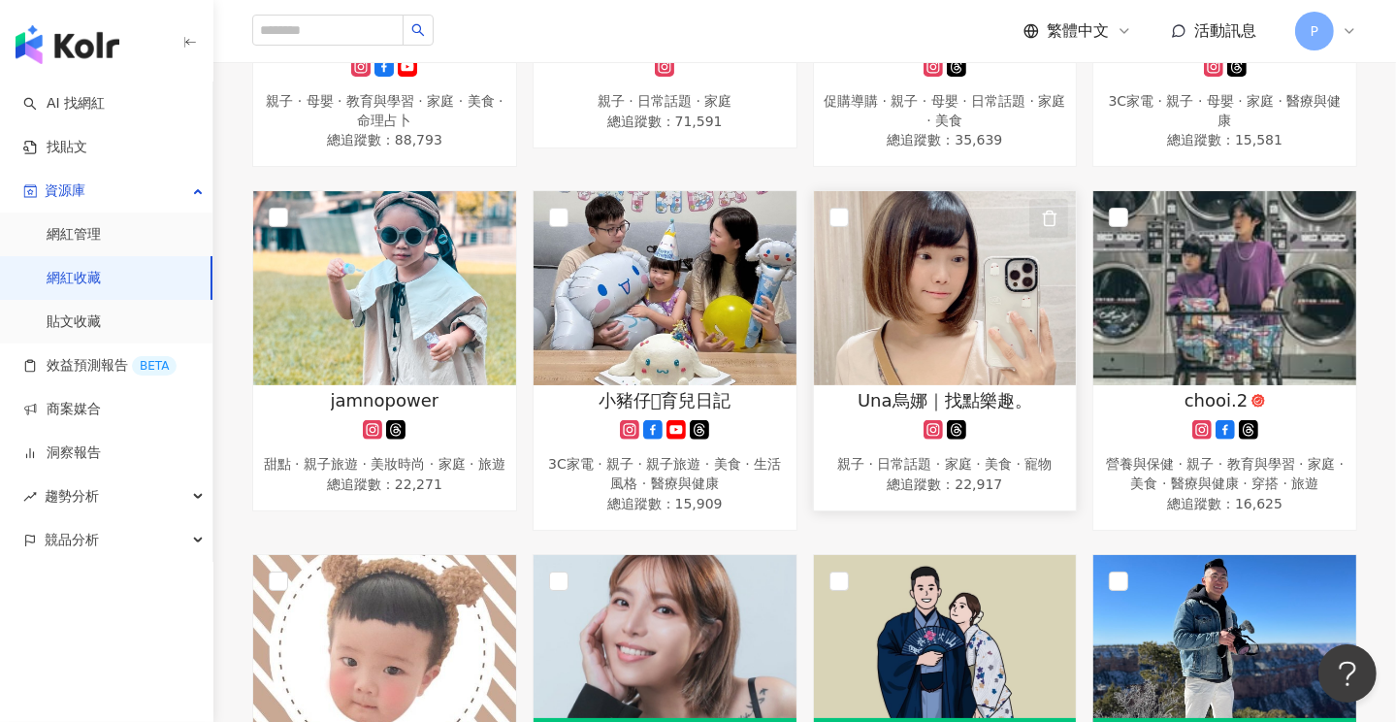
click at [1048, 210] on icon "button" at bounding box center [1049, 218] width 17 height 17
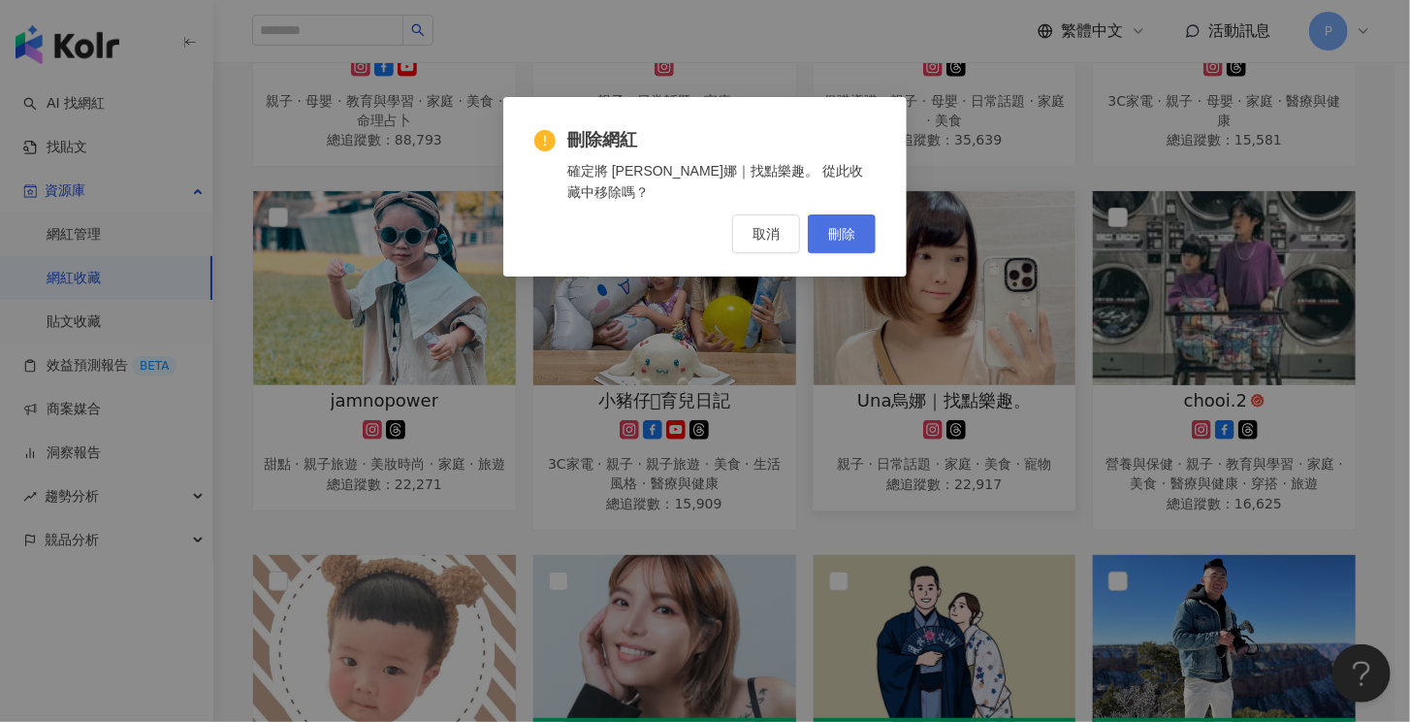
click at [841, 226] on span "刪除" at bounding box center [841, 234] width 27 height 16
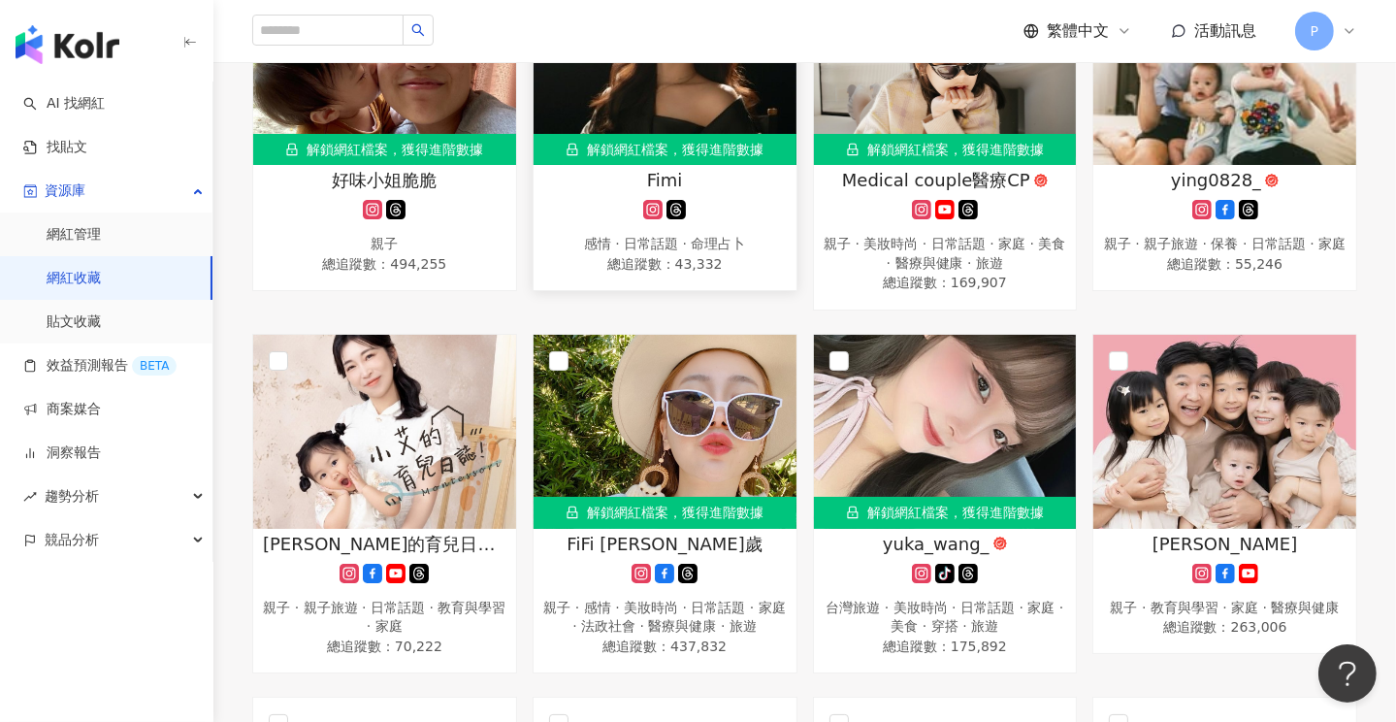
scroll to position [1649, 0]
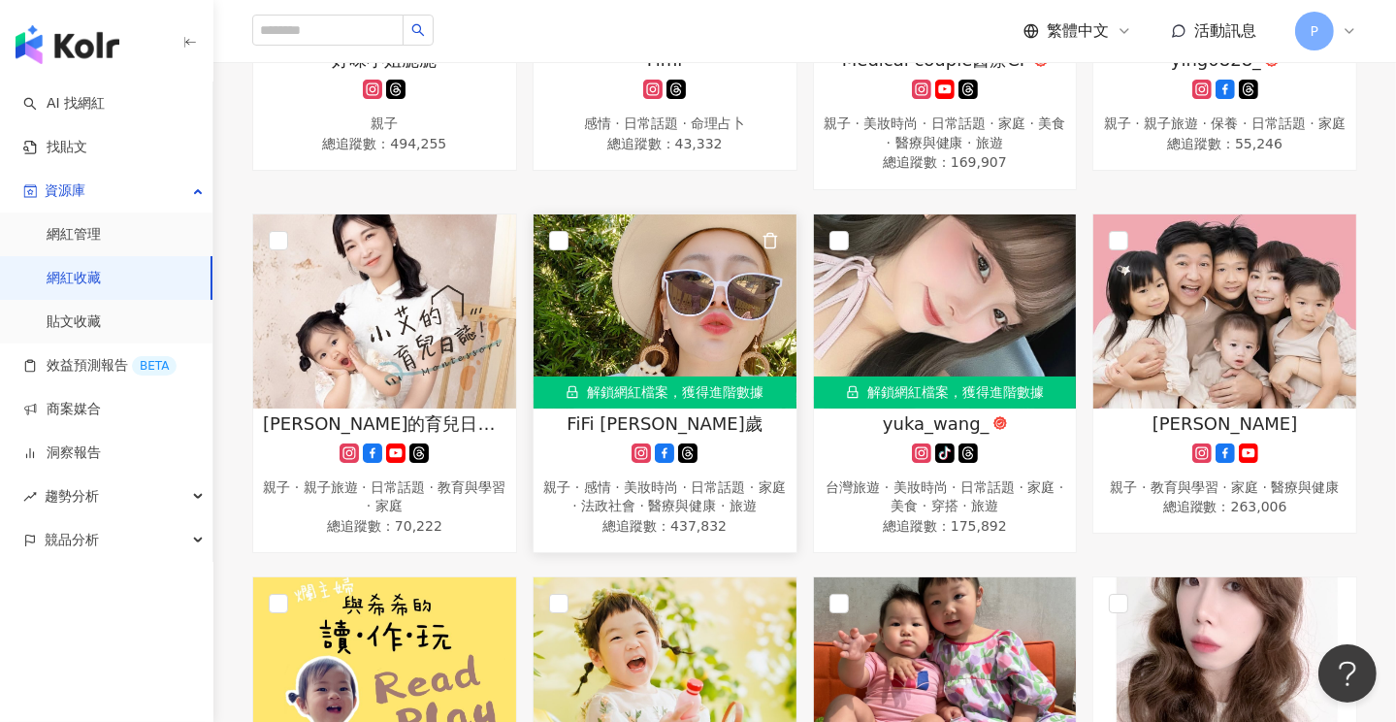
click at [669, 382] on div "解鎖網紅檔案，獲得進階數據" at bounding box center [664, 391] width 263 height 31
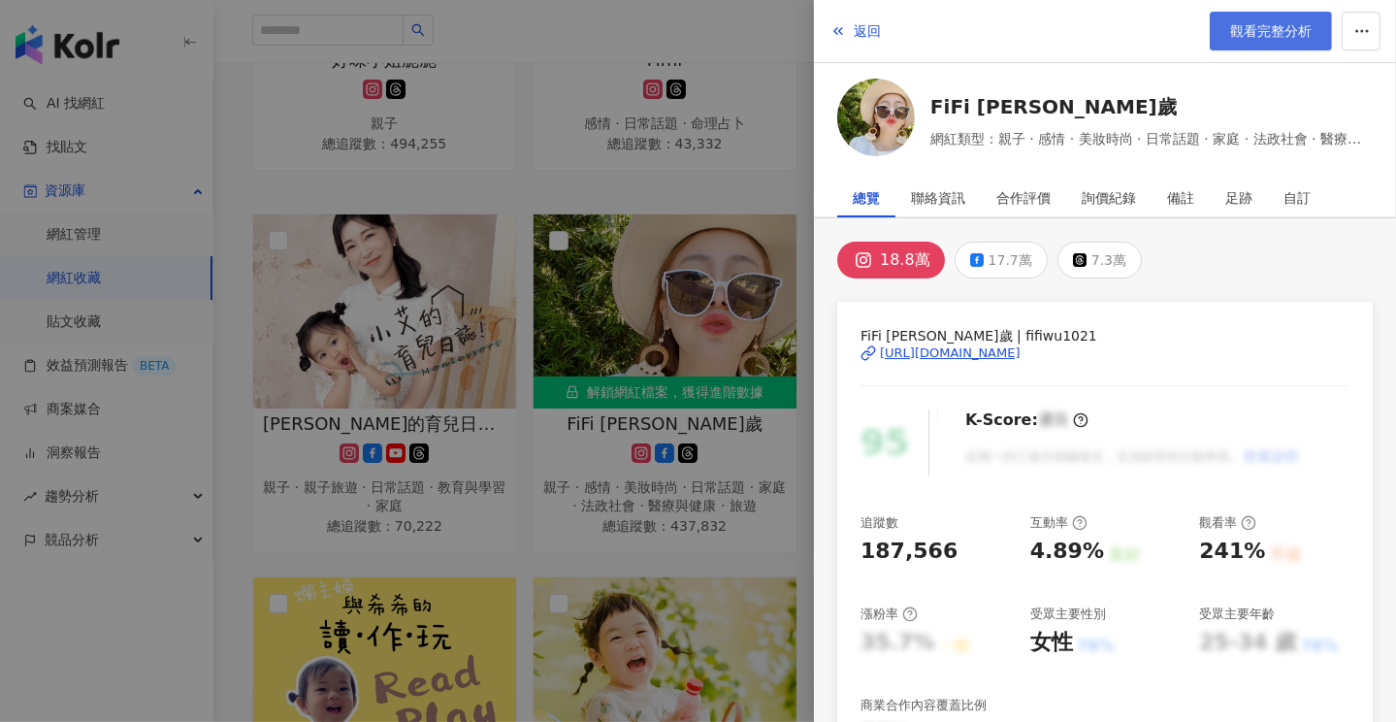
click at [1261, 33] on span "觀看完整分析" at bounding box center [1270, 31] width 81 height 16
click at [528, 193] on div at bounding box center [698, 361] width 1396 height 722
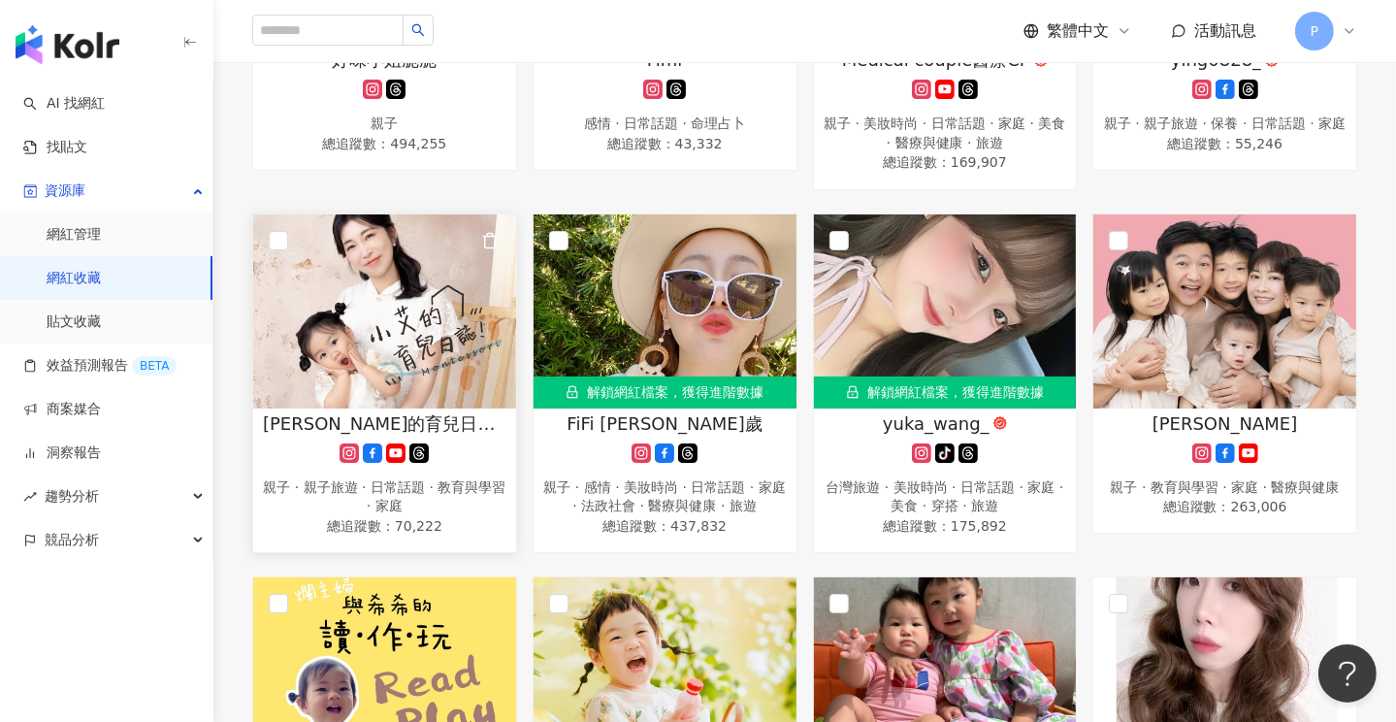
click at [356, 424] on span "[PERSON_NAME]的育兒日誌 ｜Montessori Life" at bounding box center [384, 423] width 243 height 24
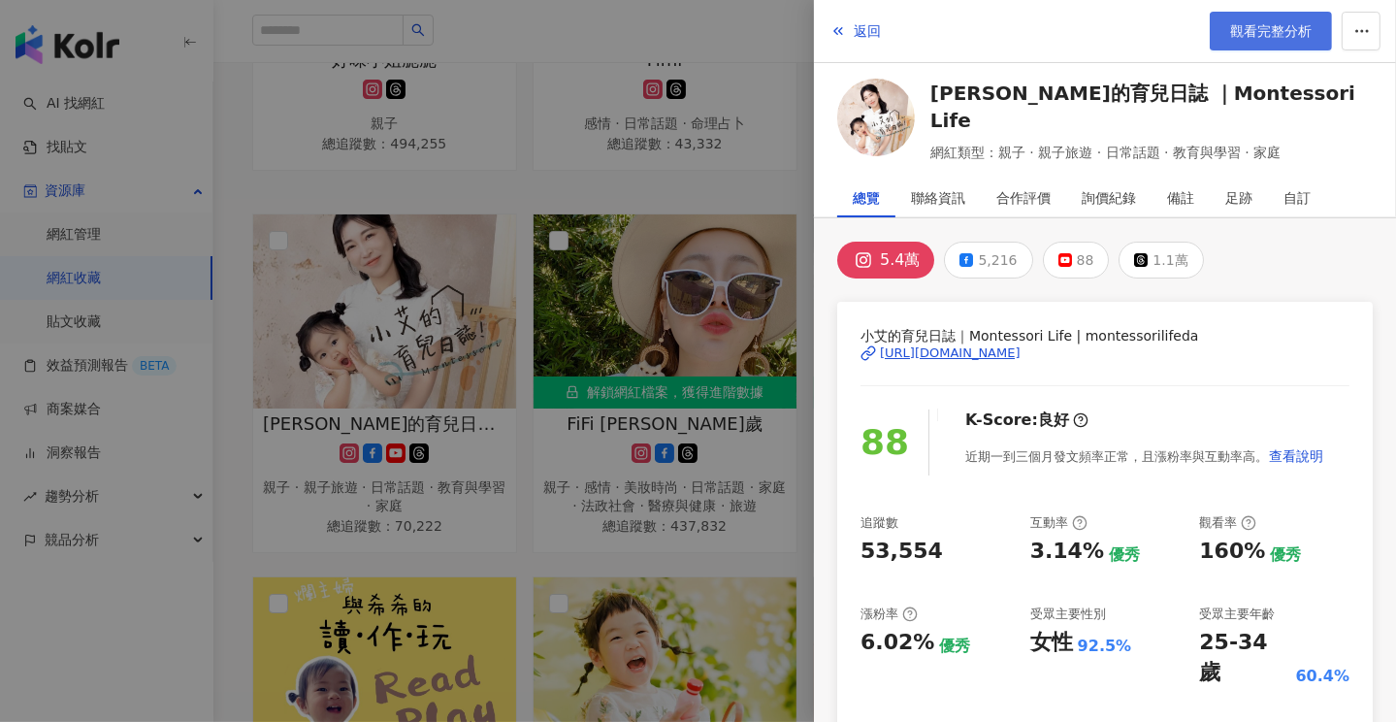
click at [1264, 43] on link "觀看完整分析" at bounding box center [1271, 31] width 122 height 39
click at [582, 38] on div at bounding box center [698, 361] width 1396 height 722
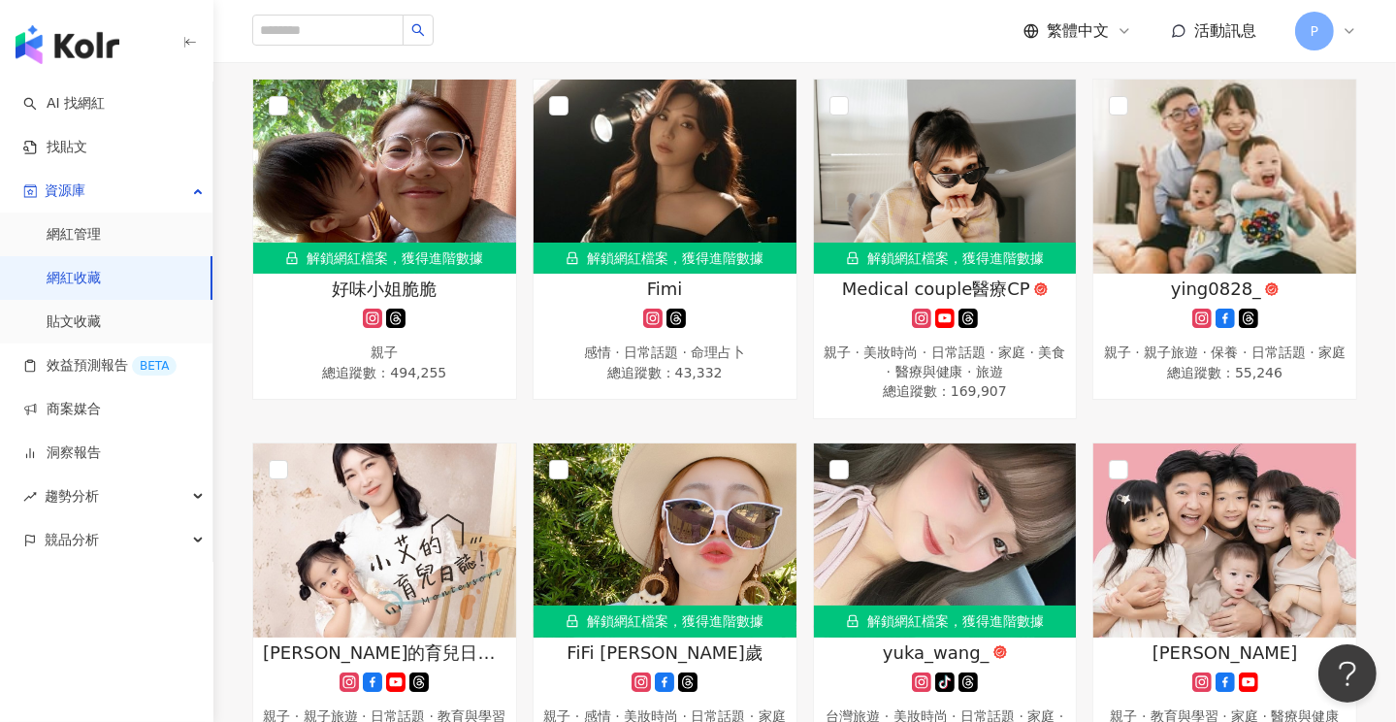
scroll to position [1164, 0]
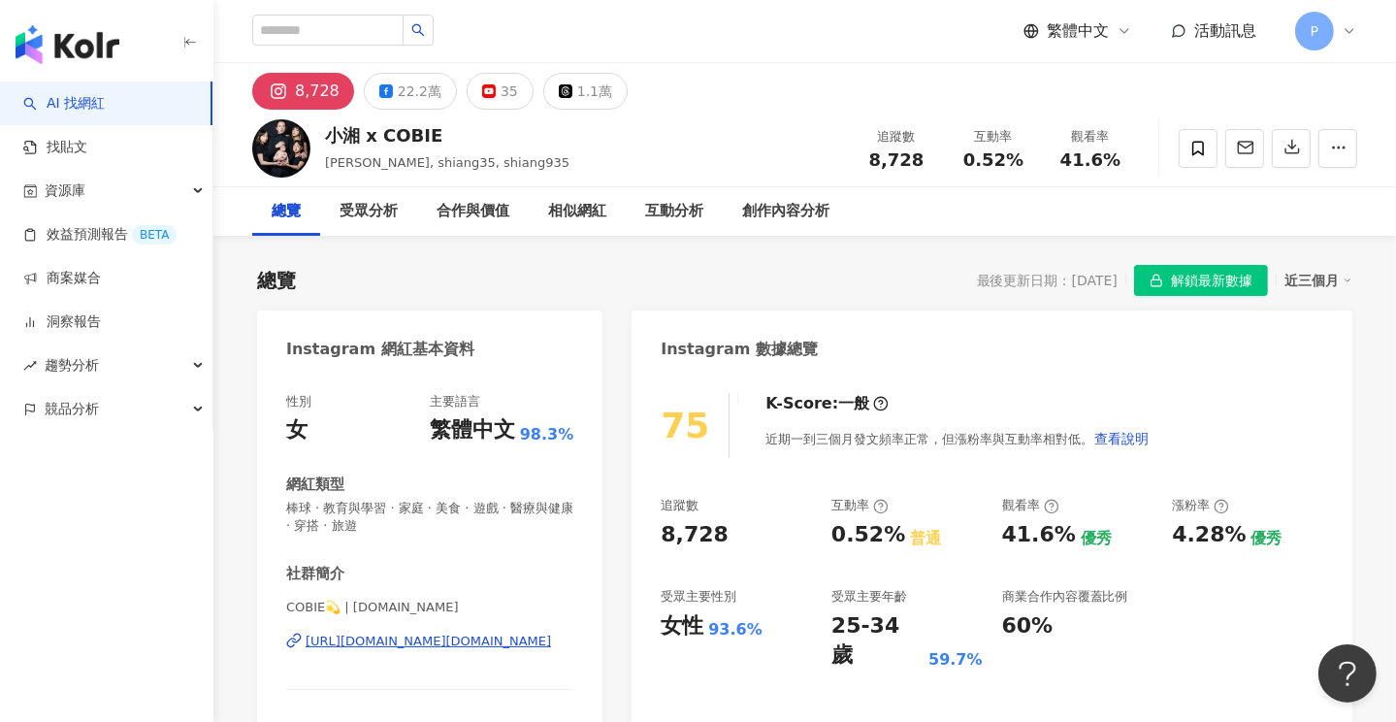
scroll to position [97, 0]
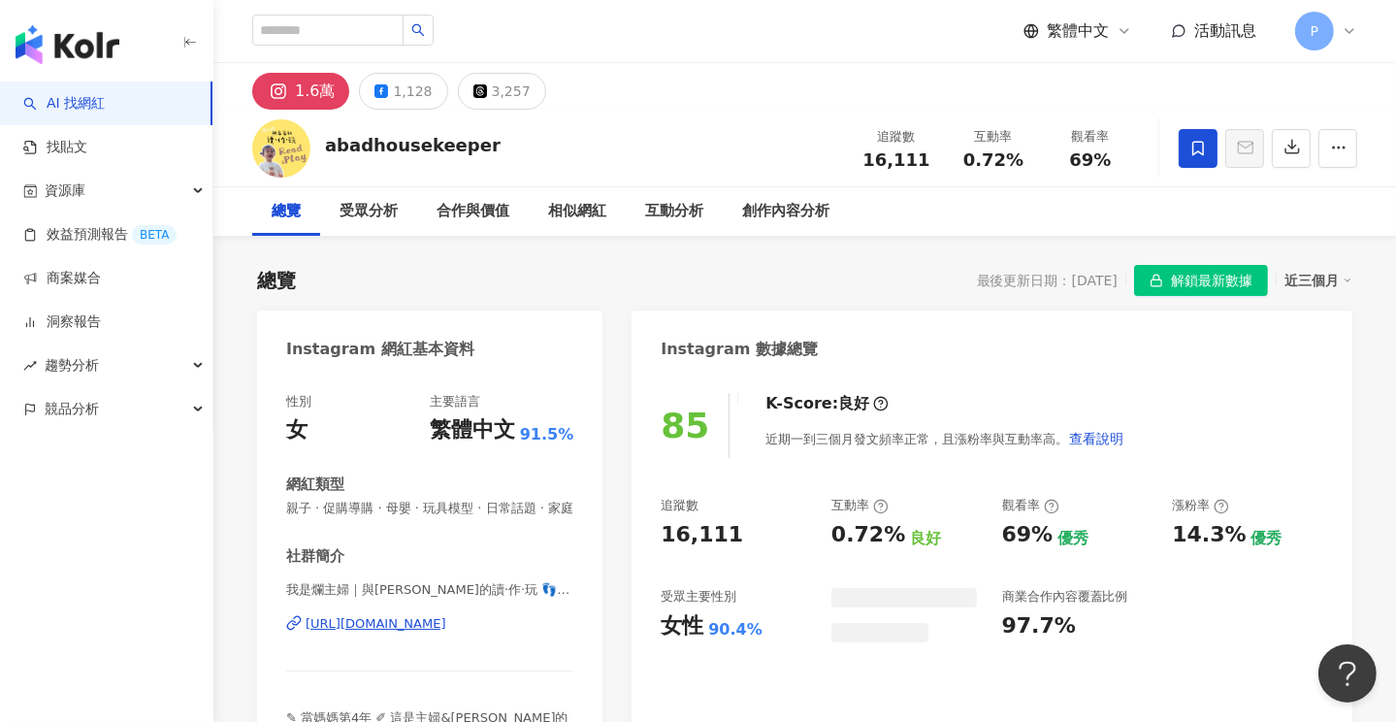
click at [1204, 282] on span "解鎖最新數據" at bounding box center [1211, 281] width 81 height 31
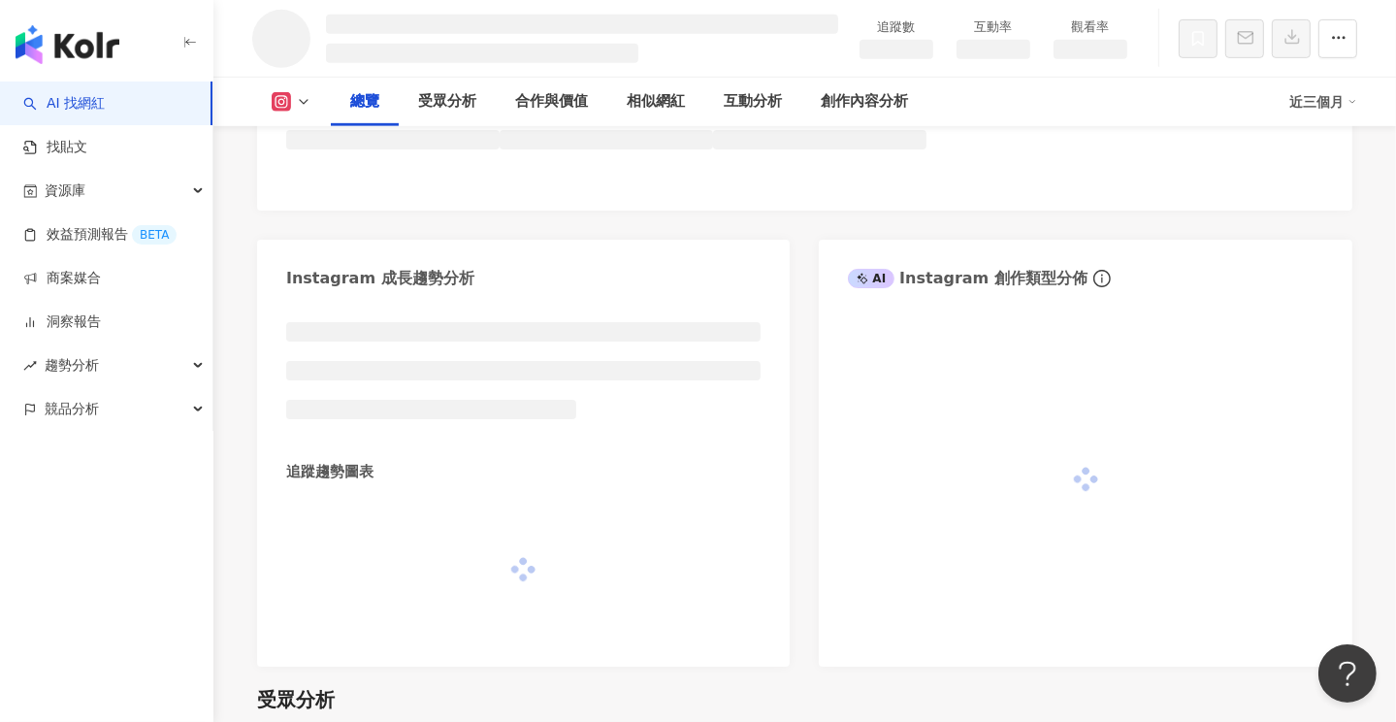
scroll to position [1131, 0]
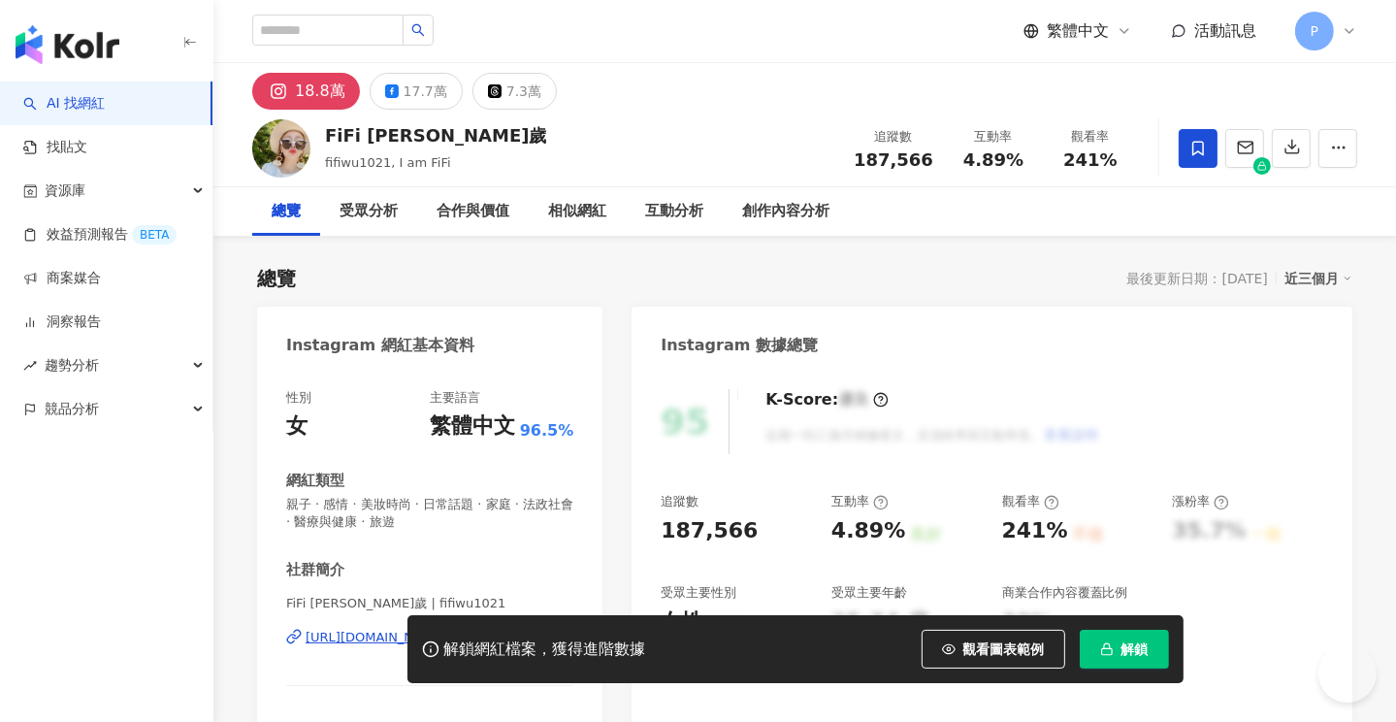
click at [1108, 644] on icon "button" at bounding box center [1107, 649] width 14 height 14
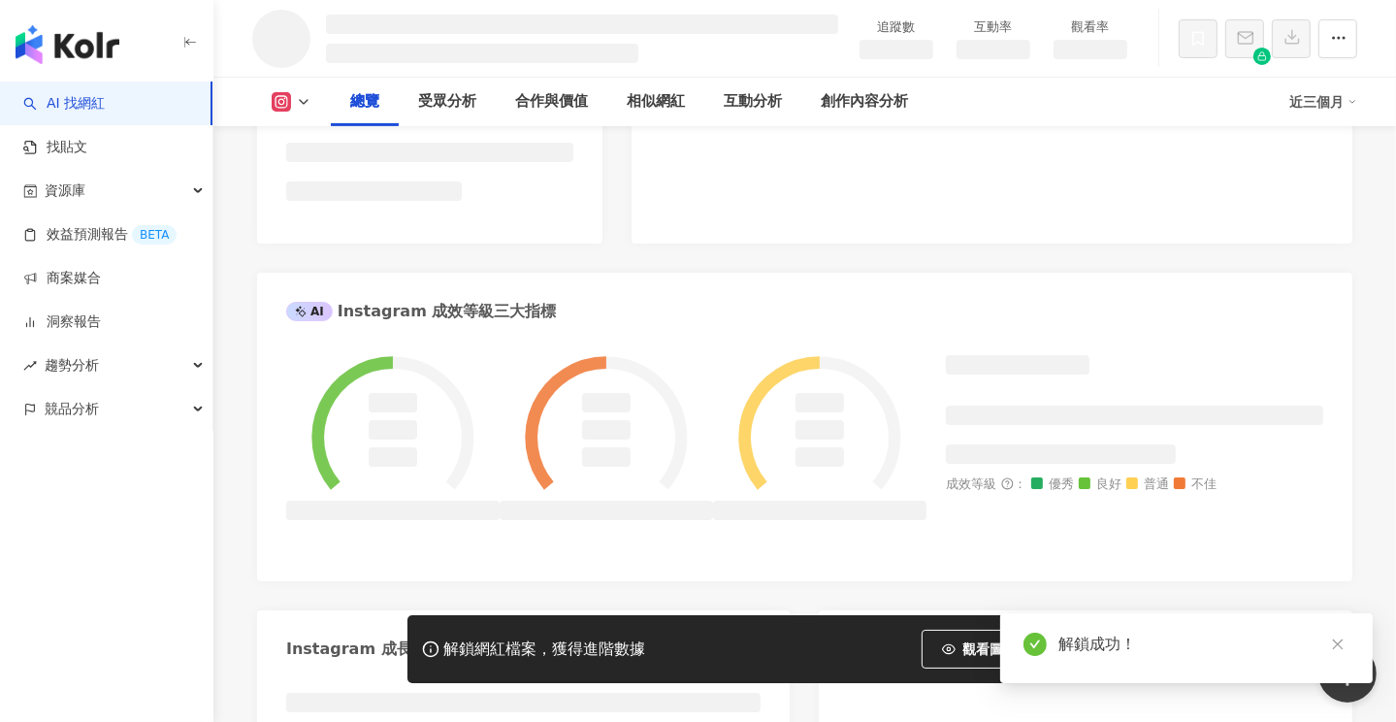
scroll to position [575, 0]
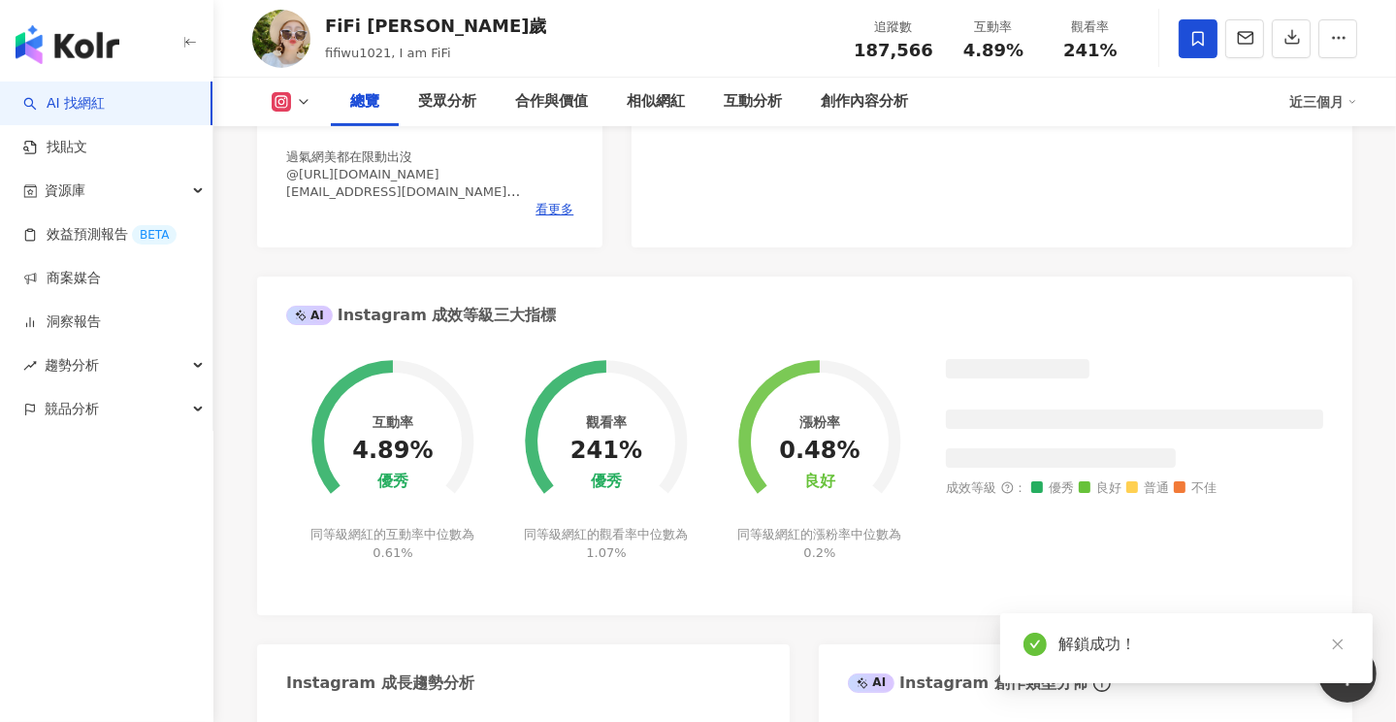
scroll to position [385, 0]
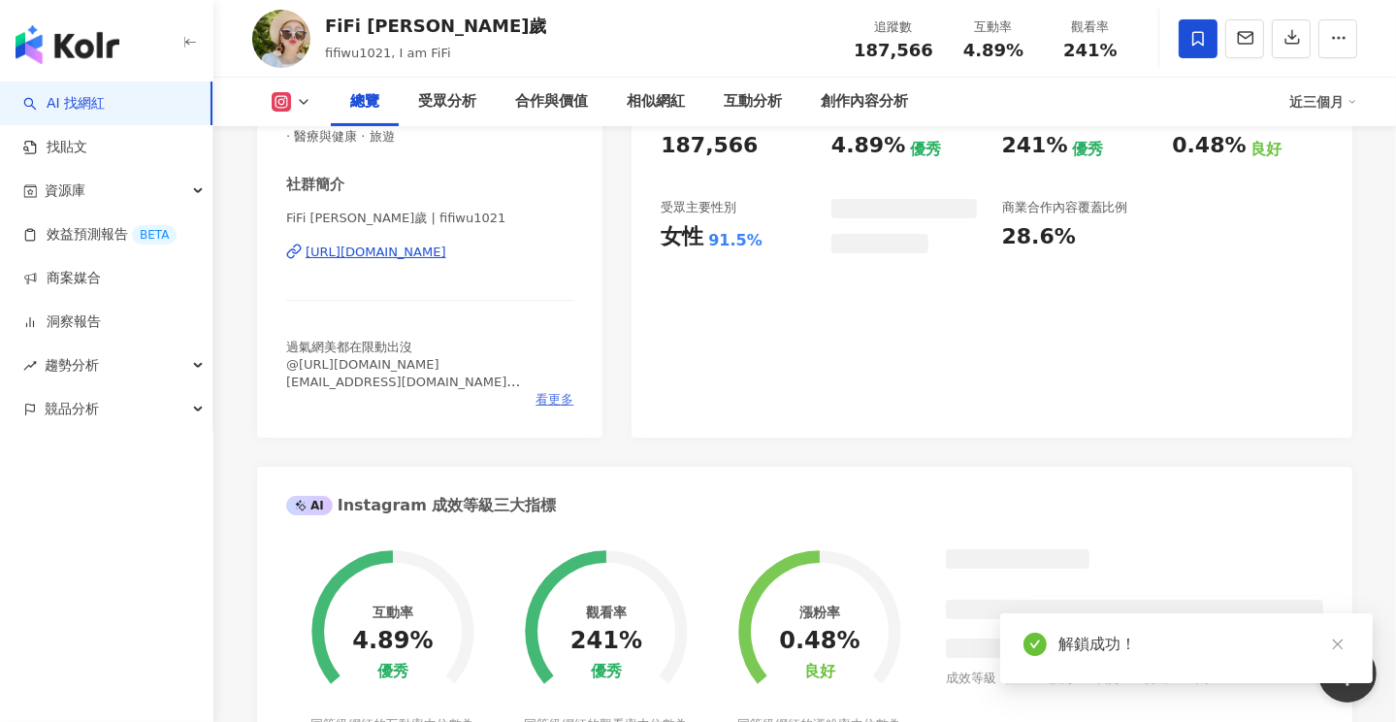
click at [558, 404] on span "看更多" at bounding box center [554, 399] width 38 height 17
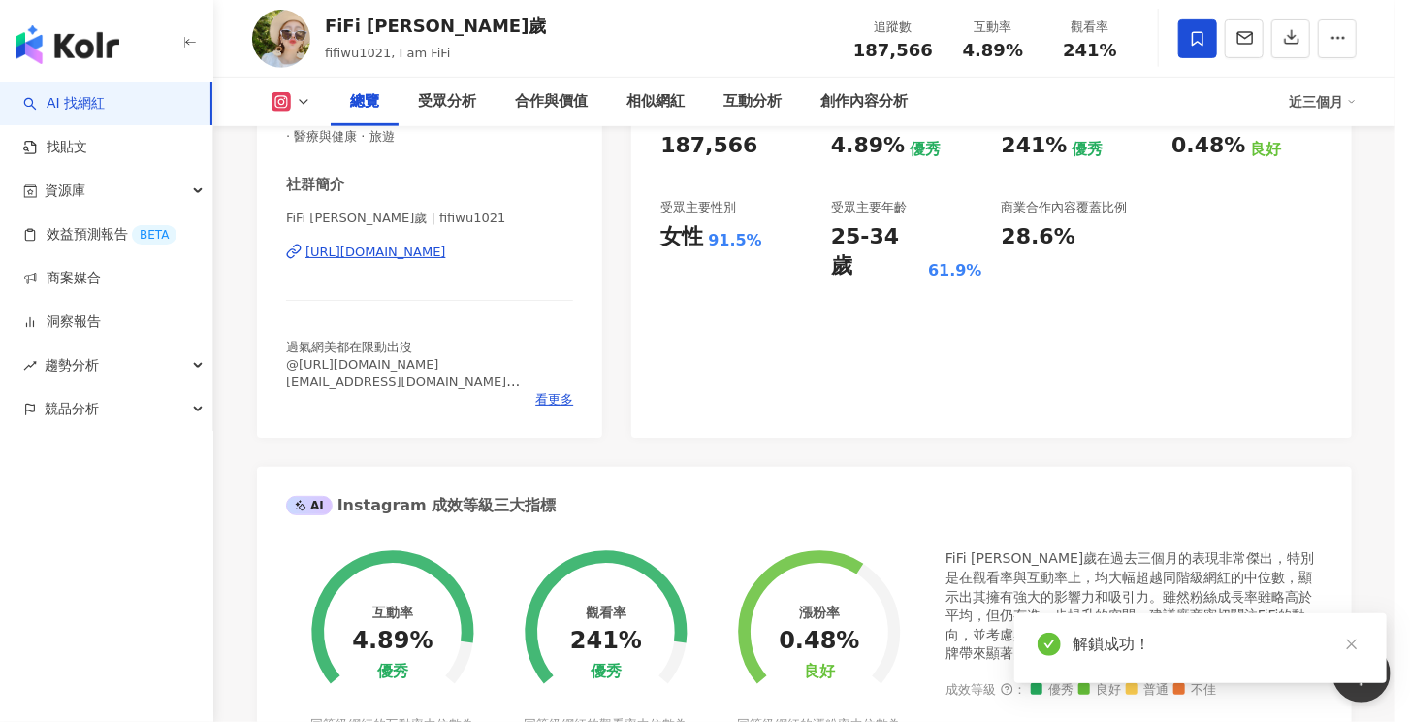
click at [556, 397] on span "過氣網美都在限動出沒 @haru_studio.tw 有事請洽yes10212000@gmail.com 好買的在這裡👇" at bounding box center [611, 386] width 238 height 80
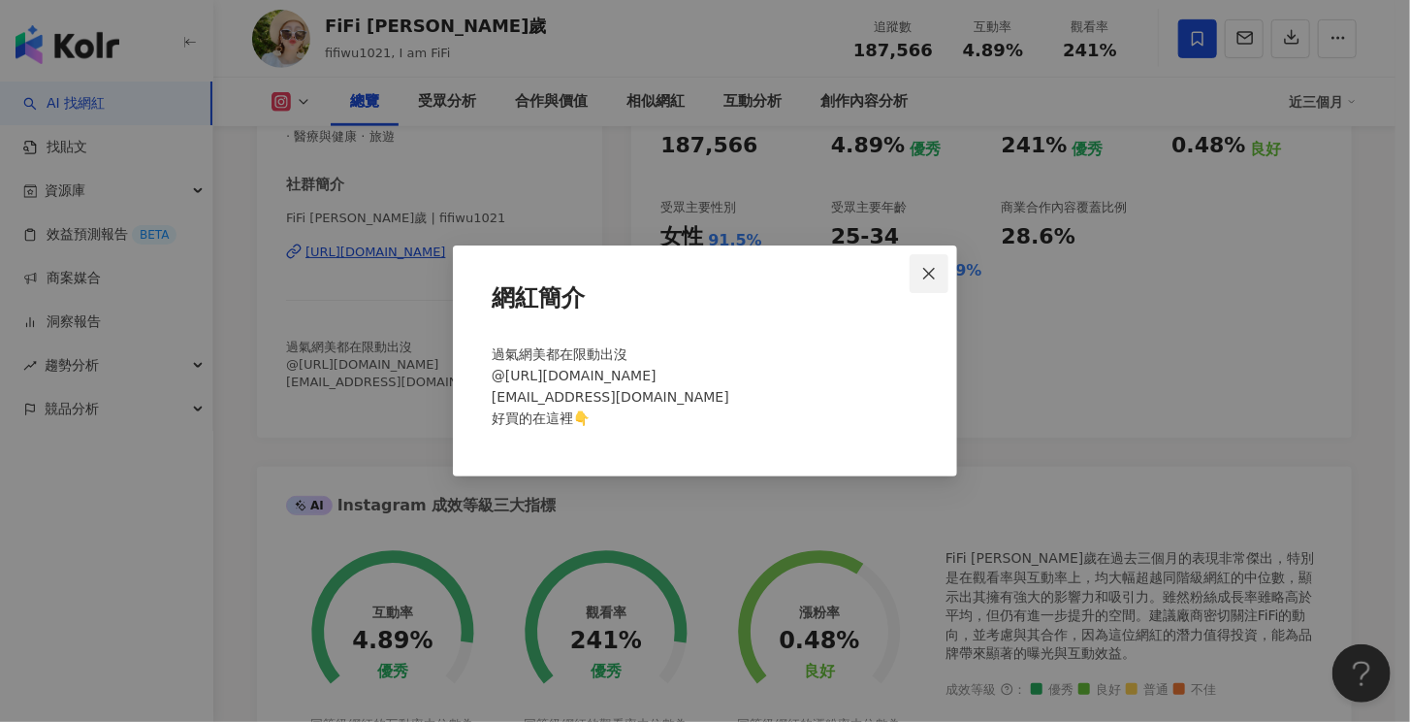
click at [922, 275] on icon "close" at bounding box center [929, 274] width 16 height 16
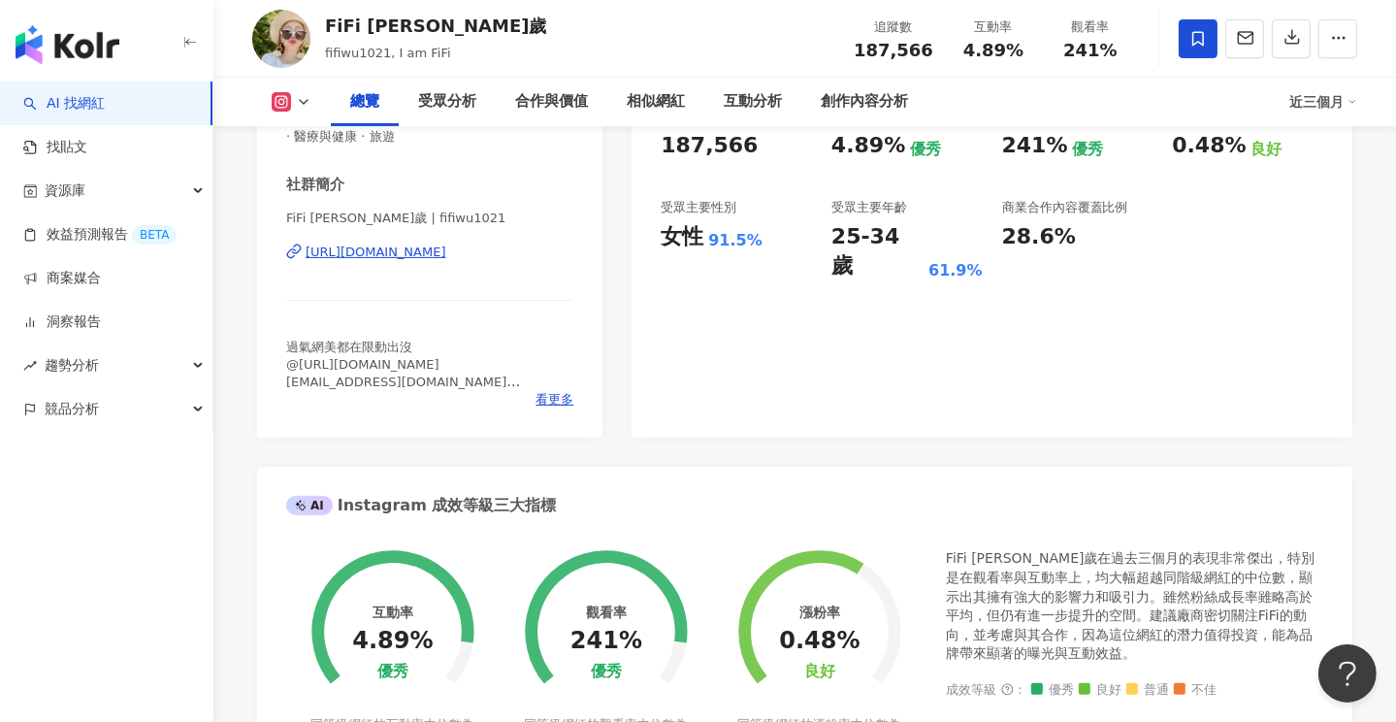
click at [433, 254] on div "https://www.instagram.com/fifiwu1021/" at bounding box center [376, 251] width 141 height 17
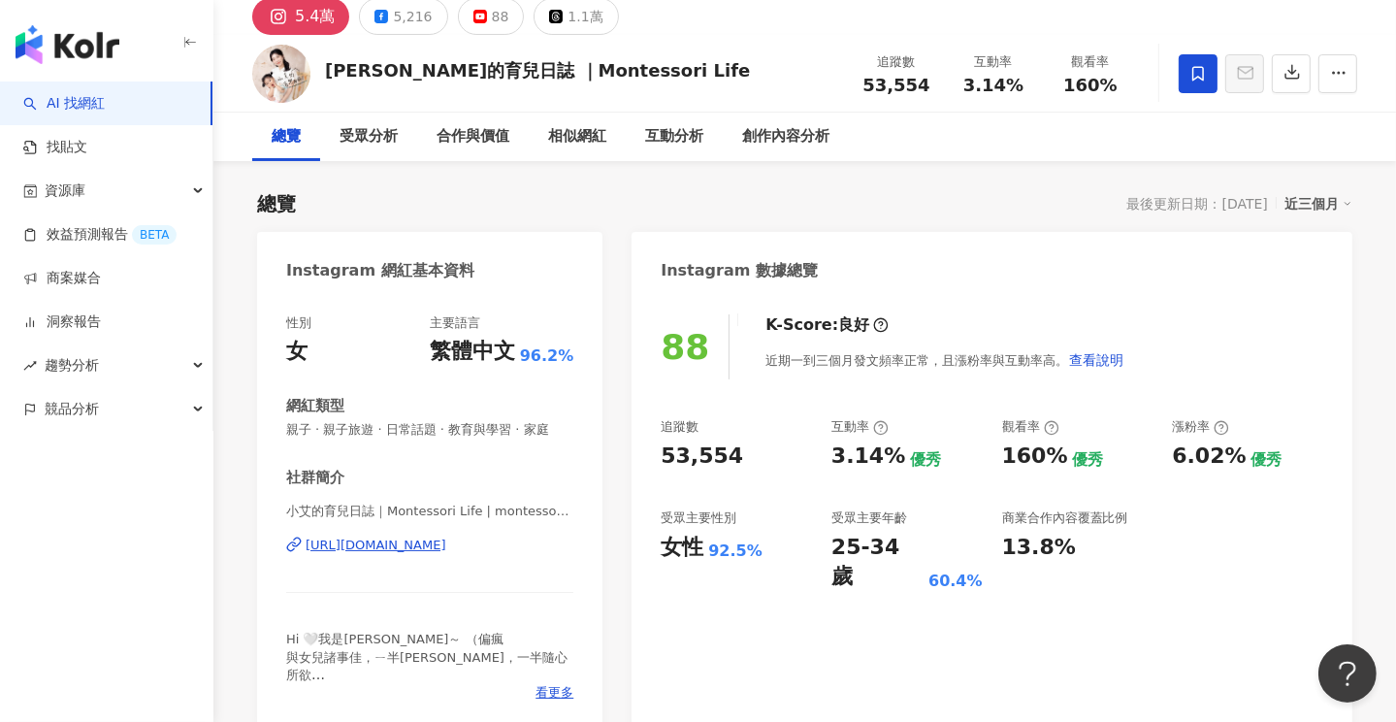
scroll to position [194, 0]
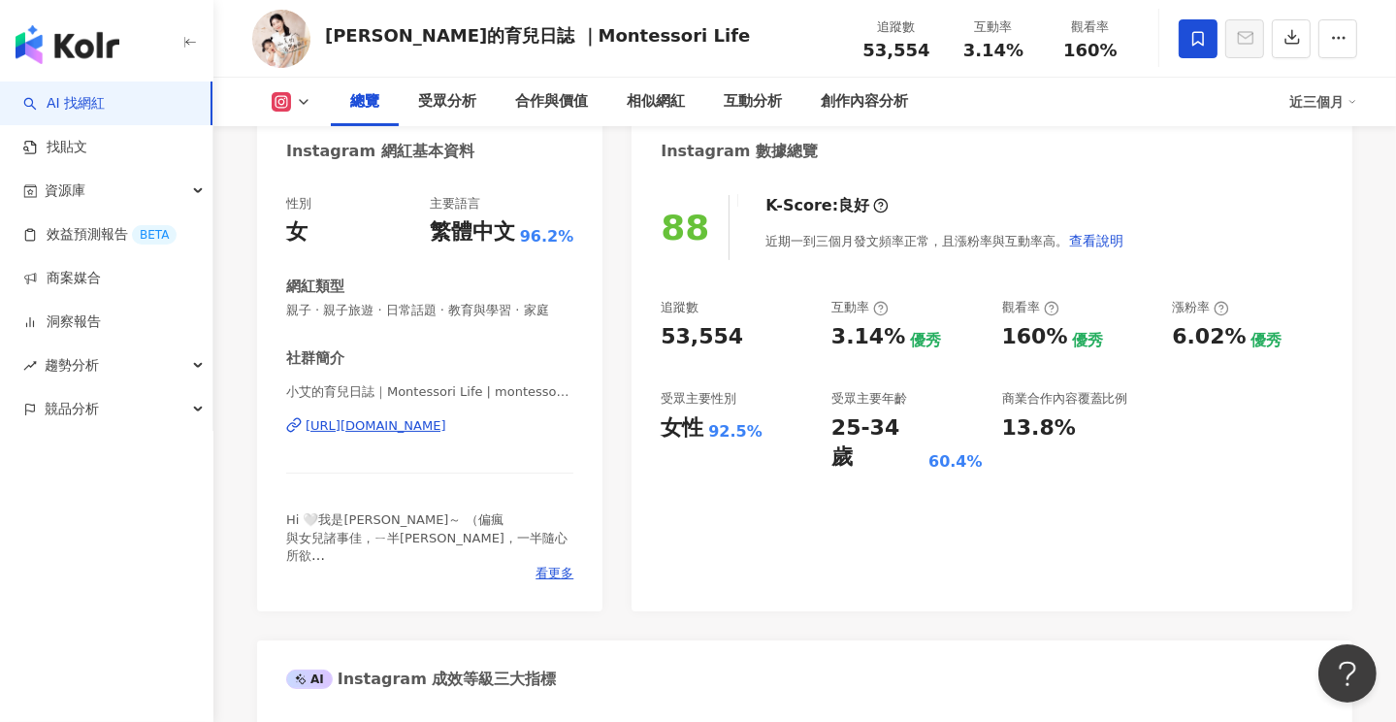
click at [446, 428] on div "[URL][DOMAIN_NAME]" at bounding box center [376, 425] width 141 height 17
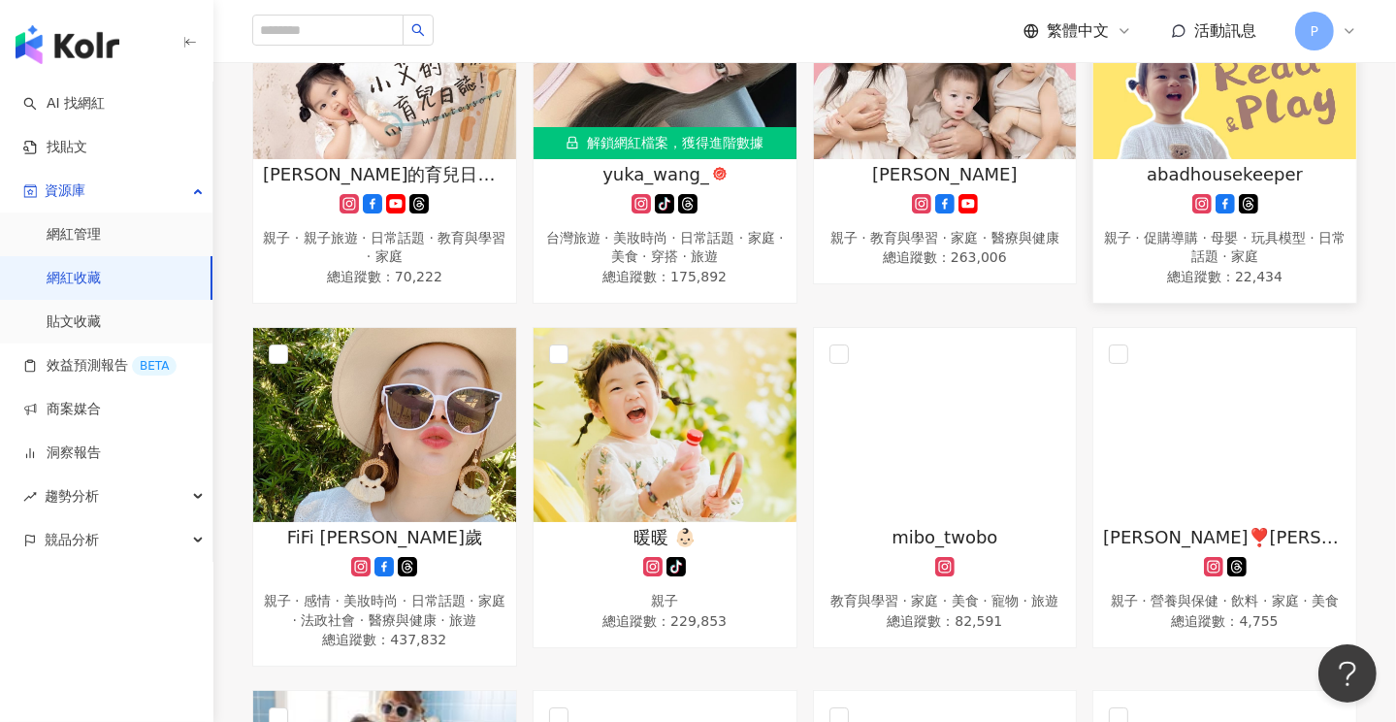
scroll to position [1940, 0]
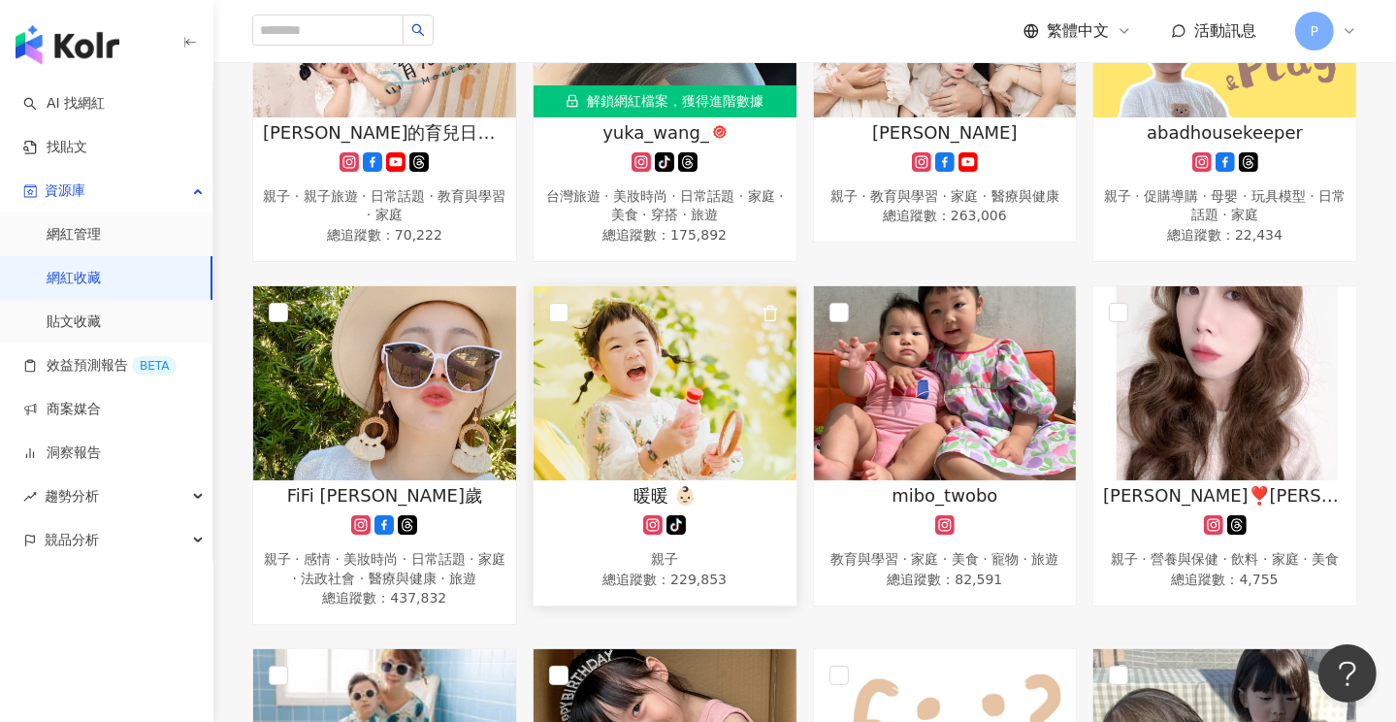
click at [652, 492] on span "暖暖 👶🏻" at bounding box center [664, 495] width 62 height 24
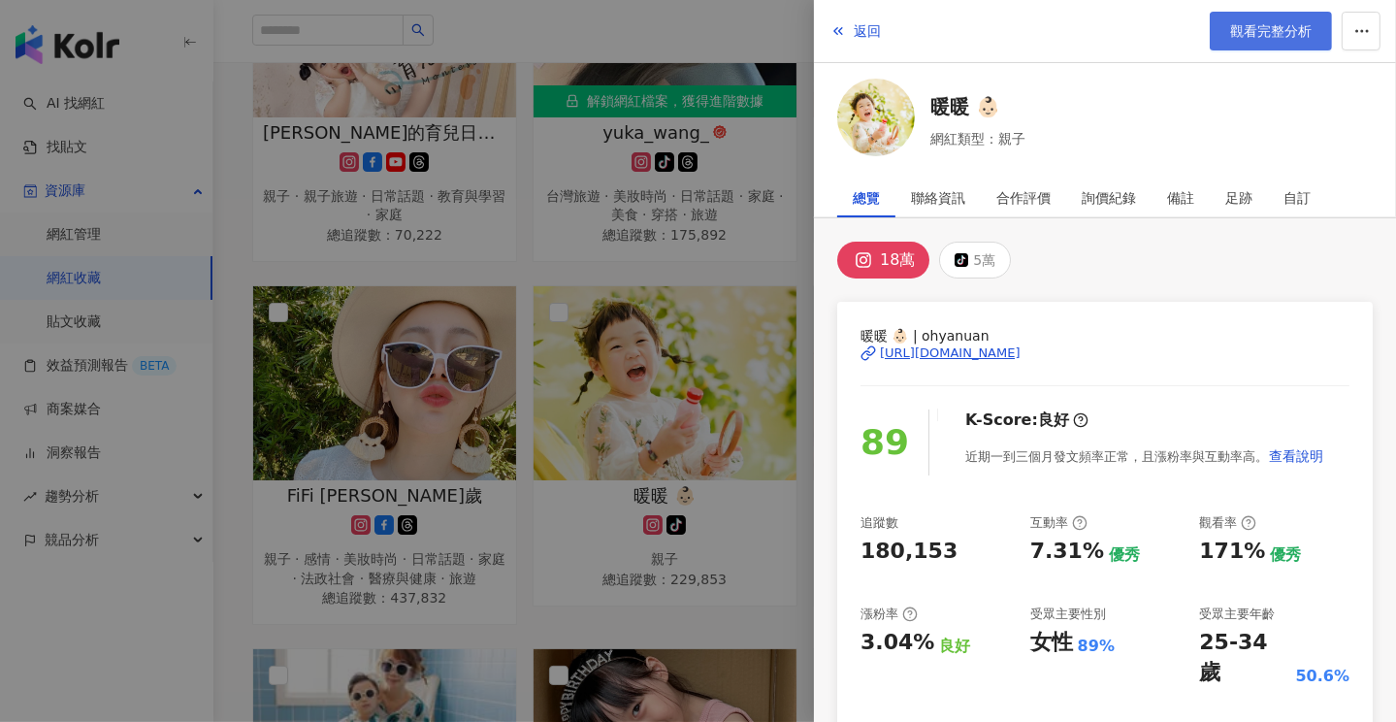
click at [1253, 30] on span "觀看完整分析" at bounding box center [1270, 31] width 81 height 16
click at [883, 33] on div "返回 觀看完整分析" at bounding box center [1105, 31] width 582 height 63
click at [736, 26] on div at bounding box center [698, 361] width 1396 height 722
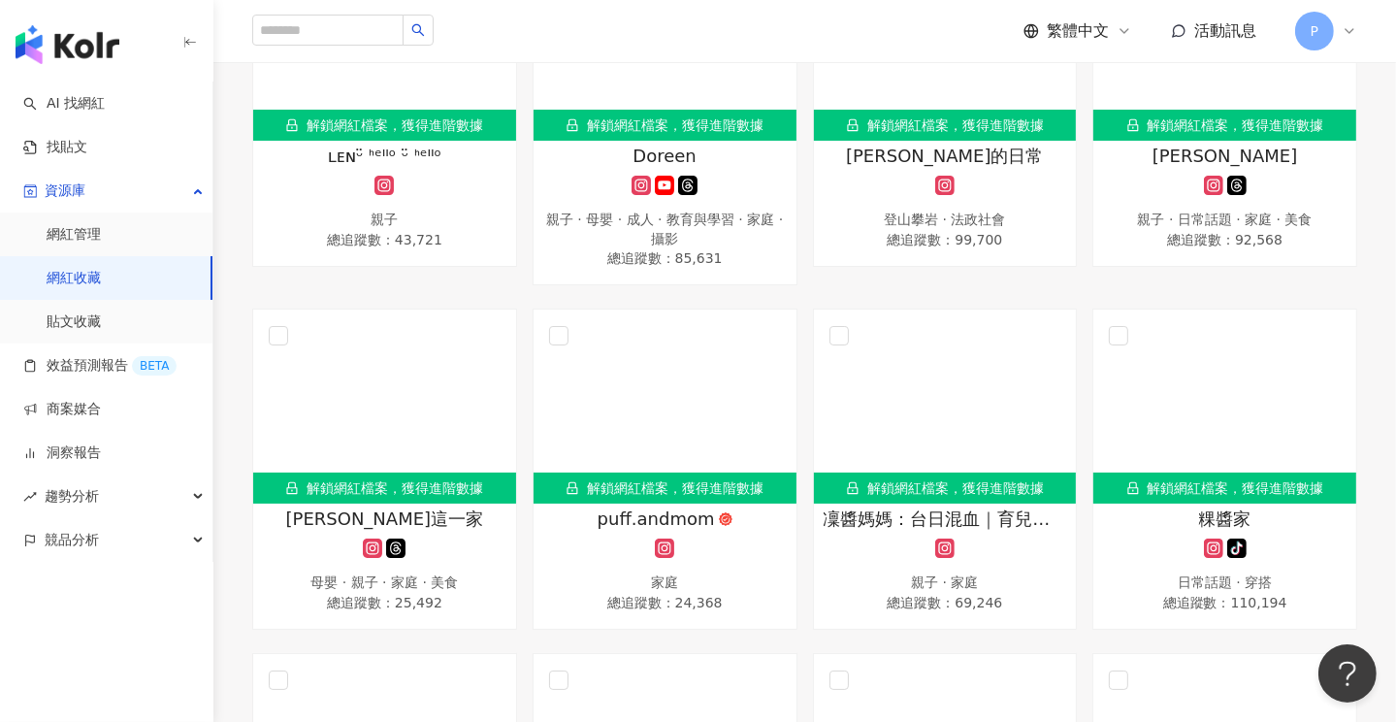
scroll to position [3298, 0]
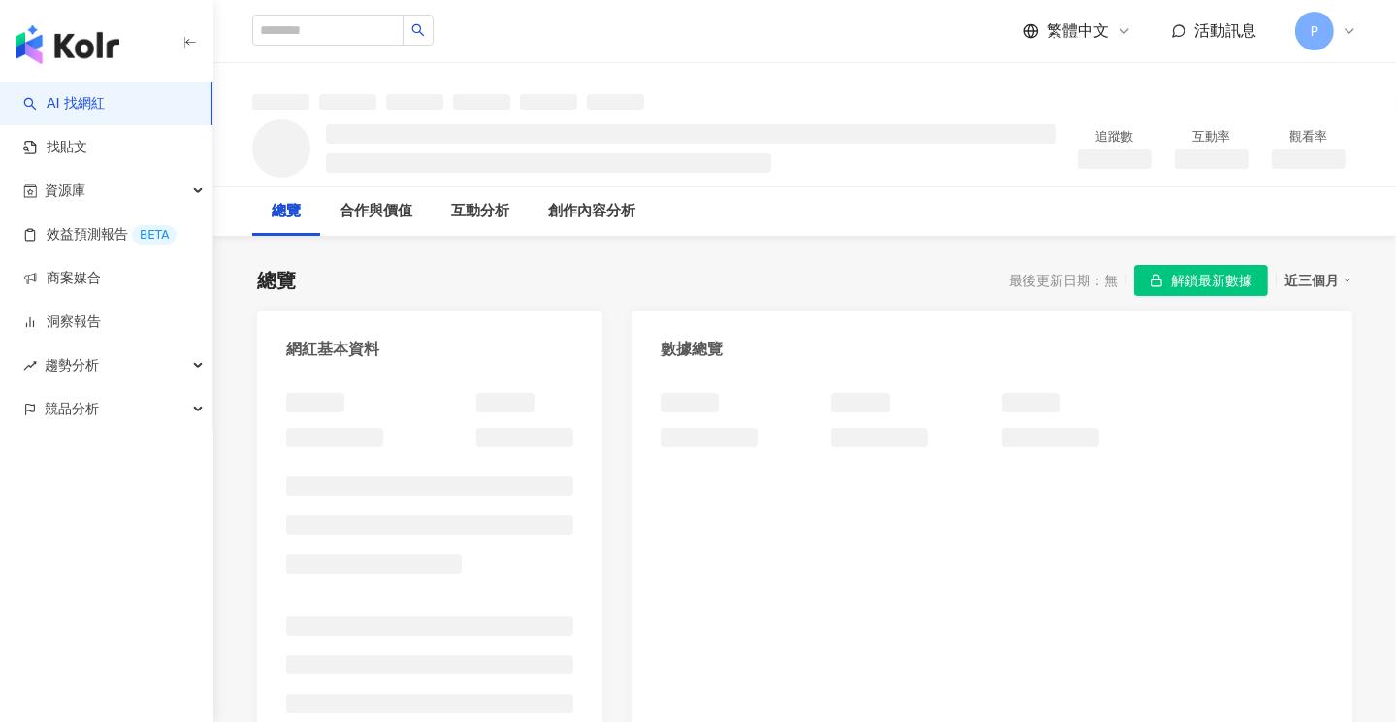
click at [1199, 276] on span "解鎖最新數據" at bounding box center [1211, 281] width 81 height 31
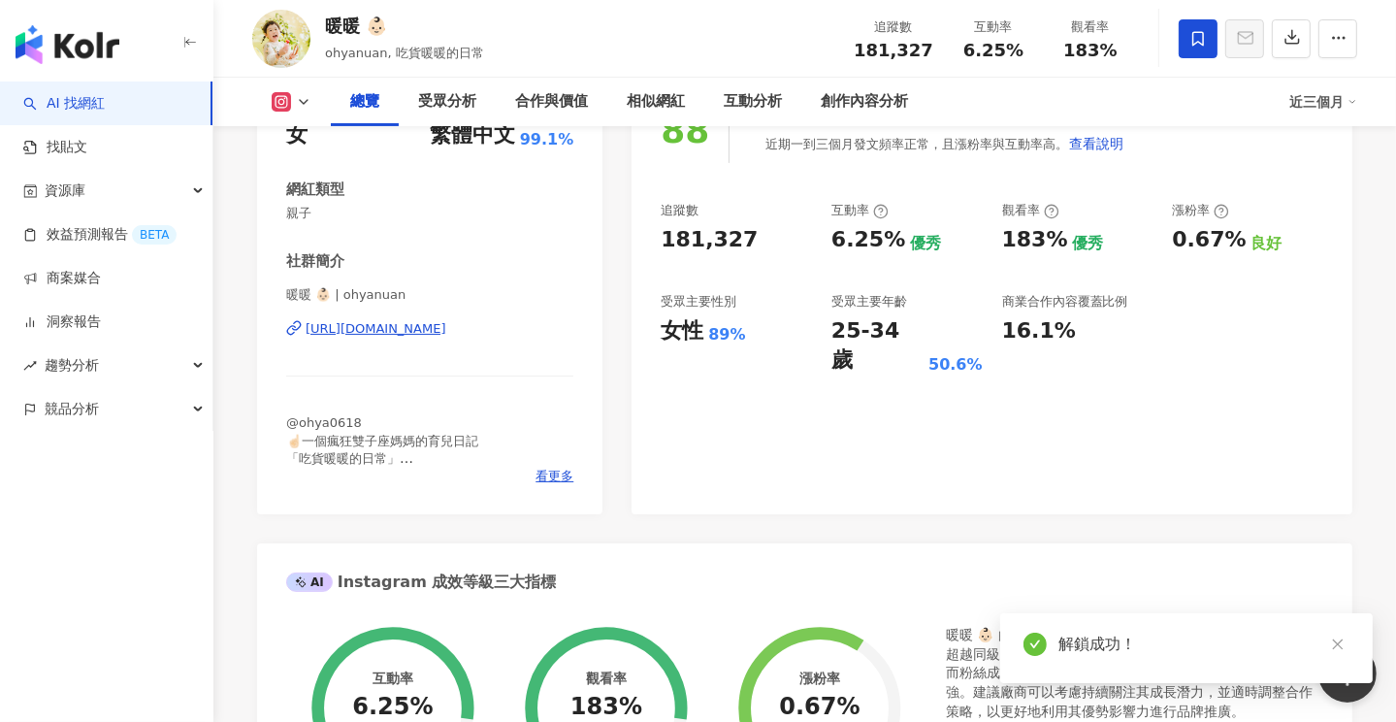
scroll to position [288, 0]
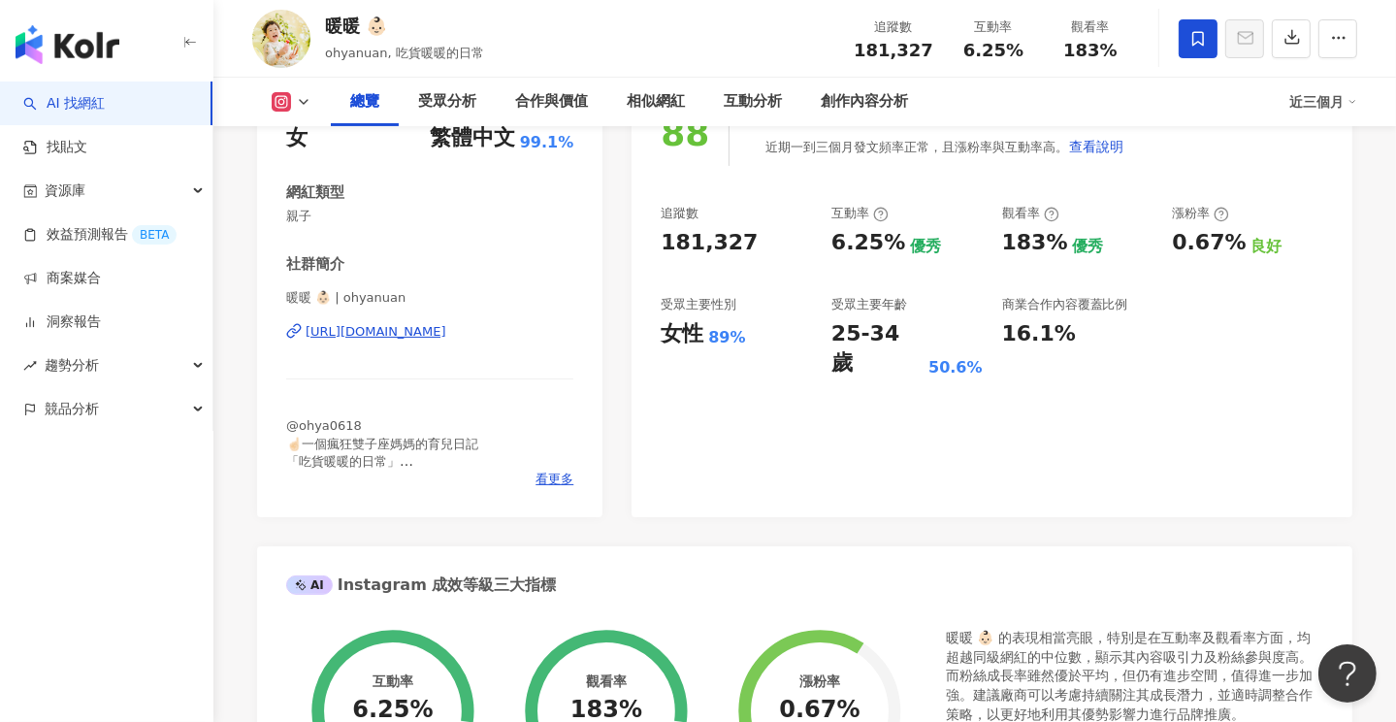
click at [446, 334] on div "[URL][DOMAIN_NAME]" at bounding box center [376, 331] width 141 height 17
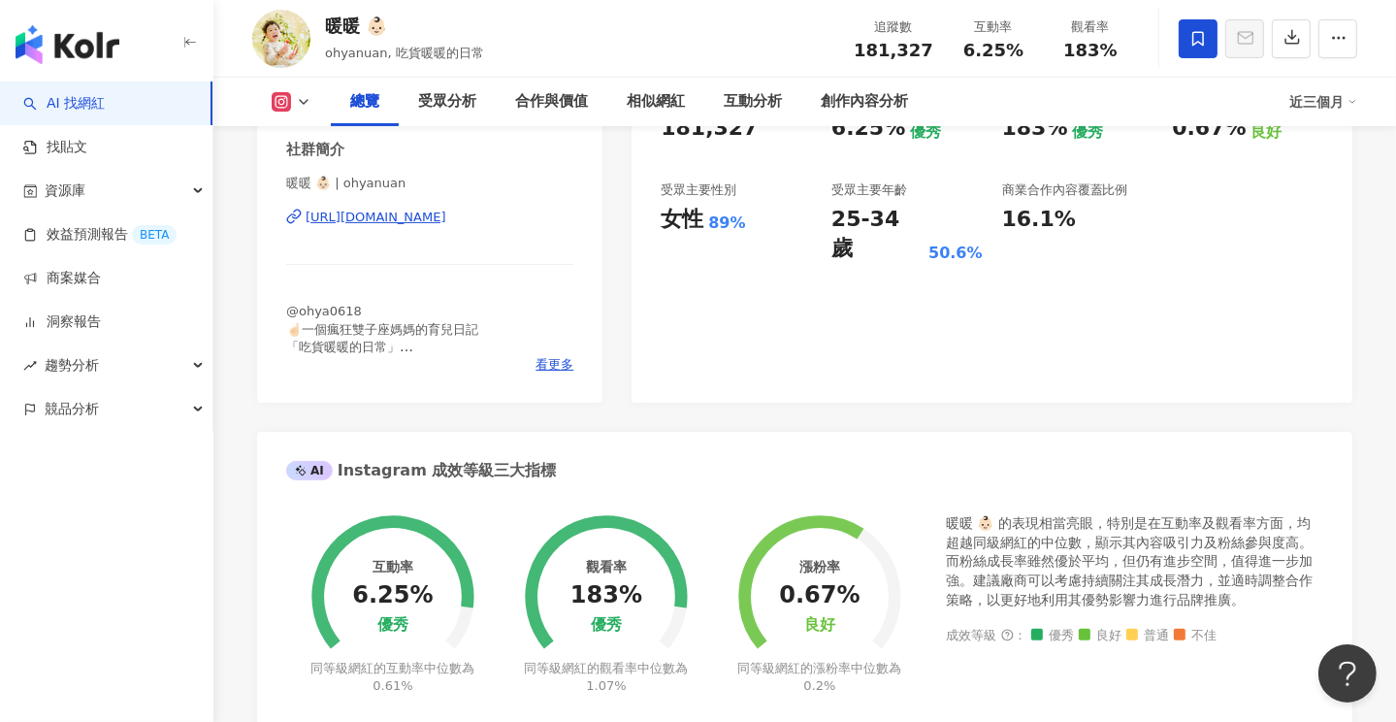
scroll to position [94, 0]
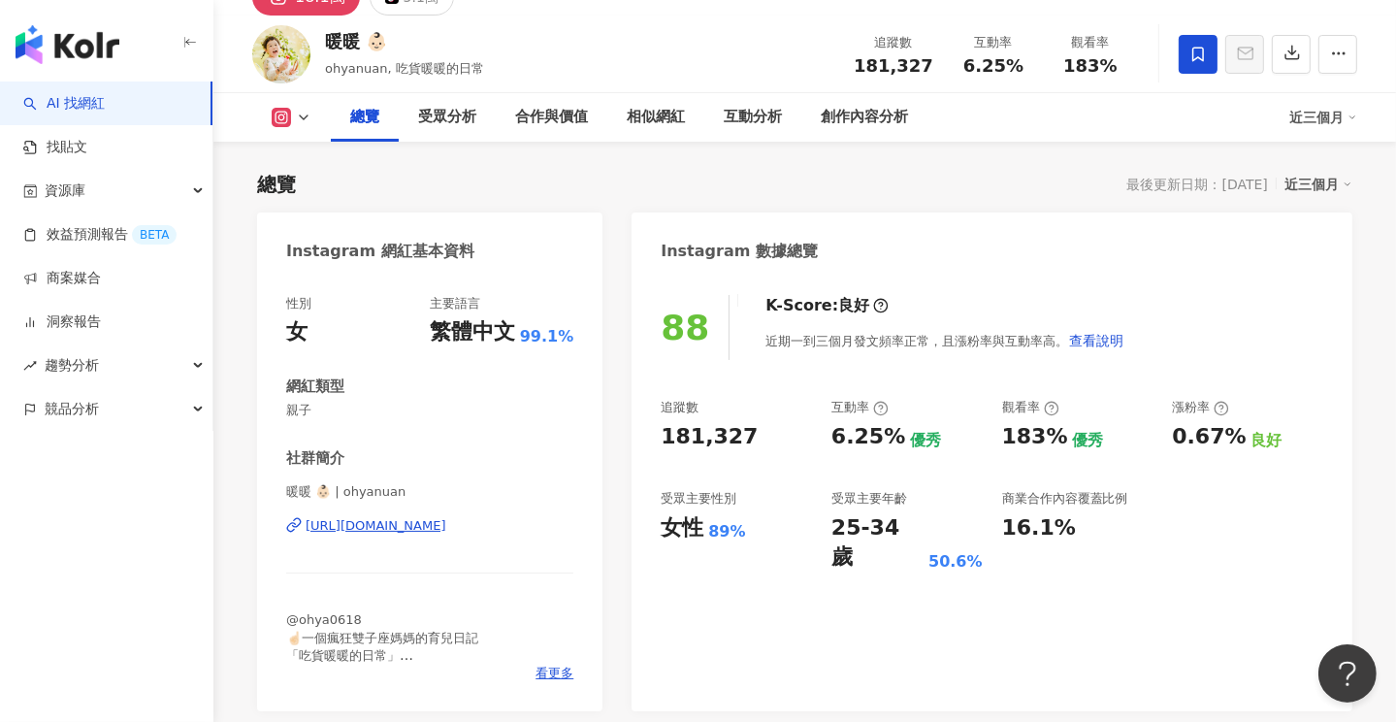
click at [446, 526] on div "[URL][DOMAIN_NAME]" at bounding box center [376, 525] width 141 height 17
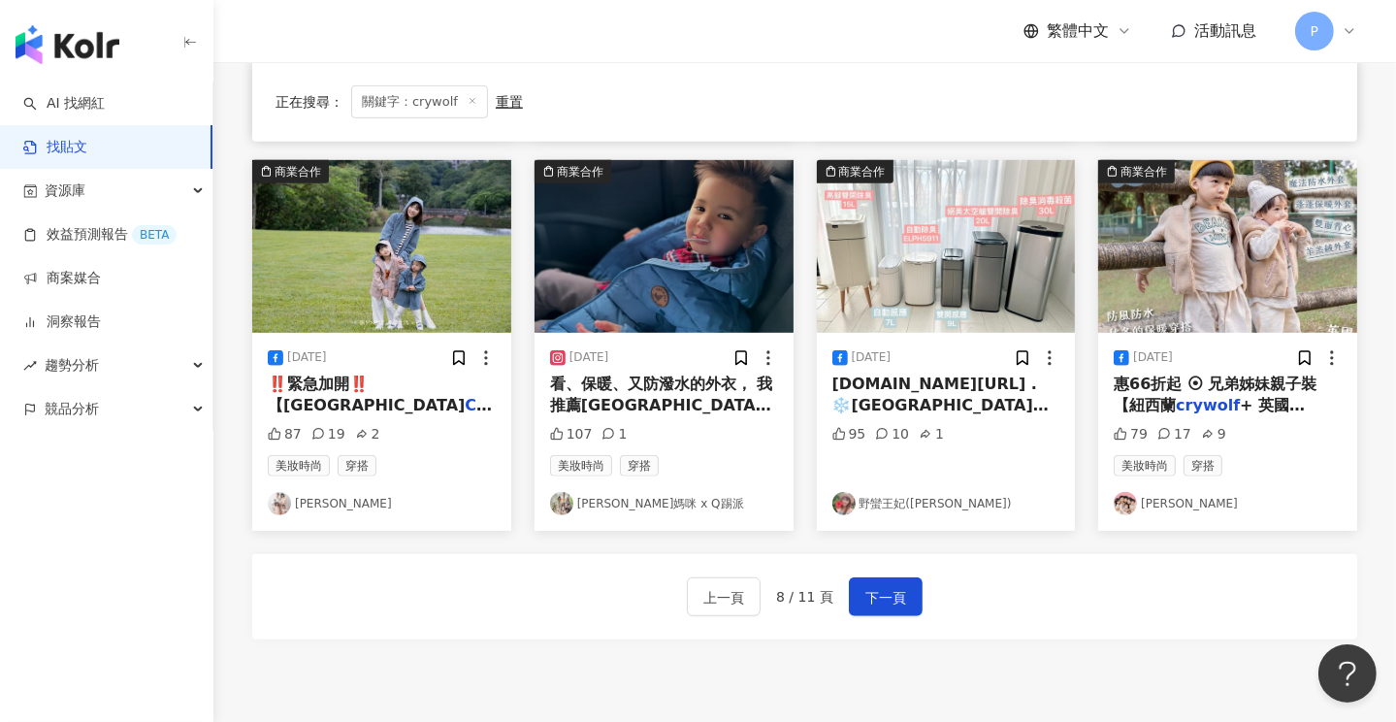
scroll to position [970, 0]
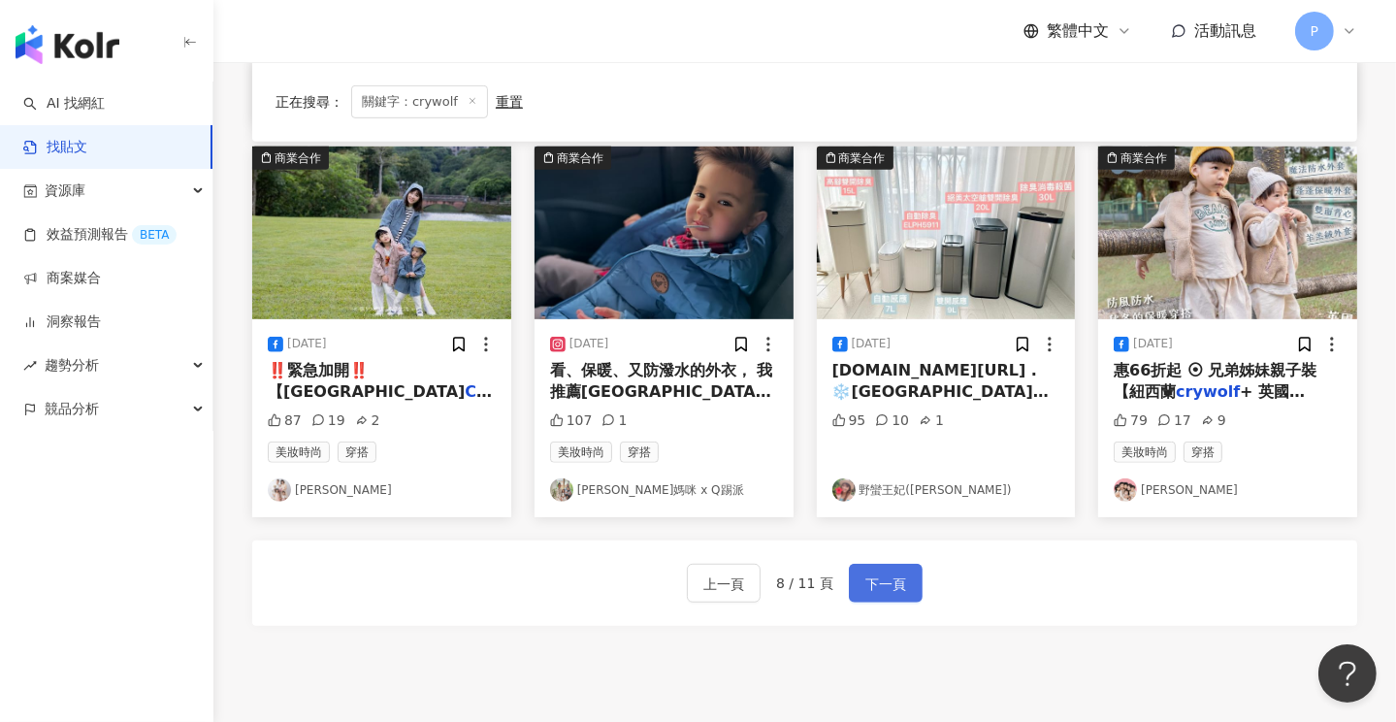
click at [890, 586] on span "下一頁" at bounding box center [885, 583] width 41 height 23
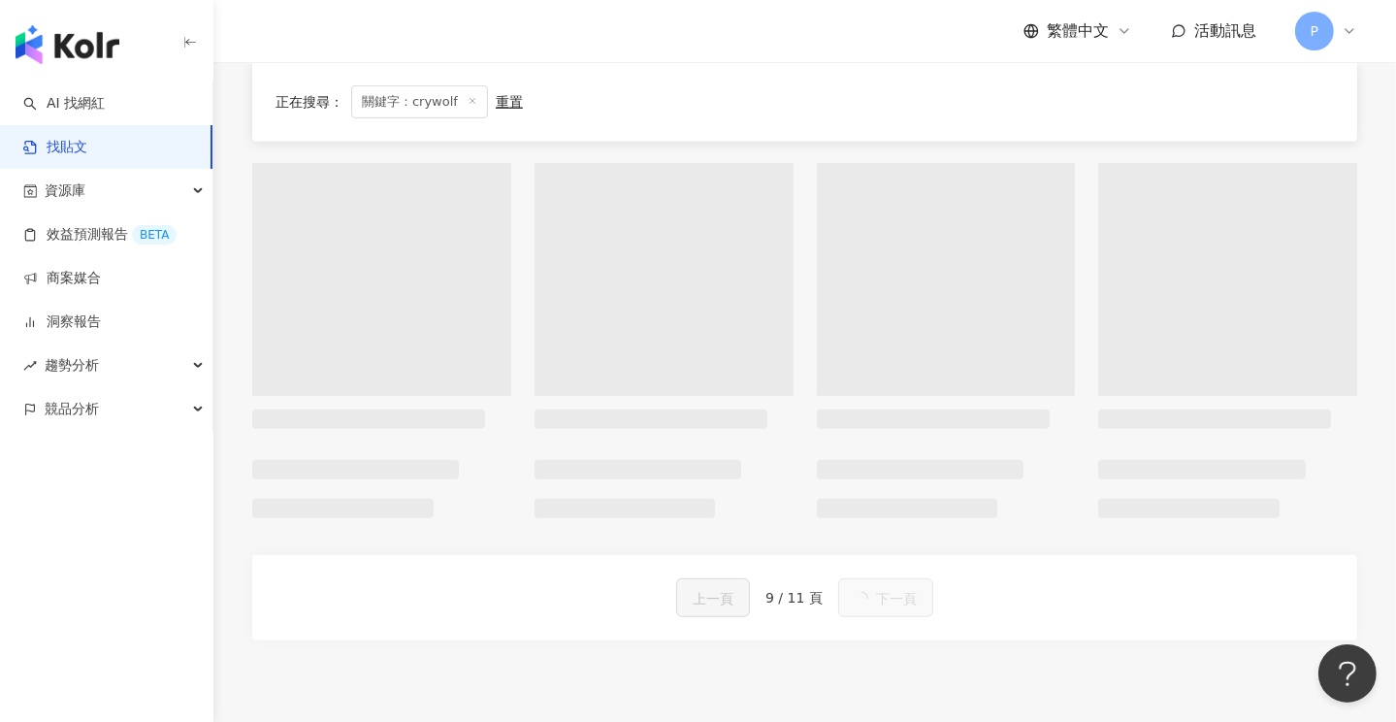
scroll to position [954, 0]
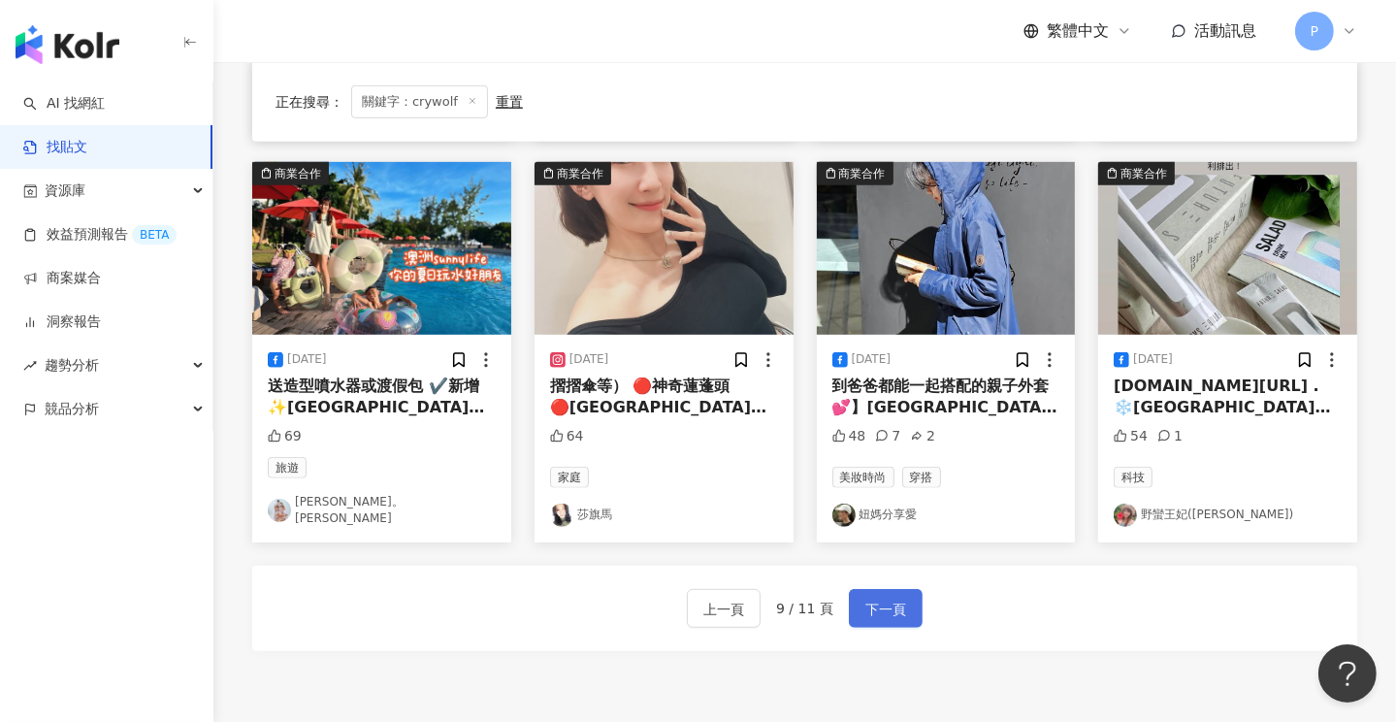
click at [898, 598] on span "下一頁" at bounding box center [885, 609] width 41 height 23
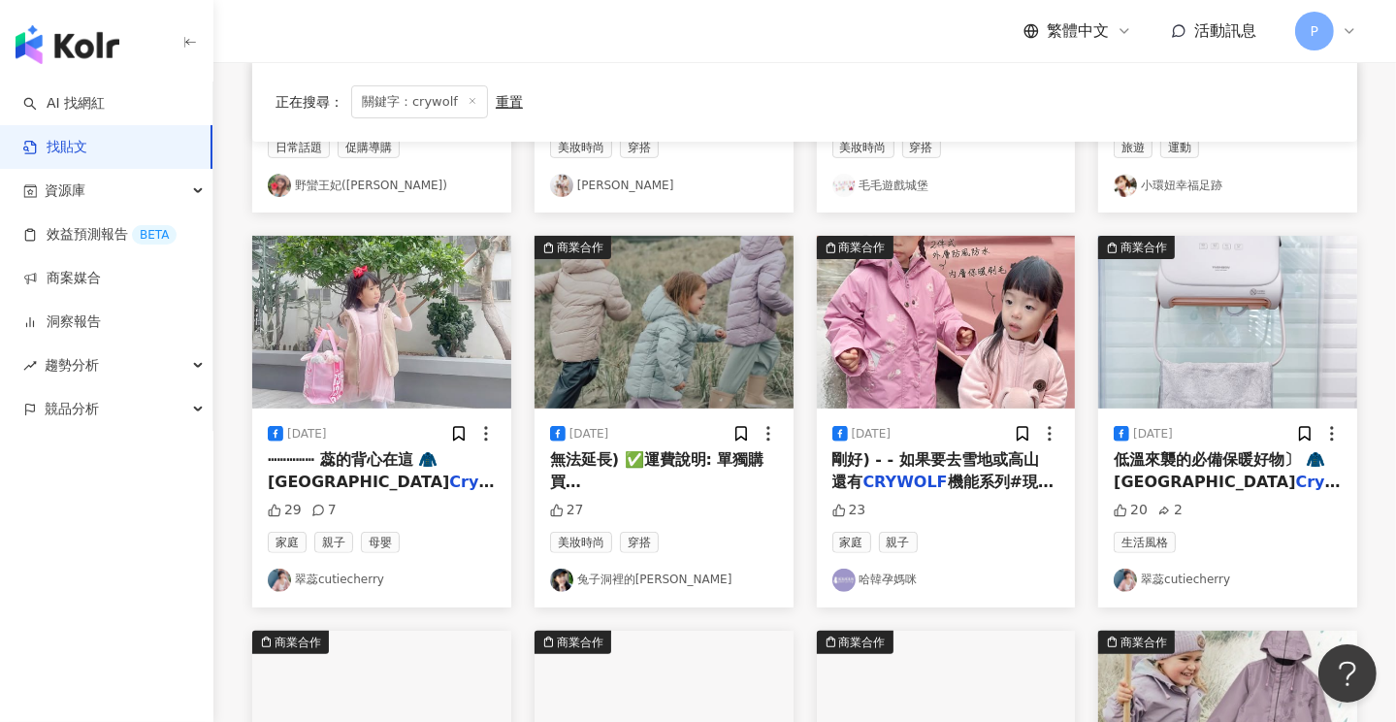
scroll to position [469, 0]
